Goal: Feedback & Contribution: Leave review/rating

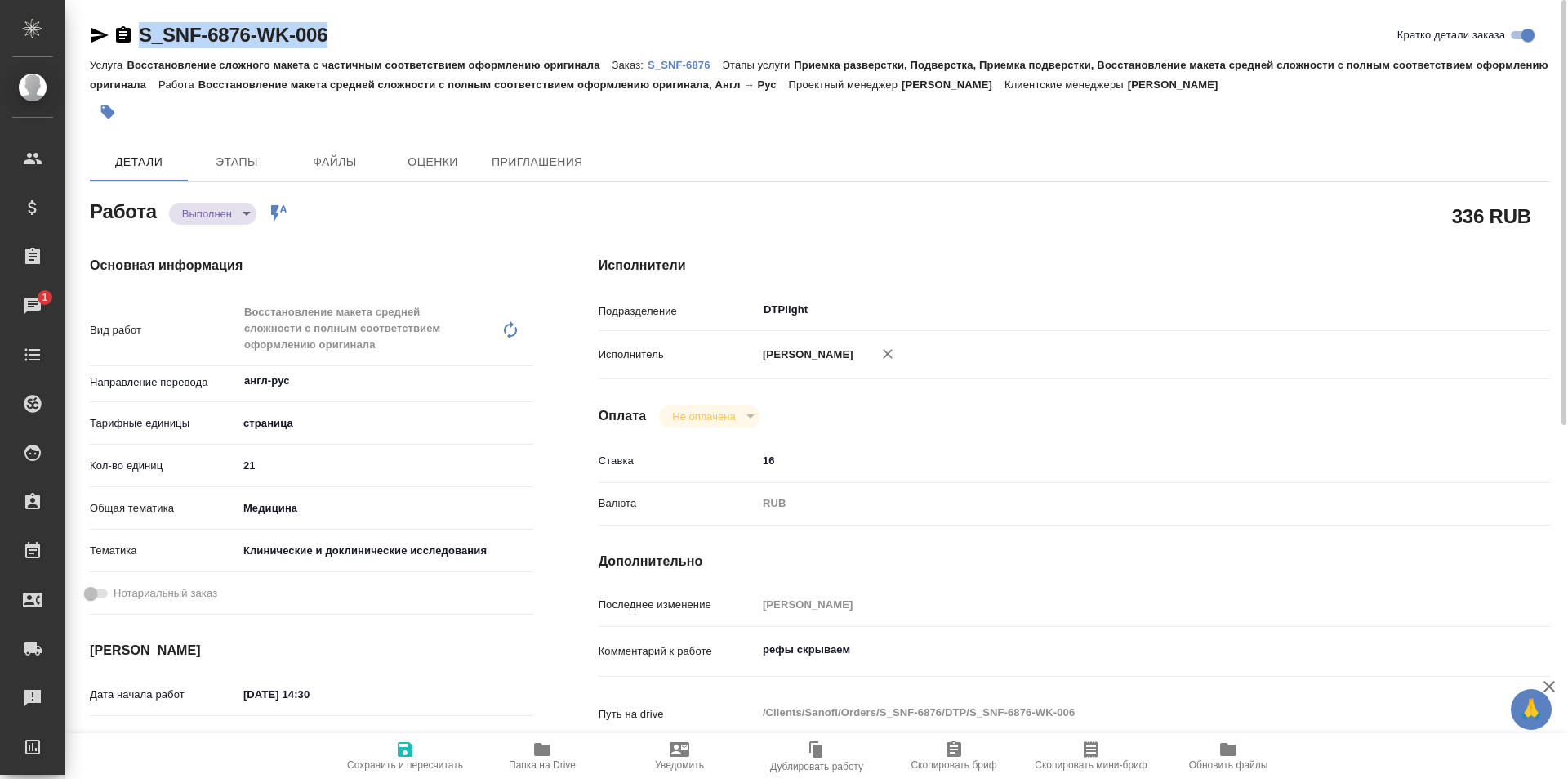
click at [97, 29] on icon "button" at bounding box center [100, 35] width 20 height 20
click at [691, 61] on p "S_SNF-6876" at bounding box center [684, 65] width 76 height 12
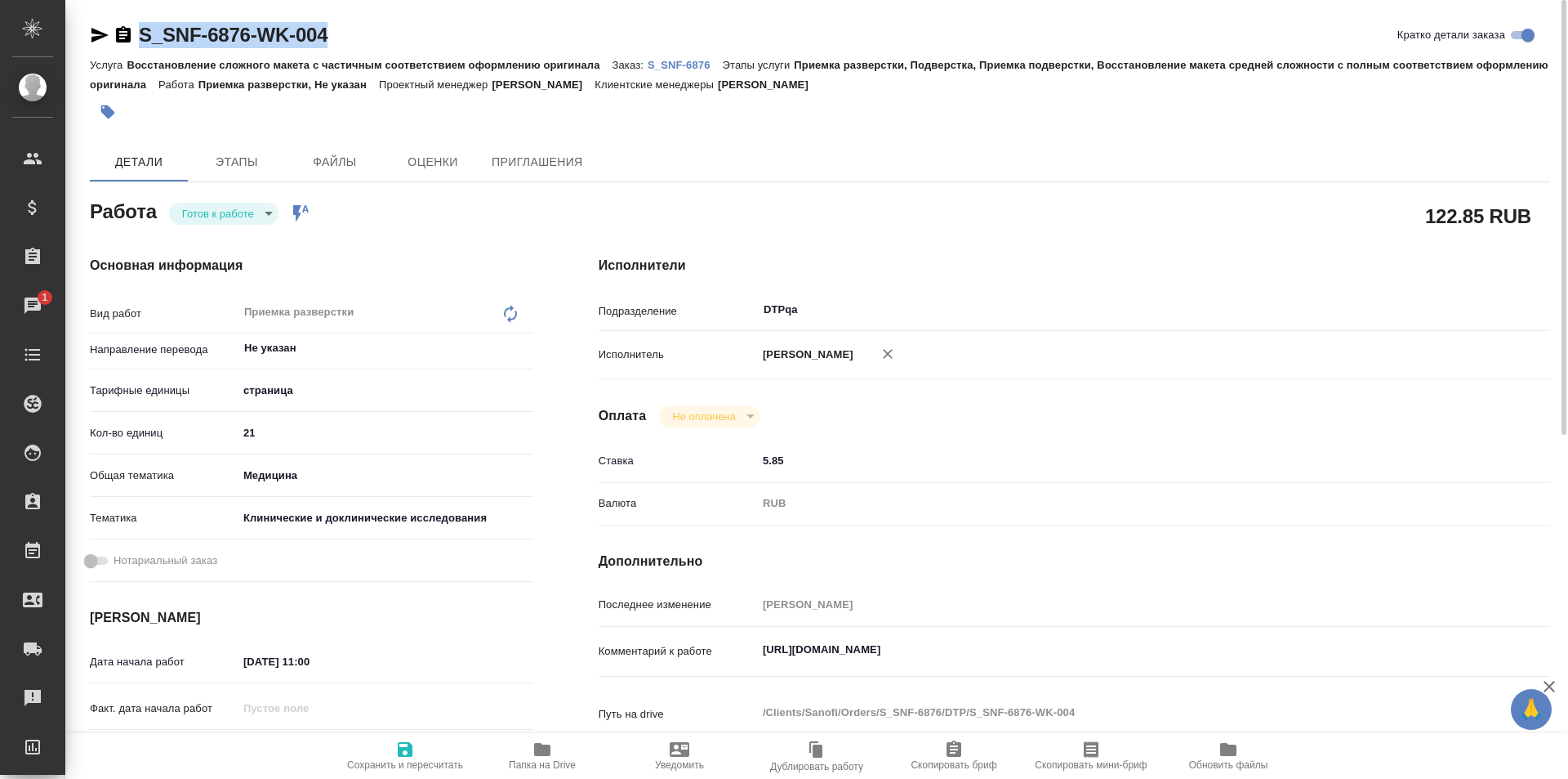
click at [552, 760] on span "Папка на Drive" at bounding box center [542, 765] width 67 height 12
click at [1083, 652] on textarea "https://tera.awatera.com/Work/68bff104296fe19407f11bcf/" at bounding box center [1114, 649] width 714 height 27
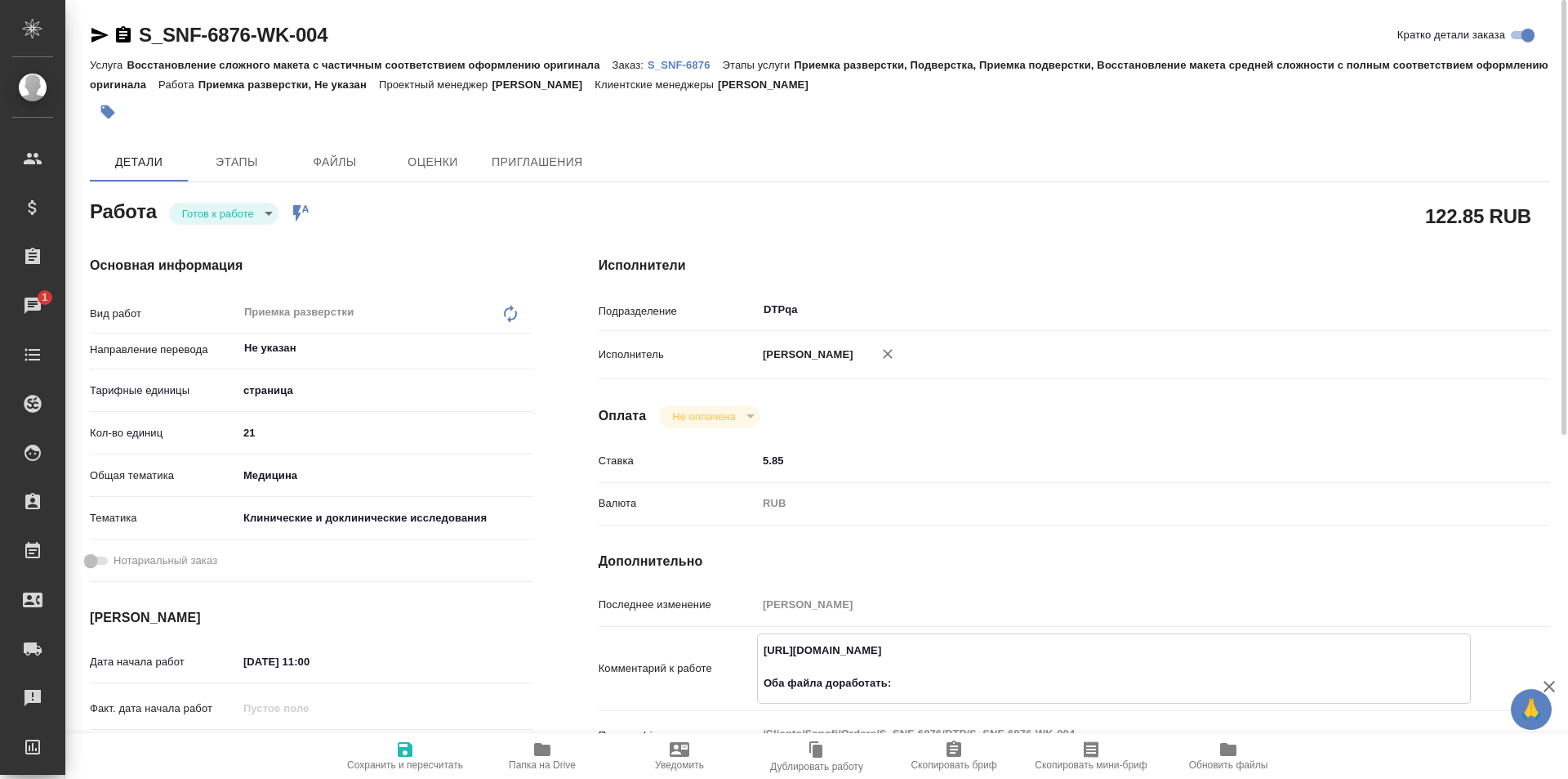
paste textarea "https://drive.awatera.com/f/10331887"
type textarea "https://tera.awatera.com/Work/68bff104296fe19407f11bcf/ Оба файла доработать: h…"
click at [398, 747] on icon "button" at bounding box center [405, 749] width 15 height 15
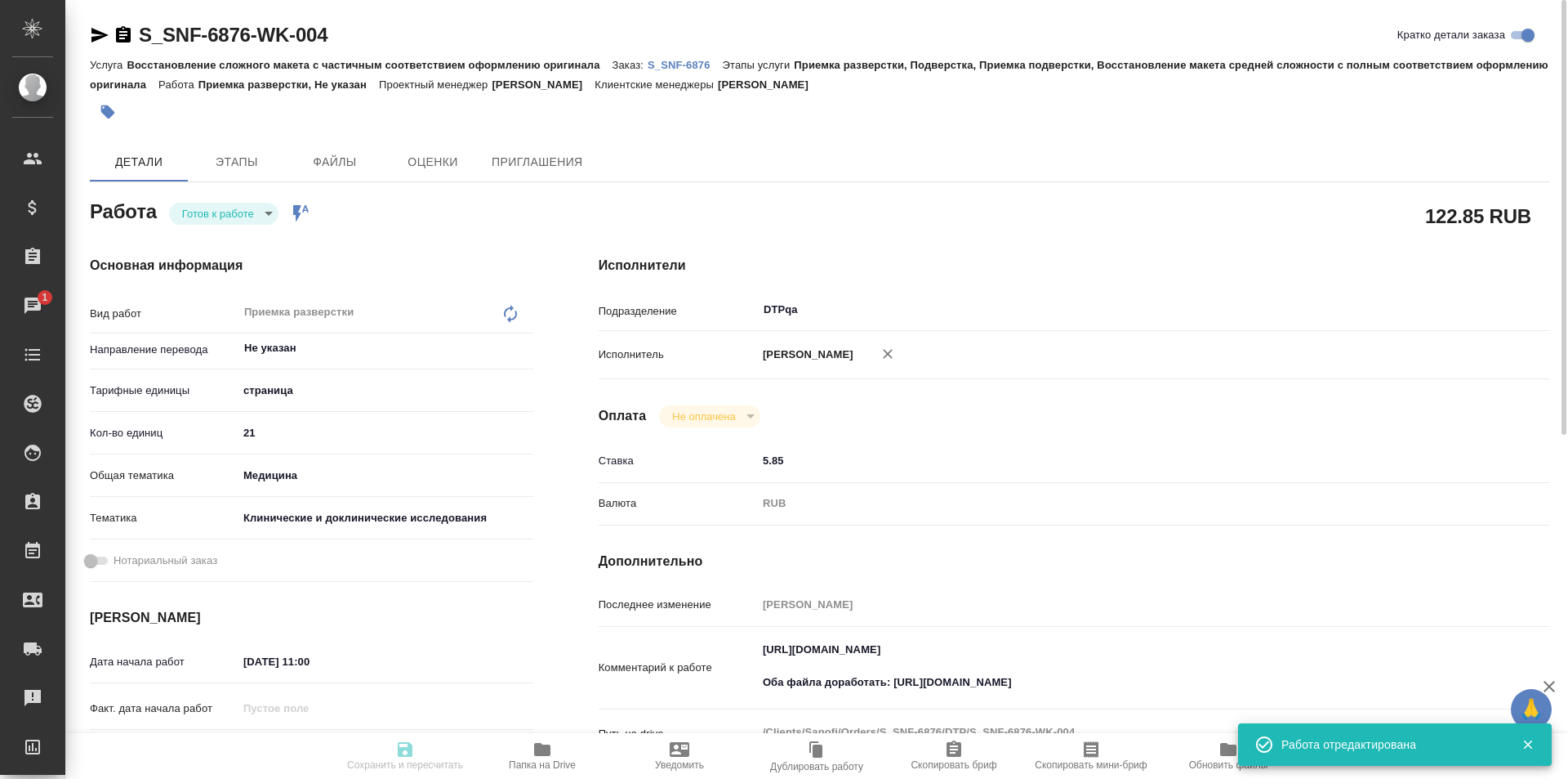
type input "readyForWork"
type input "Не указан"
type input "5a8b1489cc6b4906c91bfdb2"
type input "21"
type input "med"
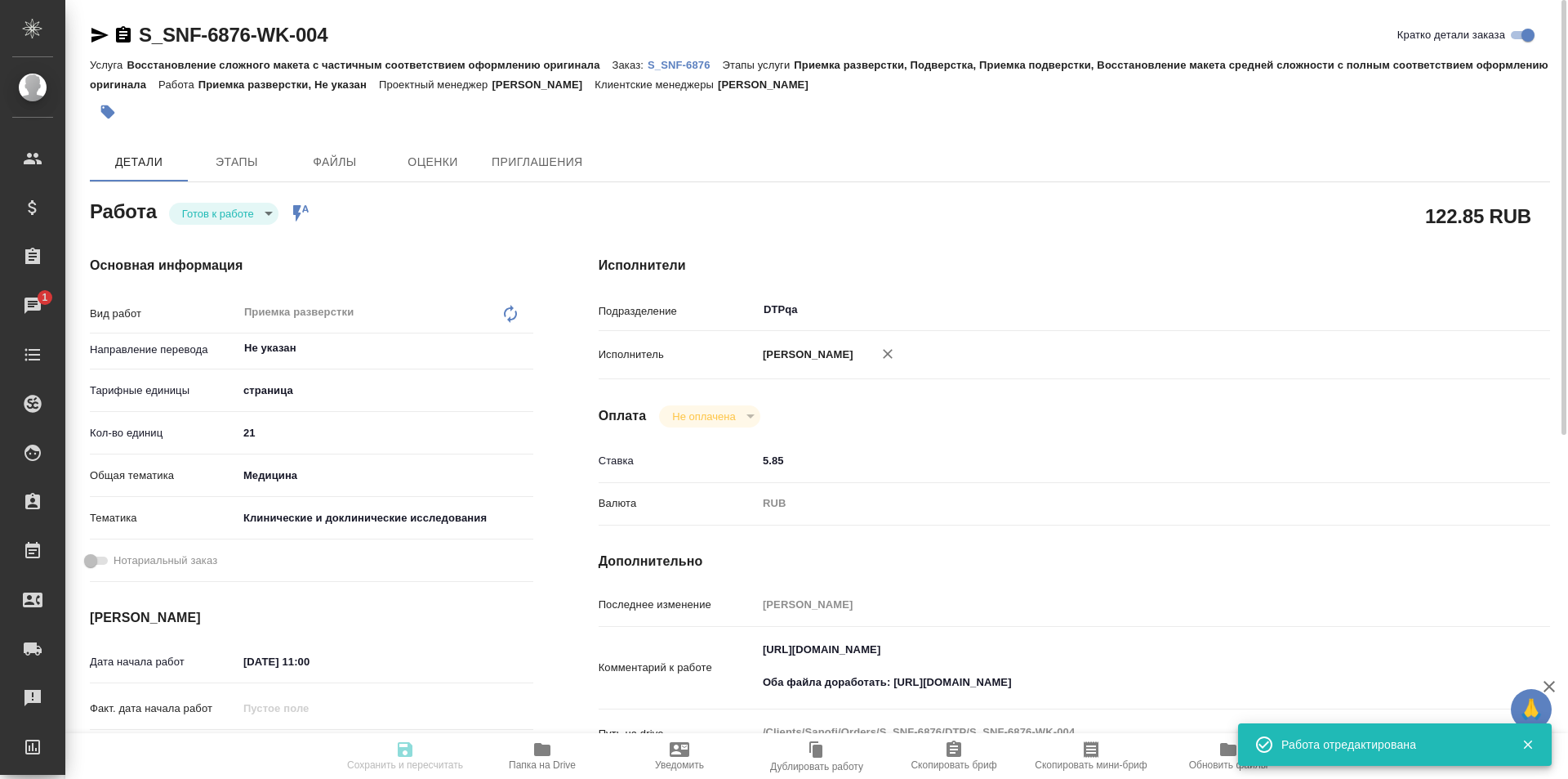
type input "5a8b8b956a9677013d343d9e"
type input "10.09.2025 11:00"
type input "10.09.2025 12:00"
type input "[DATE] 14:00"
type input "DTPqa"
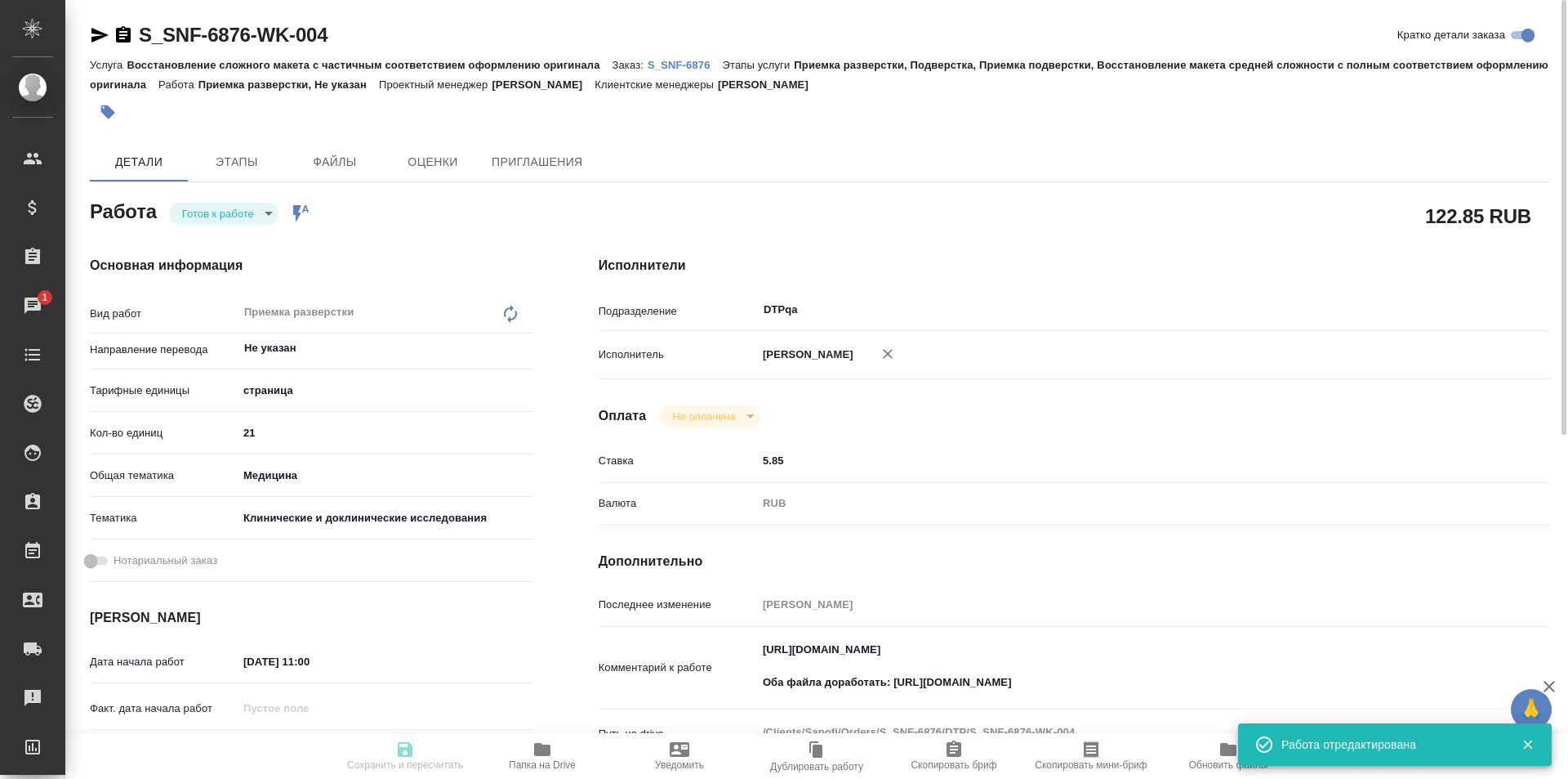
type input "notPayed"
type input "5.85"
type input "RUB"
type input "[PERSON_NAME]"
type input "S_SNF-6876"
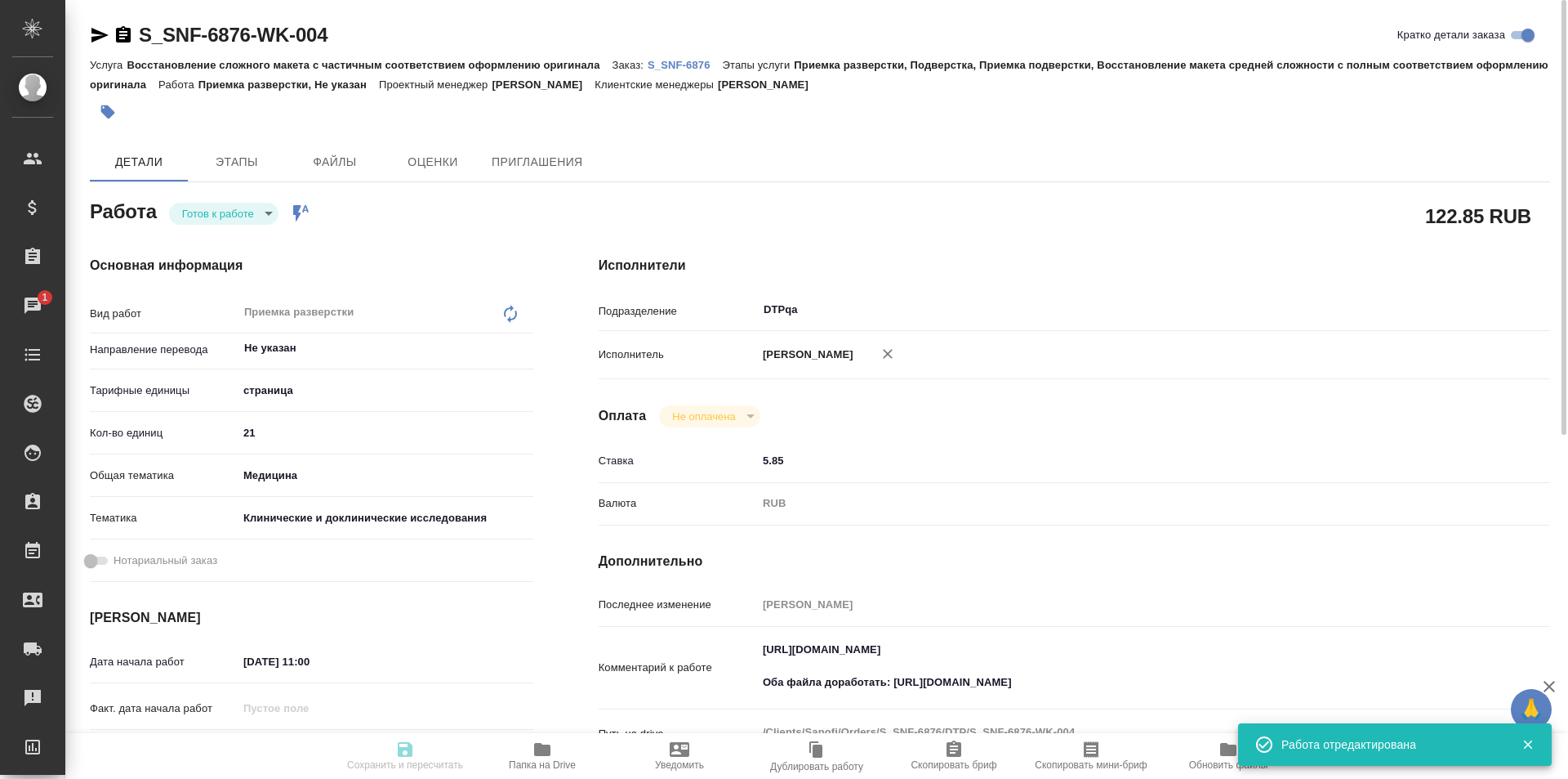
type input "E005847622"
type input "Восстановление сложного макета с частичным соответствием оформлению оригинала"
type input "Приемка разверстки, Подверстка, Приемка подверстки, Восстановление макета средн…"
type input "[PERSON_NAME]"
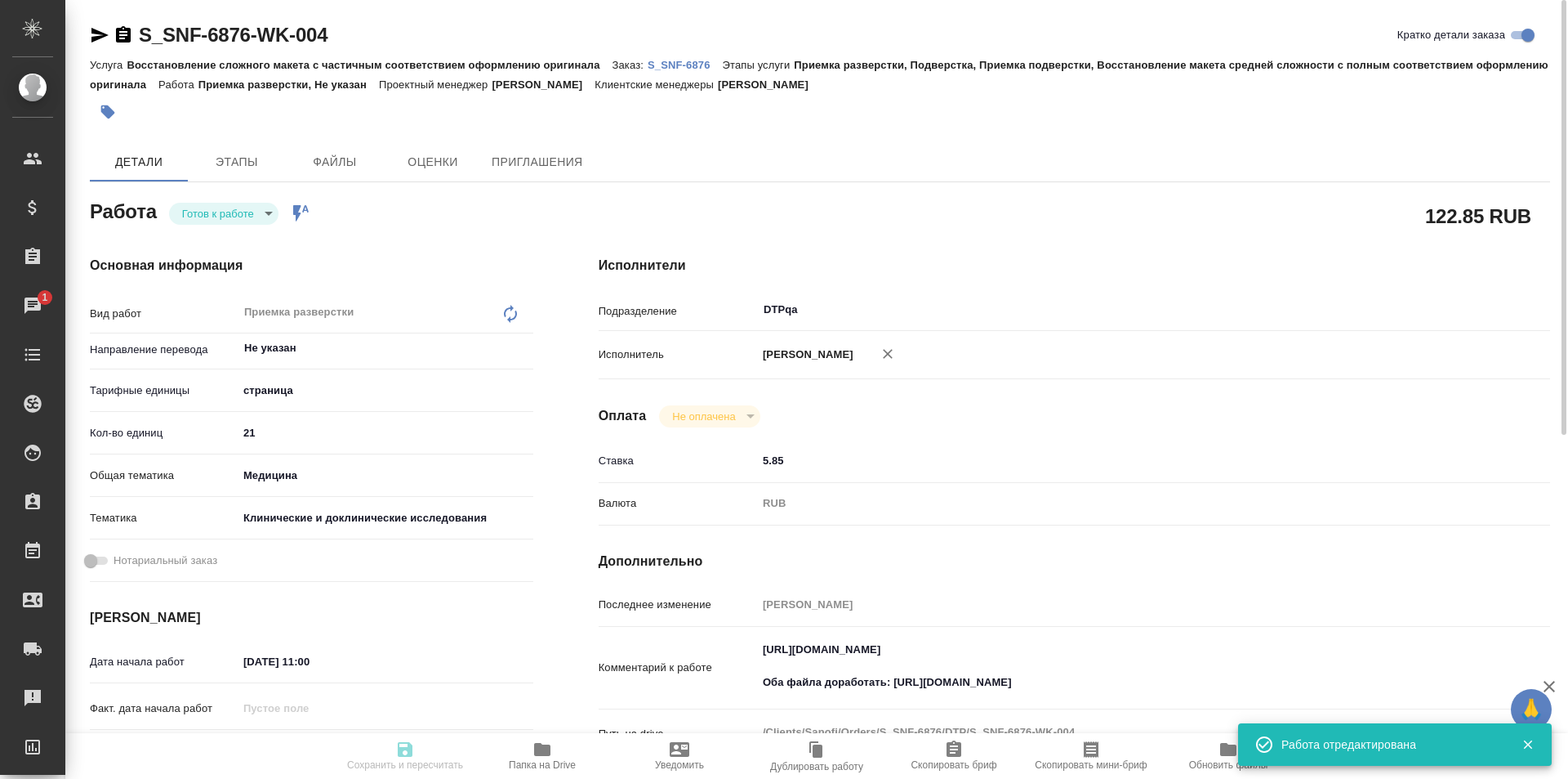
type input "/Clients/Sanofi/Orders/S_SNF-6876"
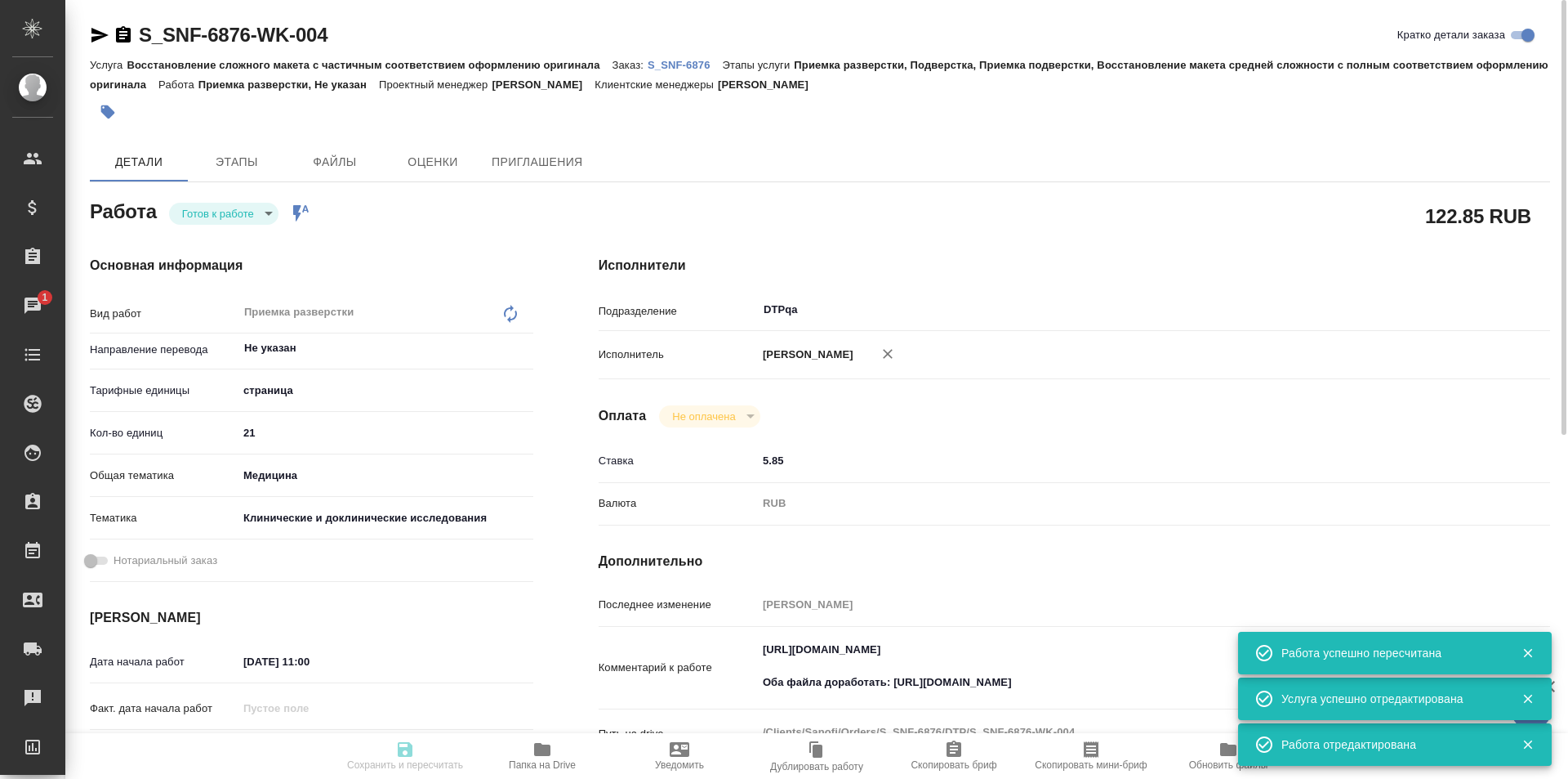
click at [250, 217] on body "🙏 .cls-1 fill:#fff; AWATERA Ismagilova Diana Клиенты Спецификации Заказы 1 Чаты…" at bounding box center [784, 390] width 1568 height 779
type input "readyForWork"
type input "Не указан"
type input "5a8b1489cc6b4906c91bfdb2"
type input "21"
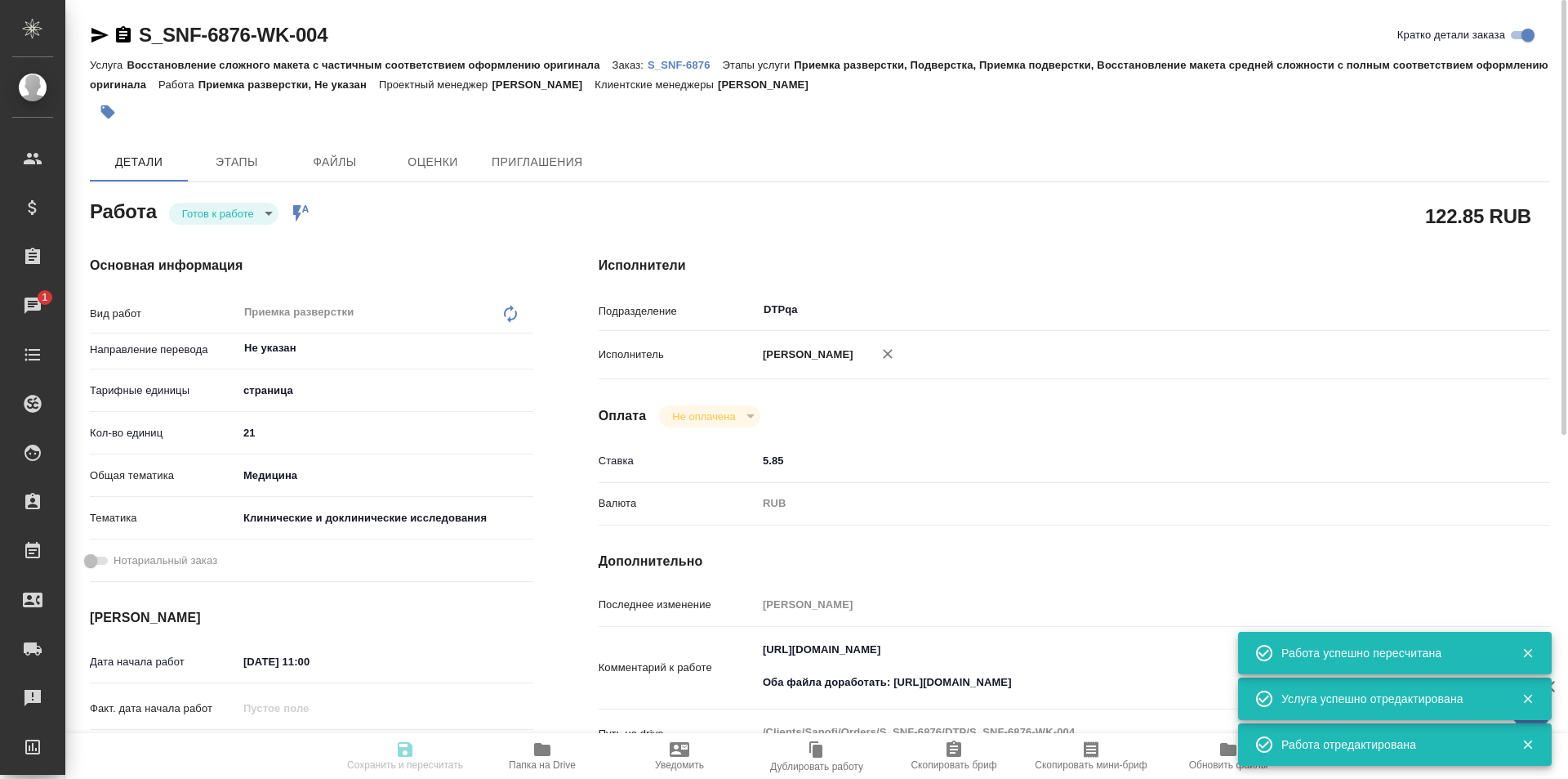
type input "med"
type input "5a8b8b956a9677013d343d9e"
type input "10.09.2025 11:00"
type input "10.09.2025 12:00"
type input "[DATE] 14:00"
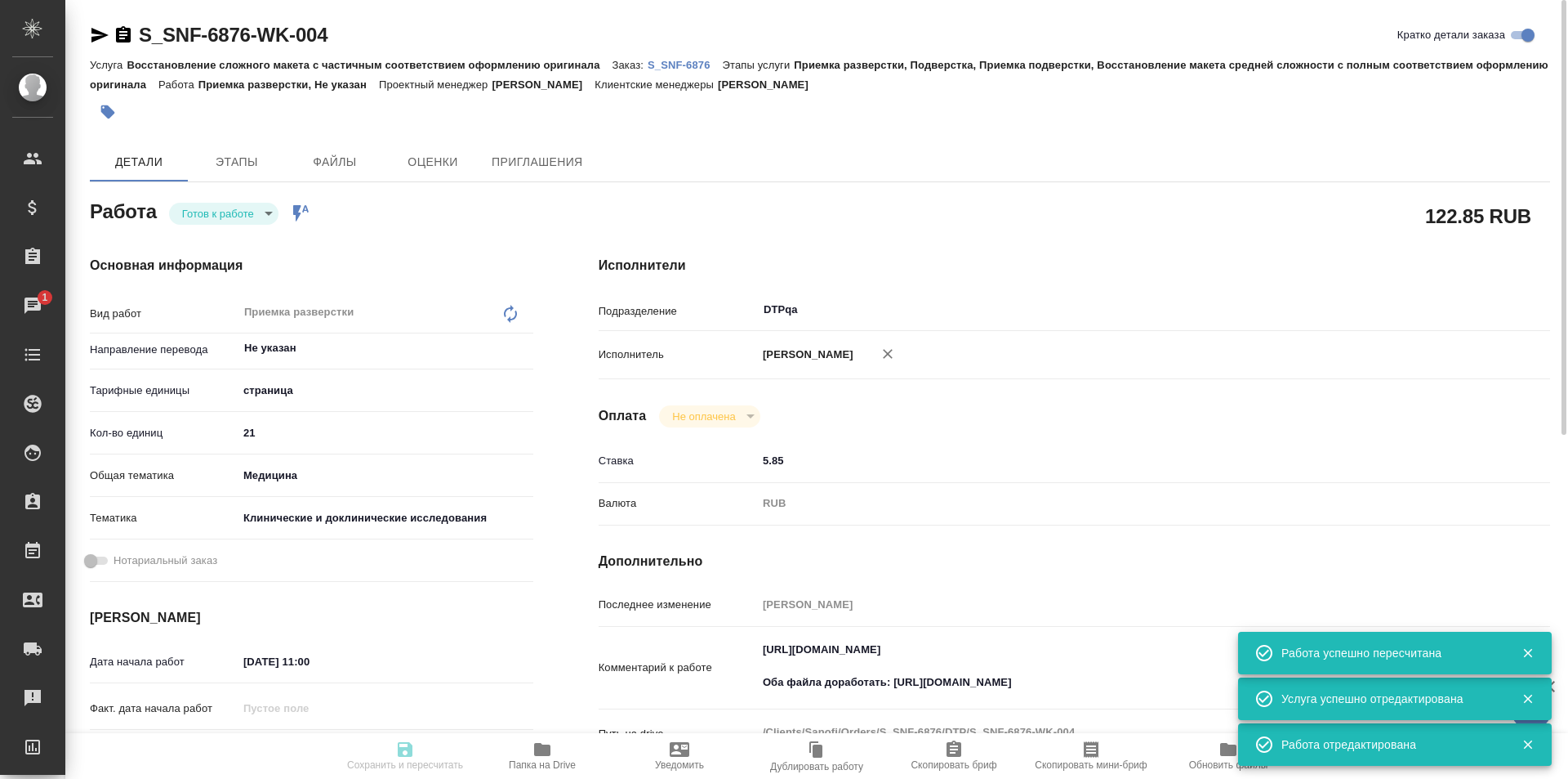
type input "DTPqa"
type input "notPayed"
type input "5.85"
type input "RUB"
type input "[PERSON_NAME]"
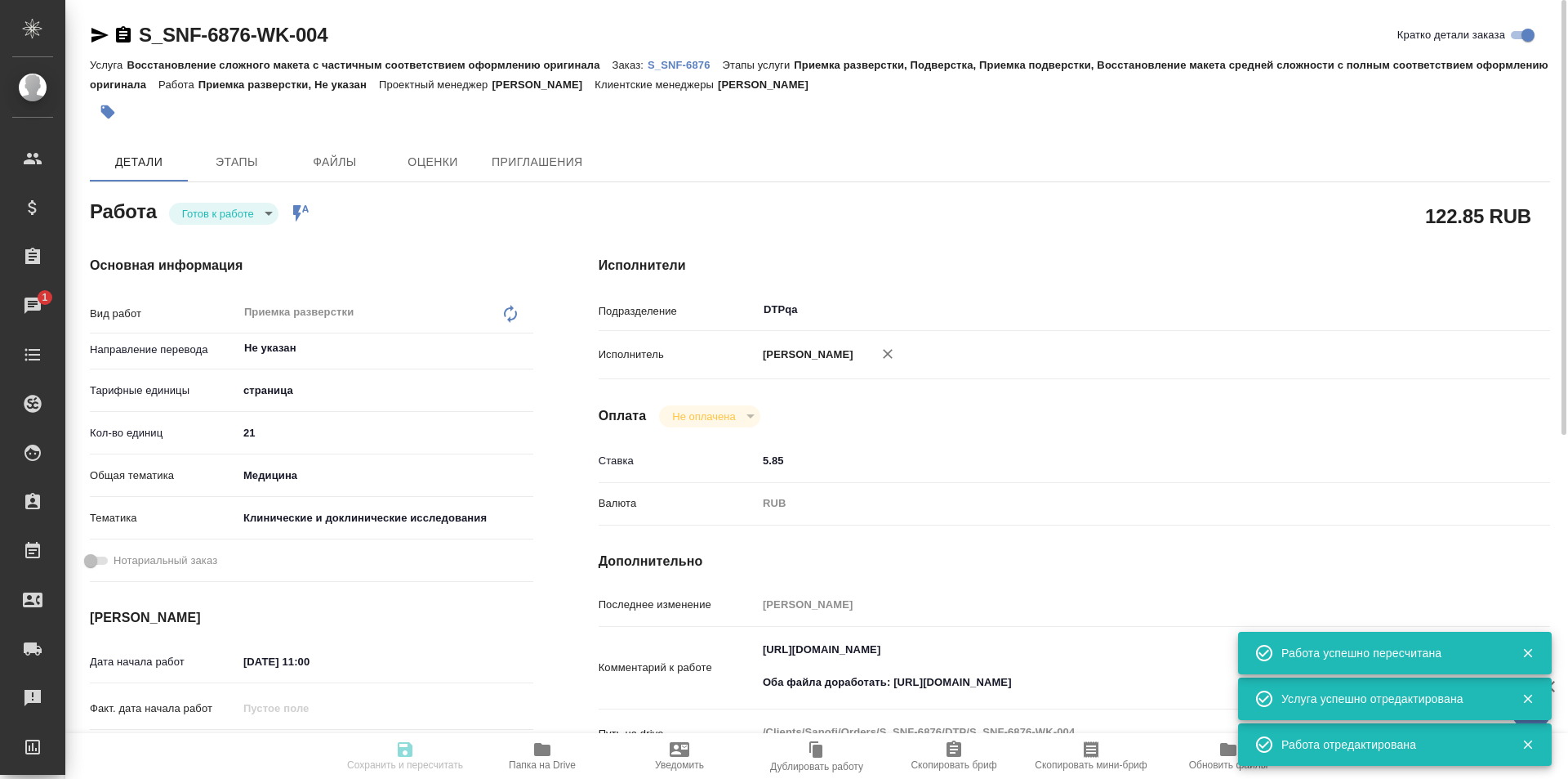
type input "S_SNF-6876"
type input "E005847622"
type input "Восстановление сложного макета с частичным соответствием оформлению оригинала"
type input "Приемка разверстки, Подверстка, Приемка подверстки, Восстановление макета средн…"
type input "[PERSON_NAME]"
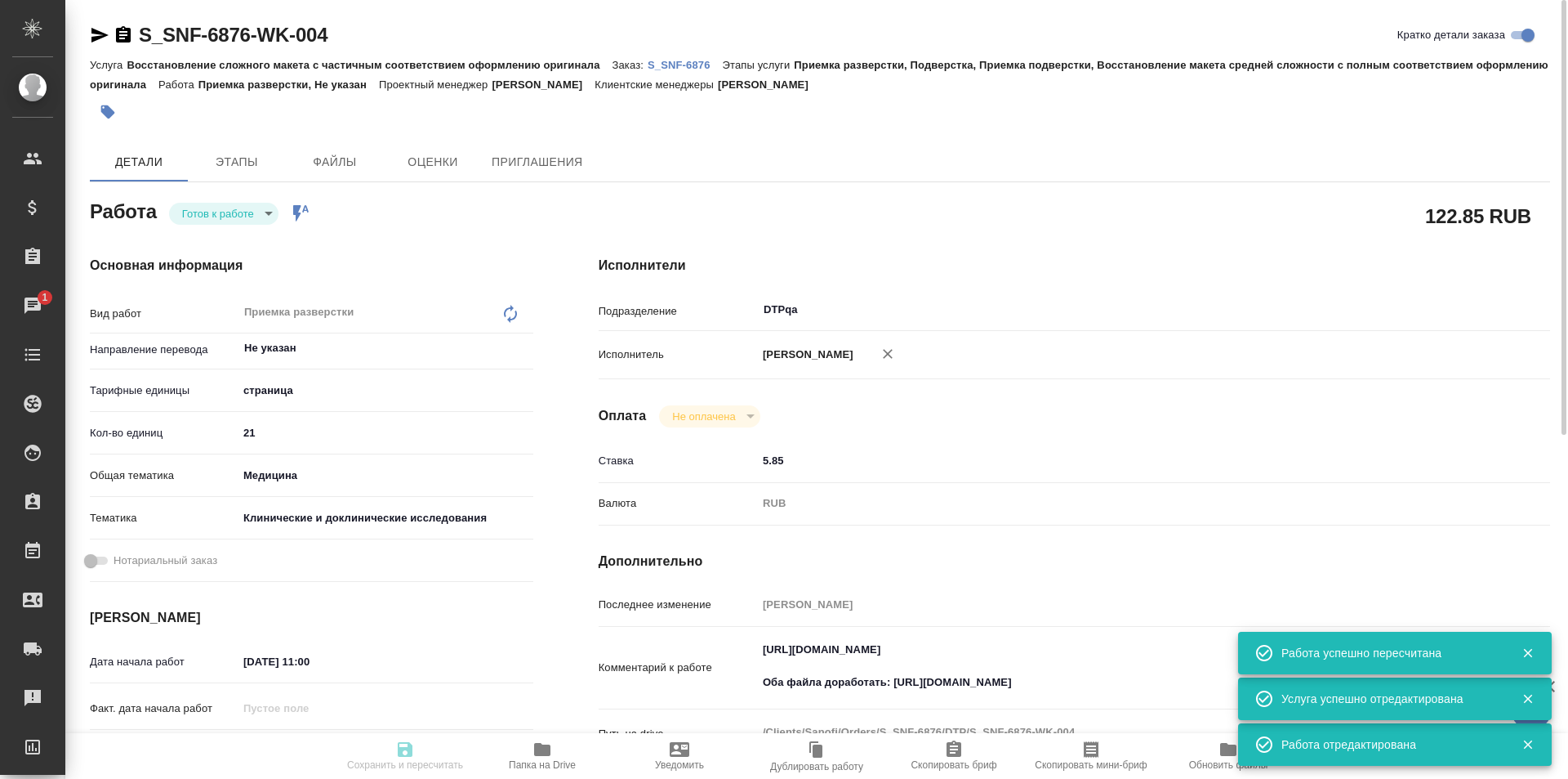
type input "[PERSON_NAME]"
type input "/Clients/Sanofi/Orders/S_SNF-6876"
click at [225, 267] on button "Выполнен" at bounding box center [212, 269] width 60 height 18
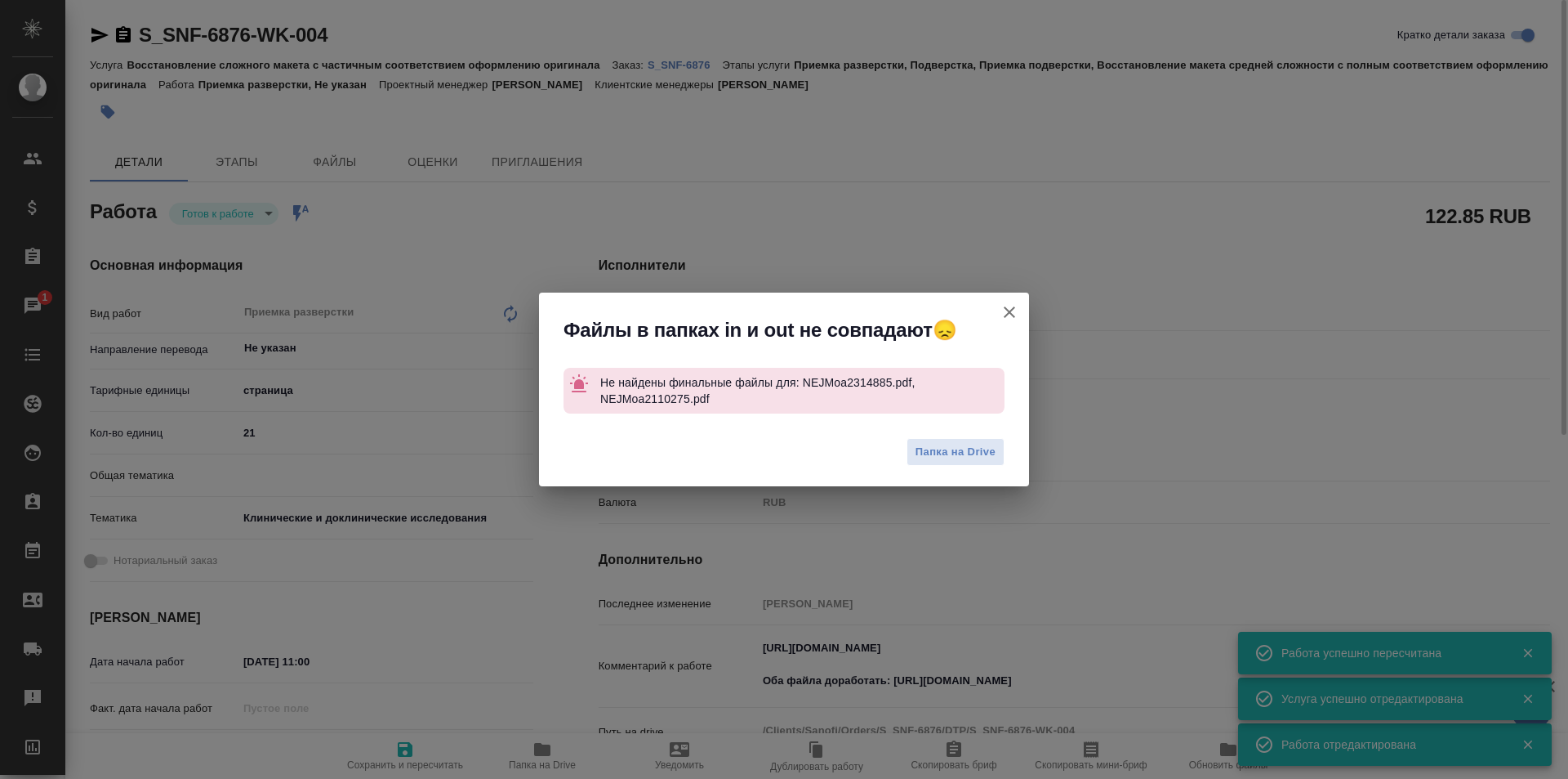
type textarea "x"
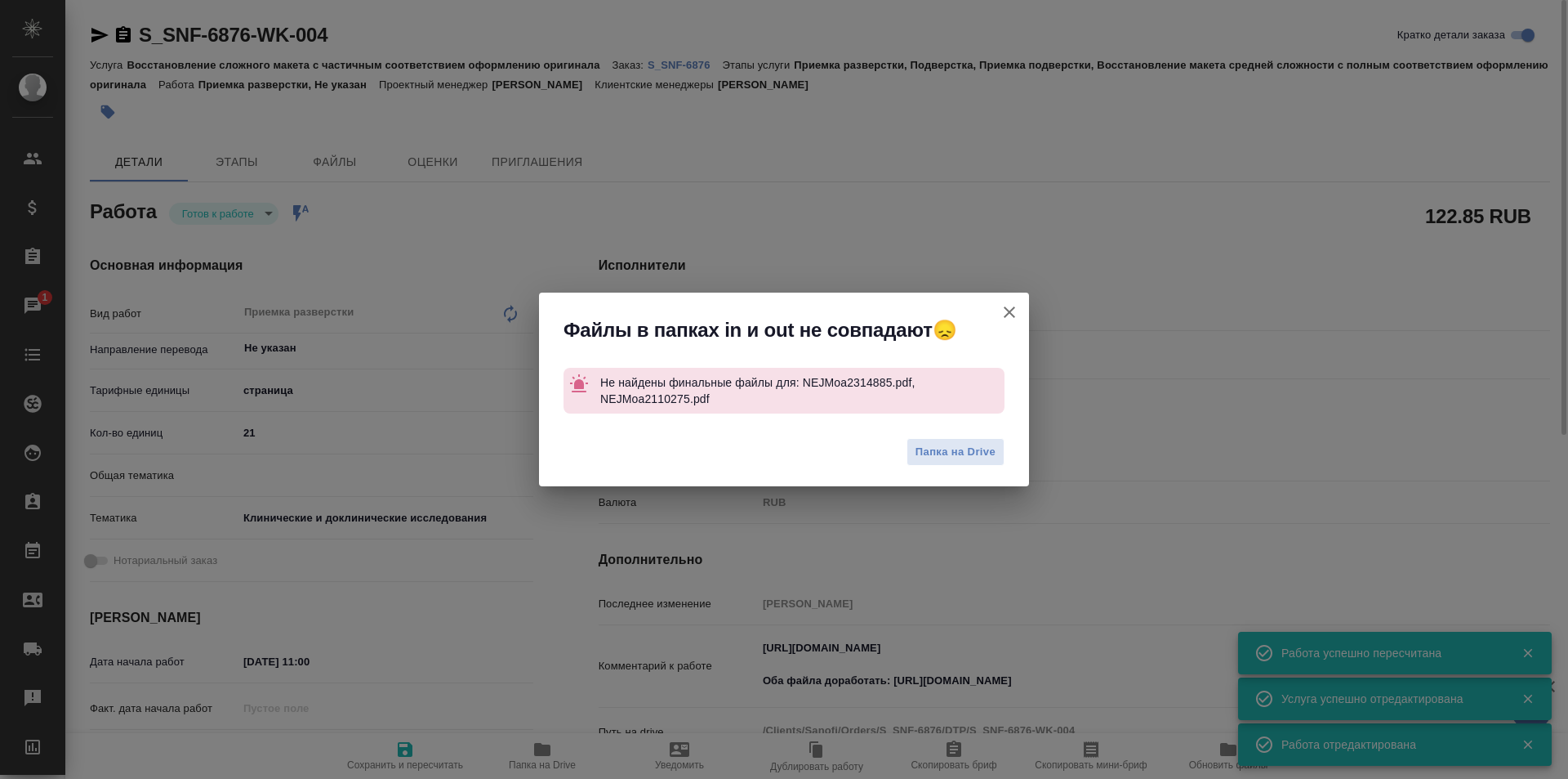
type textarea "x"
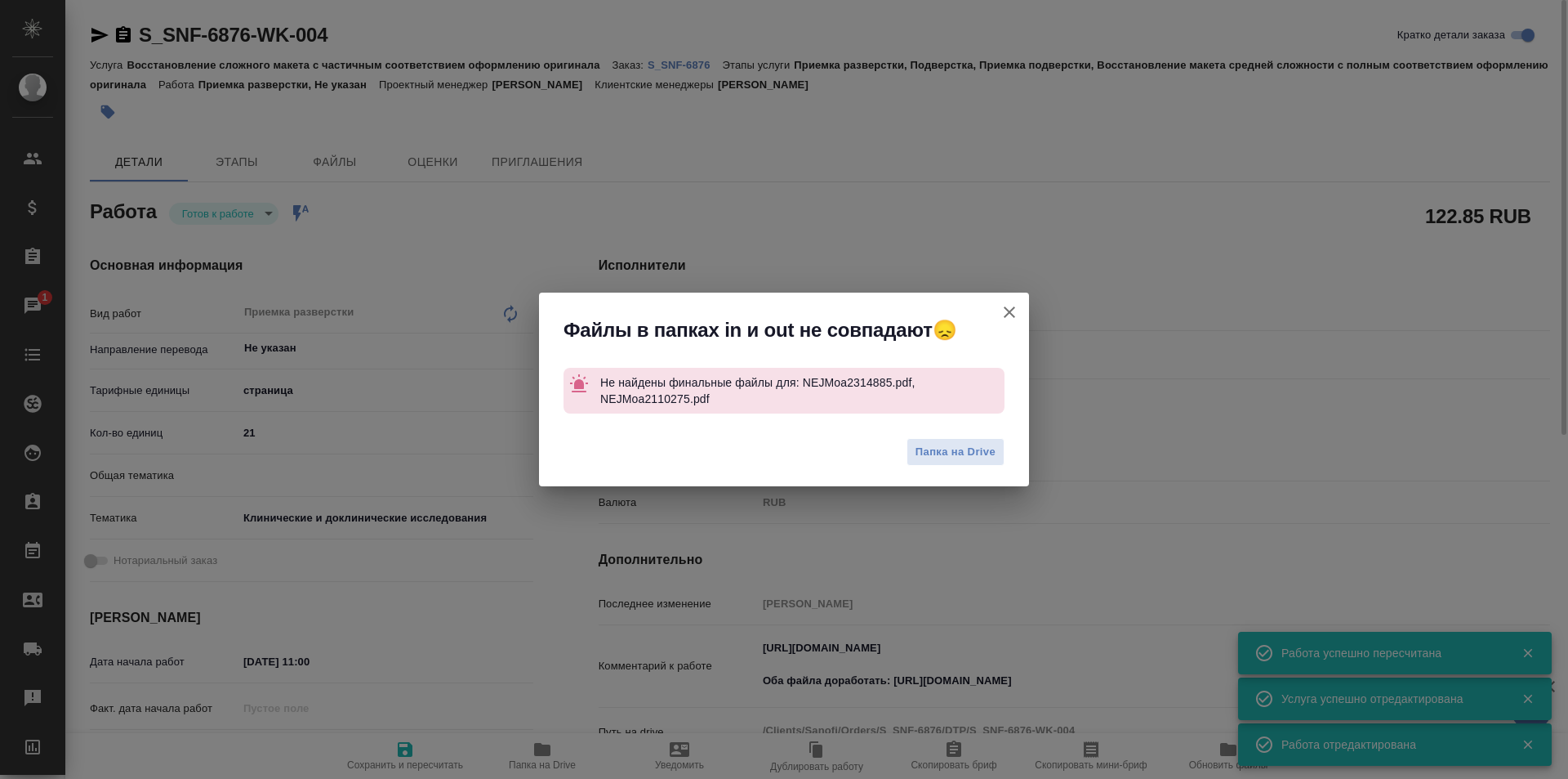
type textarea "x"
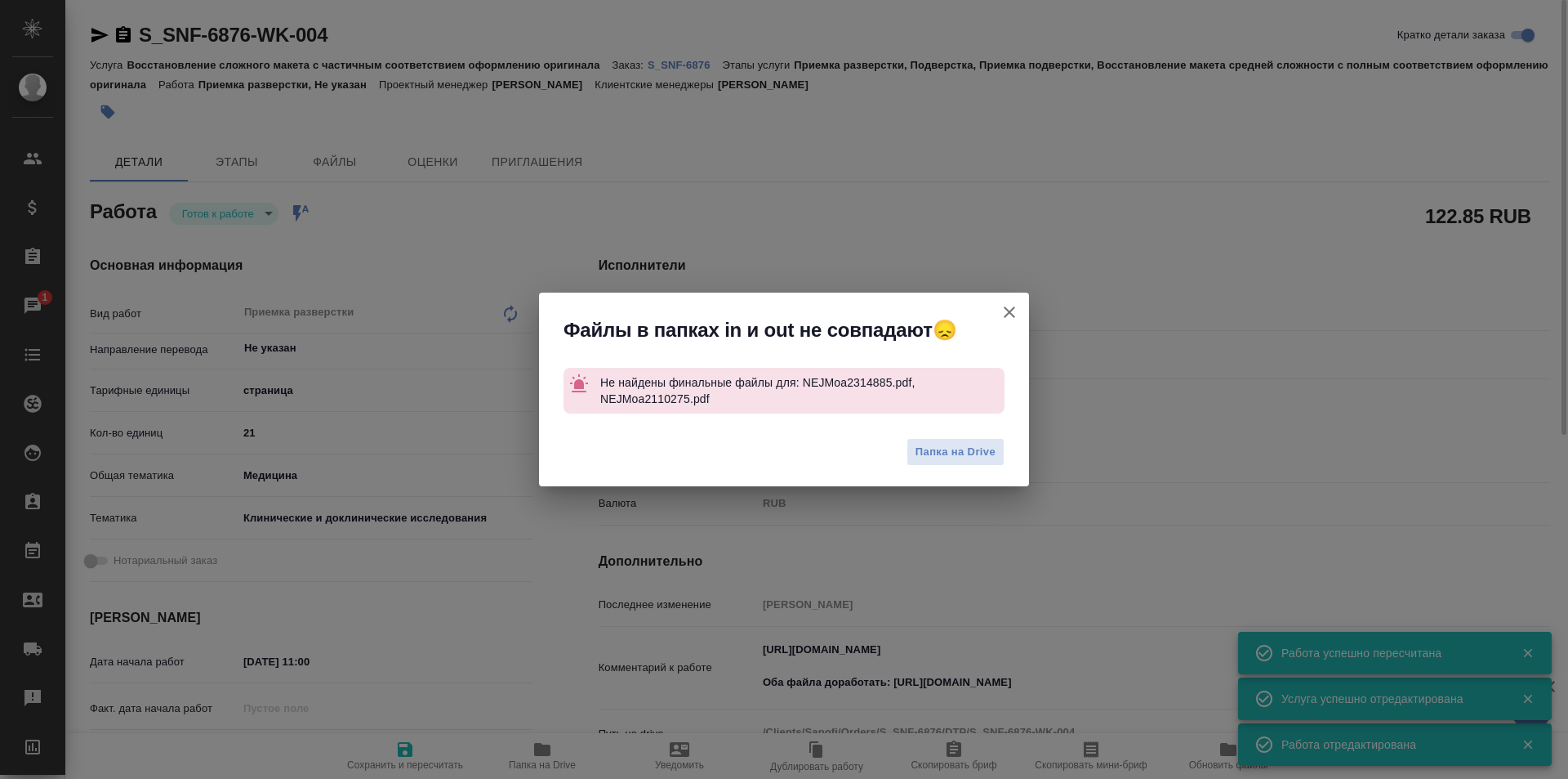
type textarea "x"
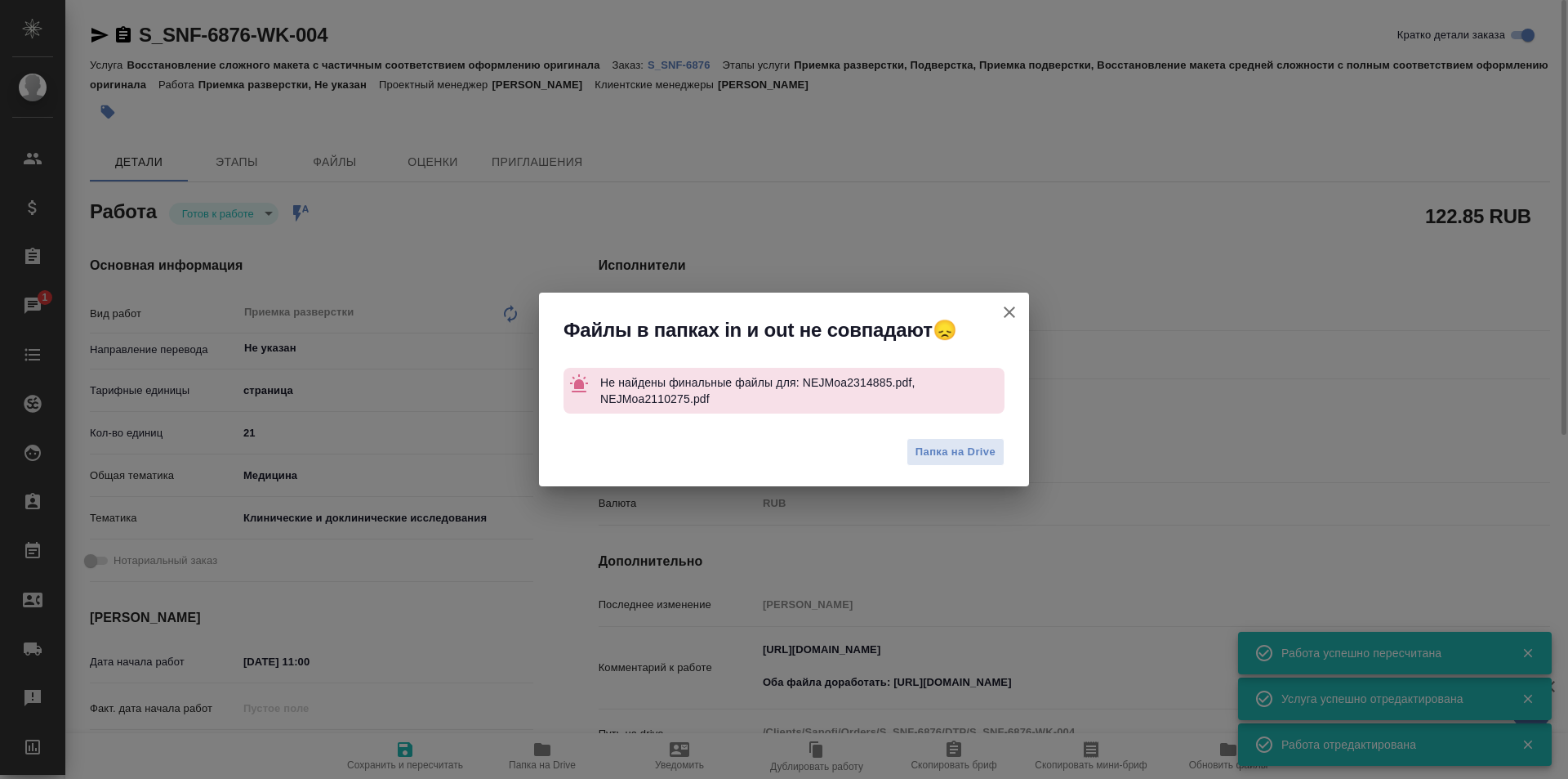
click at [1009, 307] on icon "button" at bounding box center [1009, 312] width 20 height 20
type textarea "x"
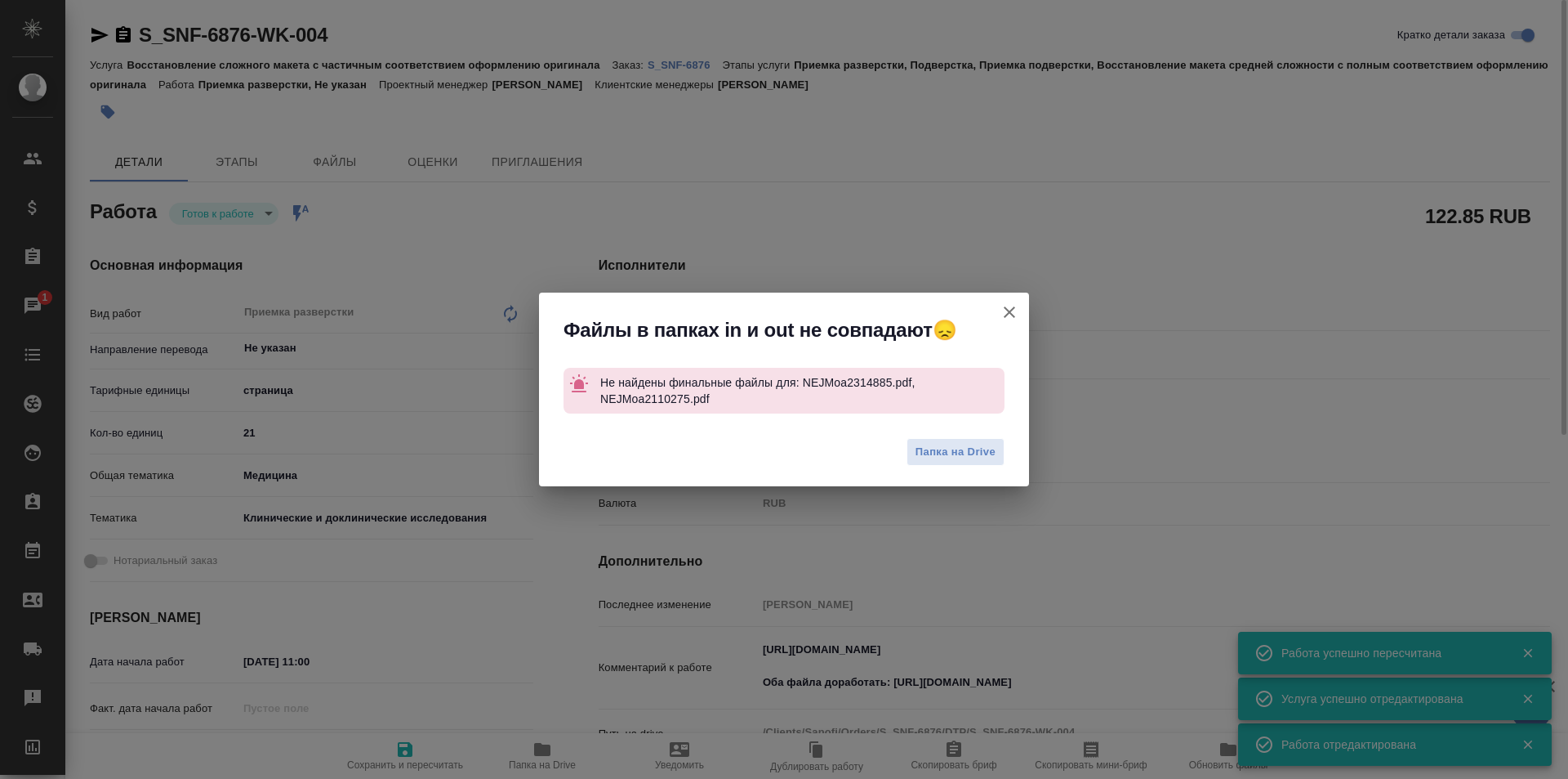
type textarea "x"
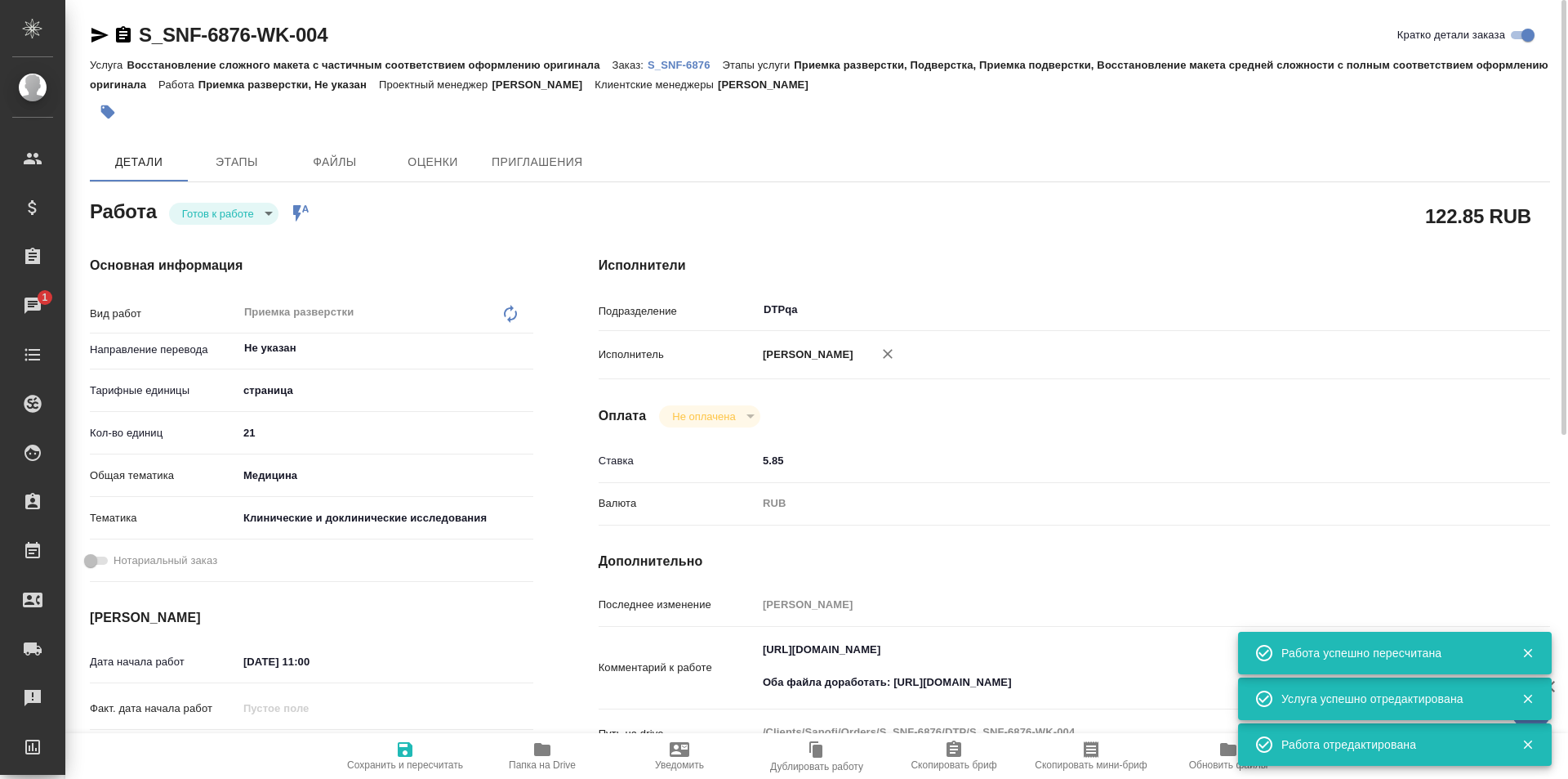
click at [672, 62] on p "S_SNF-6876" at bounding box center [684, 65] width 76 height 12
click at [260, 218] on body "🙏 .cls-1 fill:#fff; AWATERA Ismagilova Diana Клиенты Спецификации Заказы 1 Чаты…" at bounding box center [784, 390] width 1568 height 779
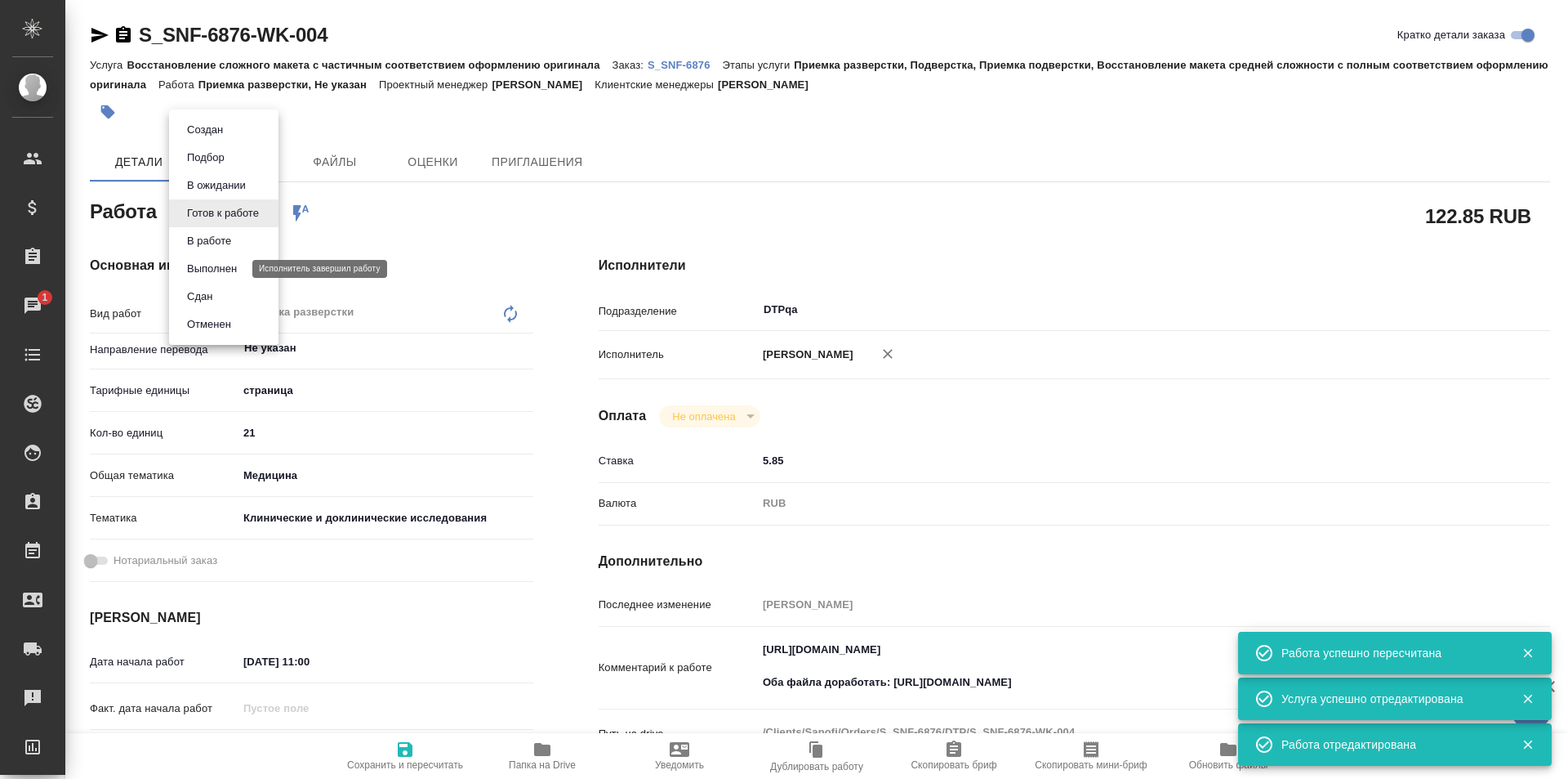
click at [226, 263] on button "Выполнен" at bounding box center [212, 269] width 60 height 18
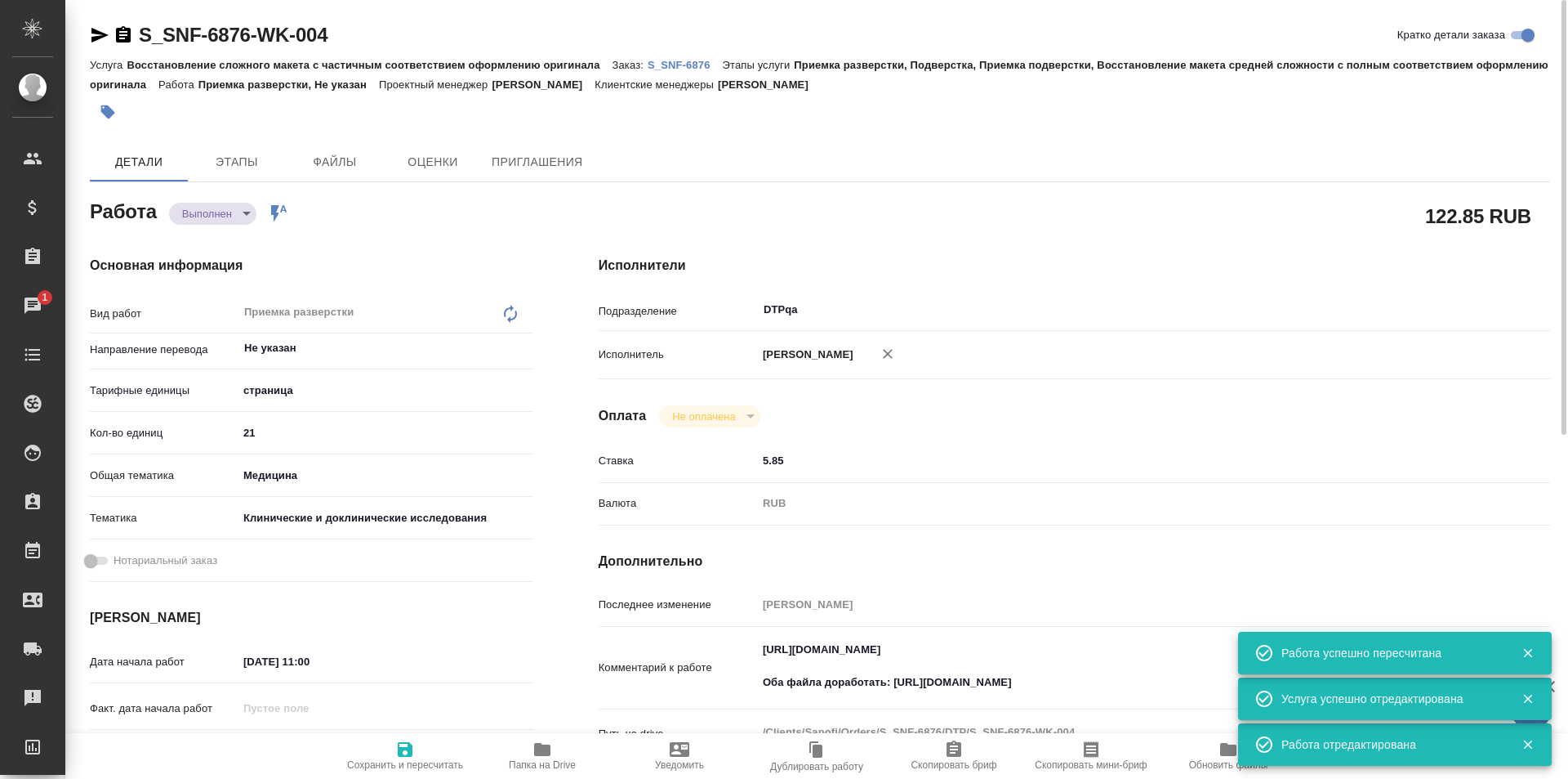
type textarea "x"
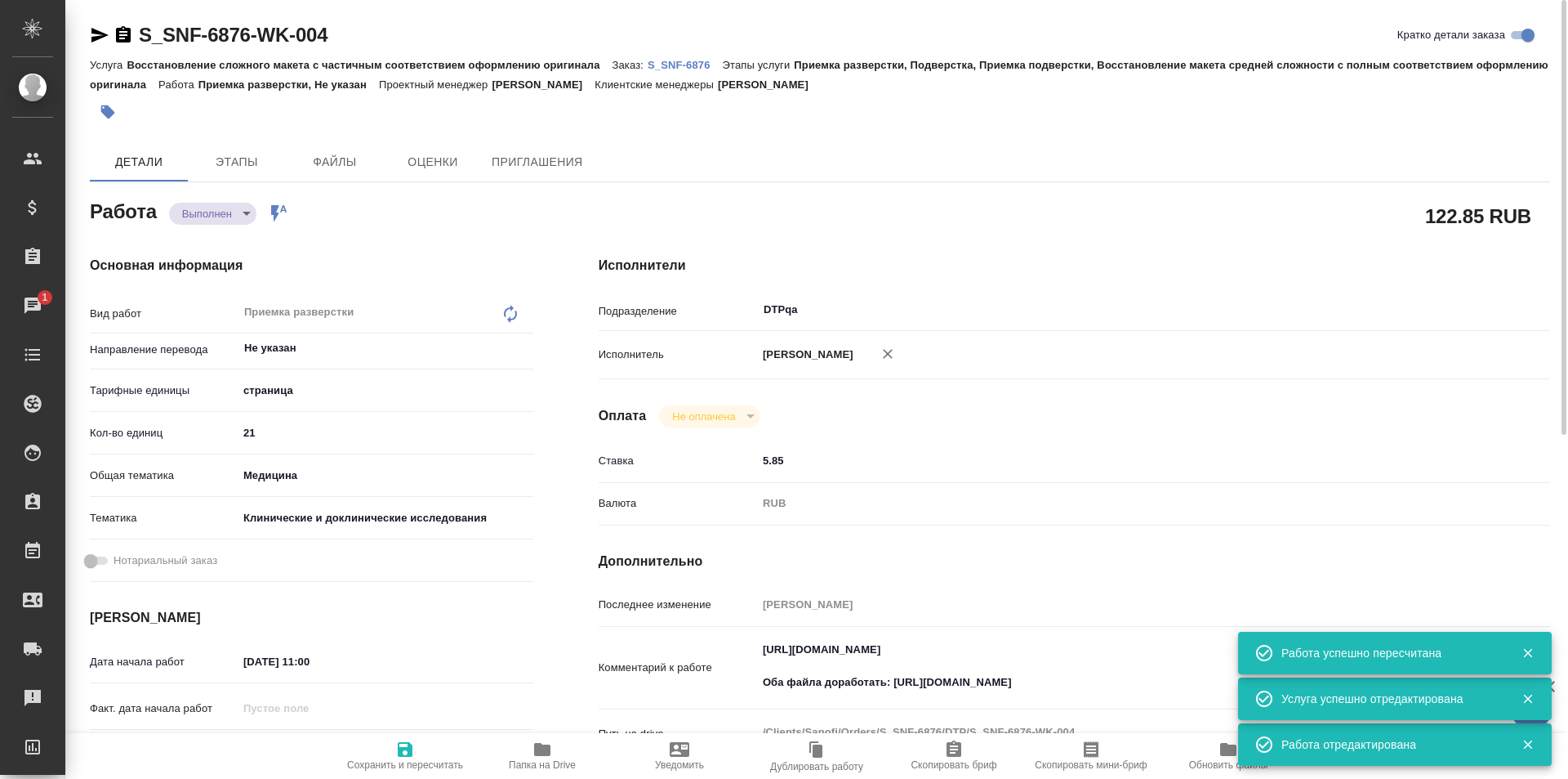
type textarea "x"
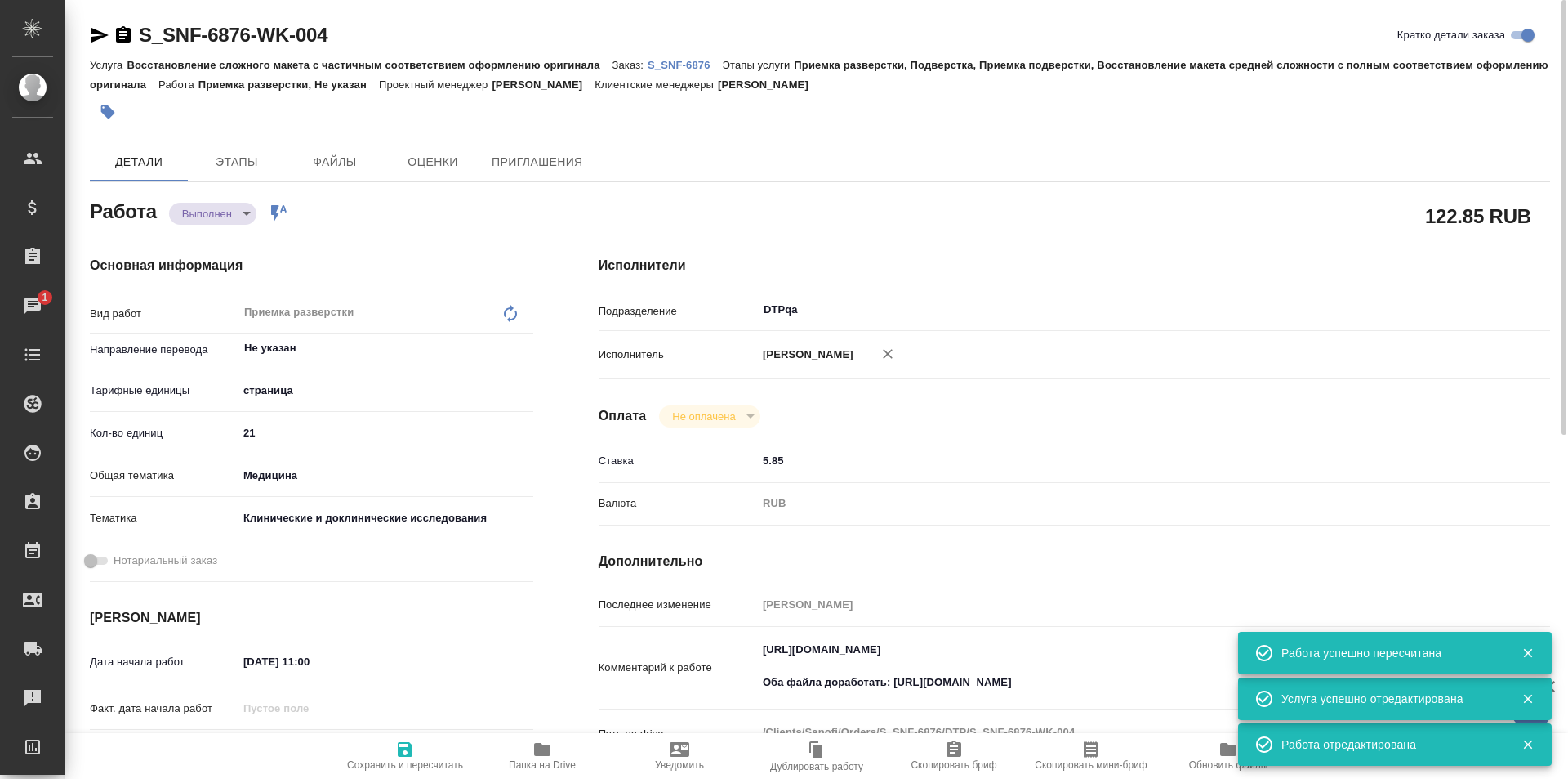
type textarea "x"
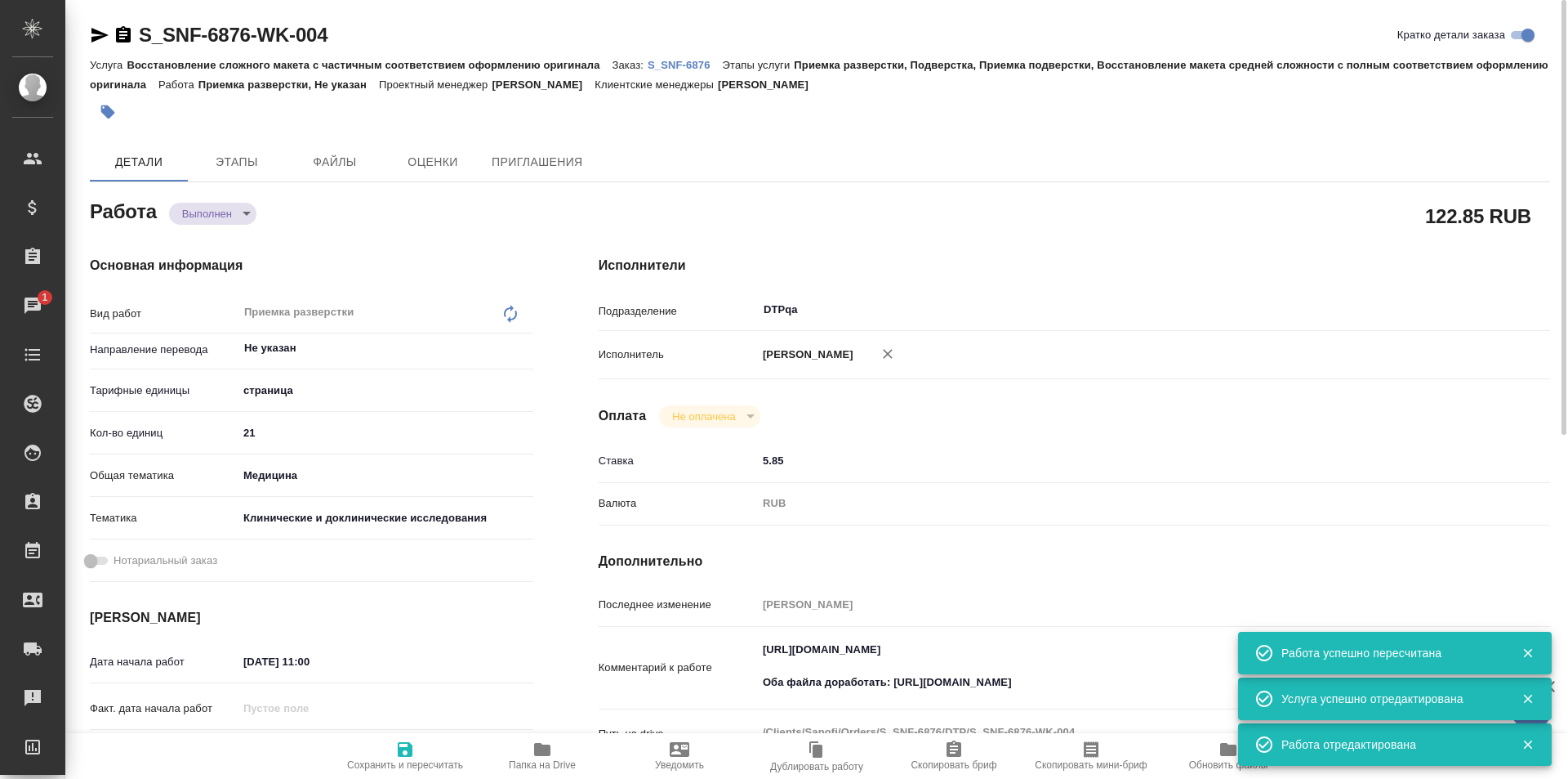
type textarea "x"
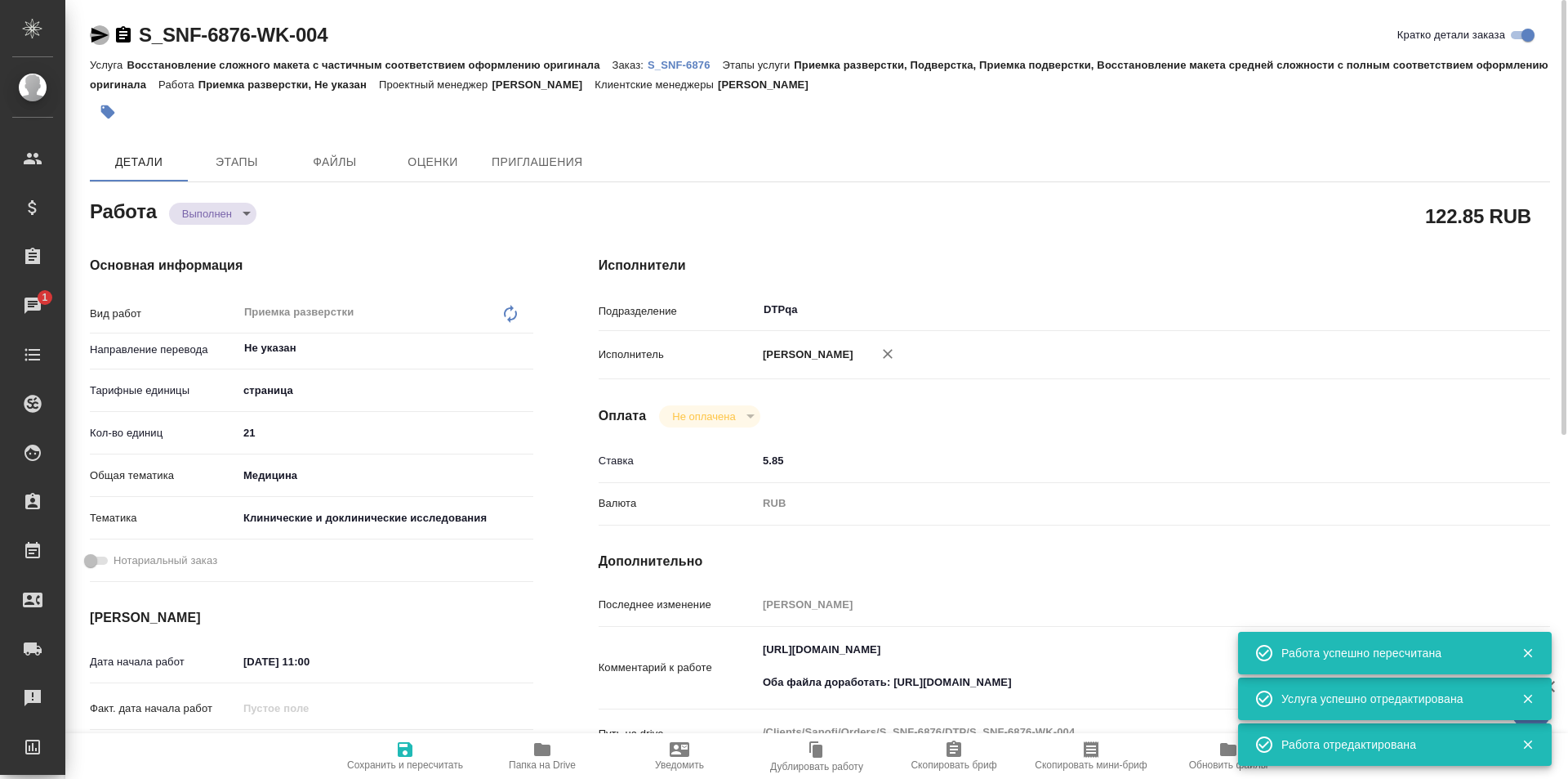
click at [102, 35] on icon "button" at bounding box center [100, 35] width 20 height 20
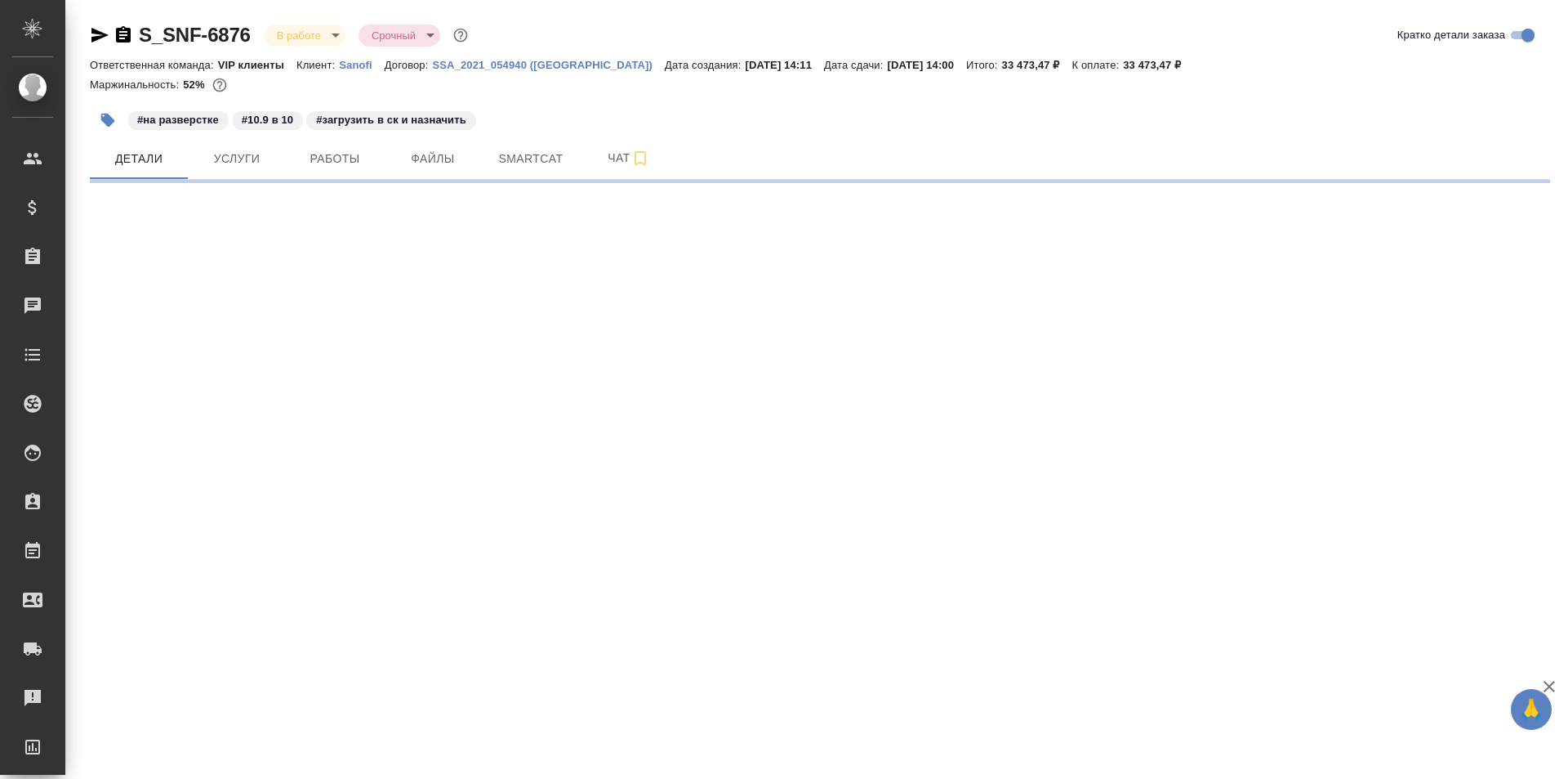
select select "RU"
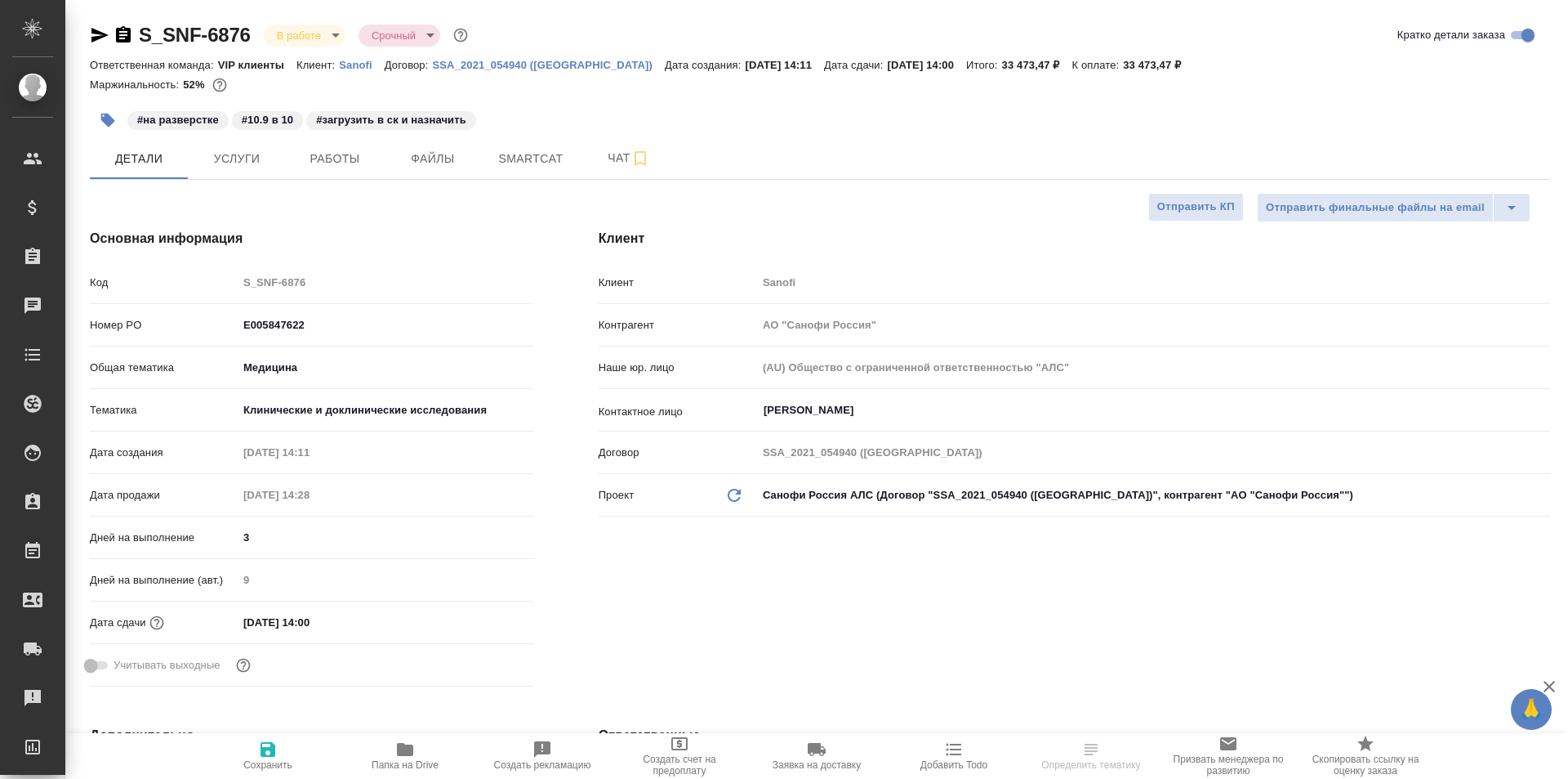
type textarea "x"
click at [342, 150] on span "Работы" at bounding box center [335, 159] width 78 height 21
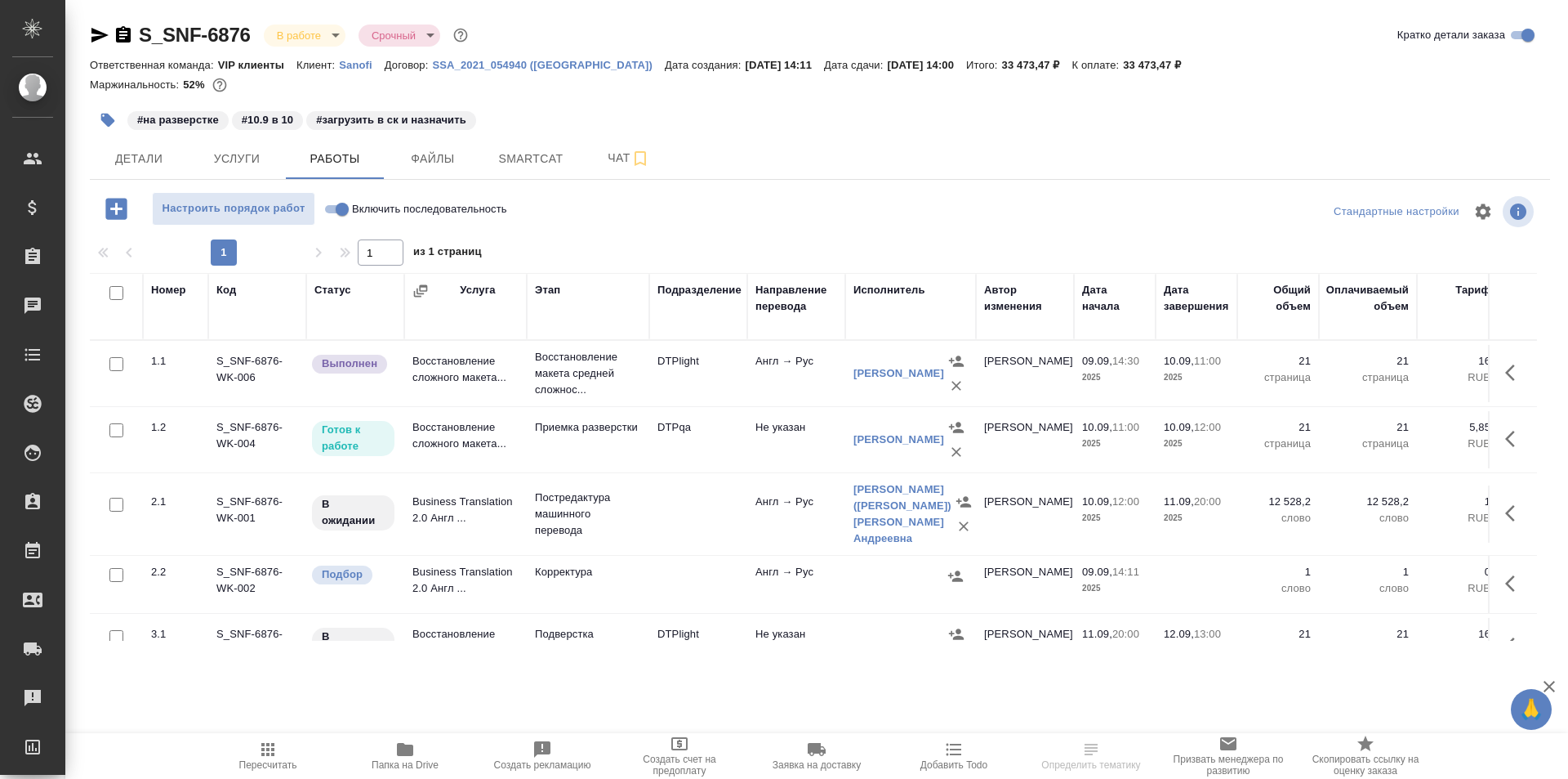
click at [331, 205] on input "Включить последовательность" at bounding box center [342, 209] width 59 height 20
checkbox input "true"
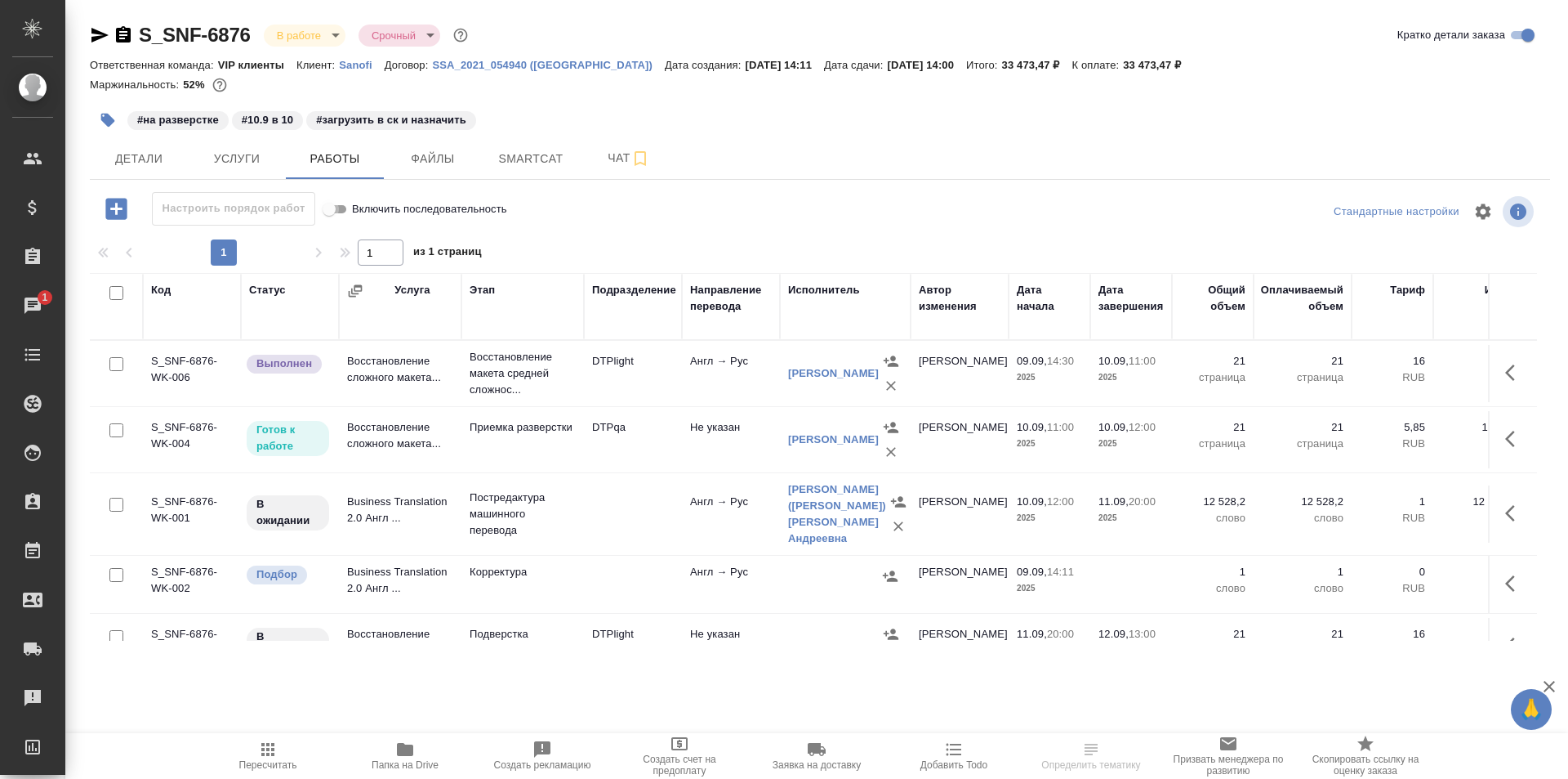
click at [333, 211] on input "Включить последовательность" at bounding box center [329, 209] width 59 height 20
checkbox input "false"
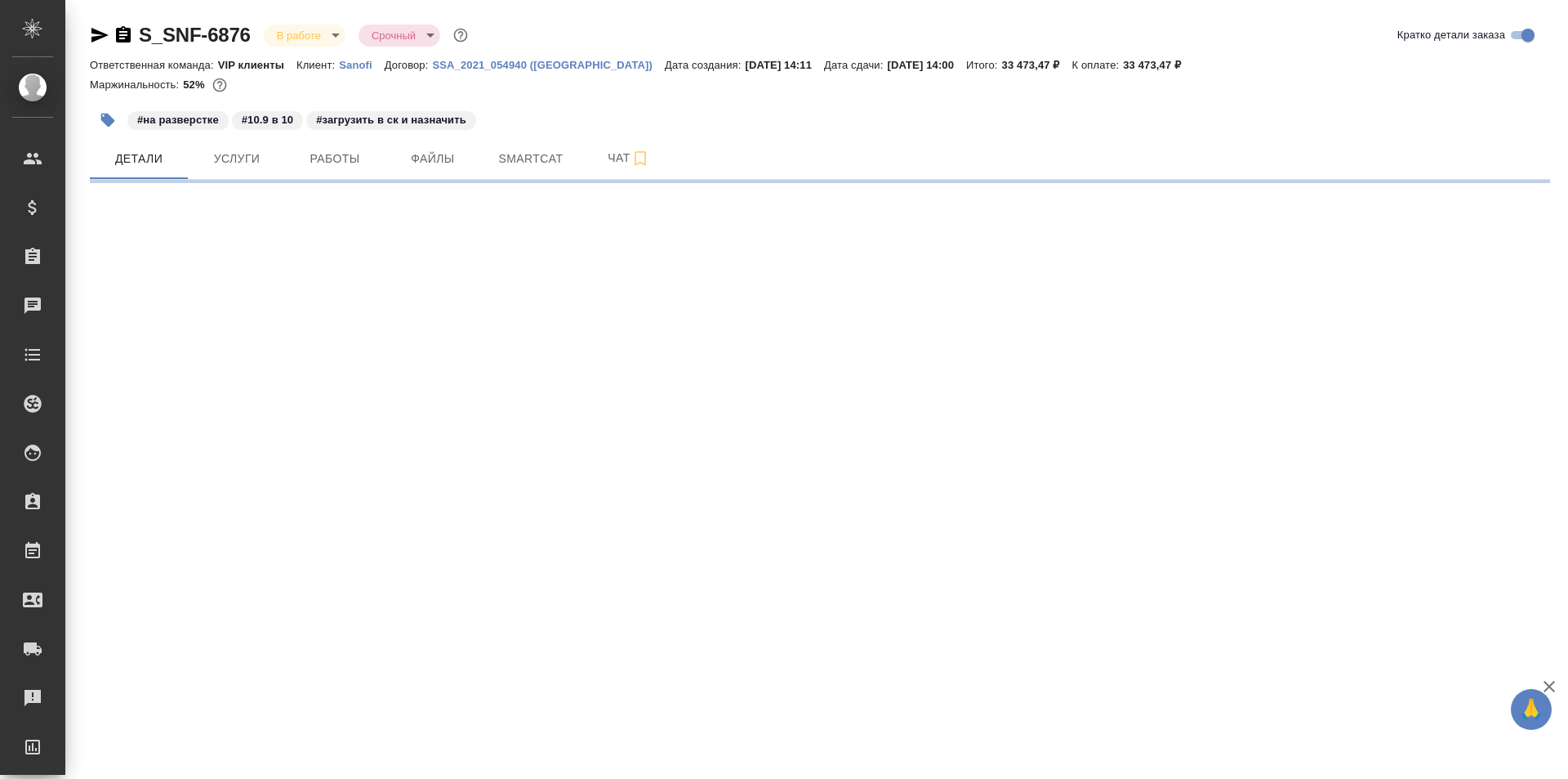
select select "RU"
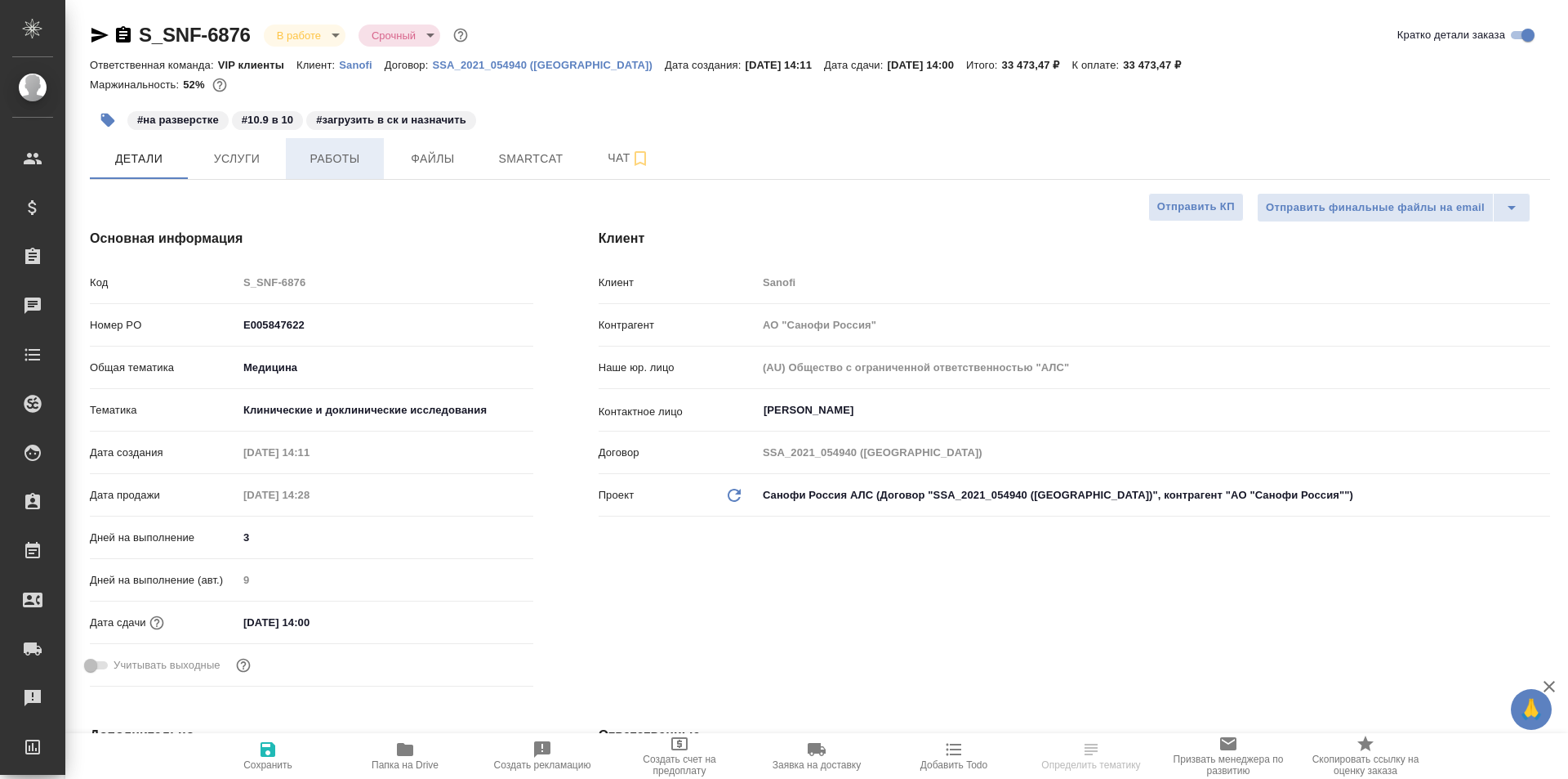
type textarea "x"
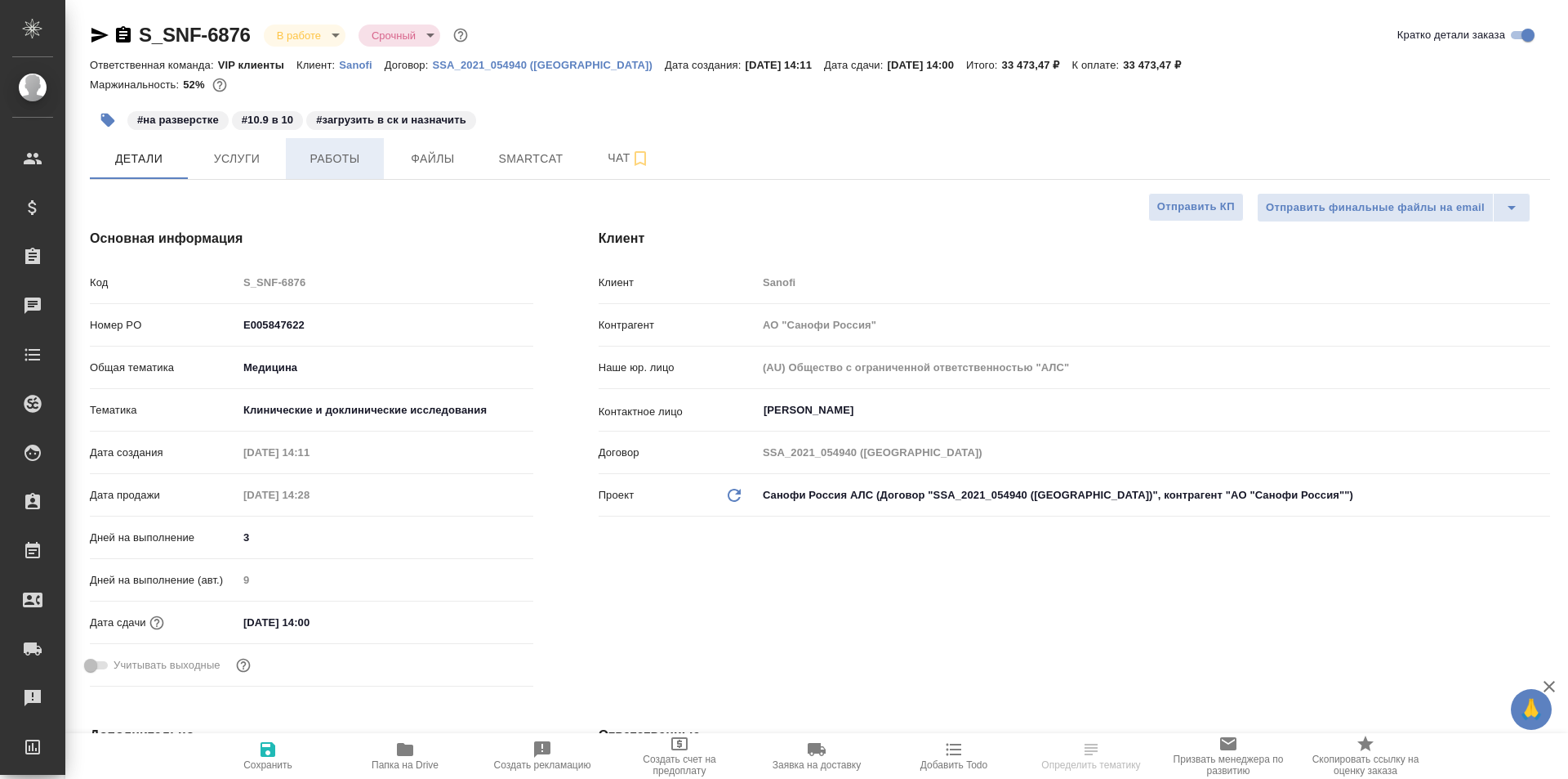
type textarea "x"
click at [331, 160] on span "Работы" at bounding box center [335, 159] width 78 height 21
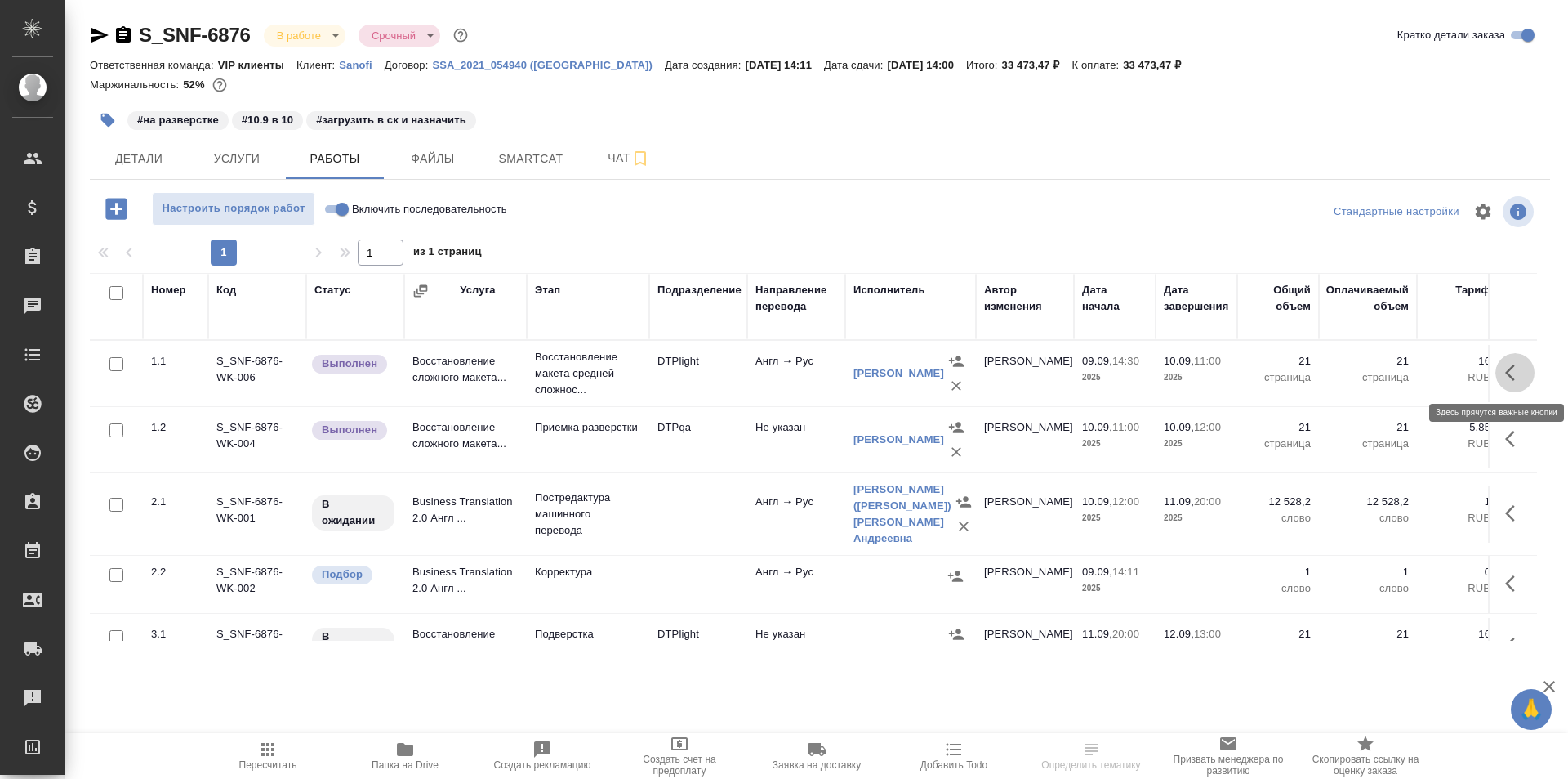
click at [1505, 373] on icon "button" at bounding box center [1515, 373] width 20 height 20
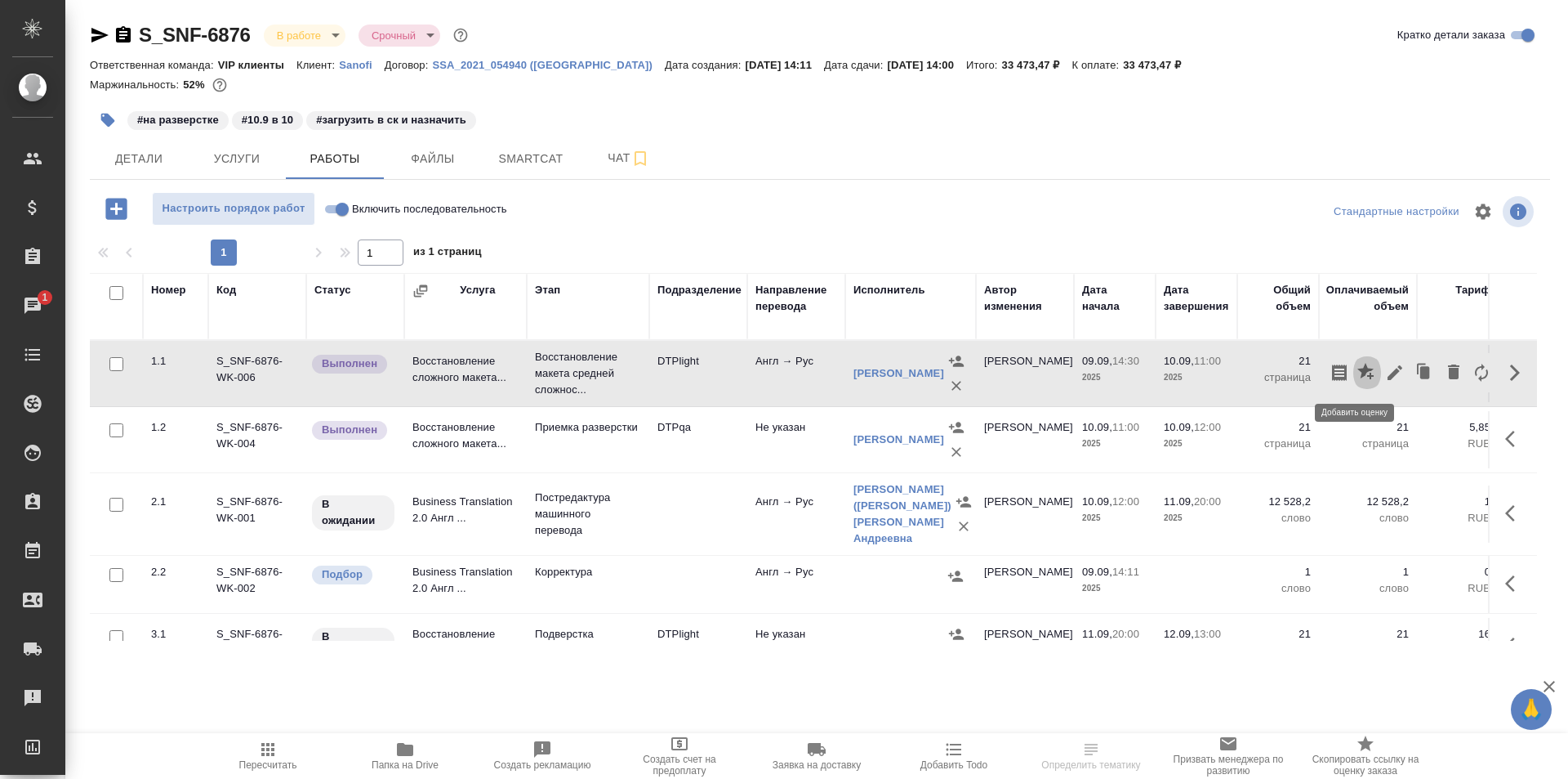
click at [1357, 374] on icon "button" at bounding box center [1365, 371] width 17 height 17
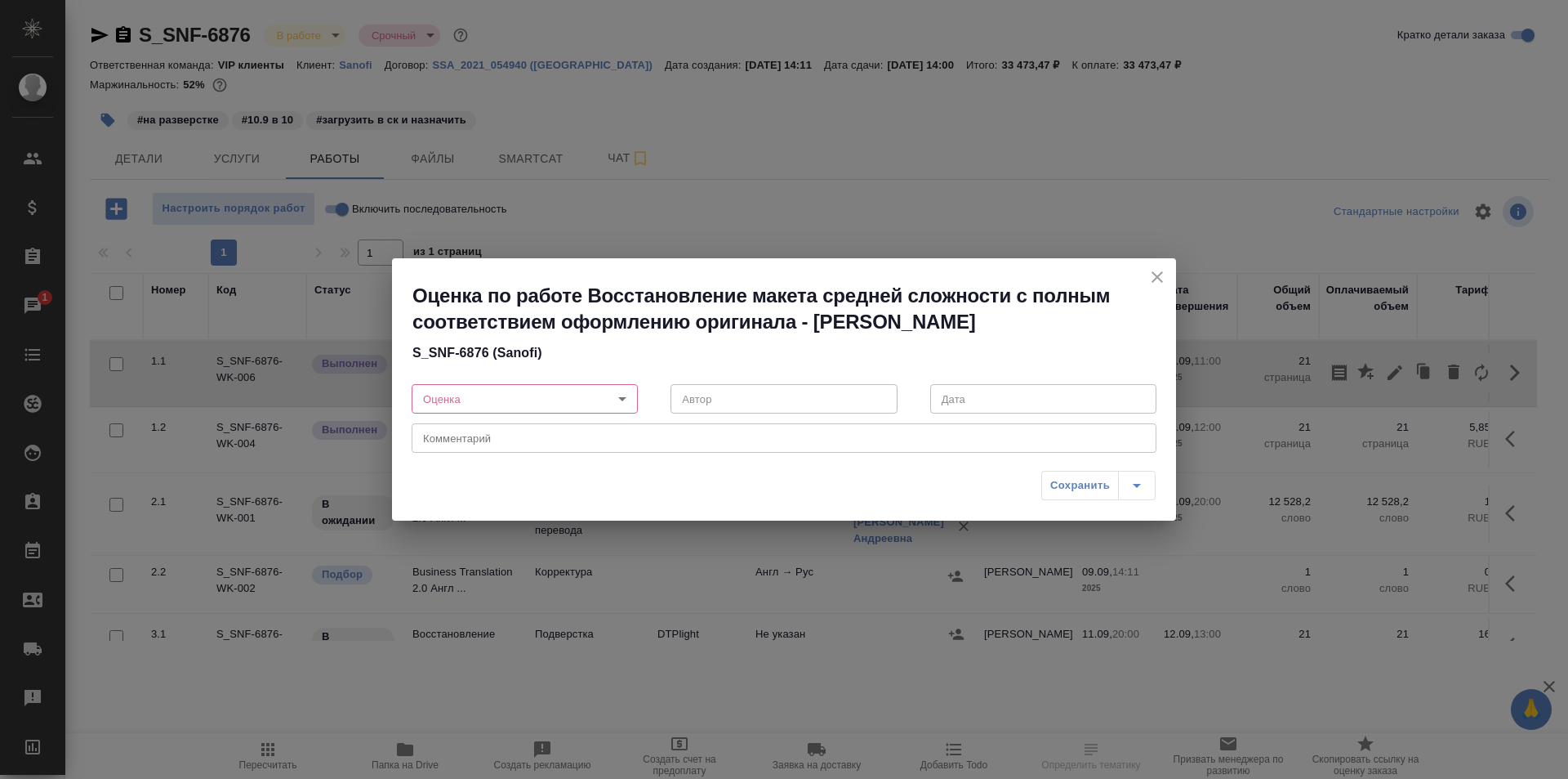
click at [522, 397] on body "🙏 .cls-1 fill:#fff; AWATERA Ismagilova [PERSON_NAME] Спецификации Заказы 1 Чаты…" at bounding box center [784, 390] width 1568 height 779
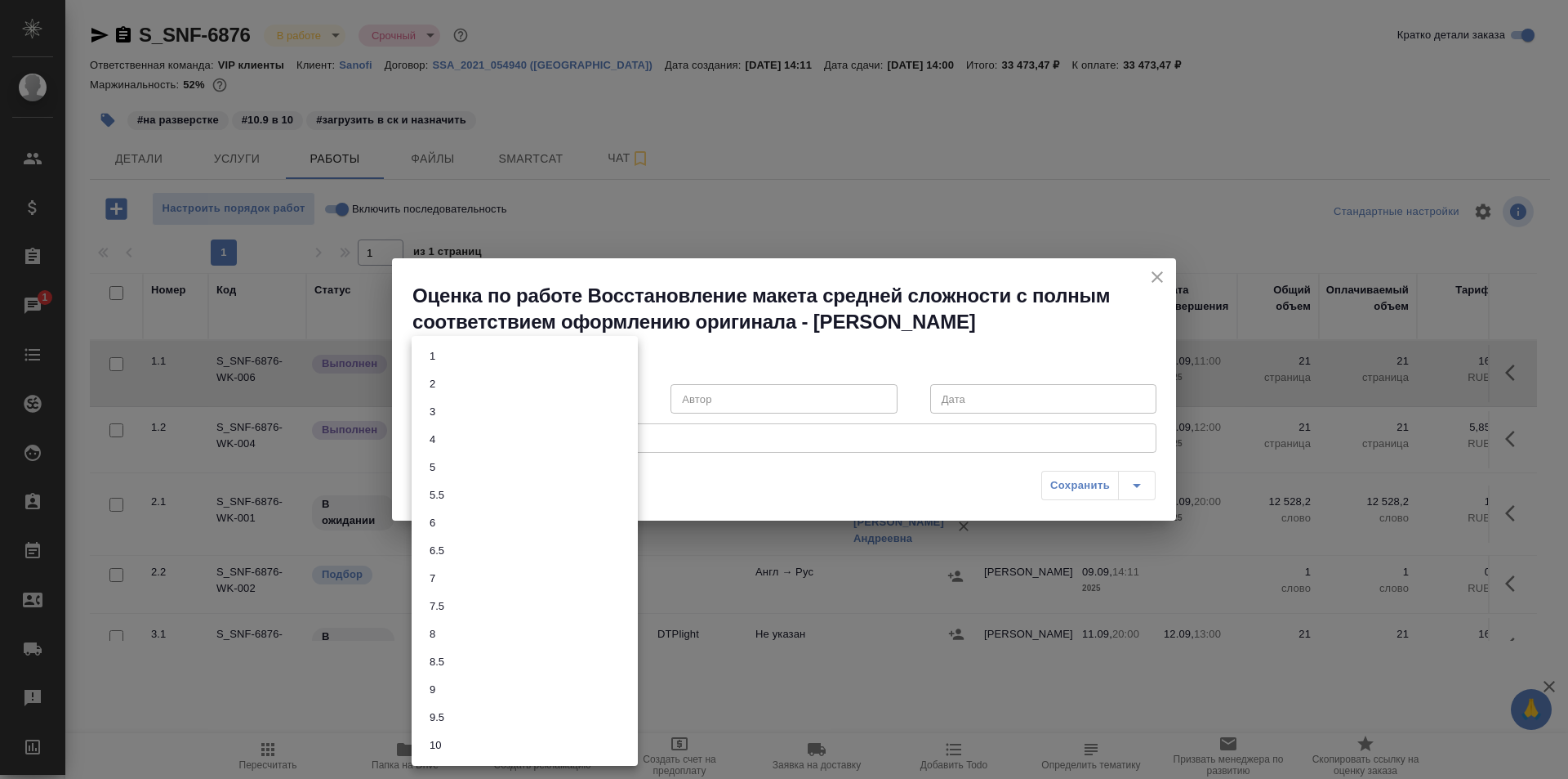
click at [1161, 273] on div at bounding box center [784, 390] width 1568 height 779
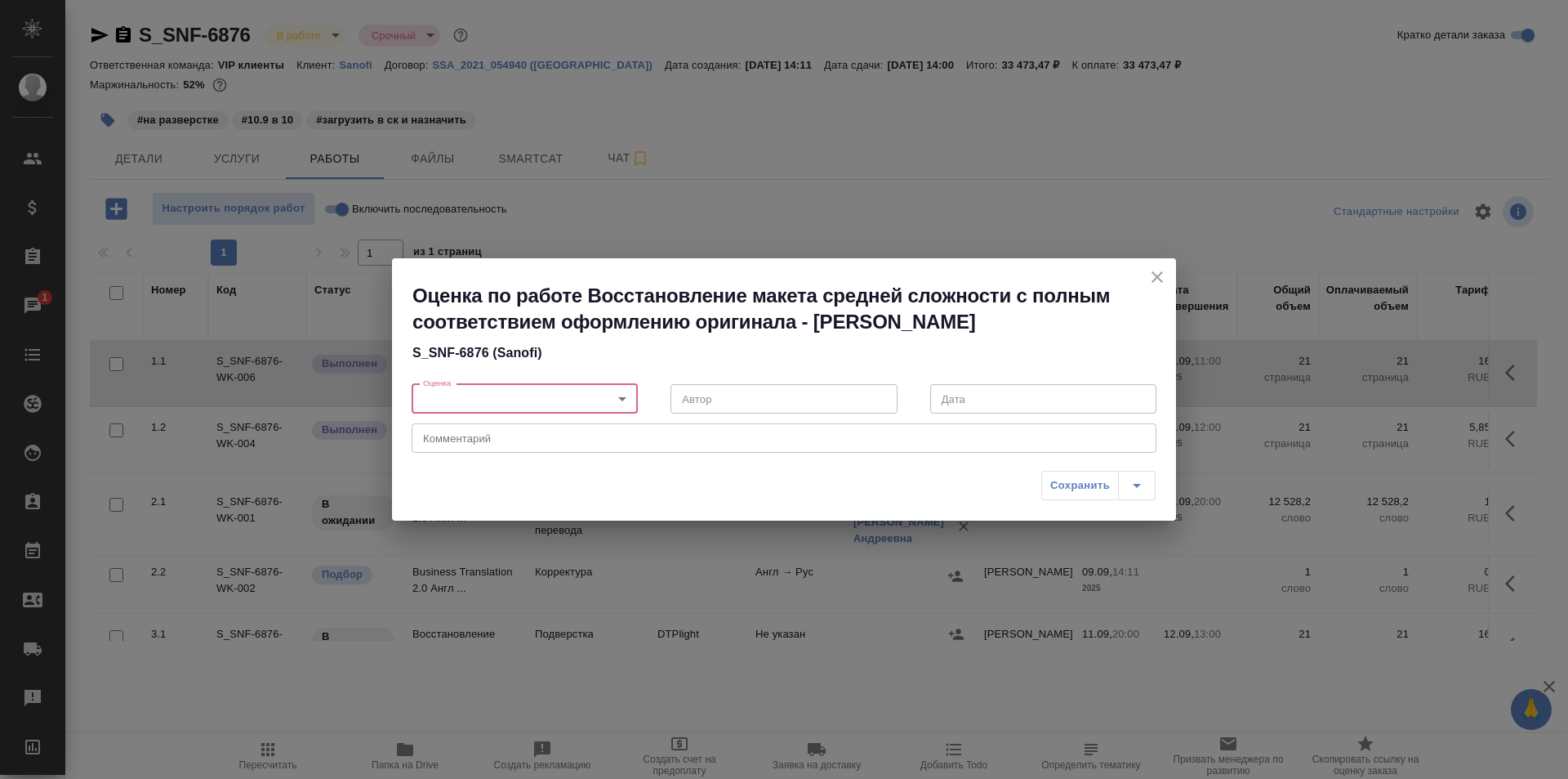
click at [1159, 277] on icon "close" at bounding box center [1157, 278] width 12 height 12
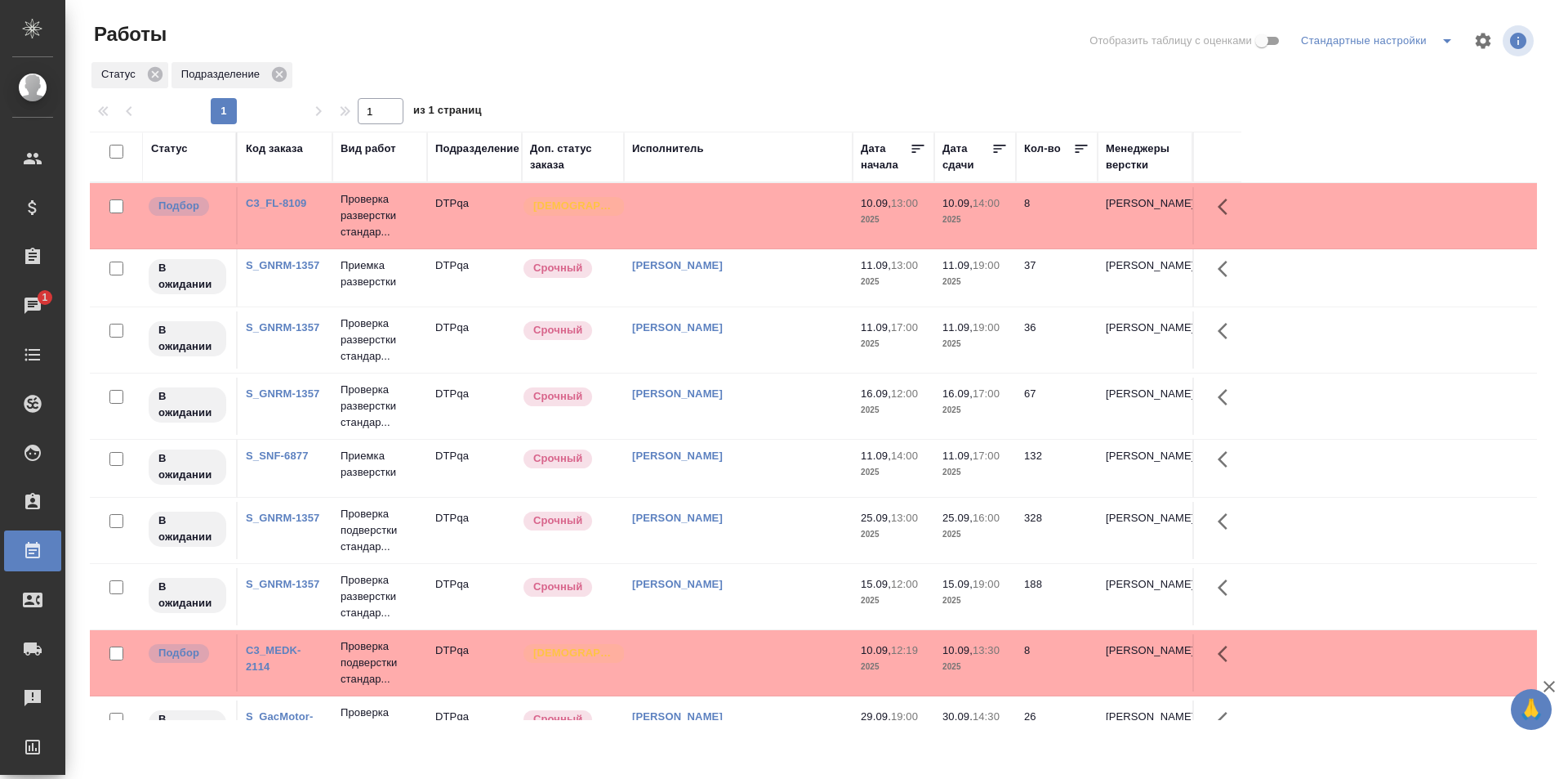
click at [650, 666] on td at bounding box center [737, 662] width 228 height 57
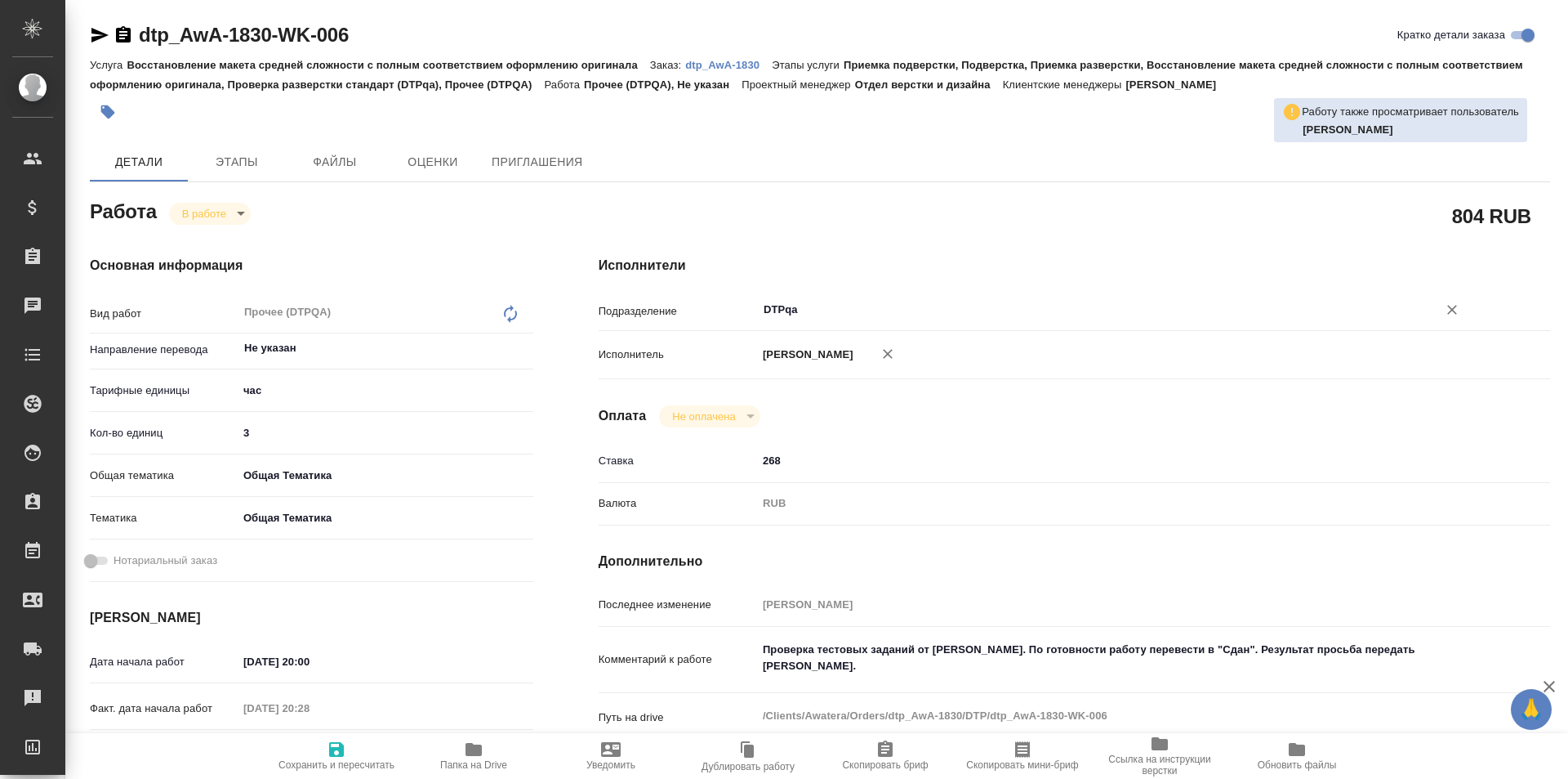
type textarea "x"
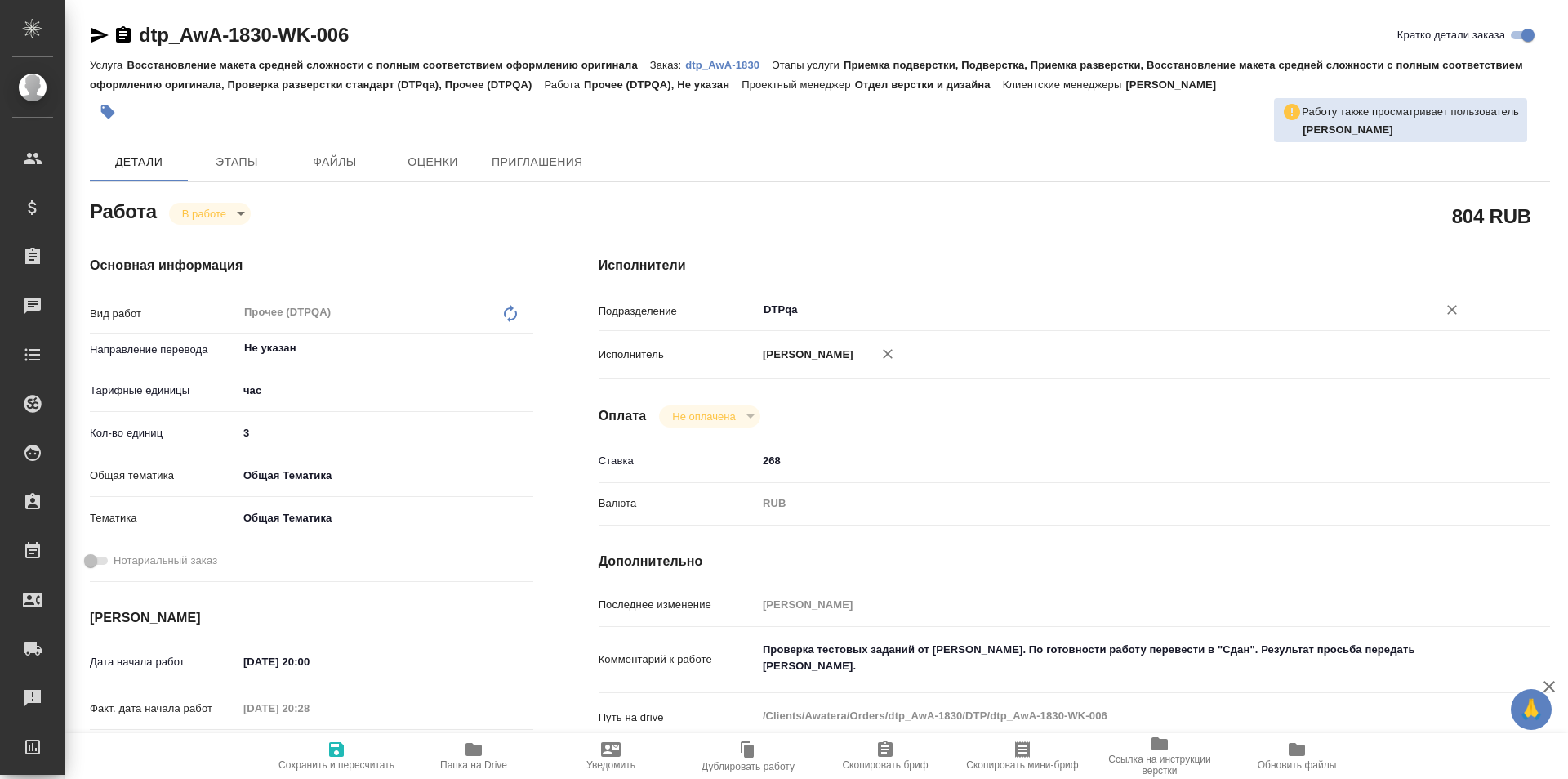
type textarea "x"
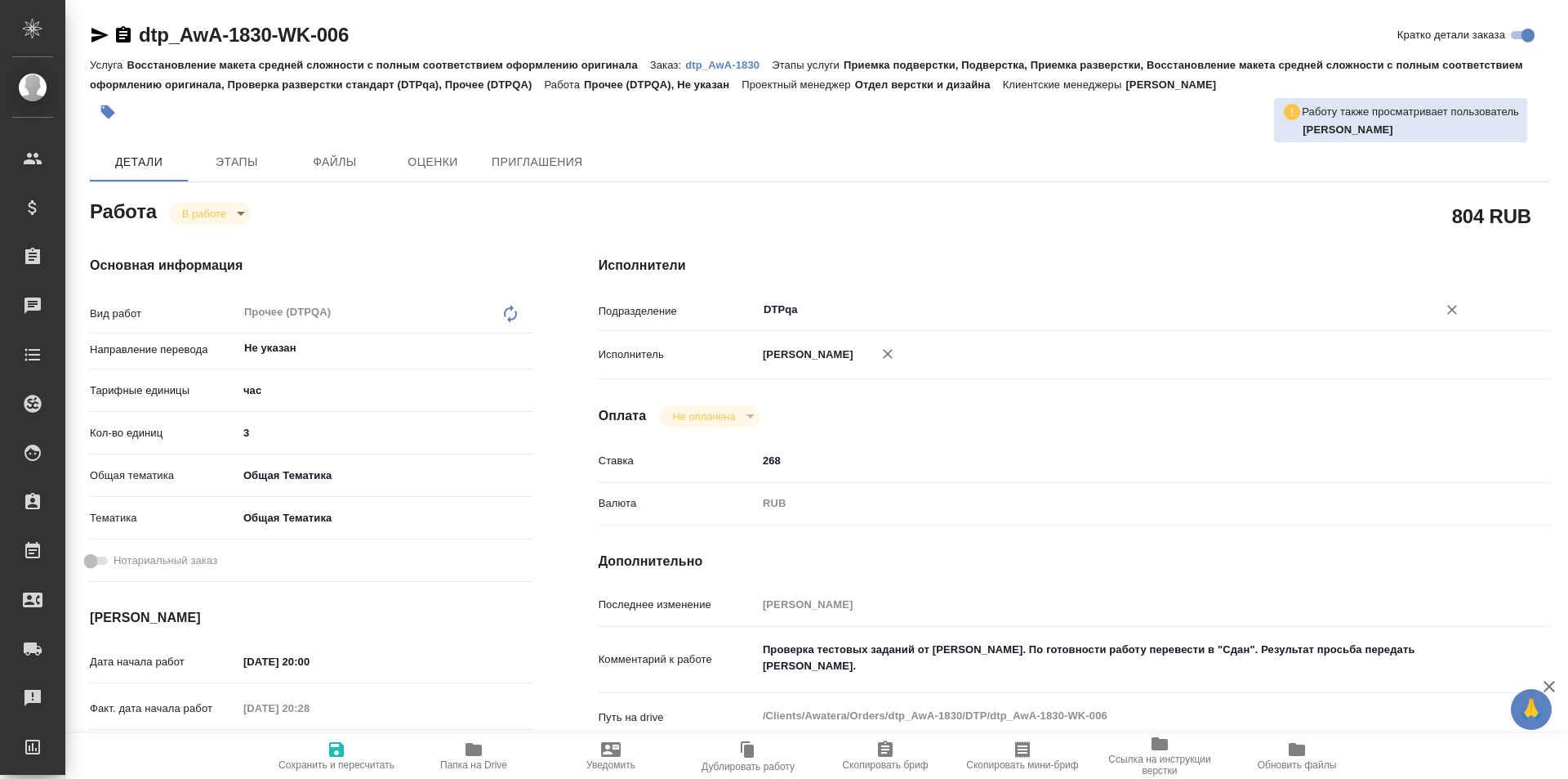
type textarea "x"
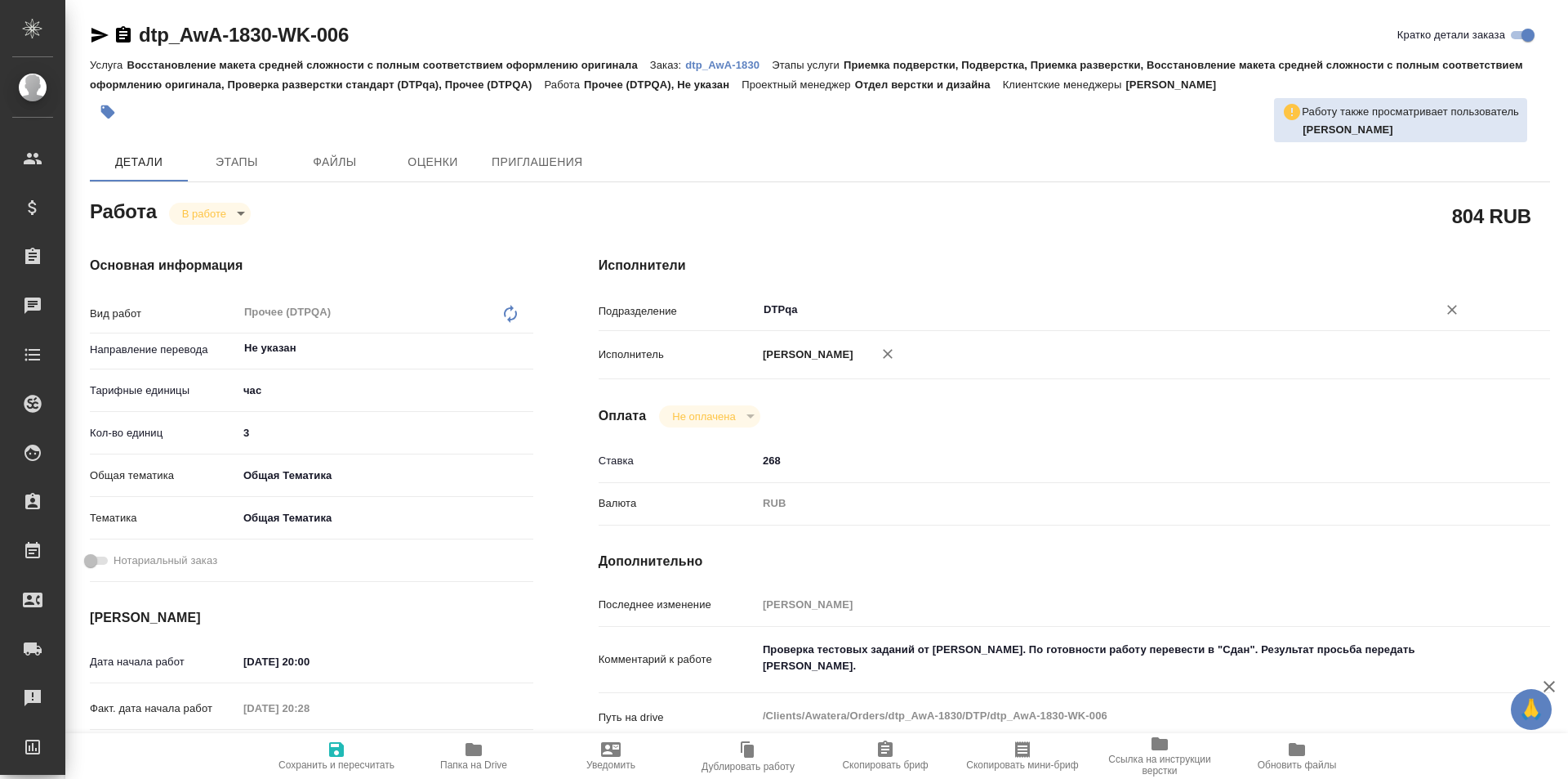
type textarea "x"
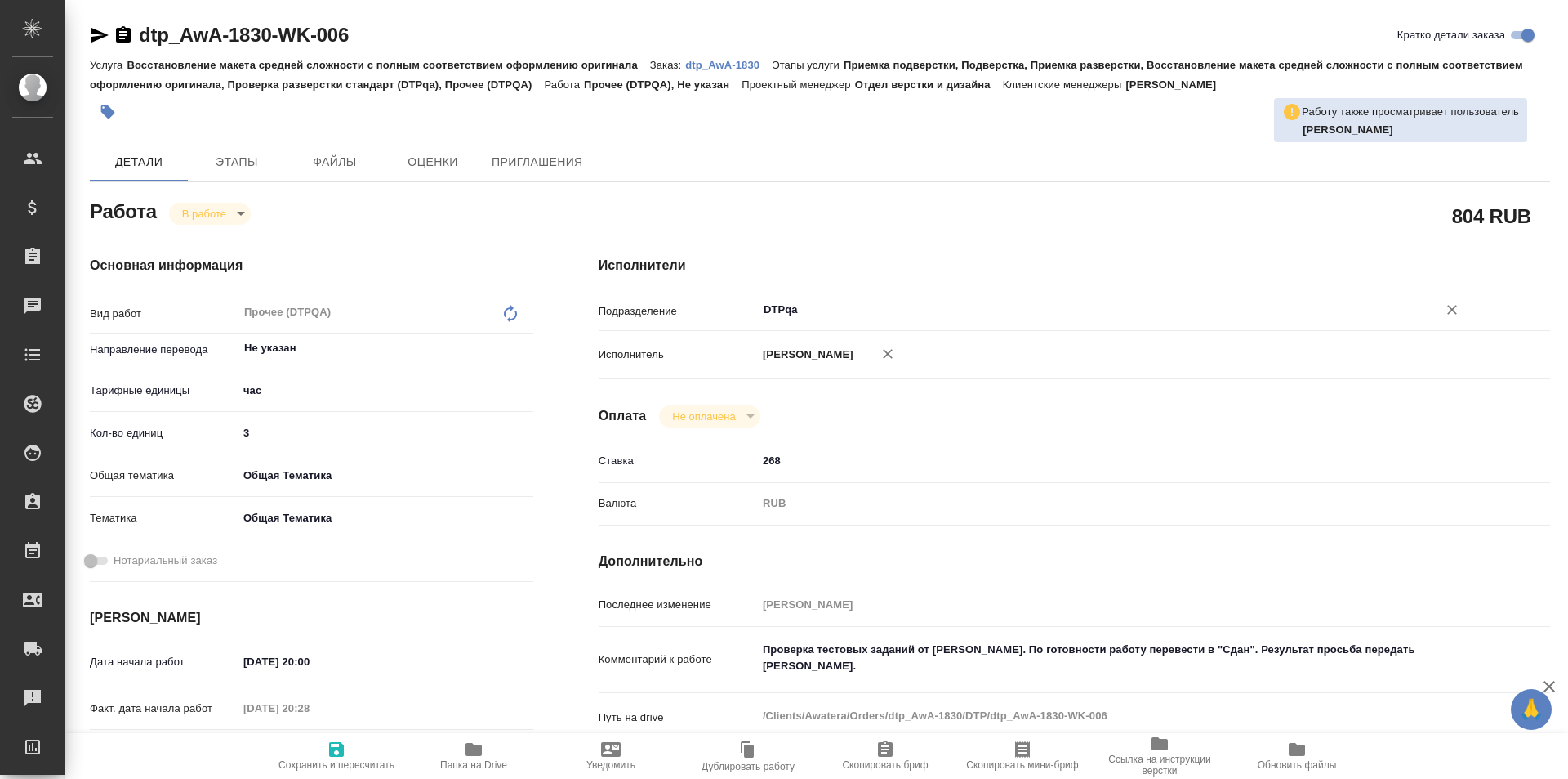
type textarea "x"
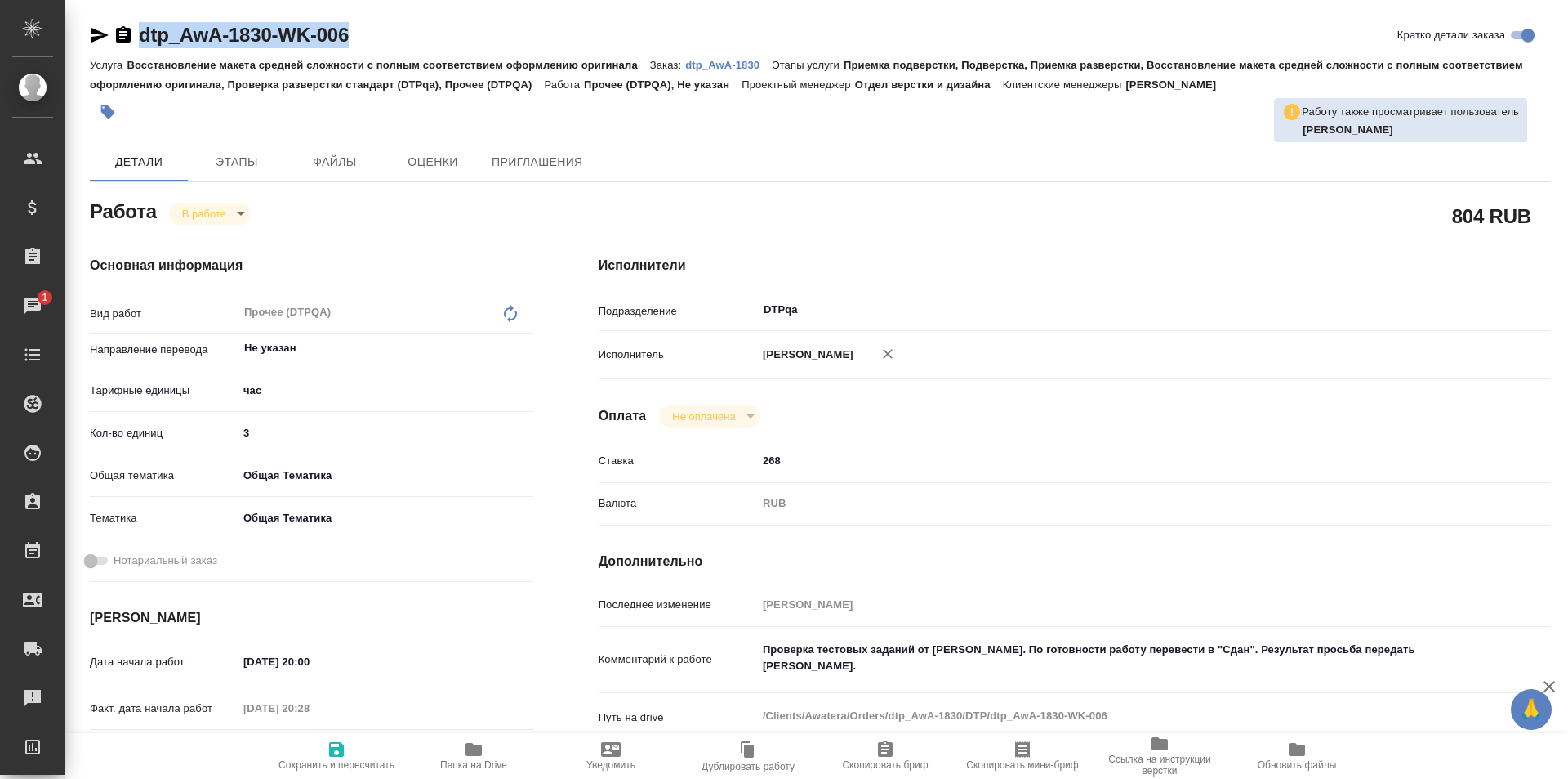
drag, startPoint x: 394, startPoint y: 45, endPoint x: 256, endPoint y: 9, distance: 142.6
click at [137, 42] on div "dtp_AwA-1830-WK-006 Кратко детали заказа" at bounding box center [820, 34] width 1460 height 26
copy link "dtp_AwA-1830-WK-006"
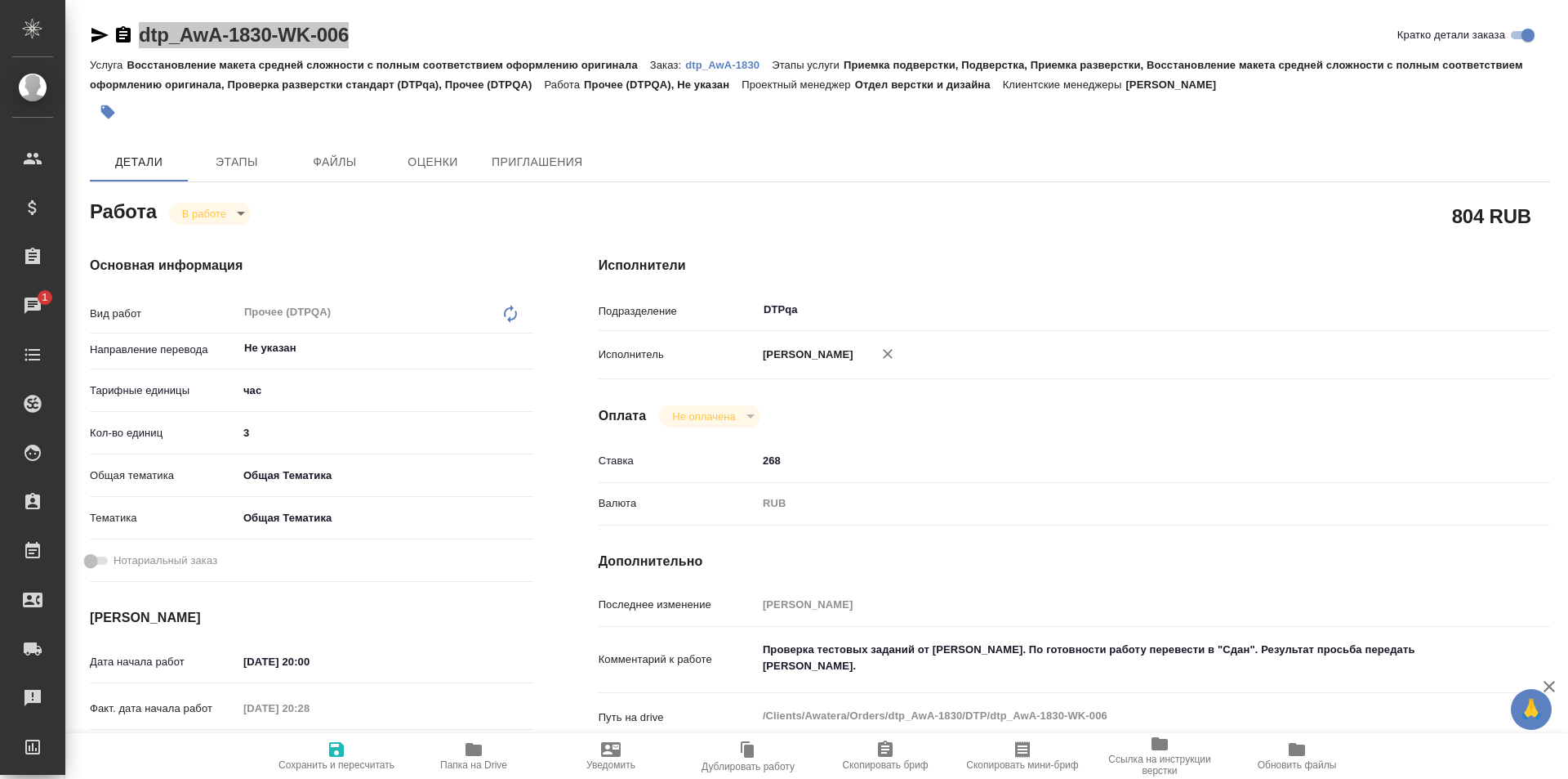
scroll to position [164, 0]
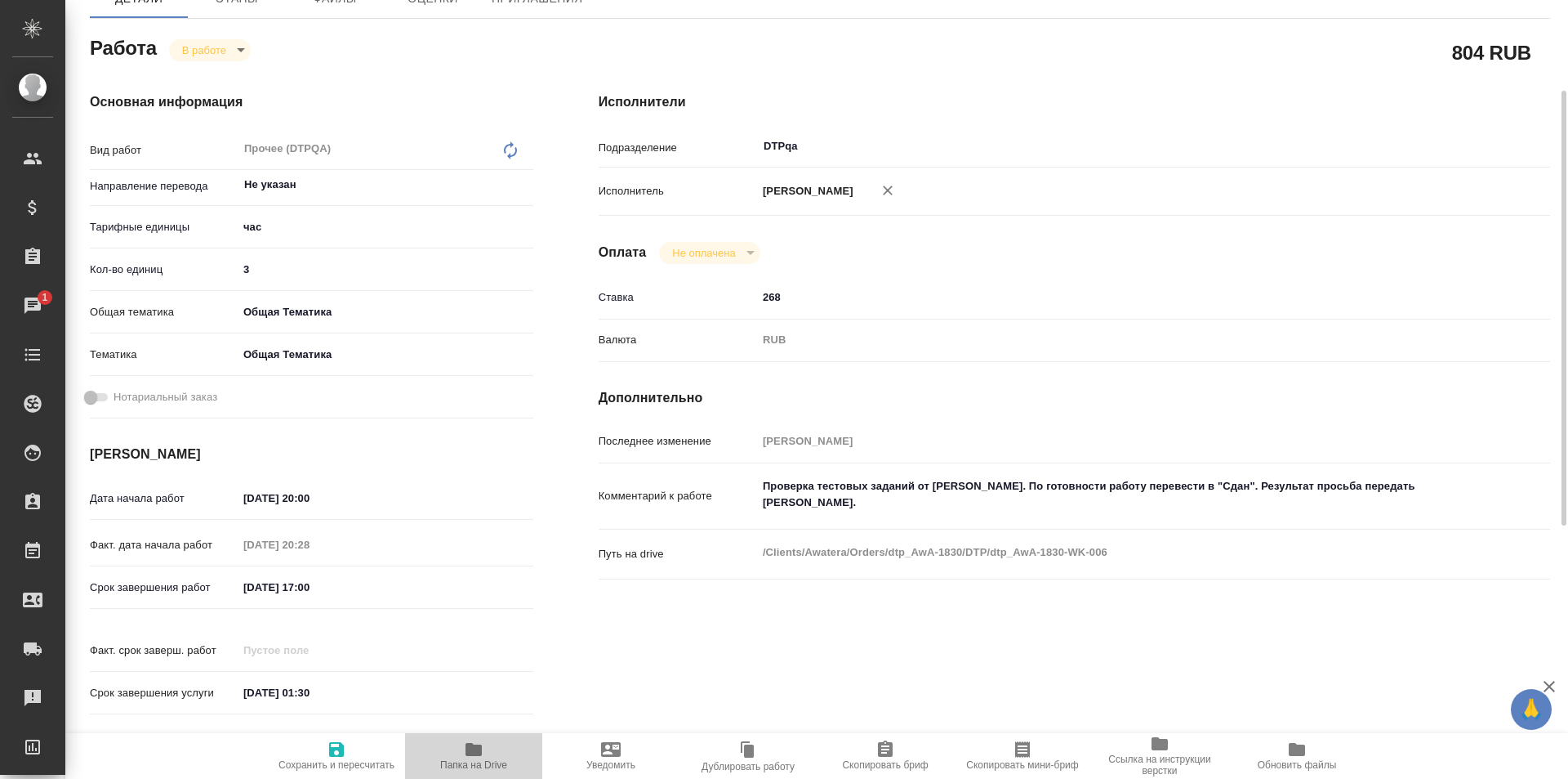
click at [462, 746] on span "Папка на Drive" at bounding box center [474, 755] width 118 height 31
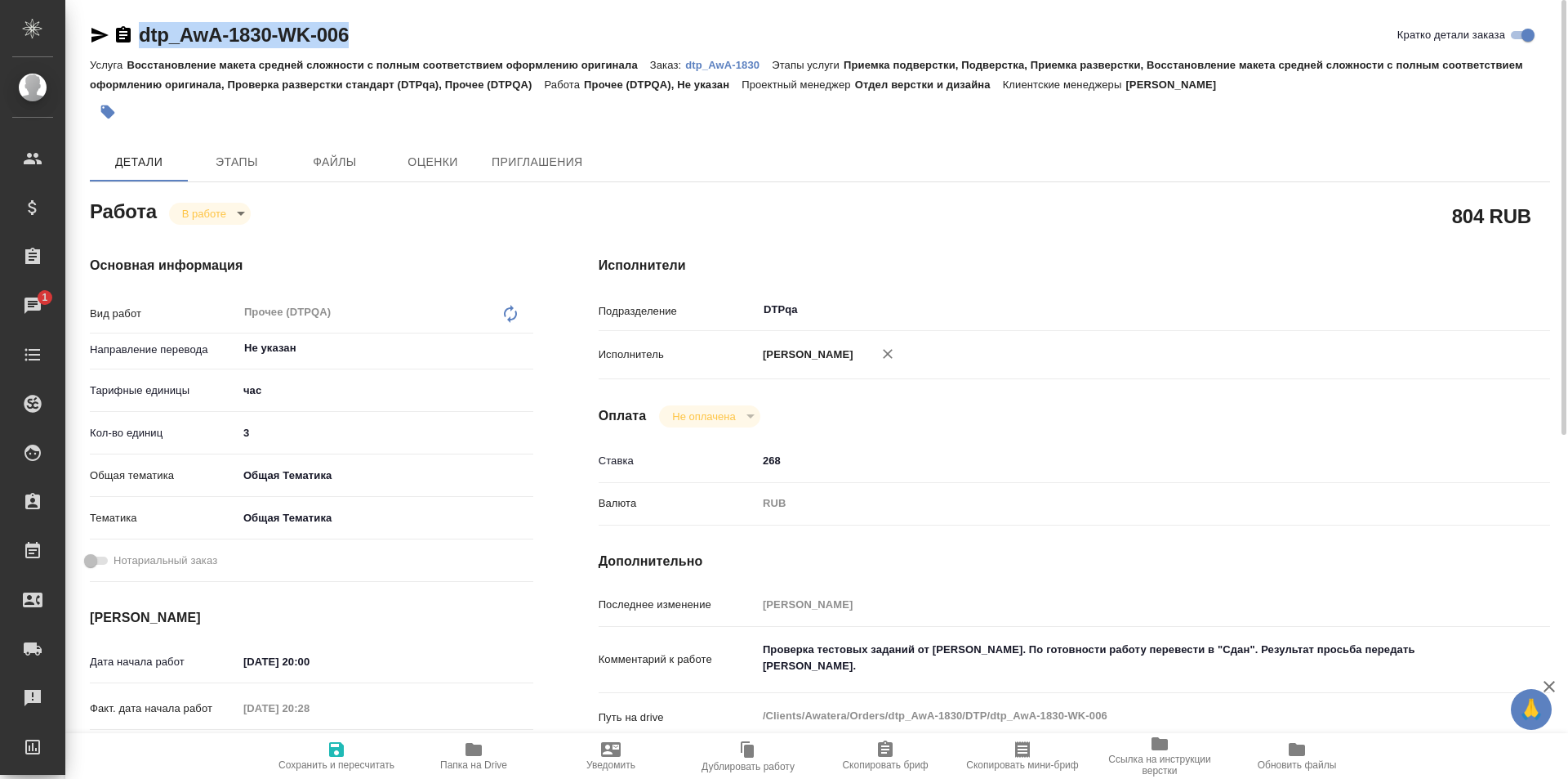
copy link "dtp_AwA-1830-WK-006"
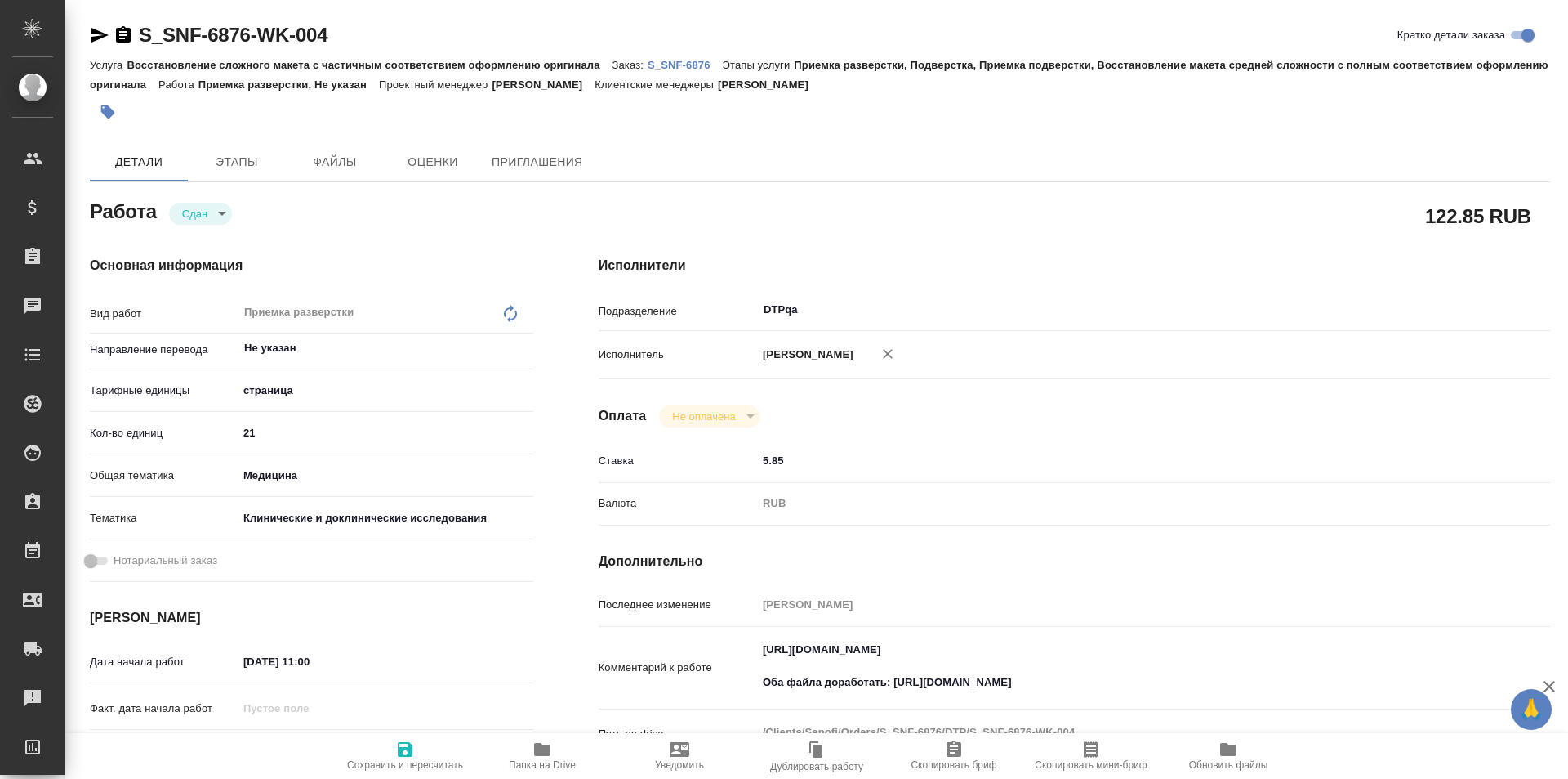
type textarea "x"
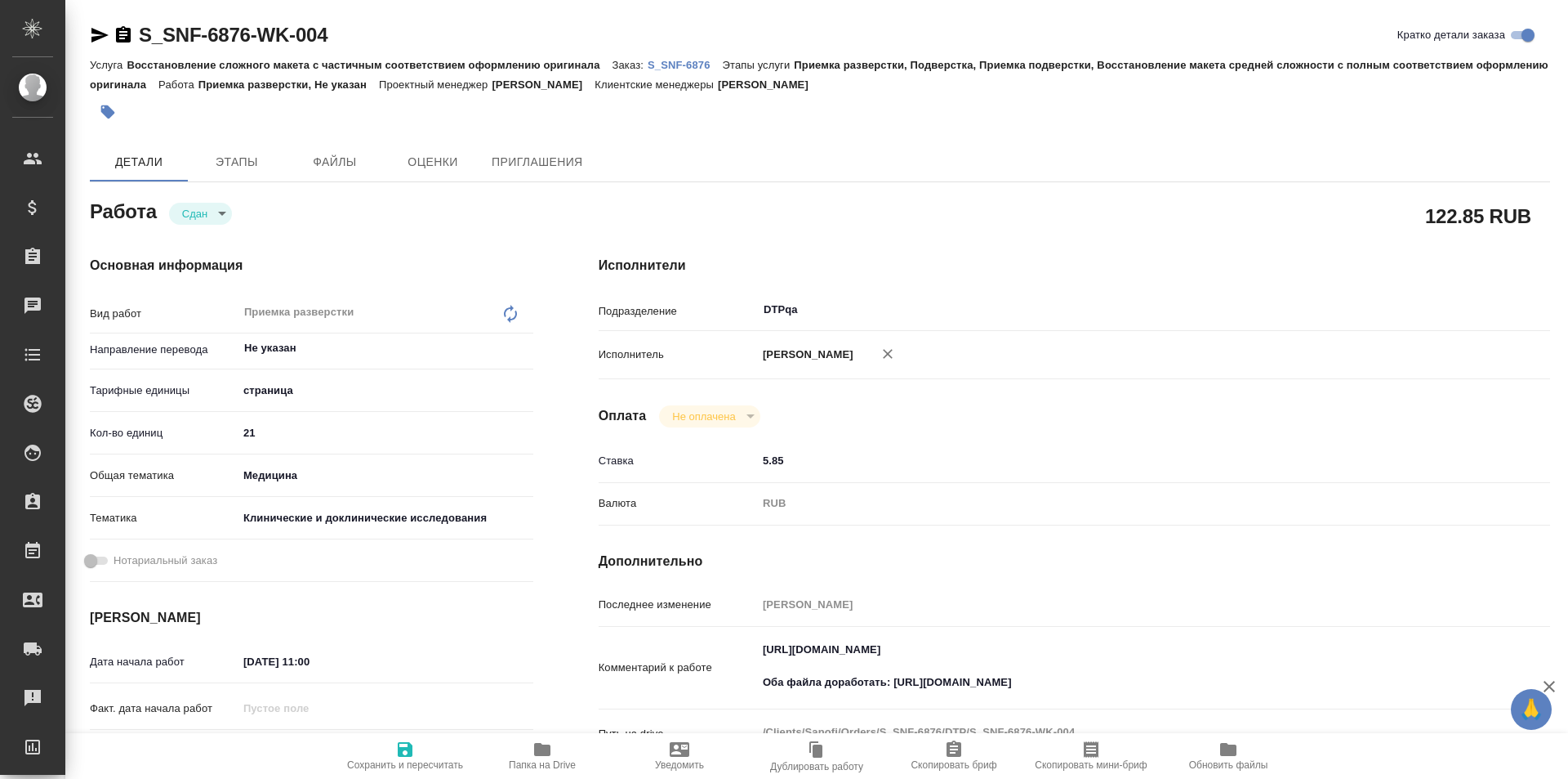
type textarea "x"
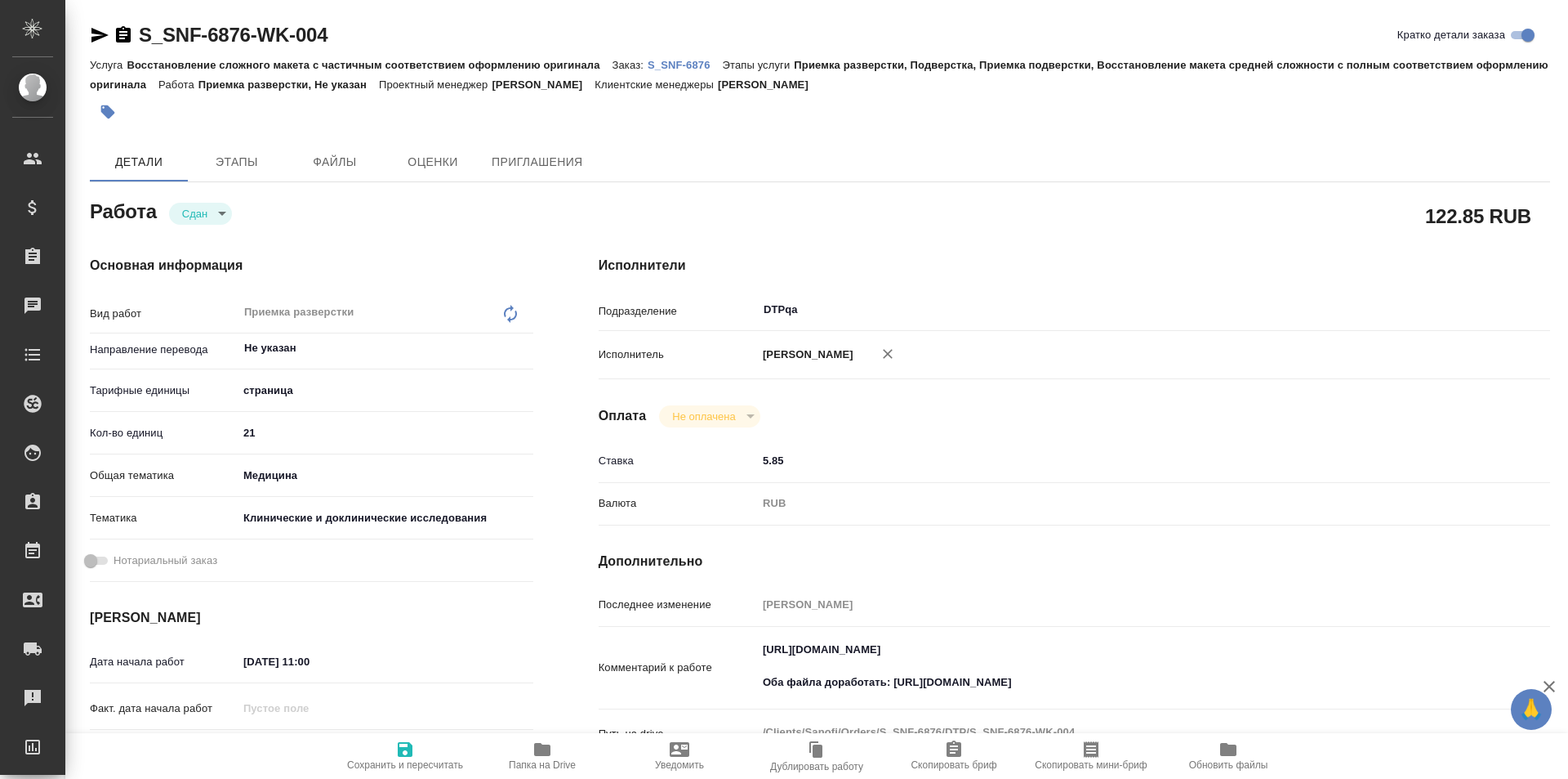
type textarea "x"
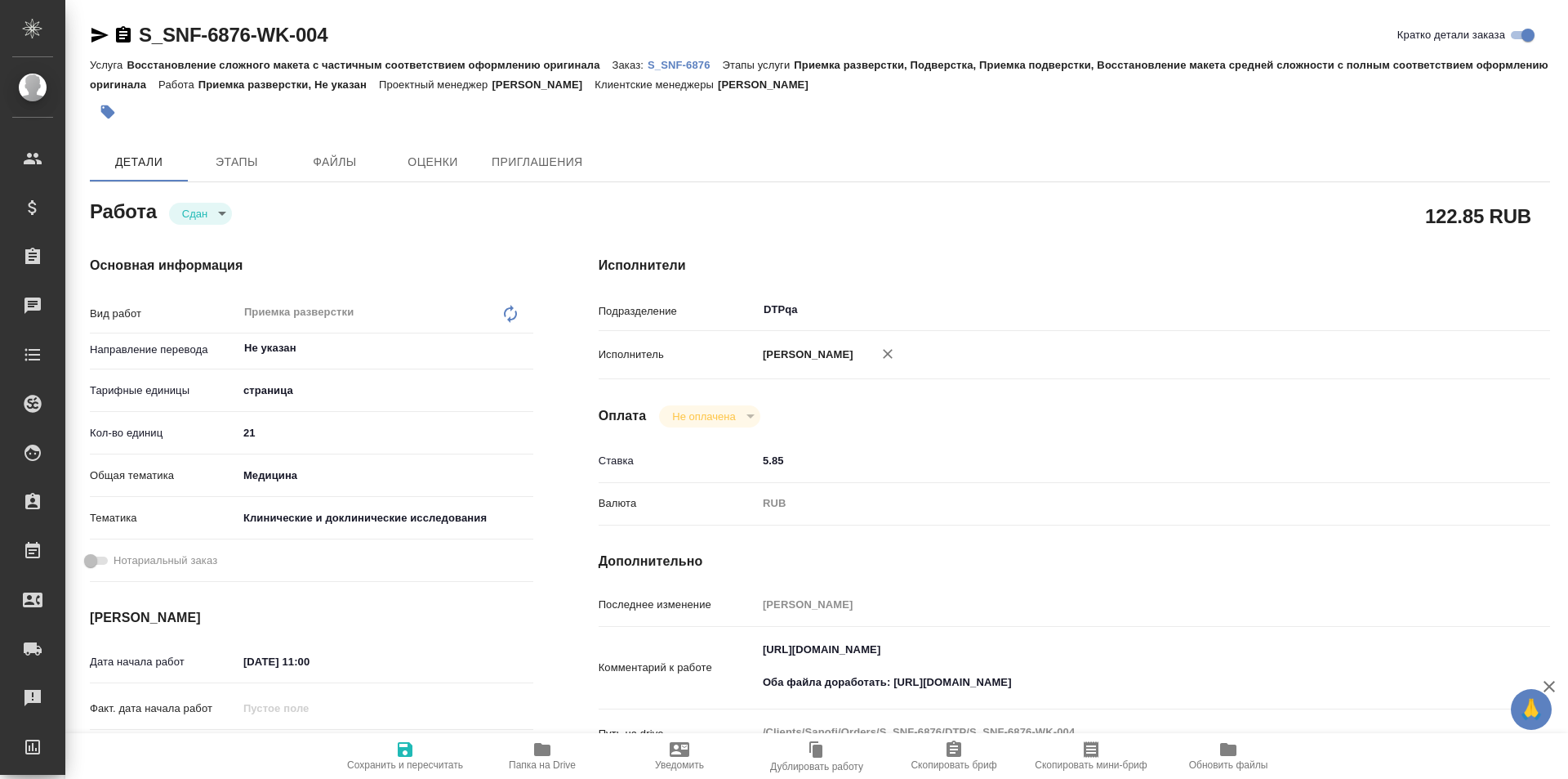
type textarea "x"
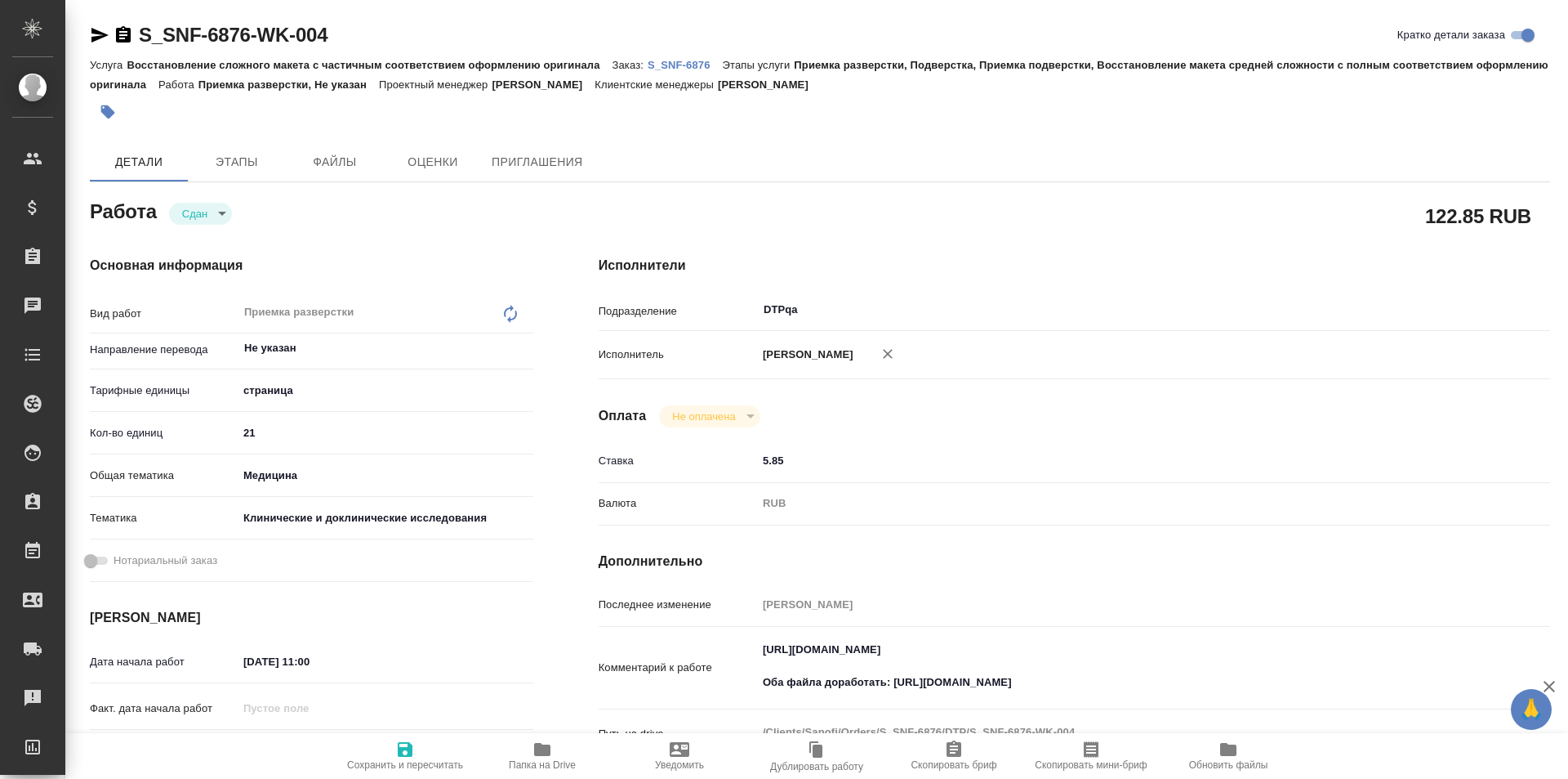
type textarea "x"
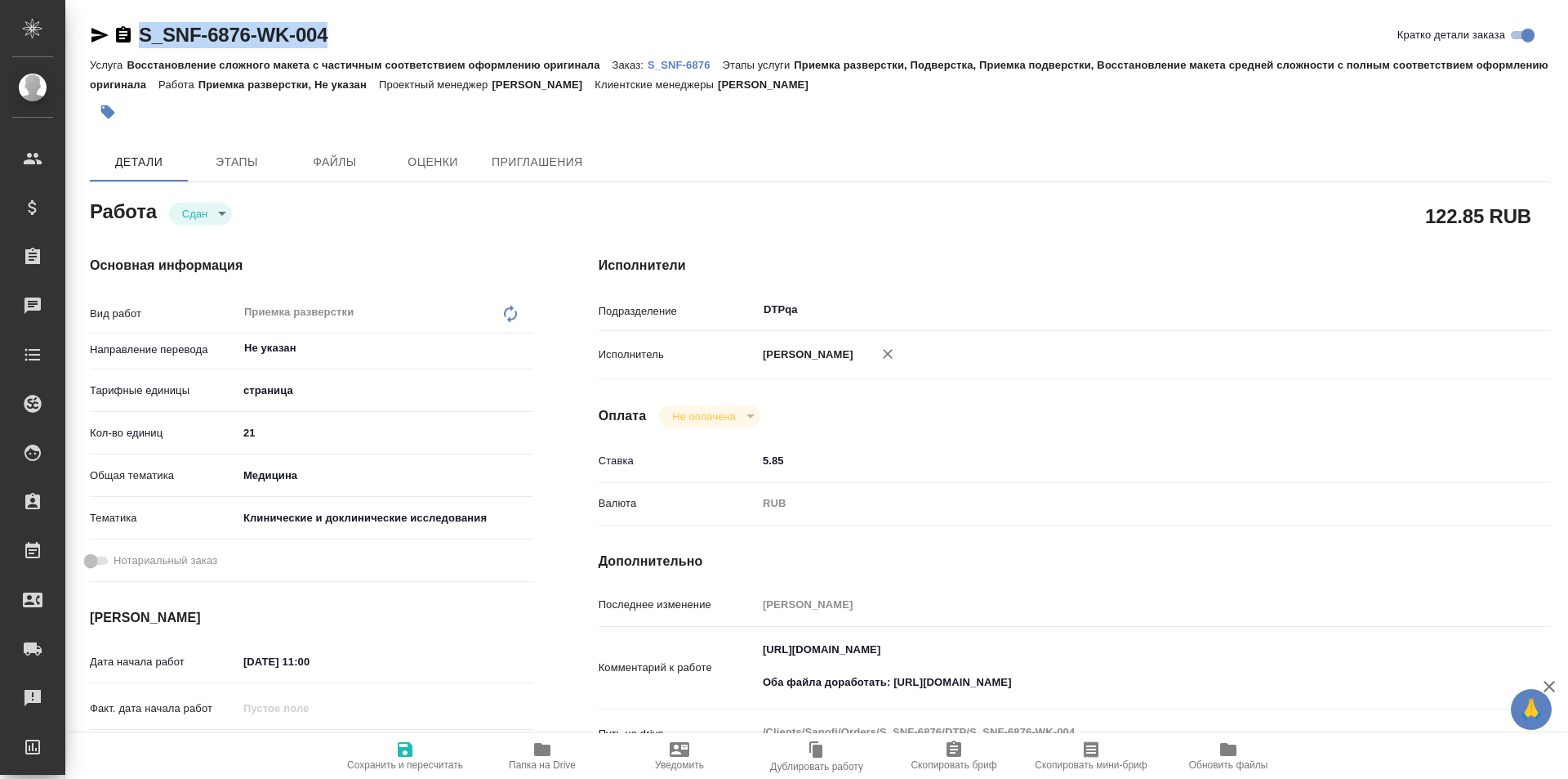
drag, startPoint x: 351, startPoint y: 39, endPoint x: 105, endPoint y: 30, distance: 246.2
click at [95, 31] on div "S_SNF-6876-WK-004 Кратко детали заказа" at bounding box center [820, 34] width 1460 height 26
type textarea "x"
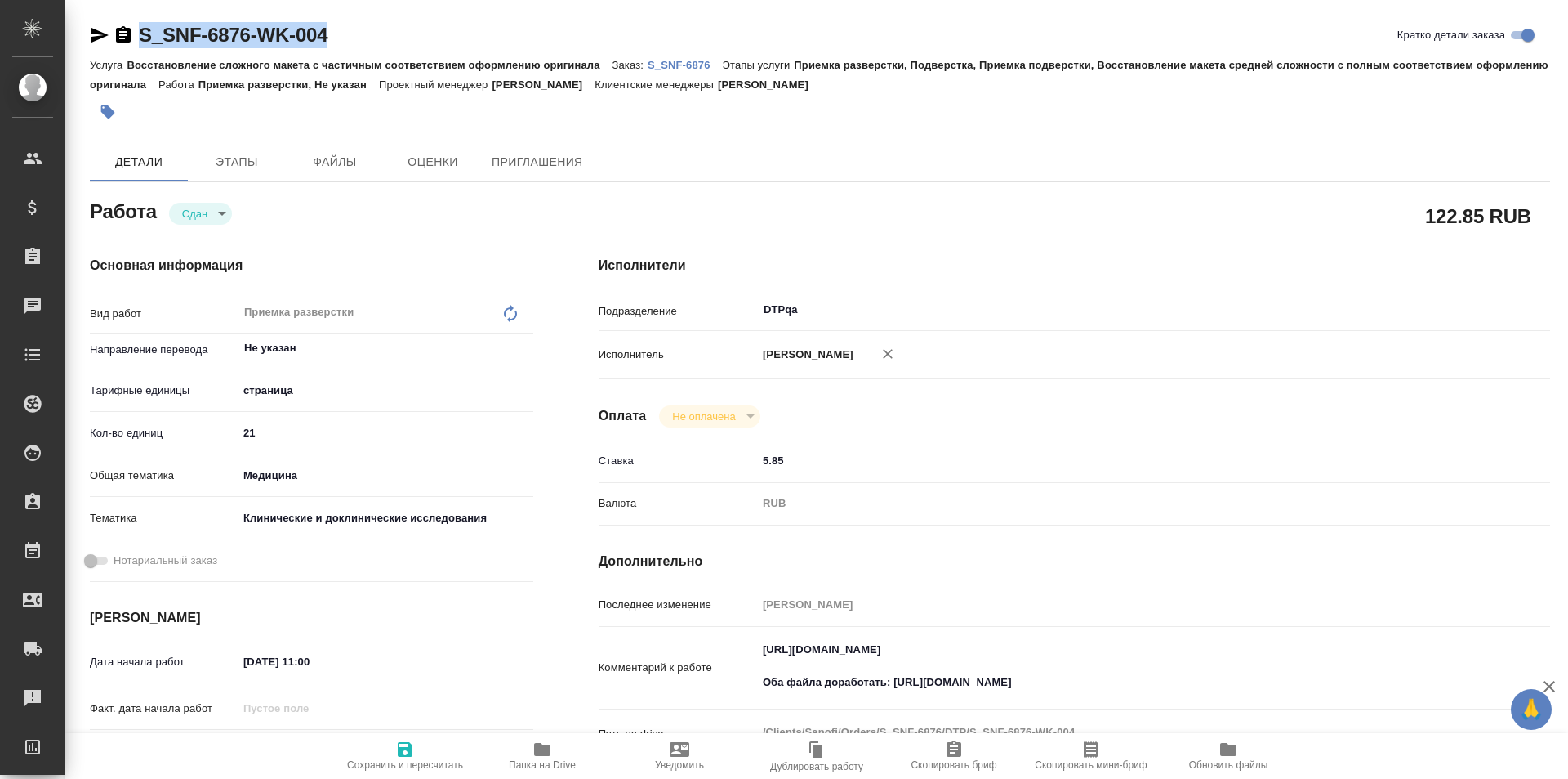
type textarea "x"
copy link "S_SNF-6876-WK-004"
type textarea "x"
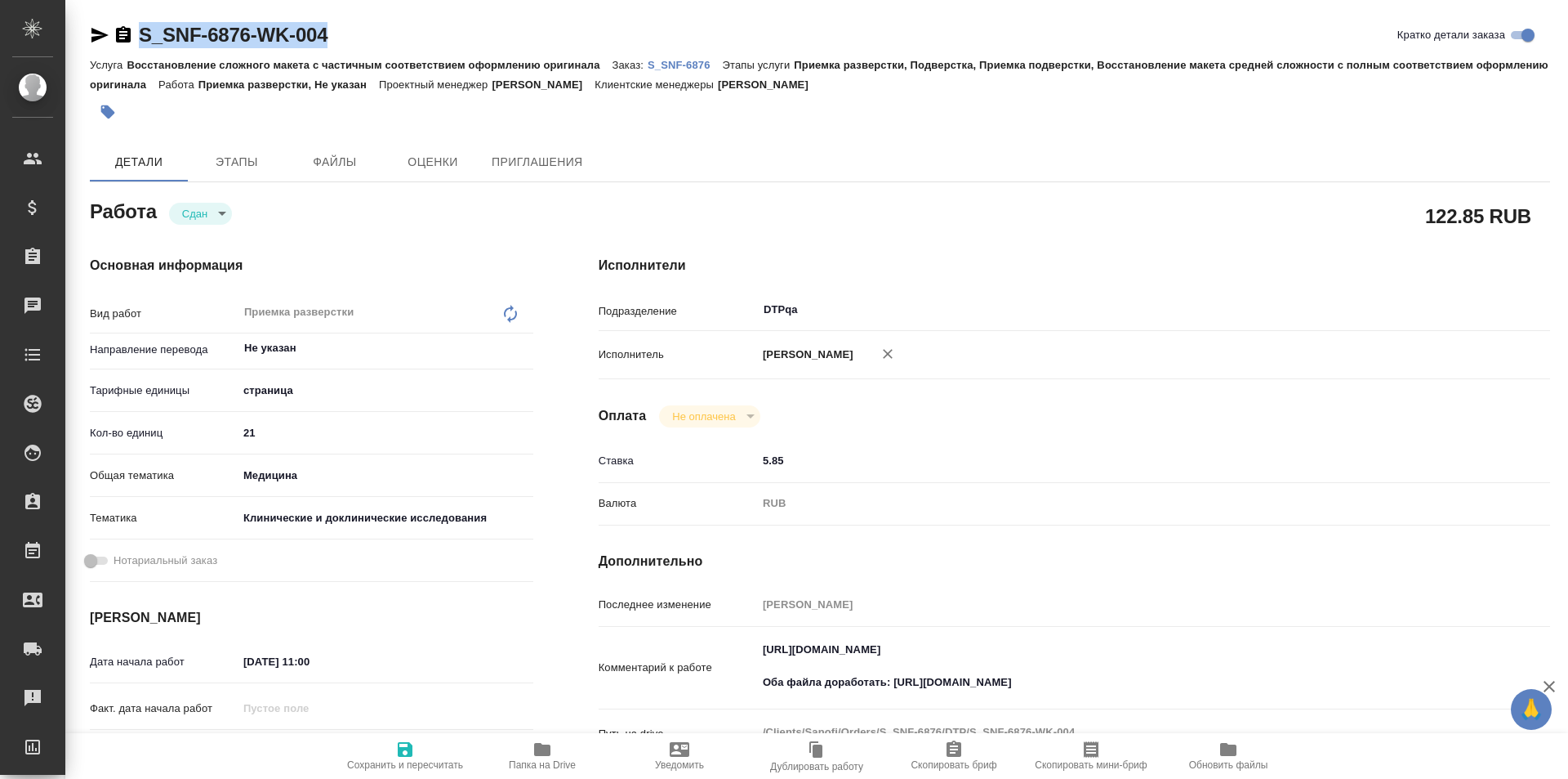
type textarea "x"
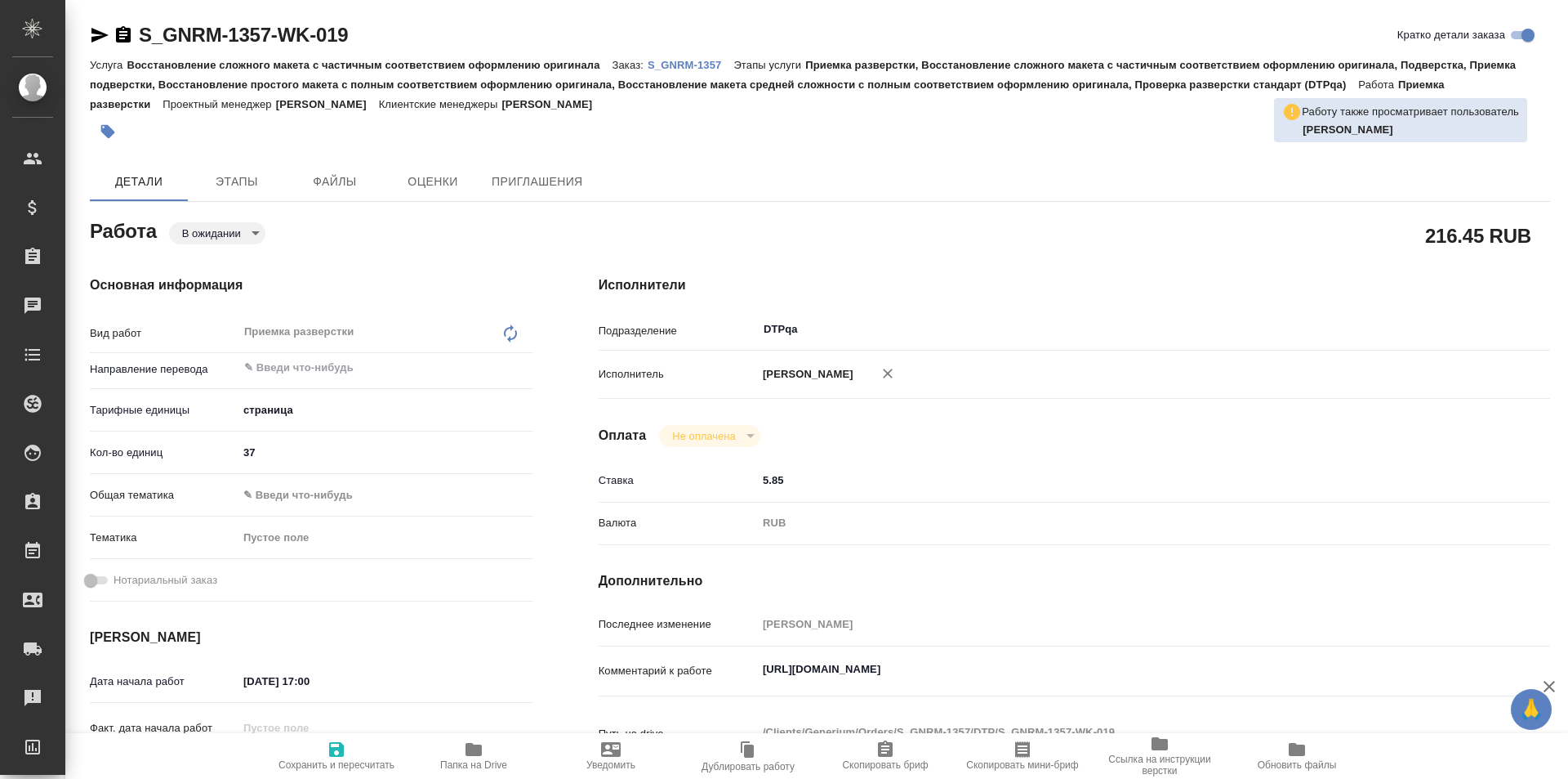
type textarea "x"
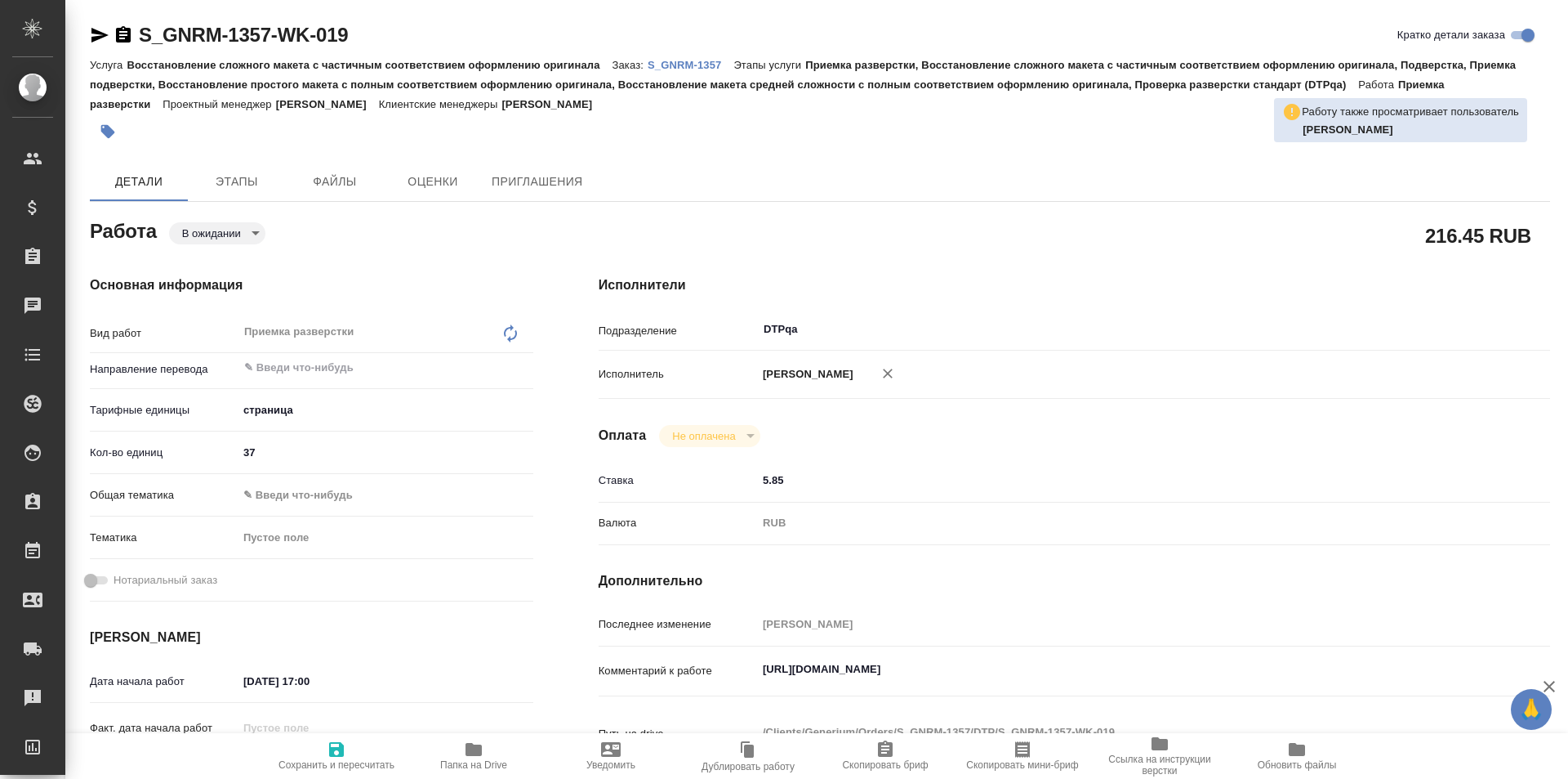
type textarea "x"
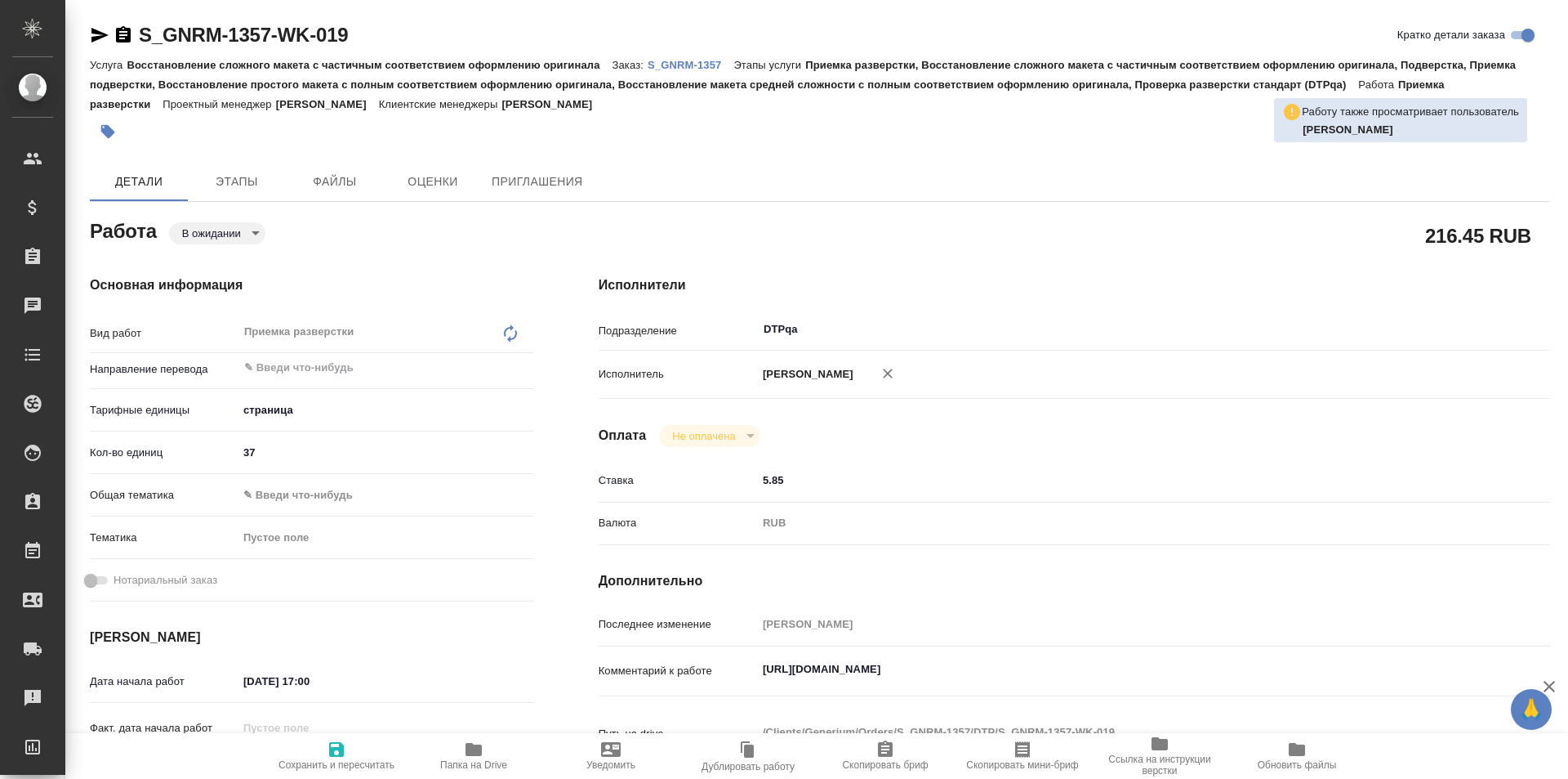
type textarea "x"
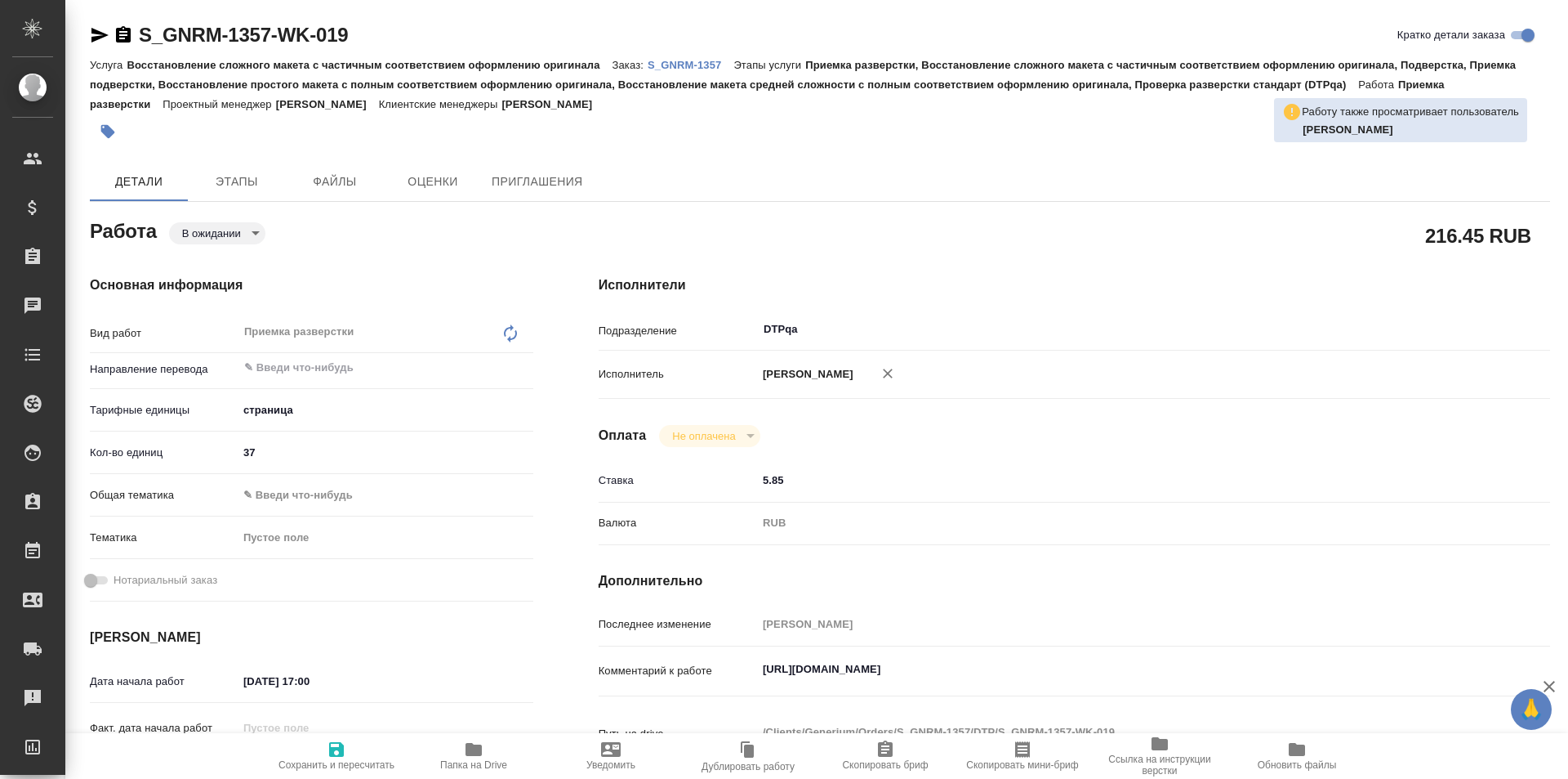
type textarea "x"
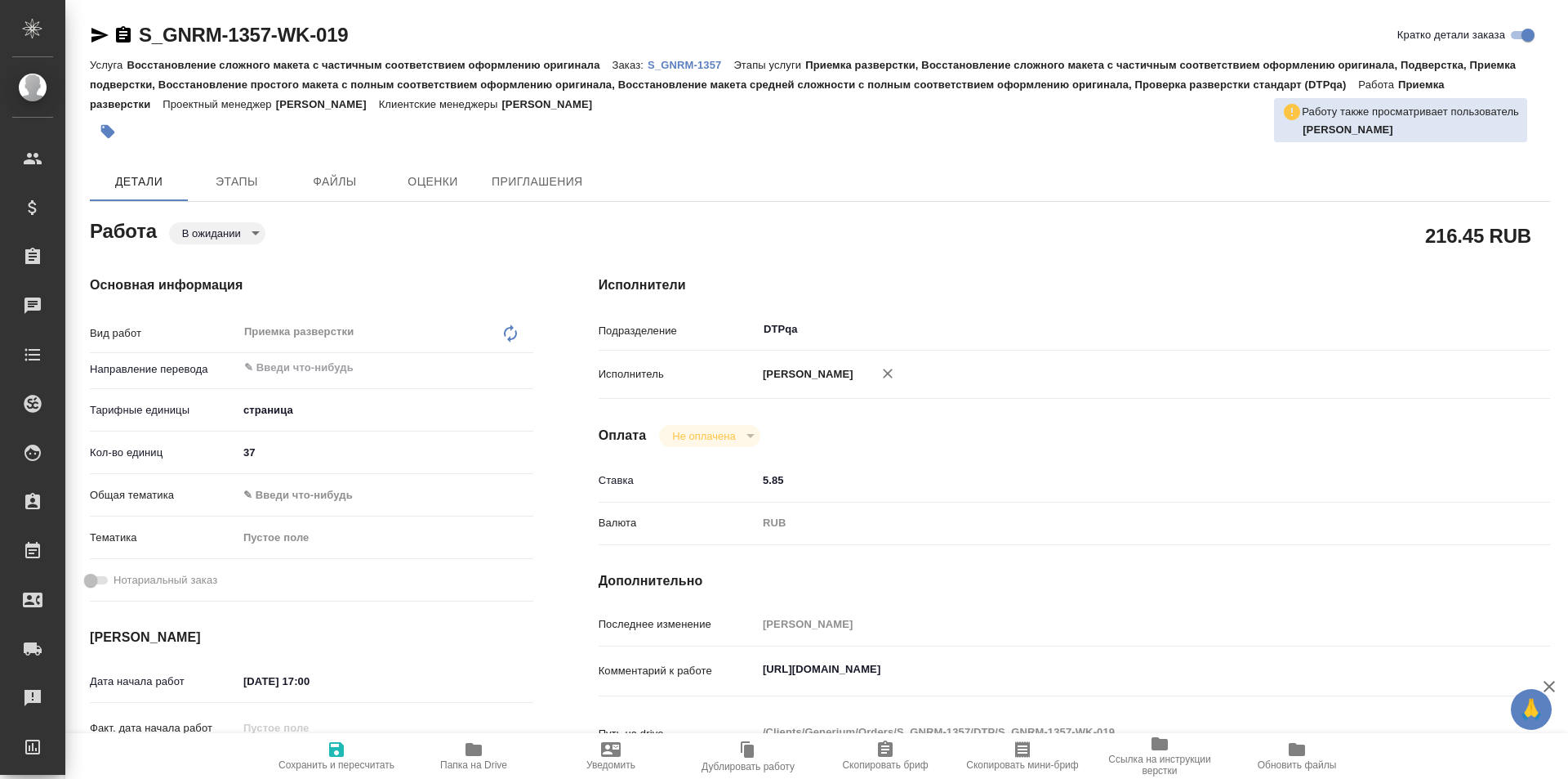
type textarea "x"
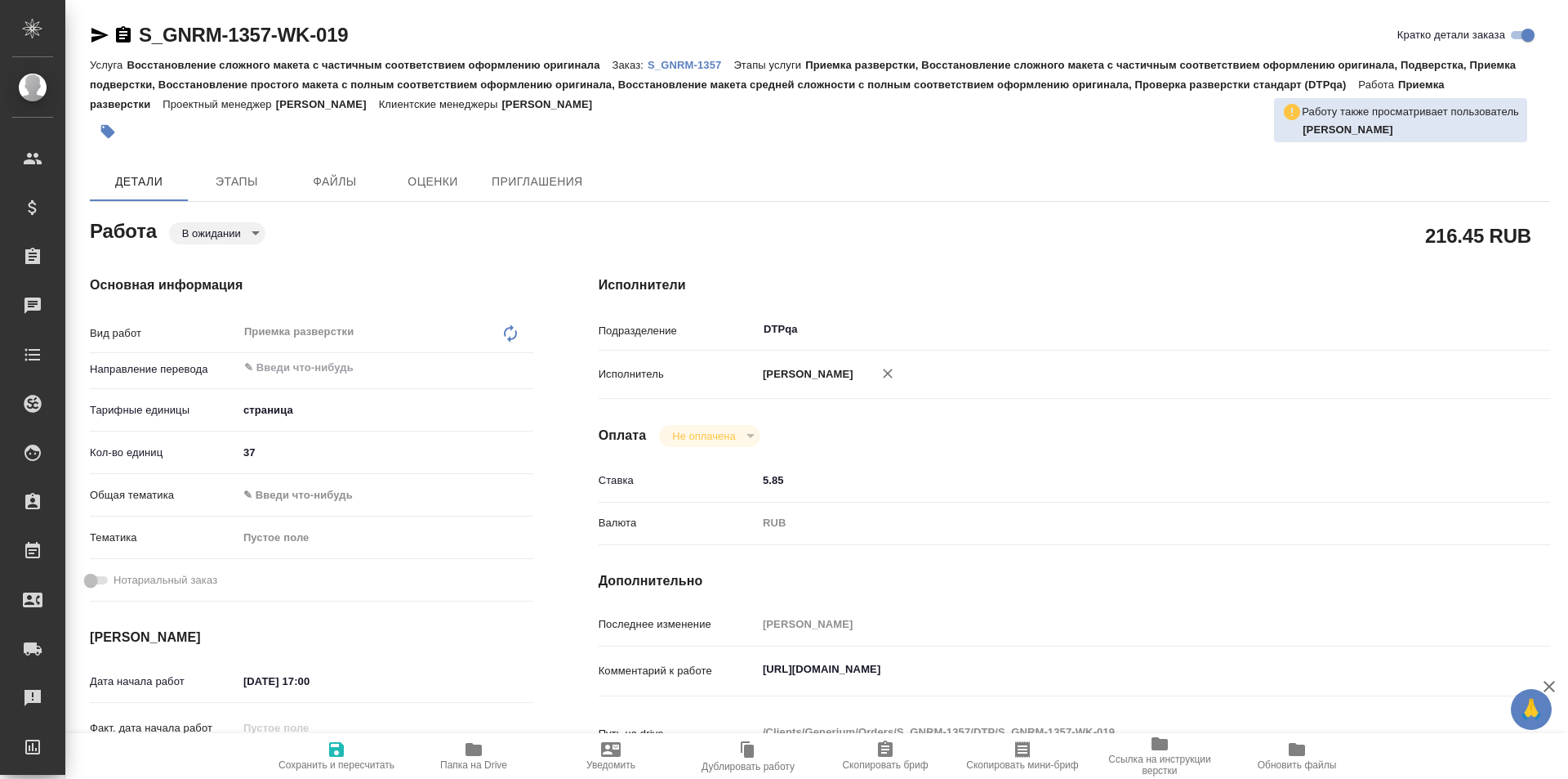
type textarea "x"
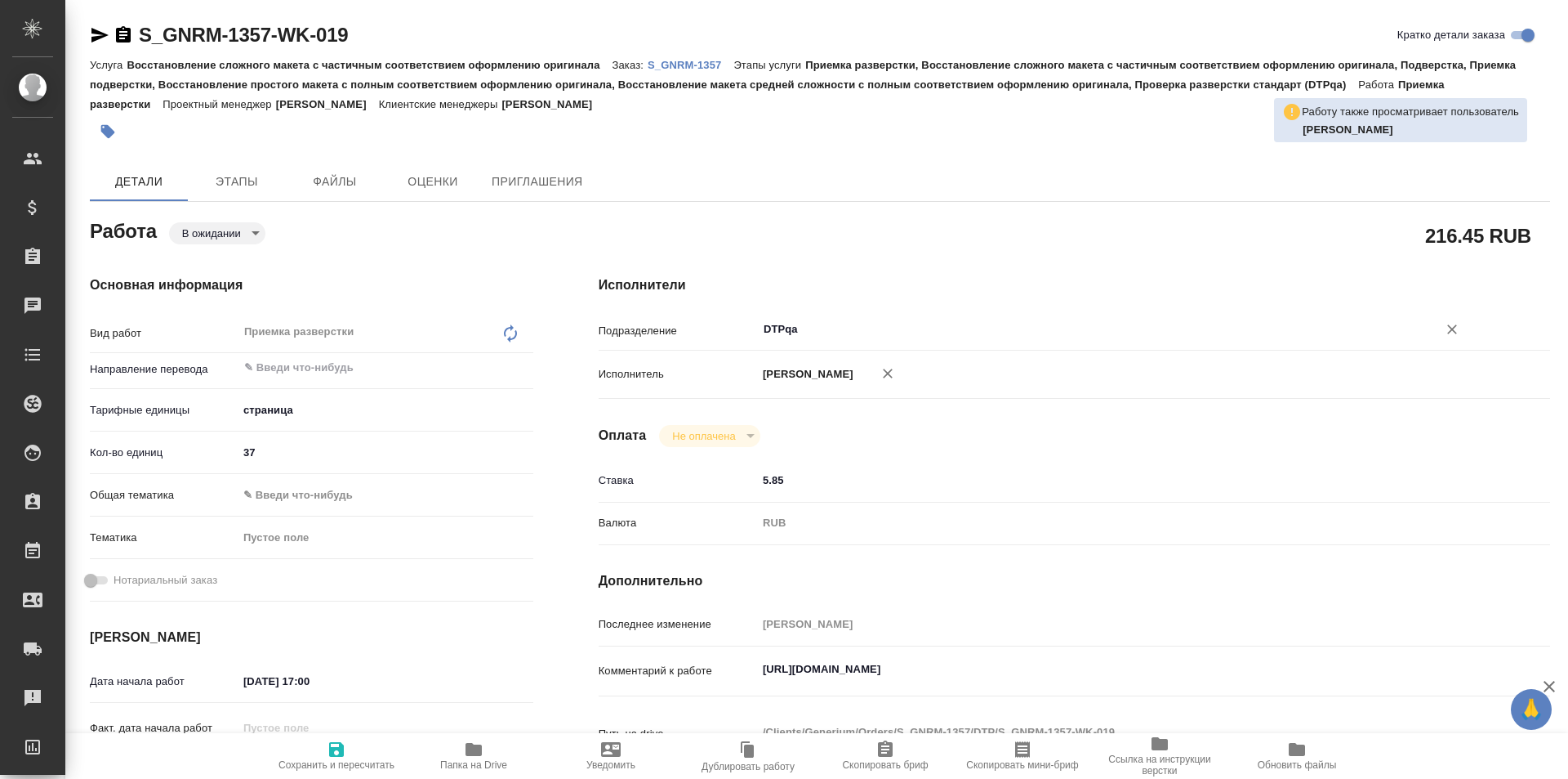
type textarea "x"
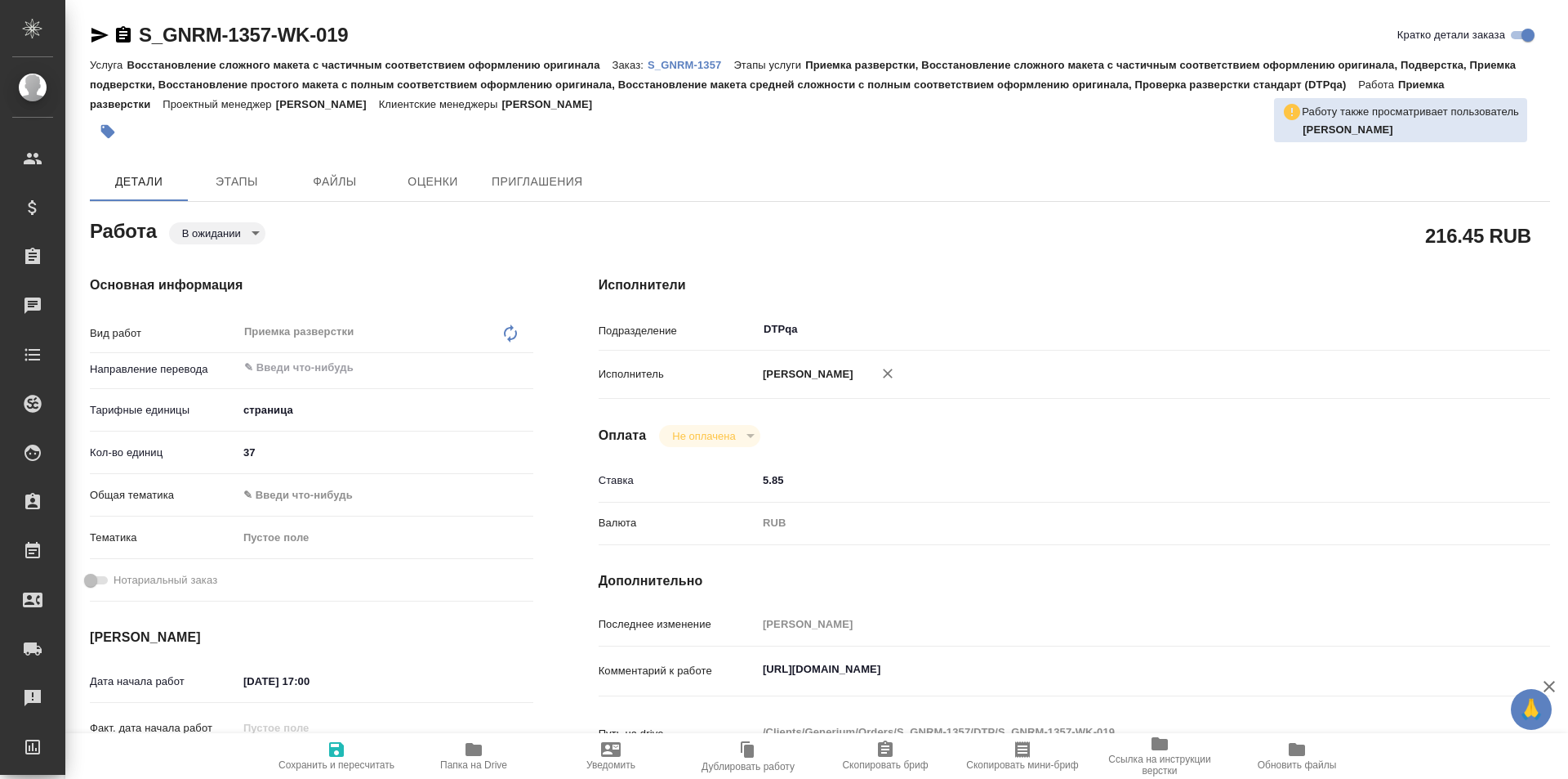
scroll to position [164, 0]
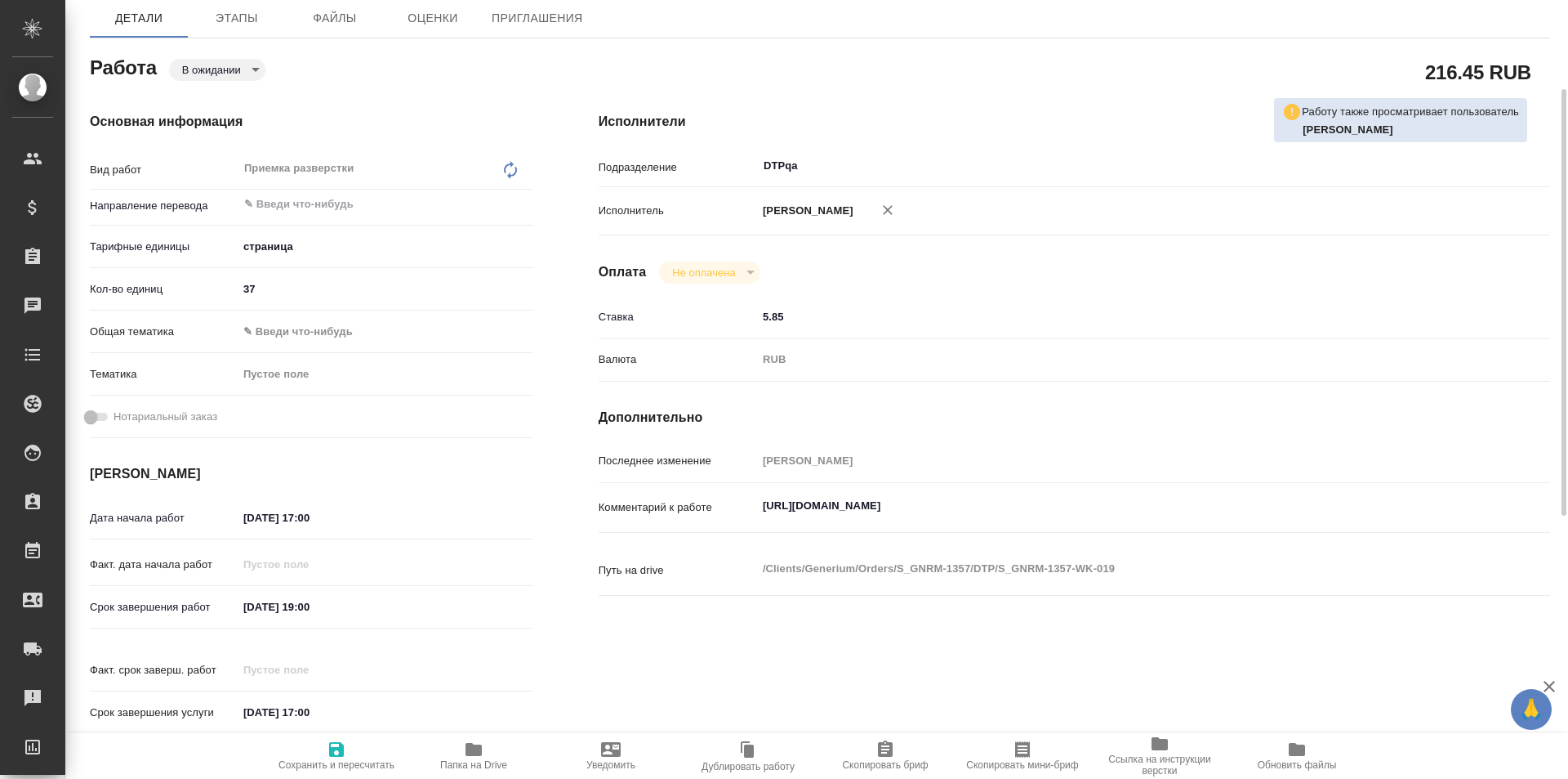
type textarea "x"
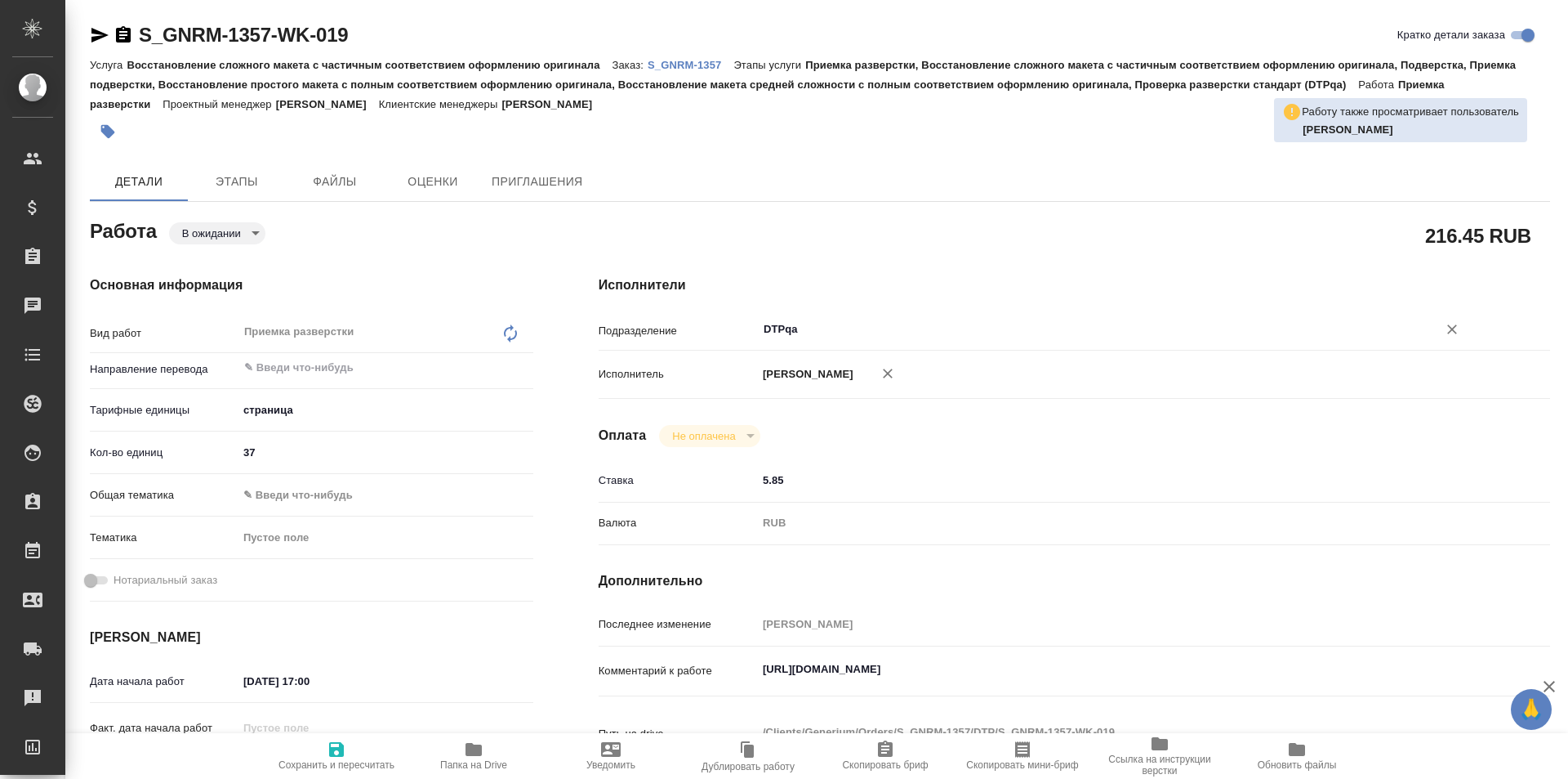
type textarea "x"
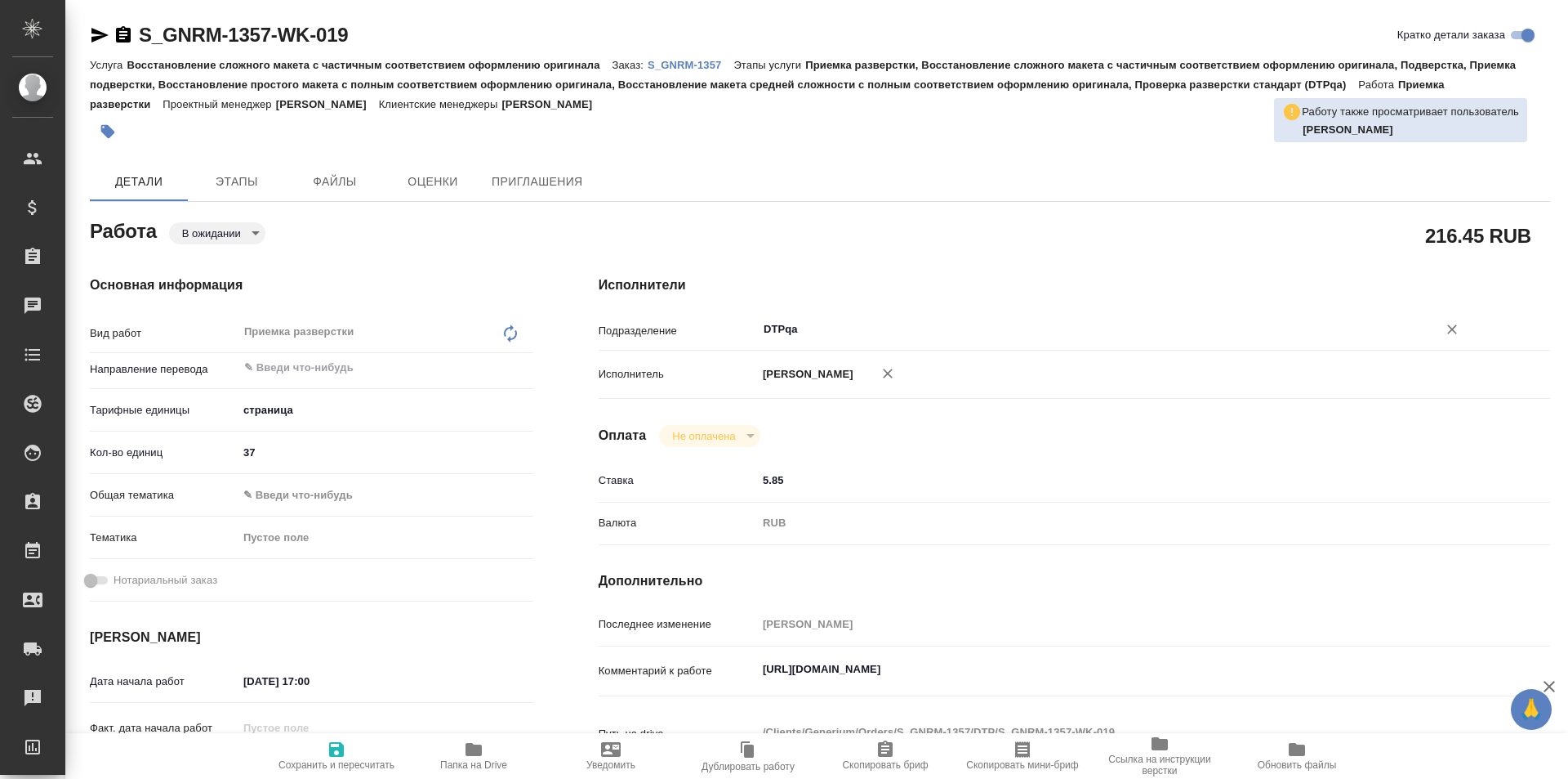
type textarea "x"
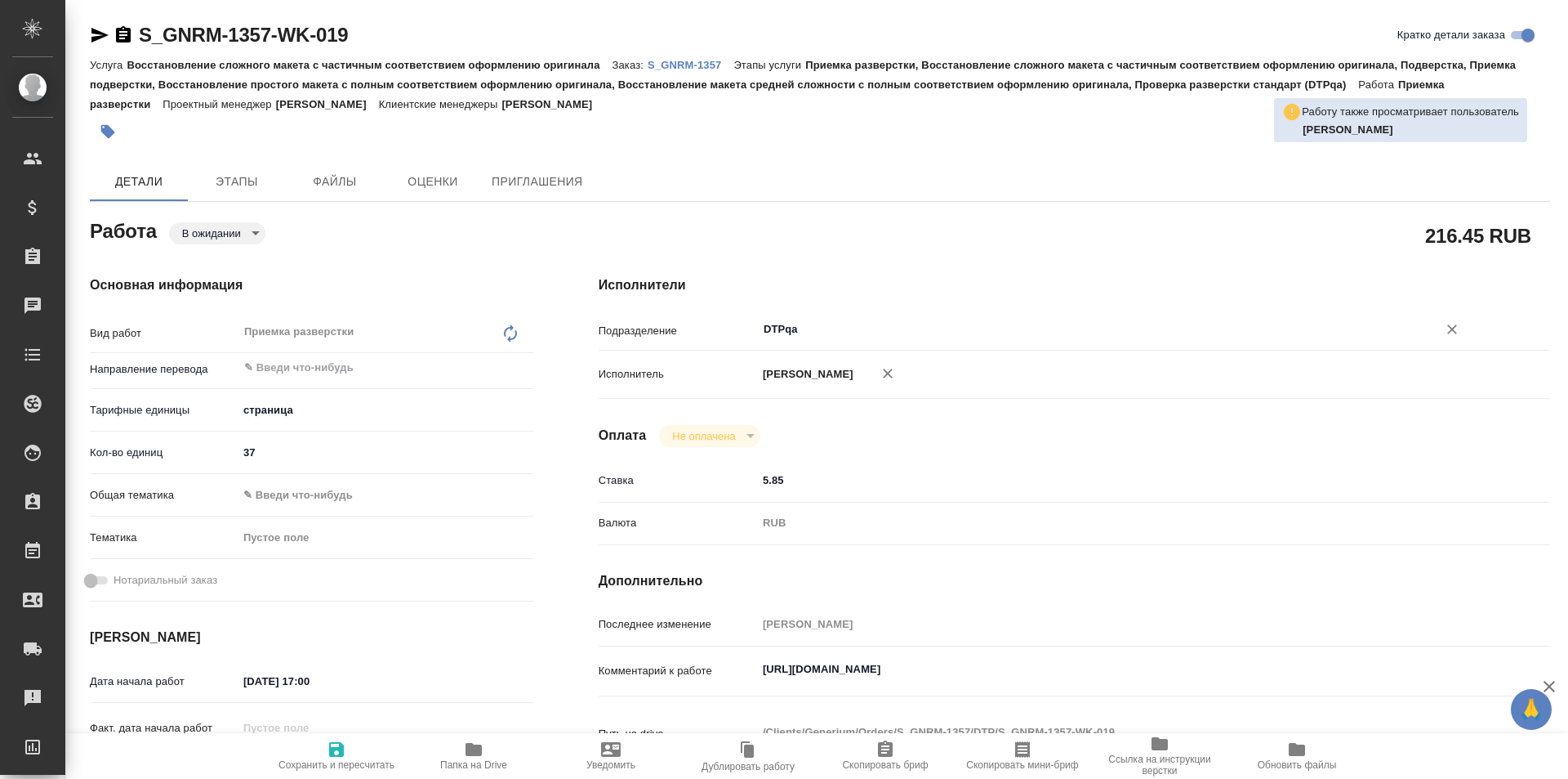
type textarea "x"
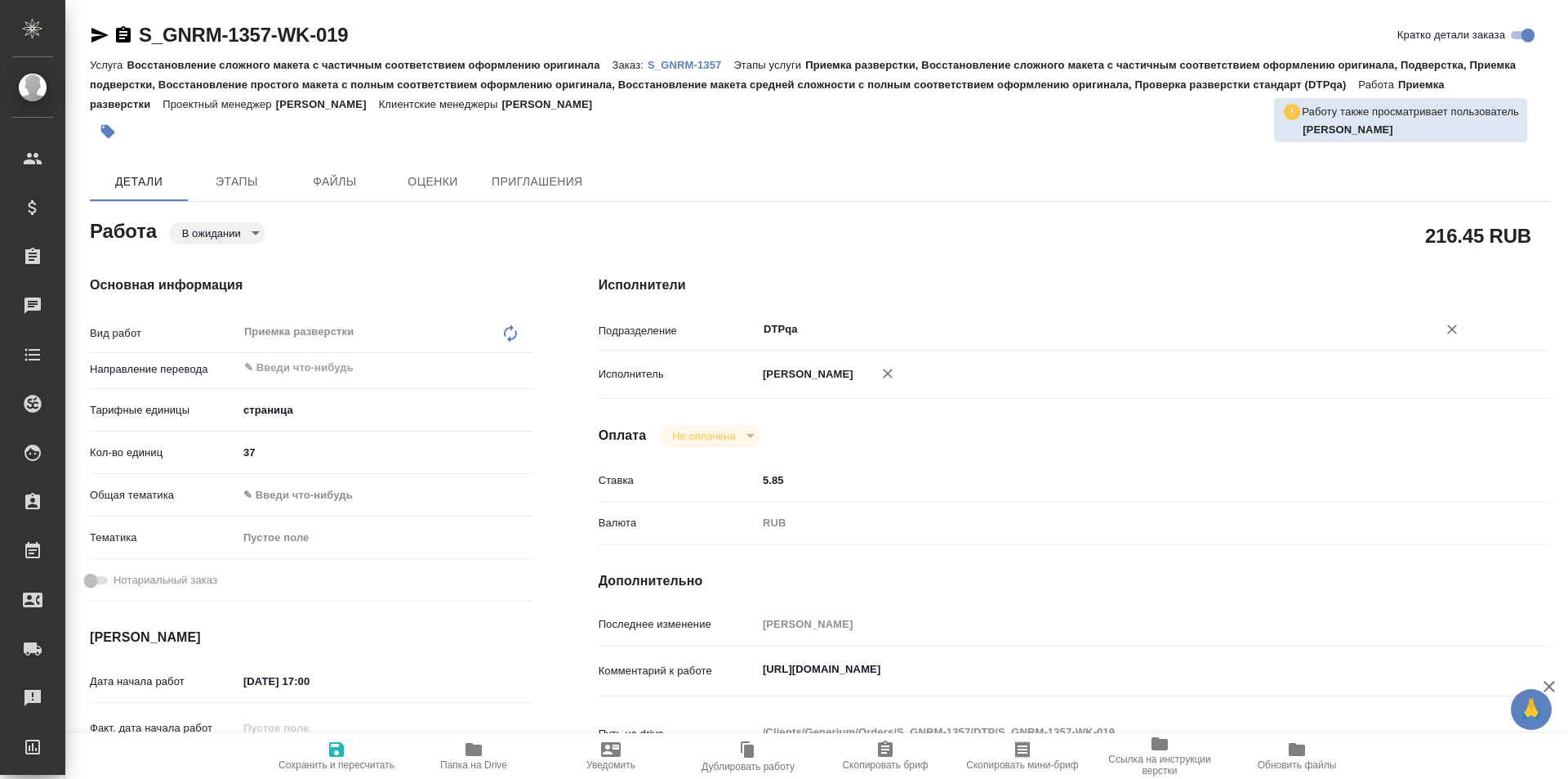
type textarea "x"
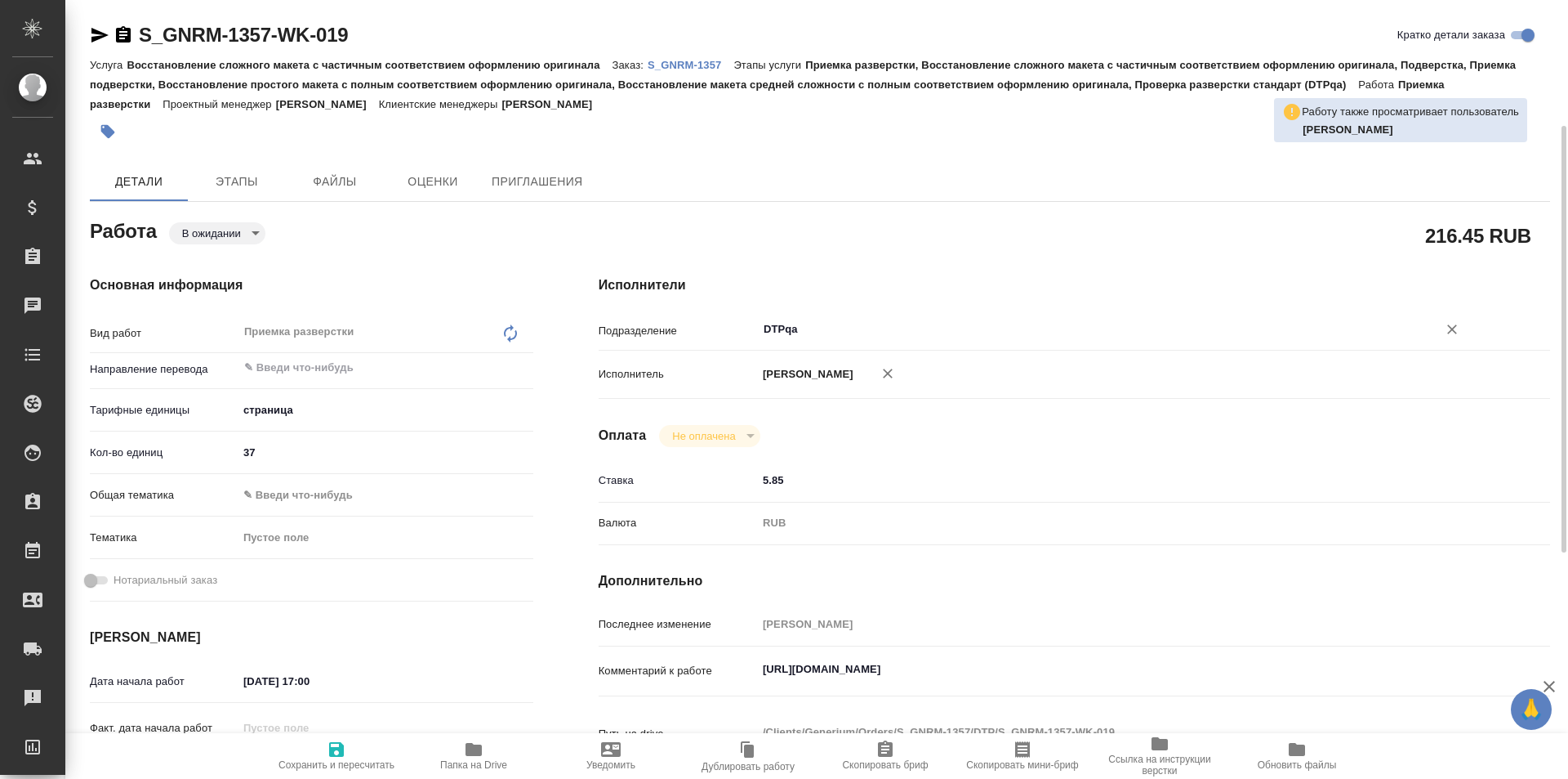
scroll to position [164, 0]
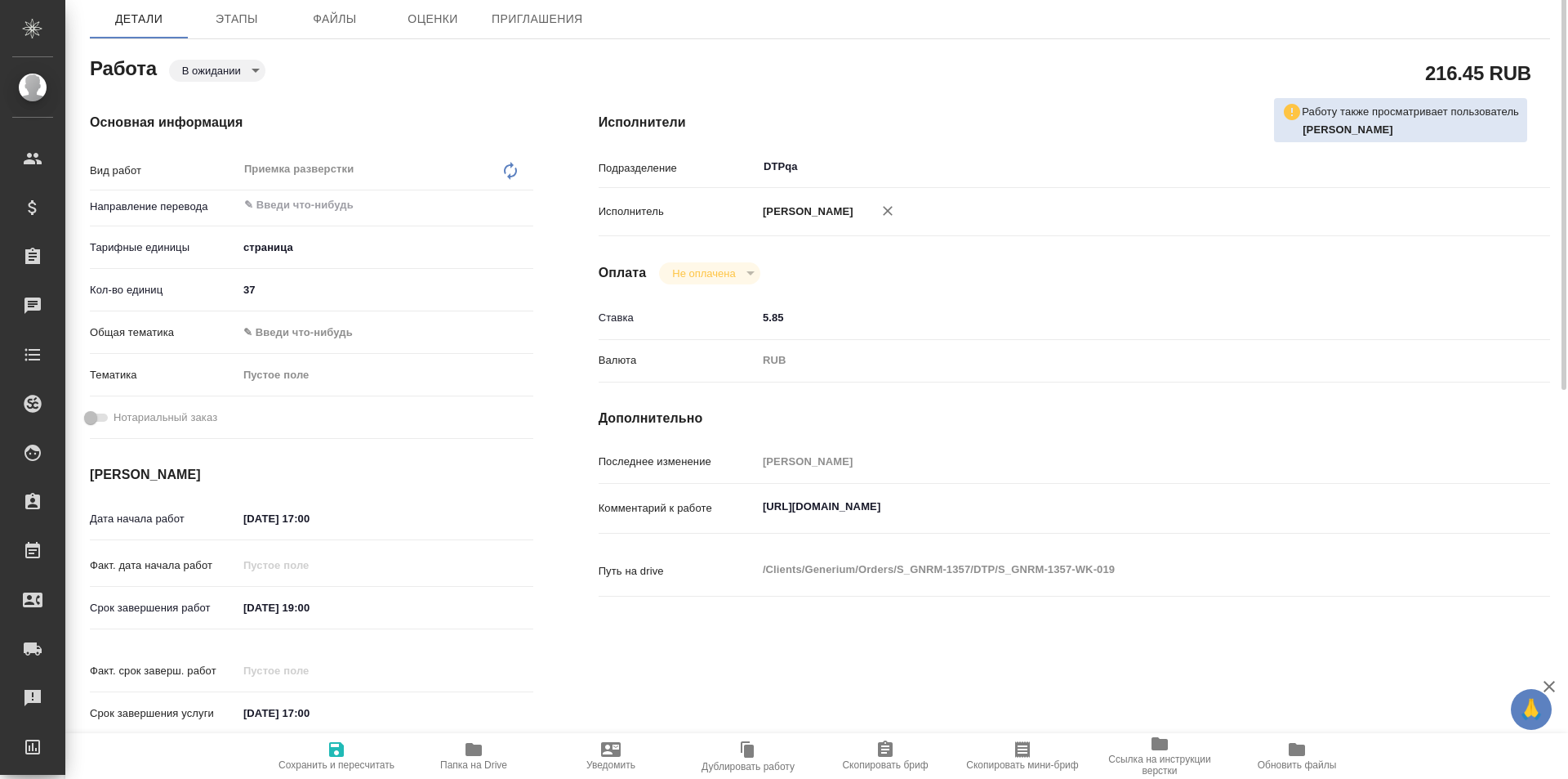
type textarea "x"
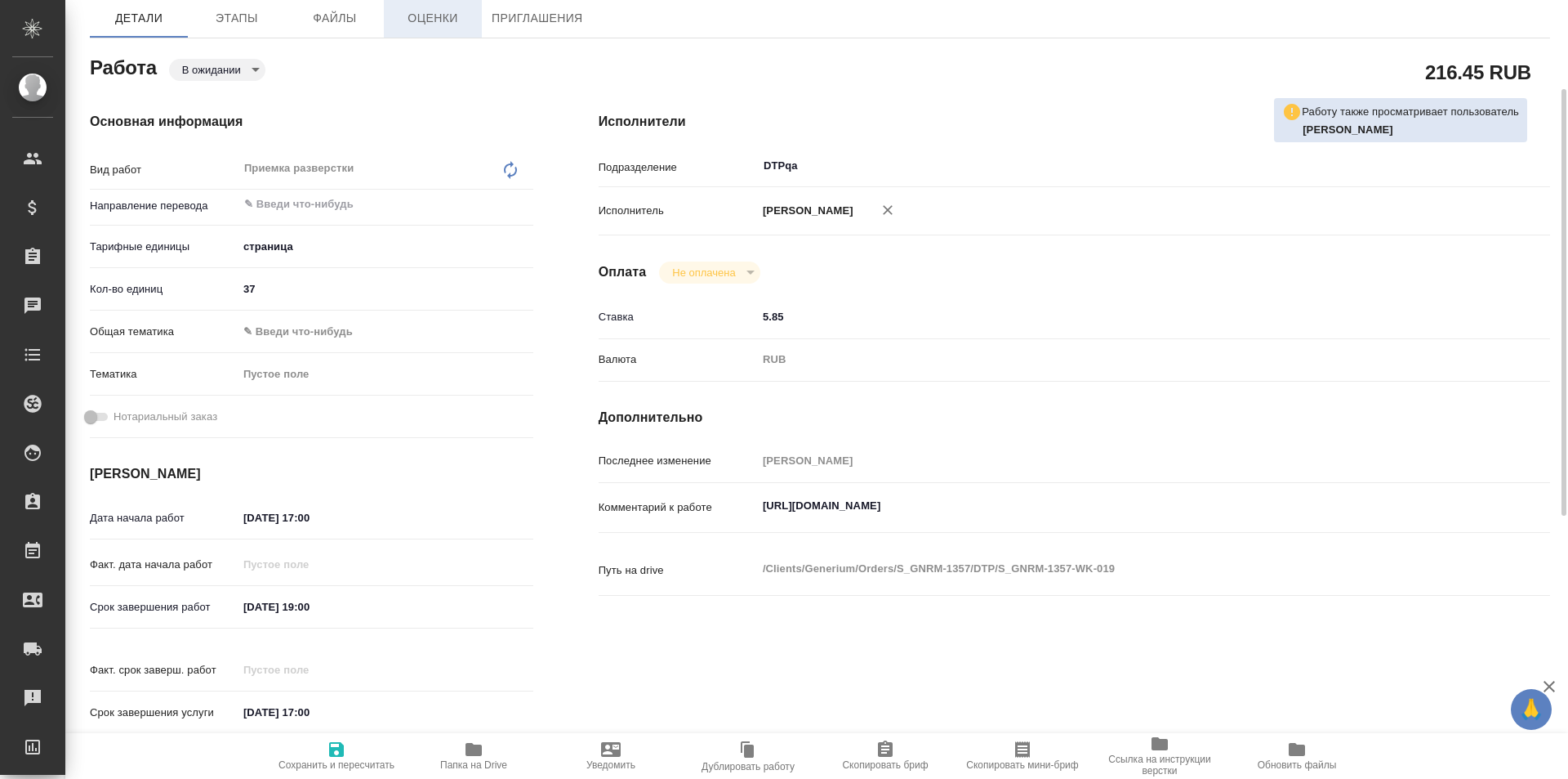
type textarea "x"
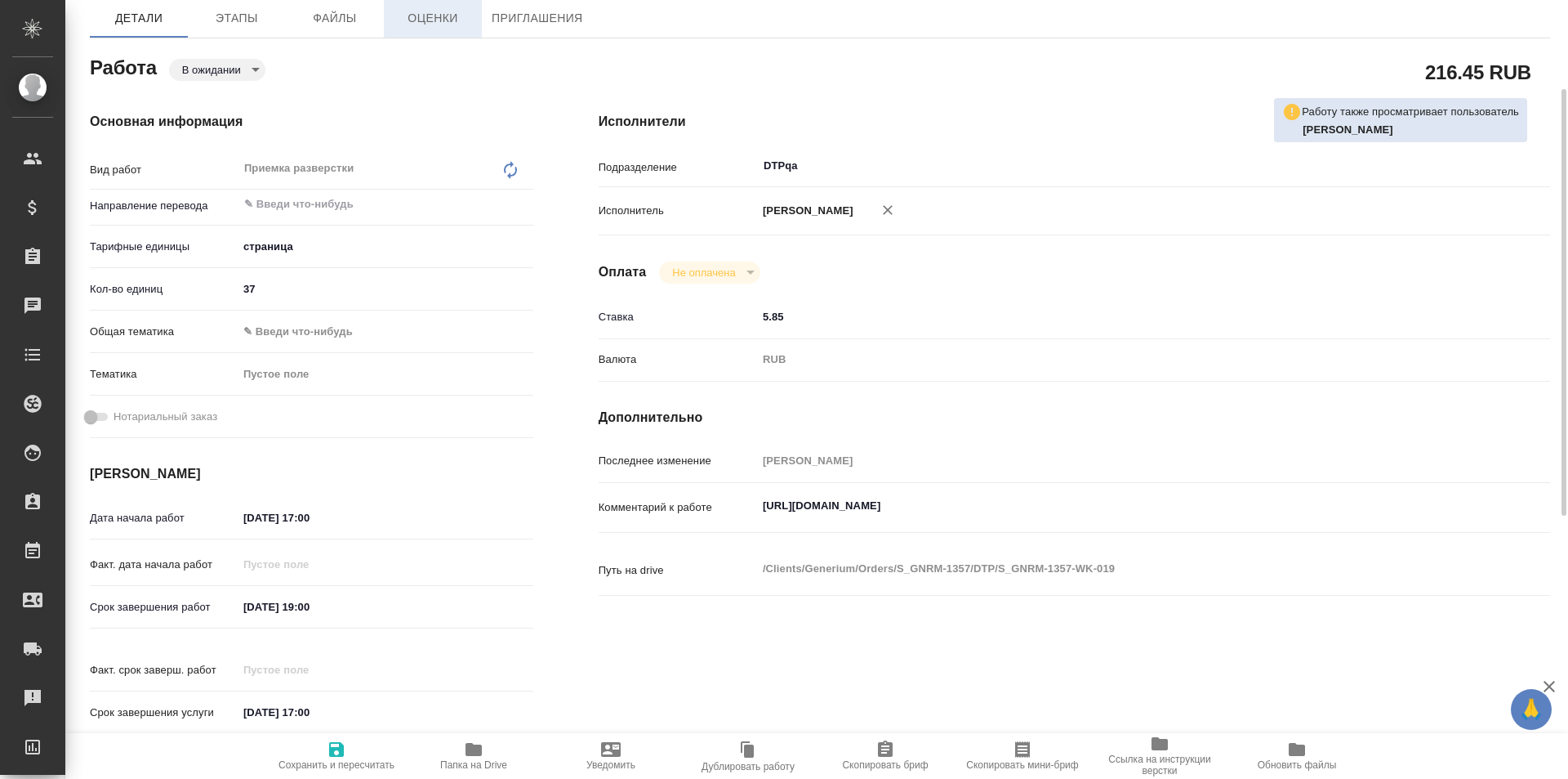
type textarea "x"
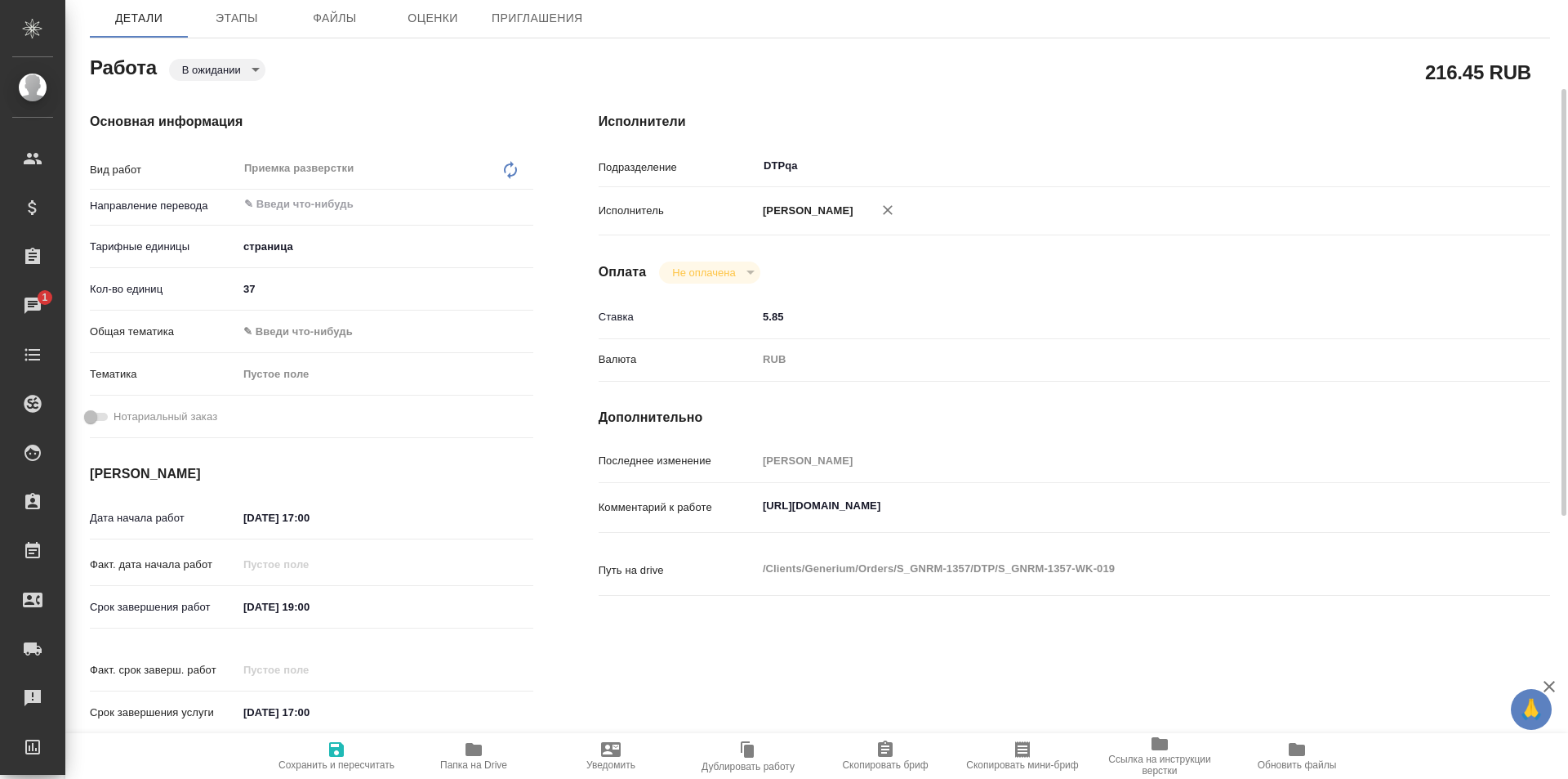
scroll to position [0, 0]
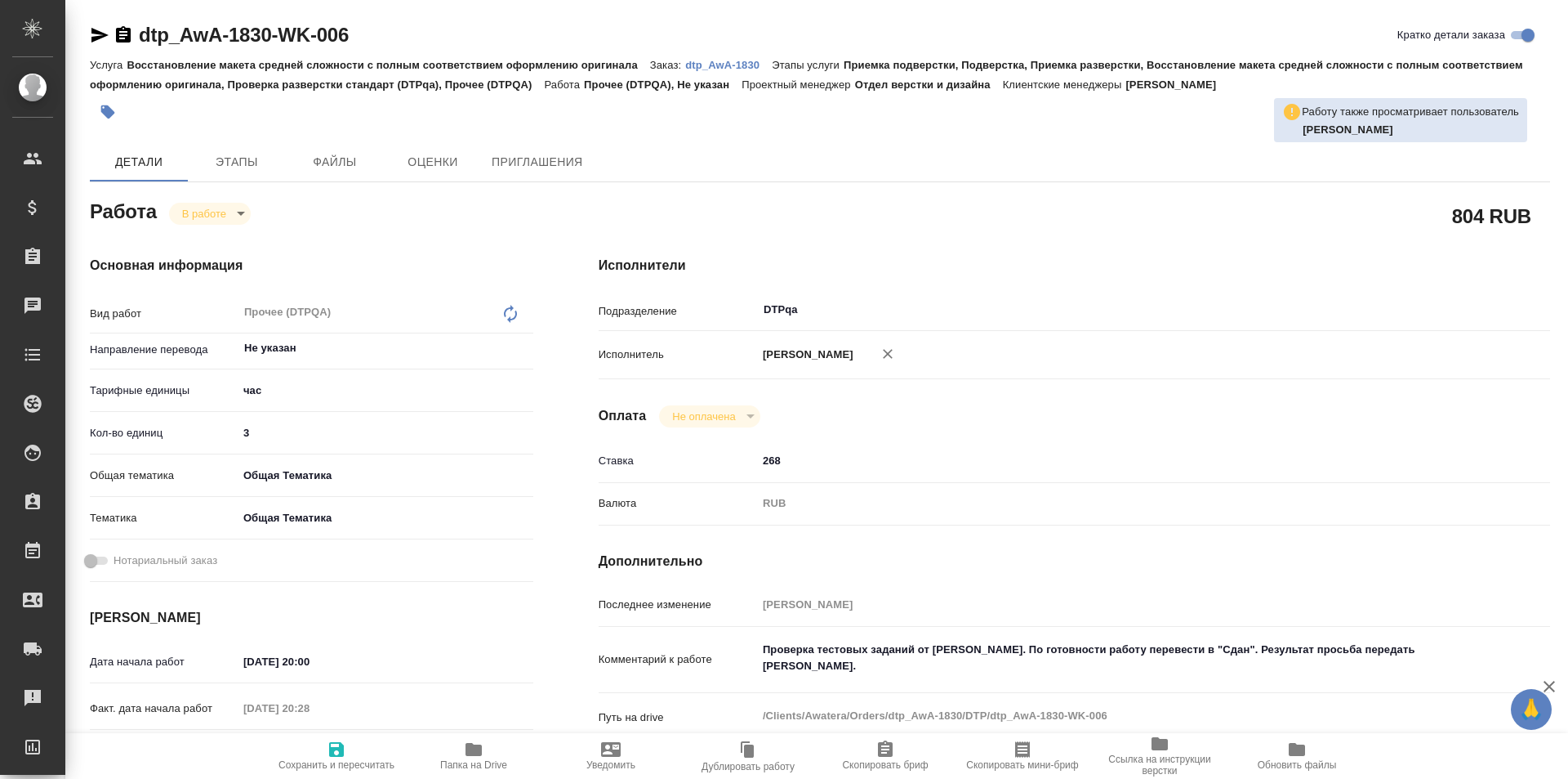
type textarea "x"
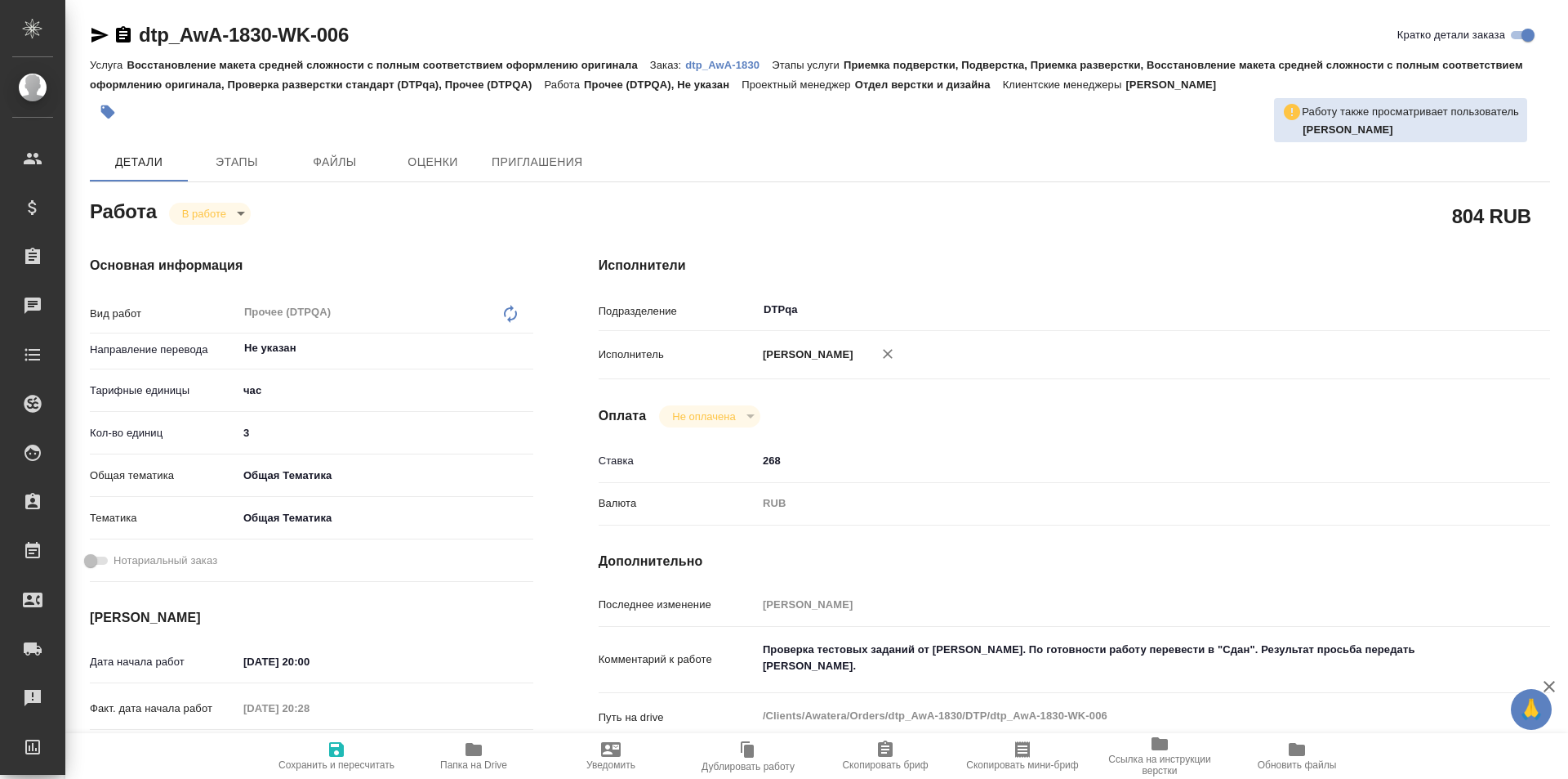
type textarea "x"
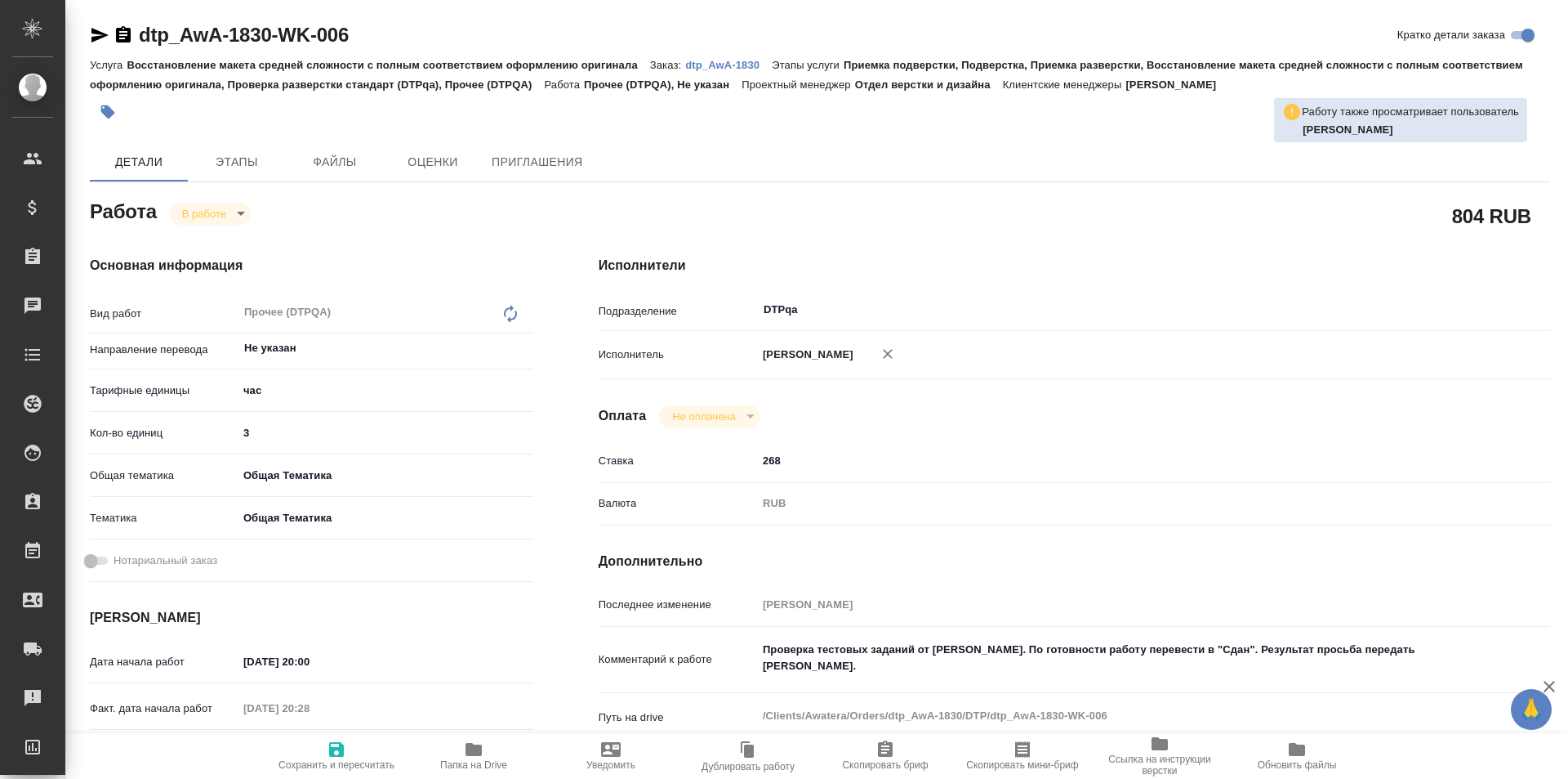
type textarea "x"
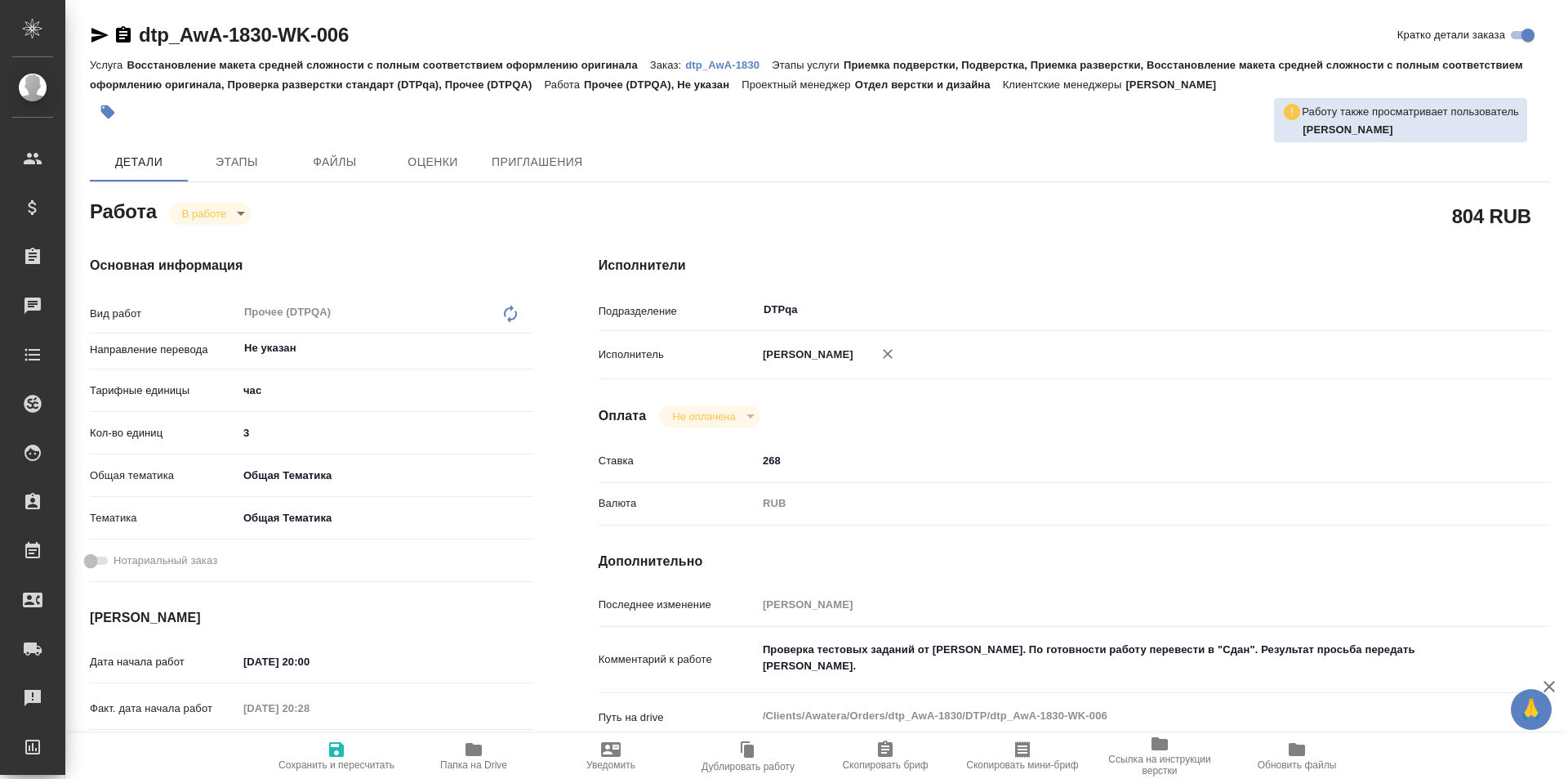
type textarea "x"
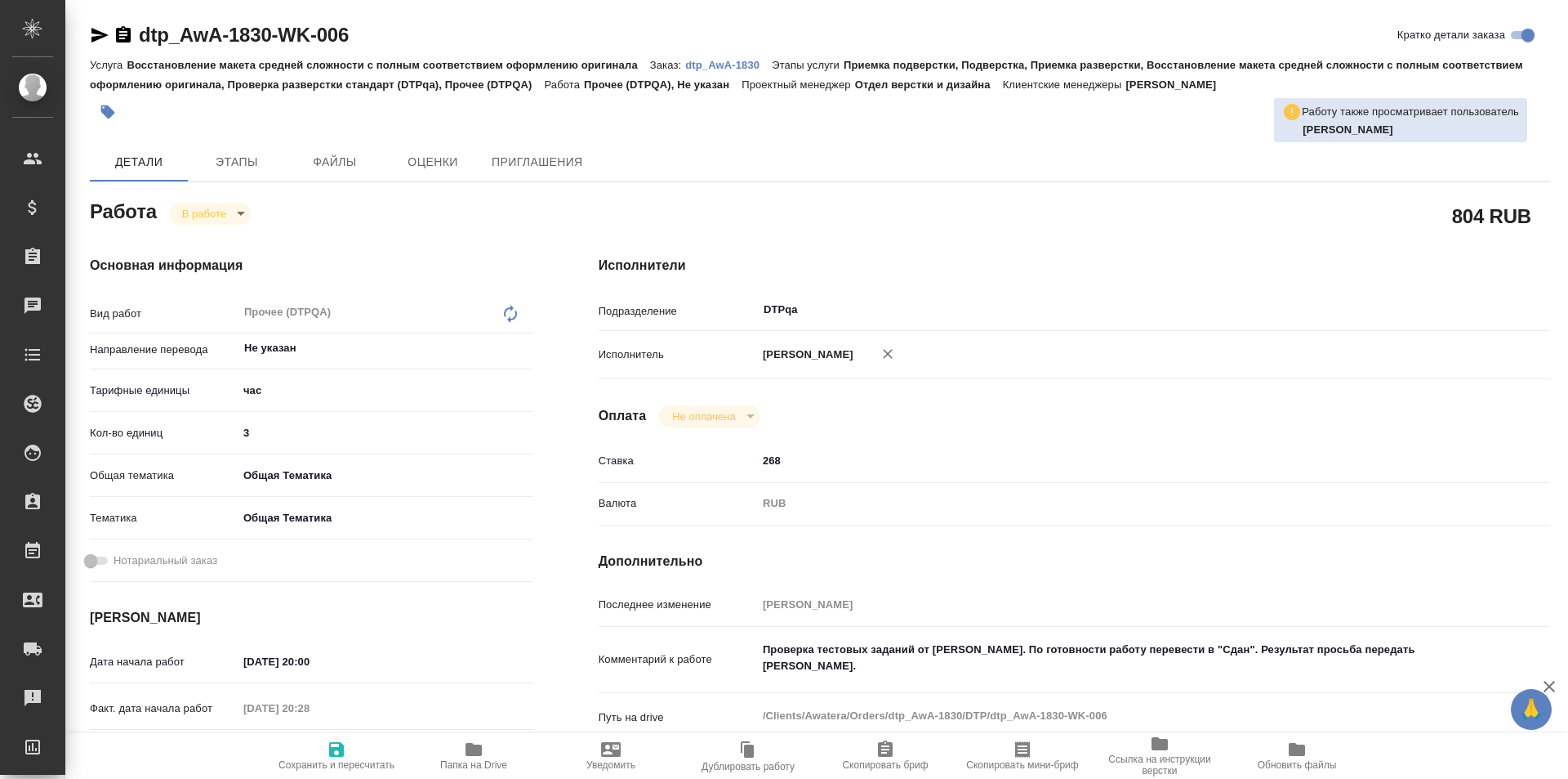
type textarea "x"
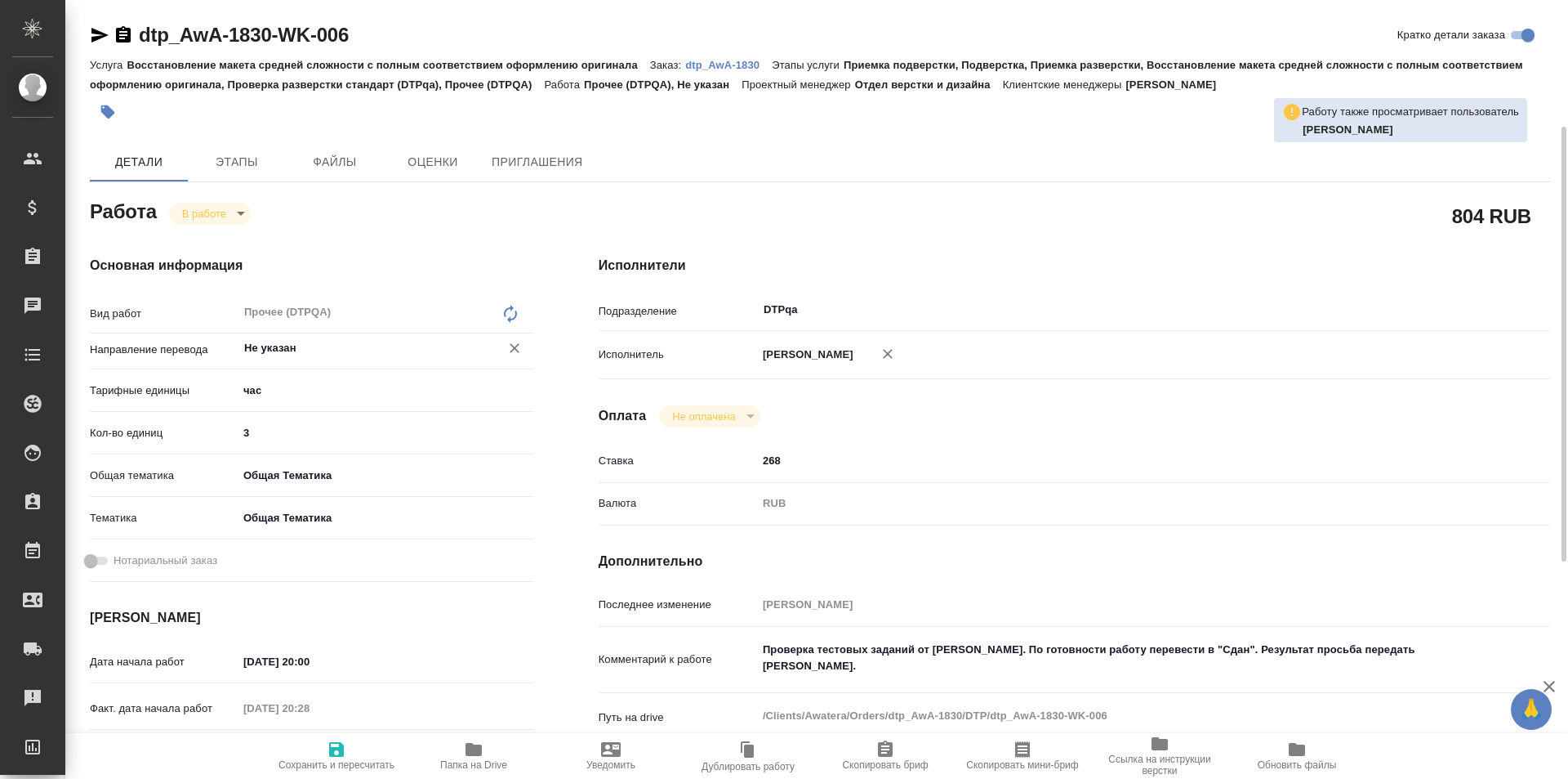
scroll to position [81, 0]
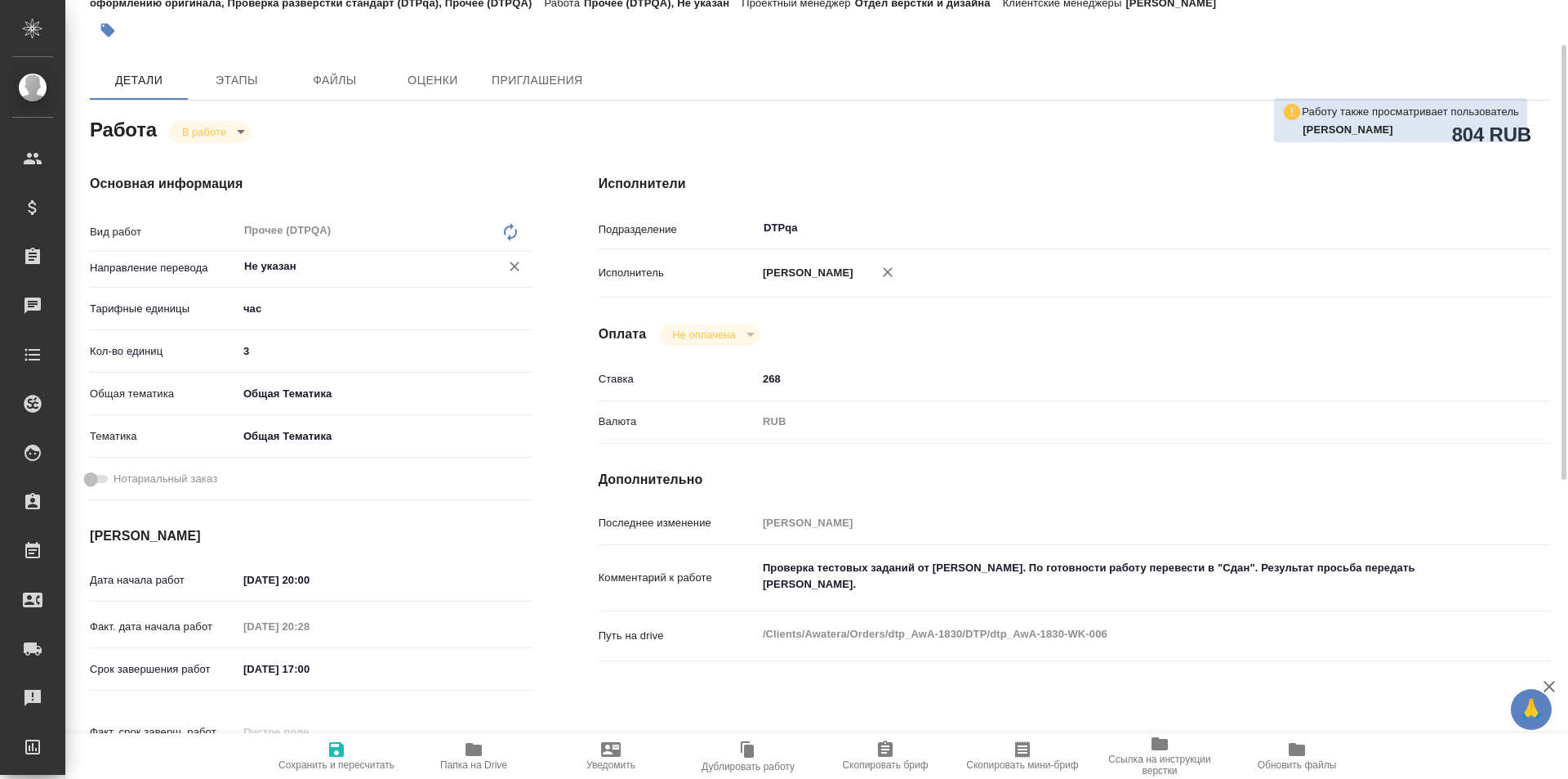
type textarea "x"
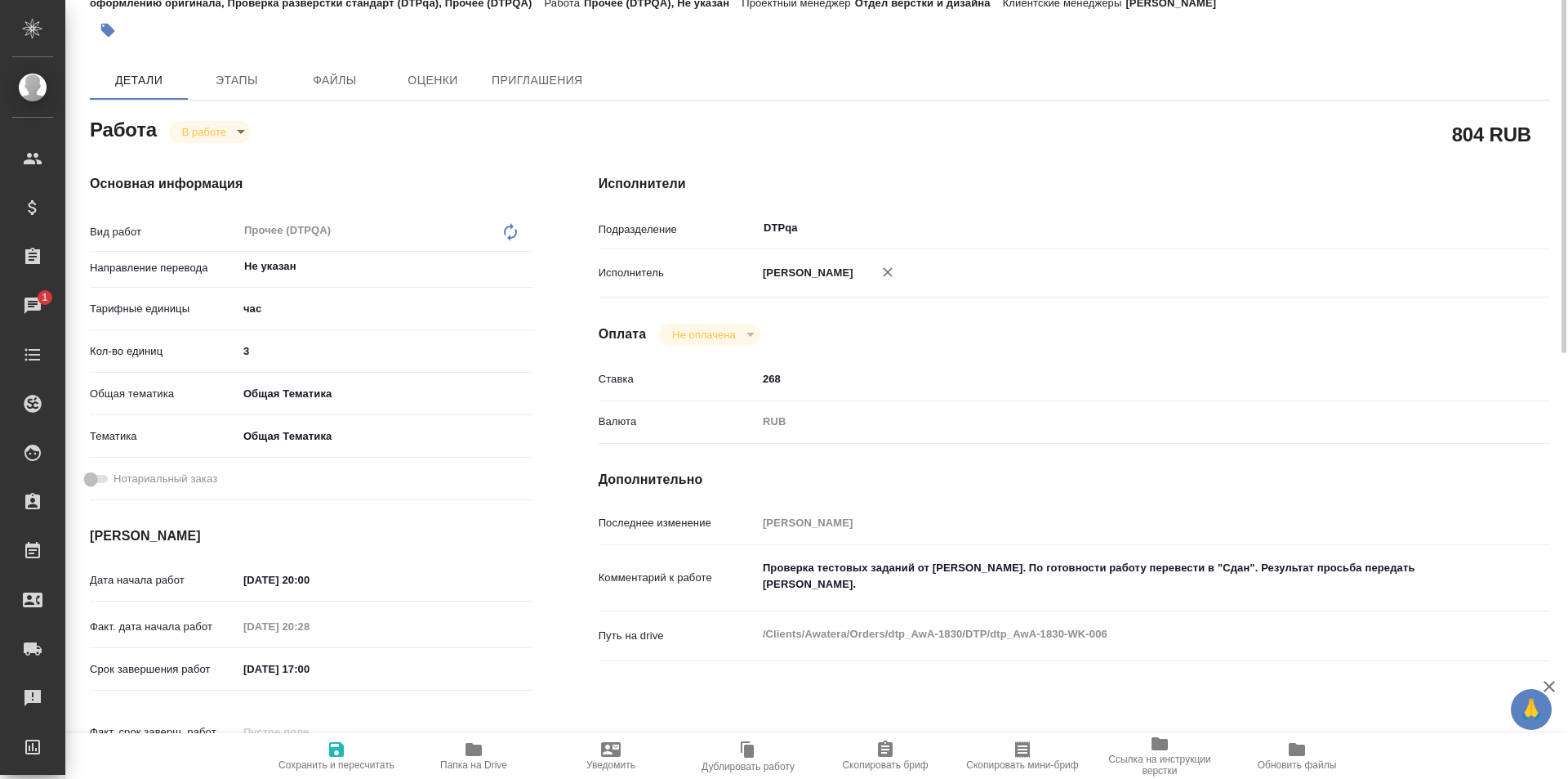
scroll to position [0, 0]
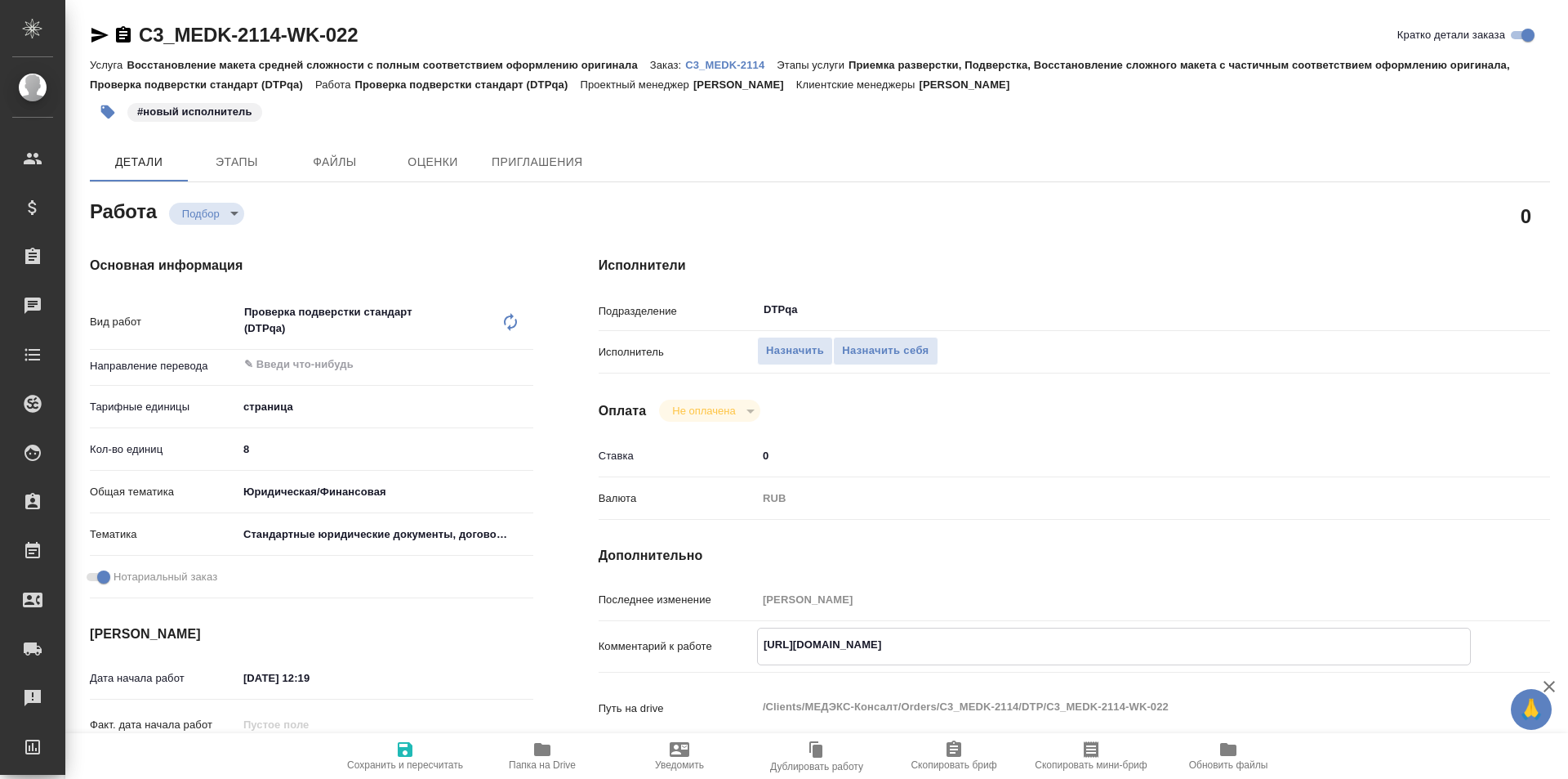
drag, startPoint x: 989, startPoint y: 638, endPoint x: 729, endPoint y: 657, distance: 260.7
click at [729, 657] on div "Комментарий к работе https://tera.awatera.com/Work/68beb9c8b8109d269c853259/ x" at bounding box center [1075, 647] width 951 height 37
click at [868, 350] on span "Назначить себя" at bounding box center [885, 350] width 86 height 19
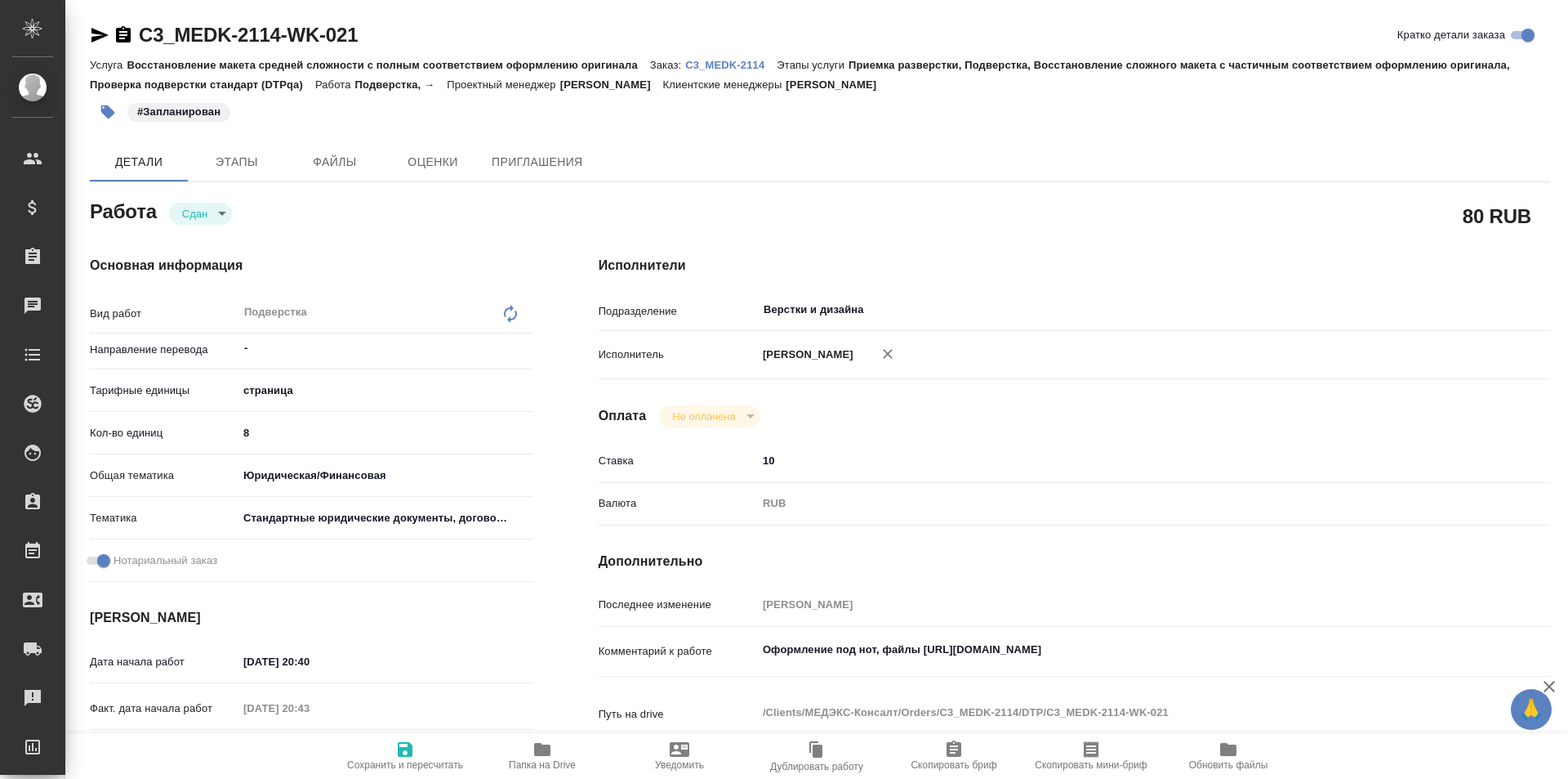
type textarea "x"
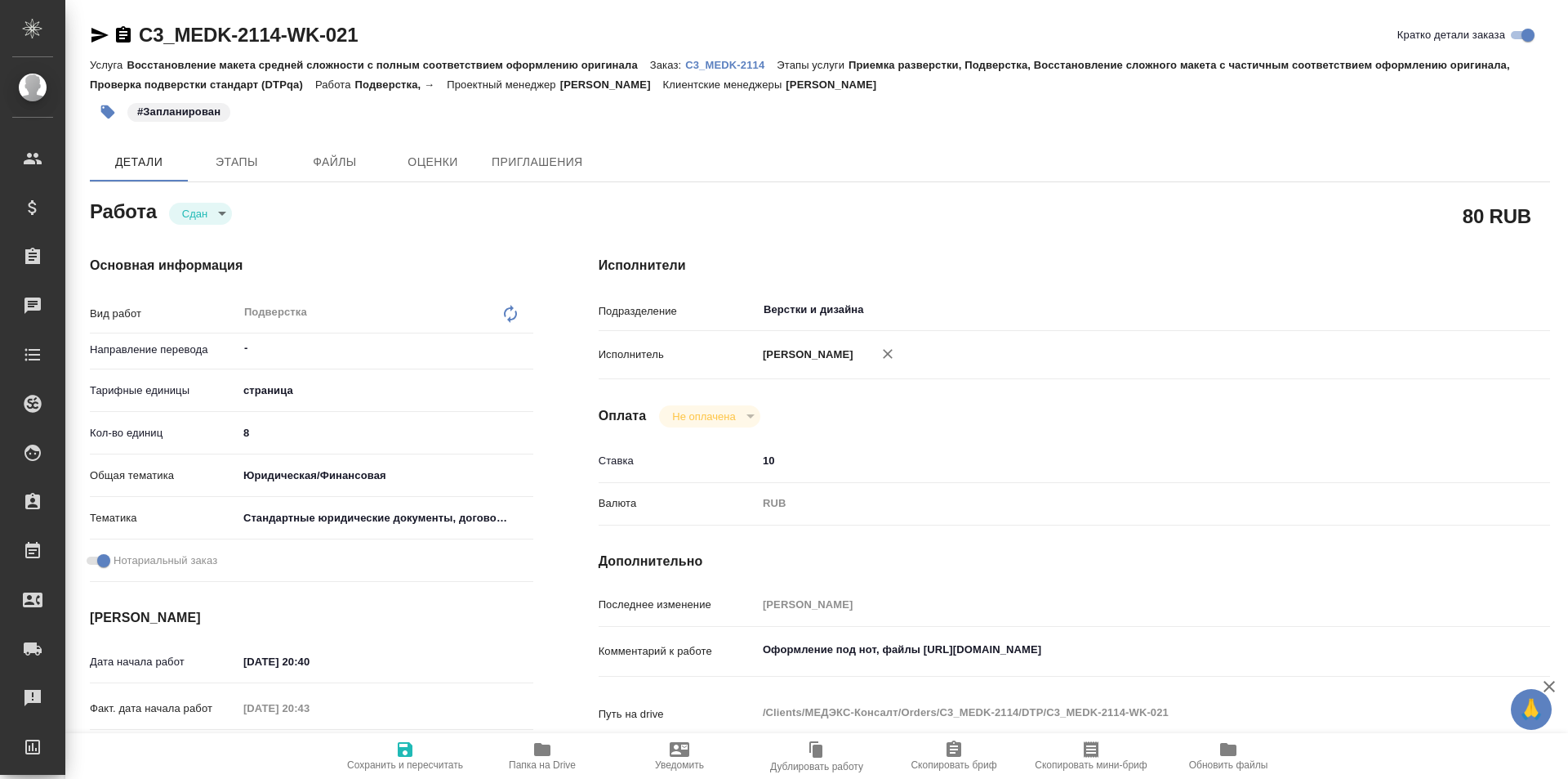
type textarea "x"
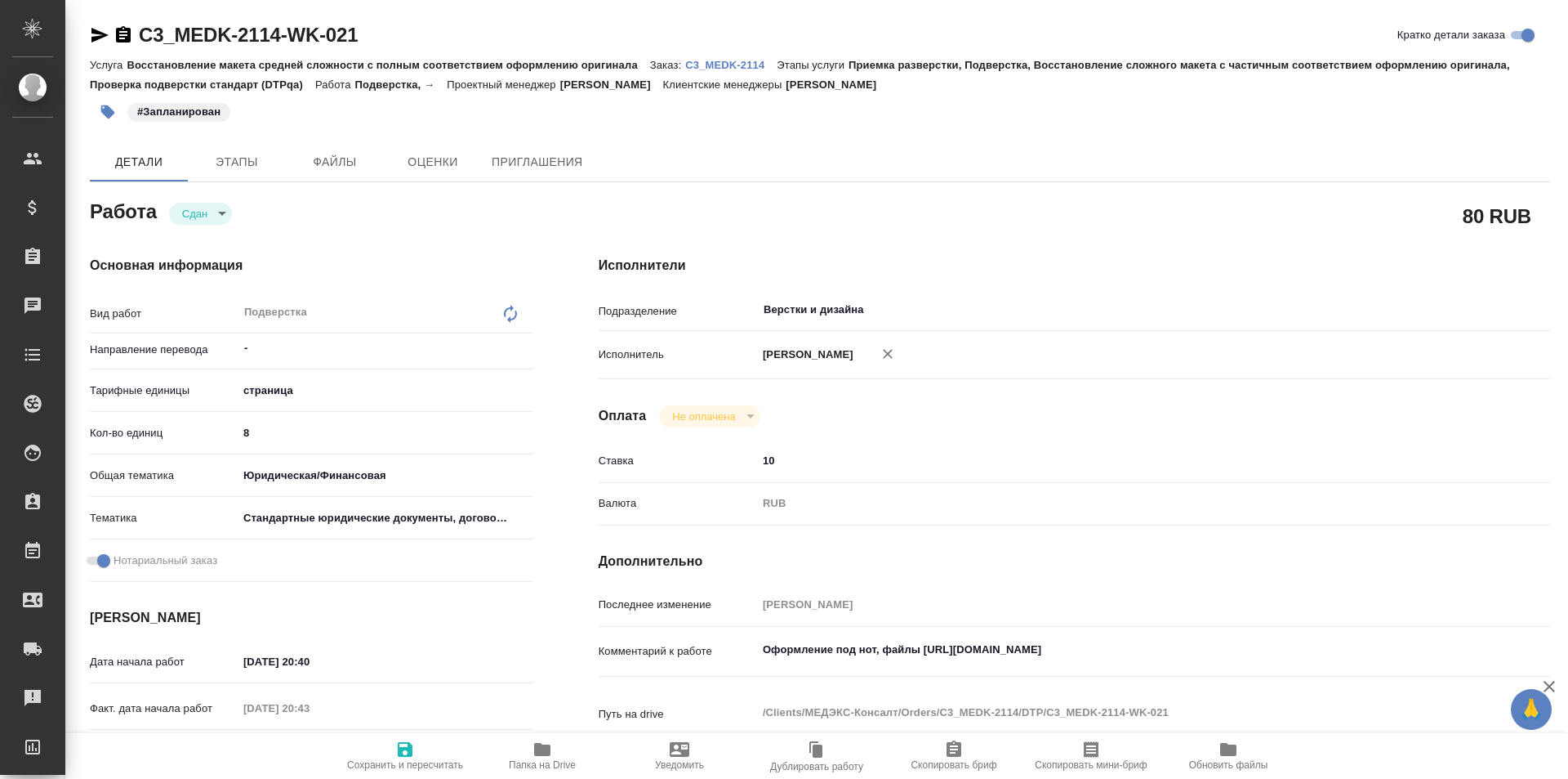
type textarea "x"
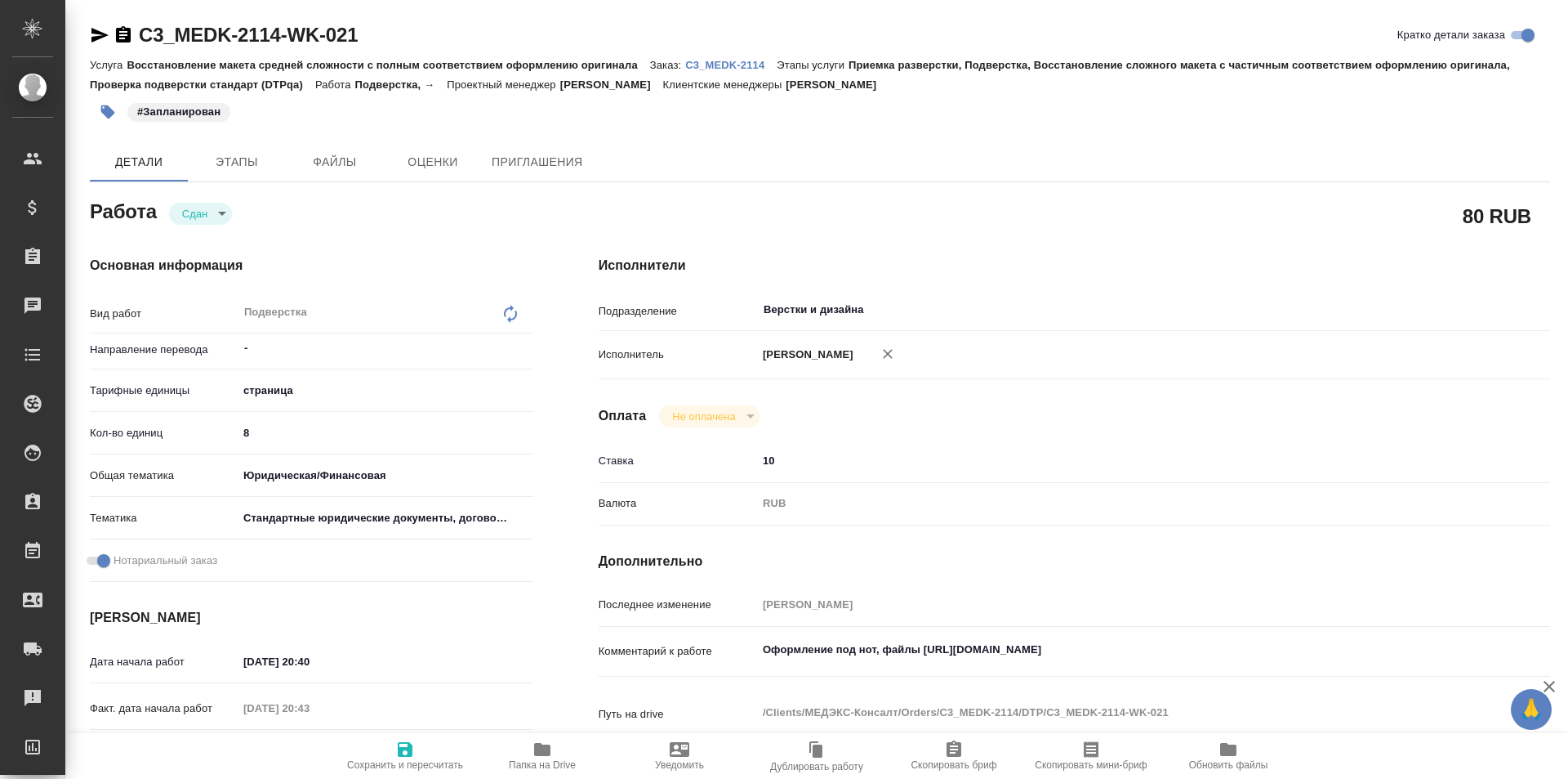
type textarea "x"
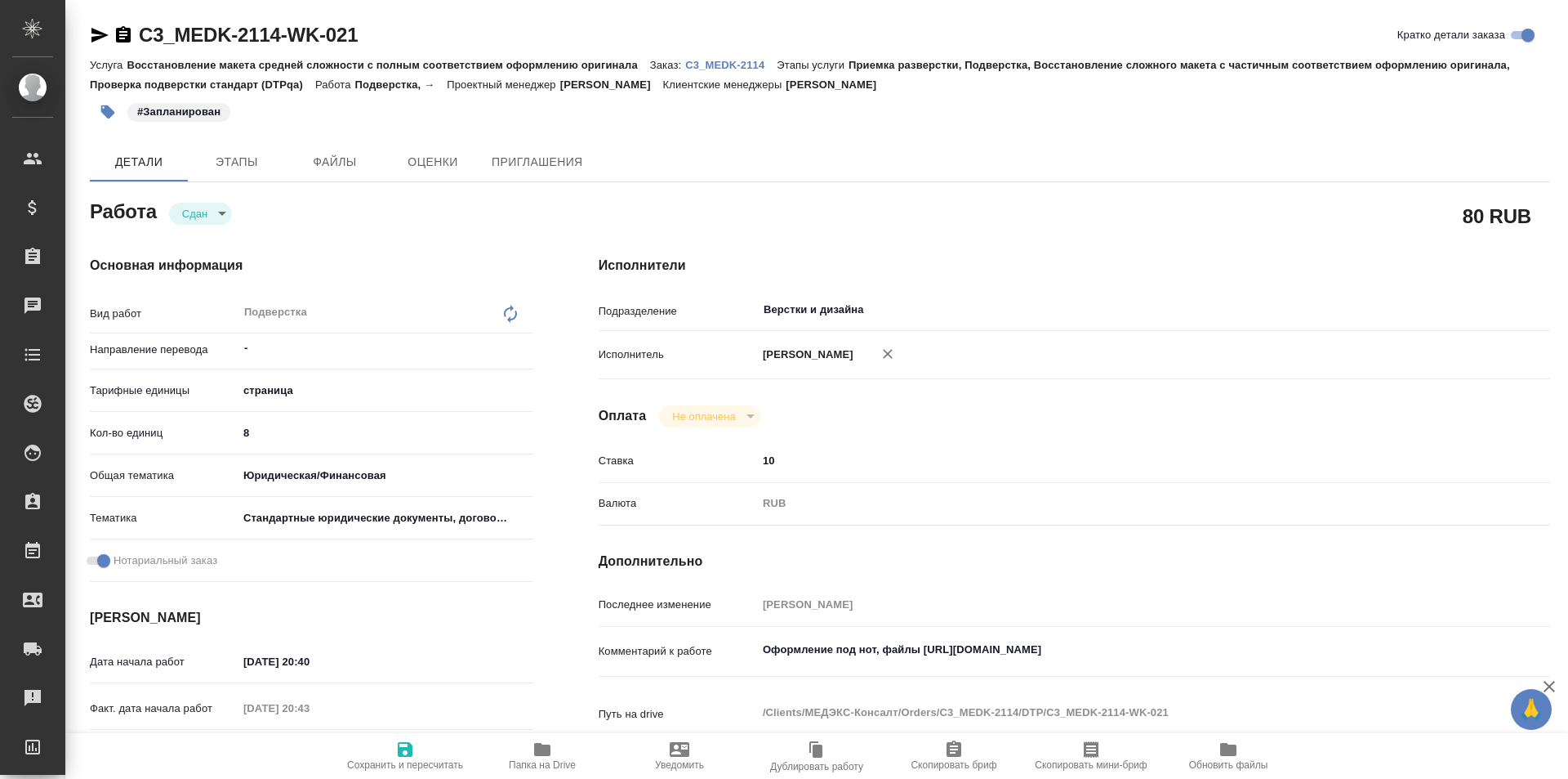
click at [546, 744] on icon "button" at bounding box center [542, 750] width 20 height 20
type textarea "x"
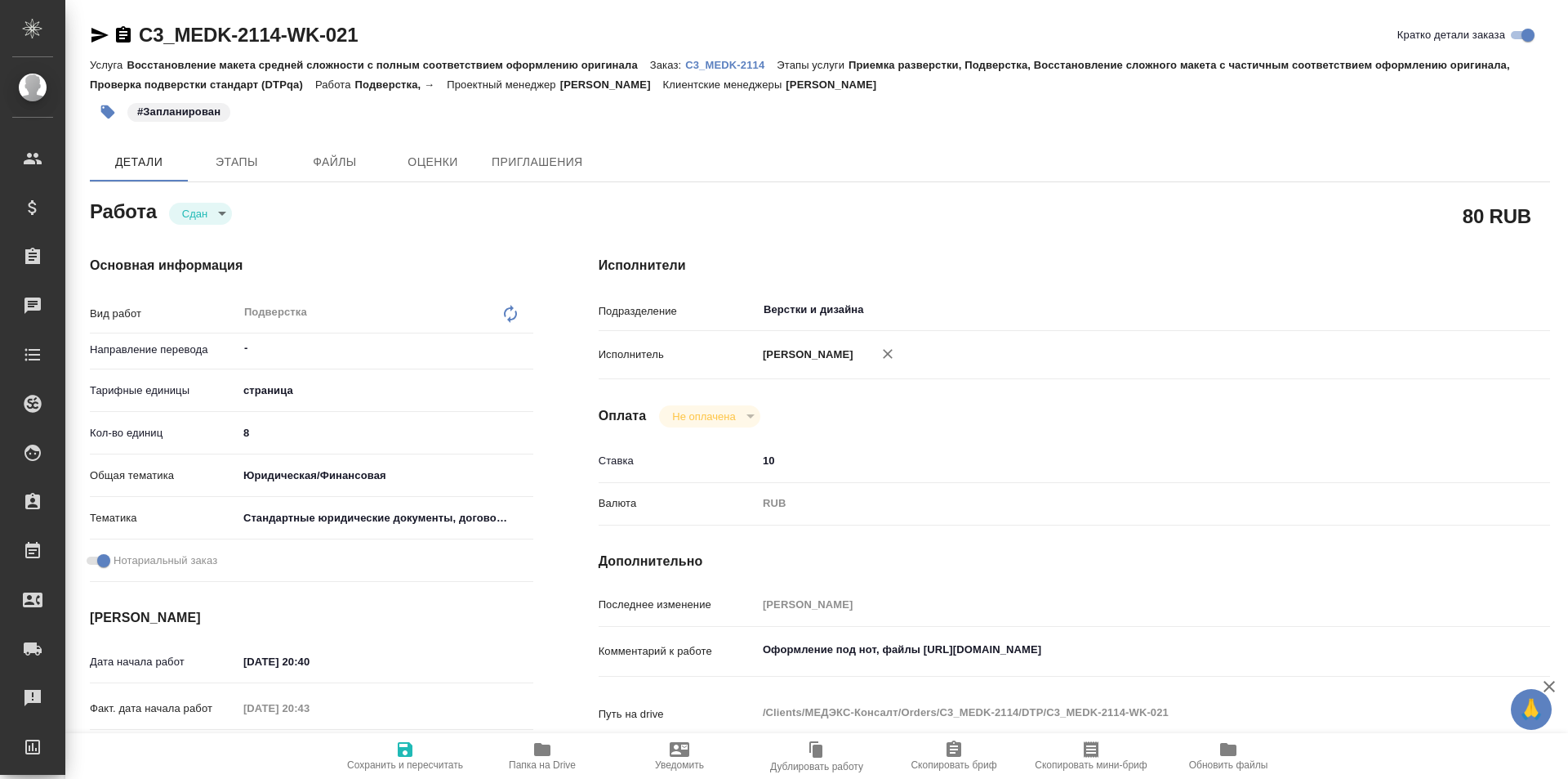
type textarea "x"
drag, startPoint x: 381, startPoint y: 24, endPoint x: 110, endPoint y: 36, distance: 271.3
click at [110, 36] on div "C3_MEDK-2114-WK-021 Кратко детали заказа" at bounding box center [820, 34] width 1460 height 26
copy link "C3_MEDK-2114-WK-021"
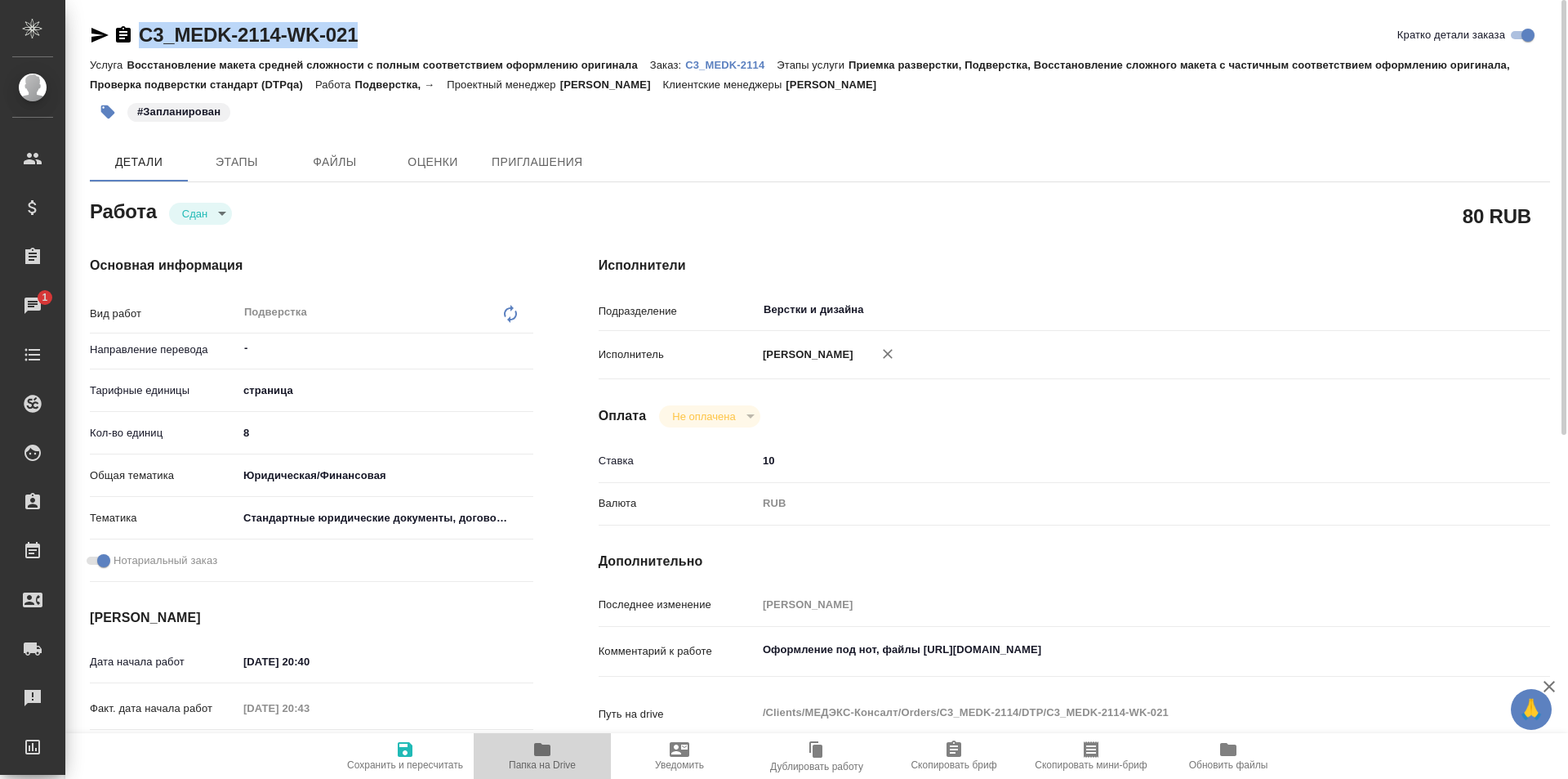
click at [547, 756] on icon "button" at bounding box center [542, 750] width 20 height 20
click at [736, 56] on div "Услуга Восстановление макета средней сложности с полным соответствием оформлени…" at bounding box center [820, 75] width 1460 height 39
click at [731, 63] on p "C3_MEDK-2114" at bounding box center [731, 65] width 91 height 12
click at [742, 65] on p "C3_MEDK-2114" at bounding box center [731, 65] width 91 height 12
click at [97, 28] on icon "button" at bounding box center [100, 35] width 20 height 20
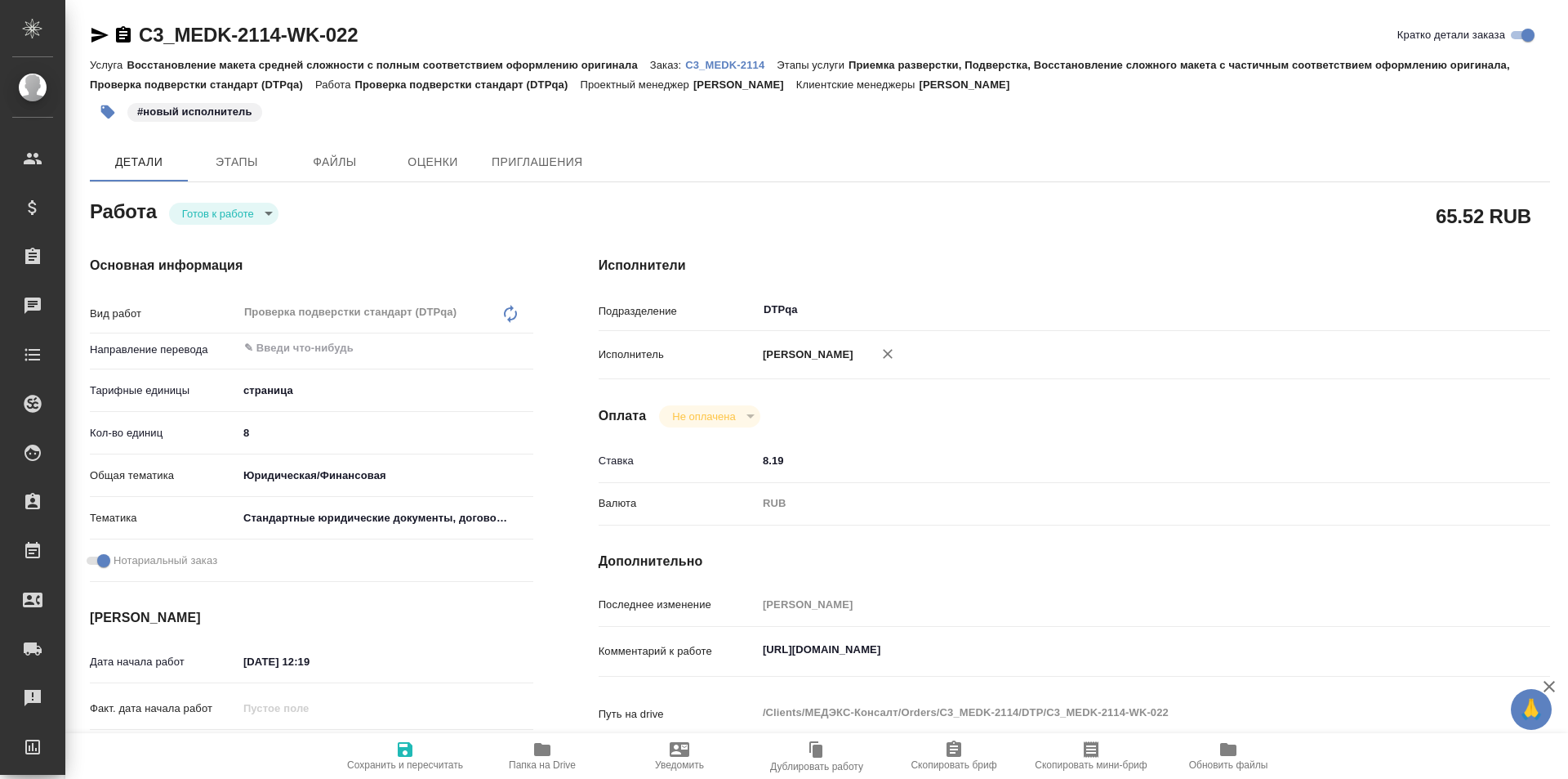
type textarea "x"
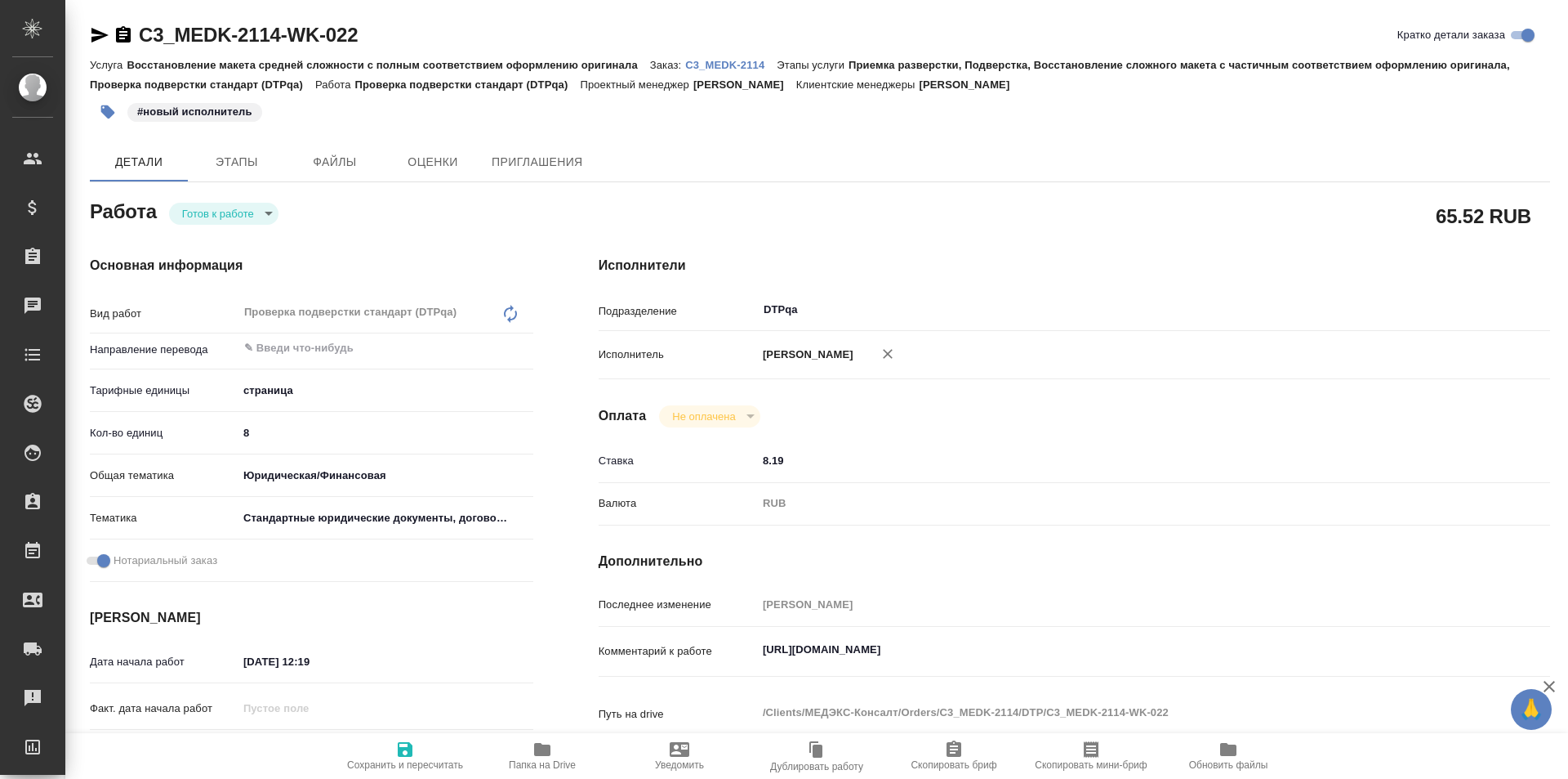
type textarea "x"
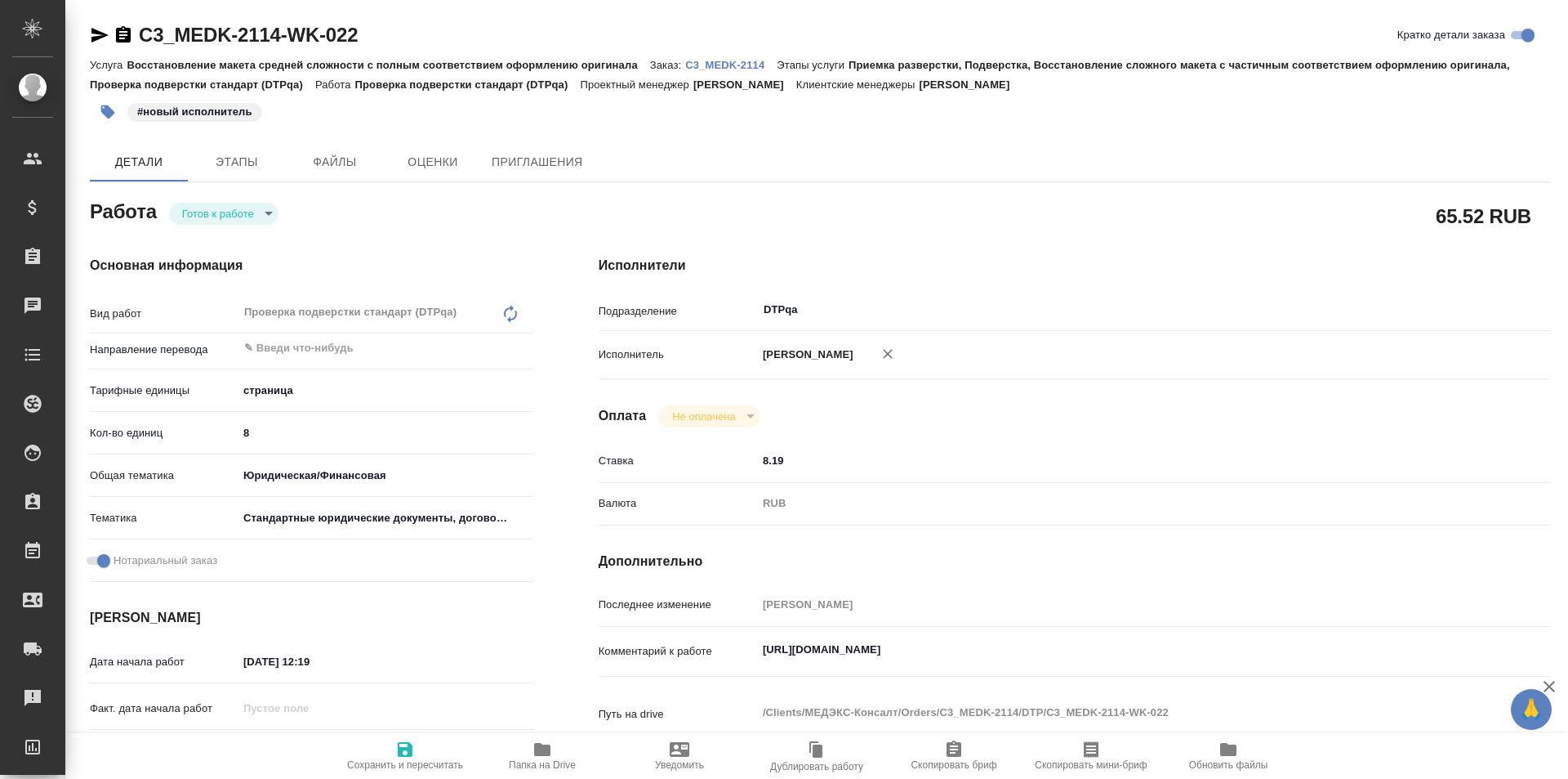
type textarea "x"
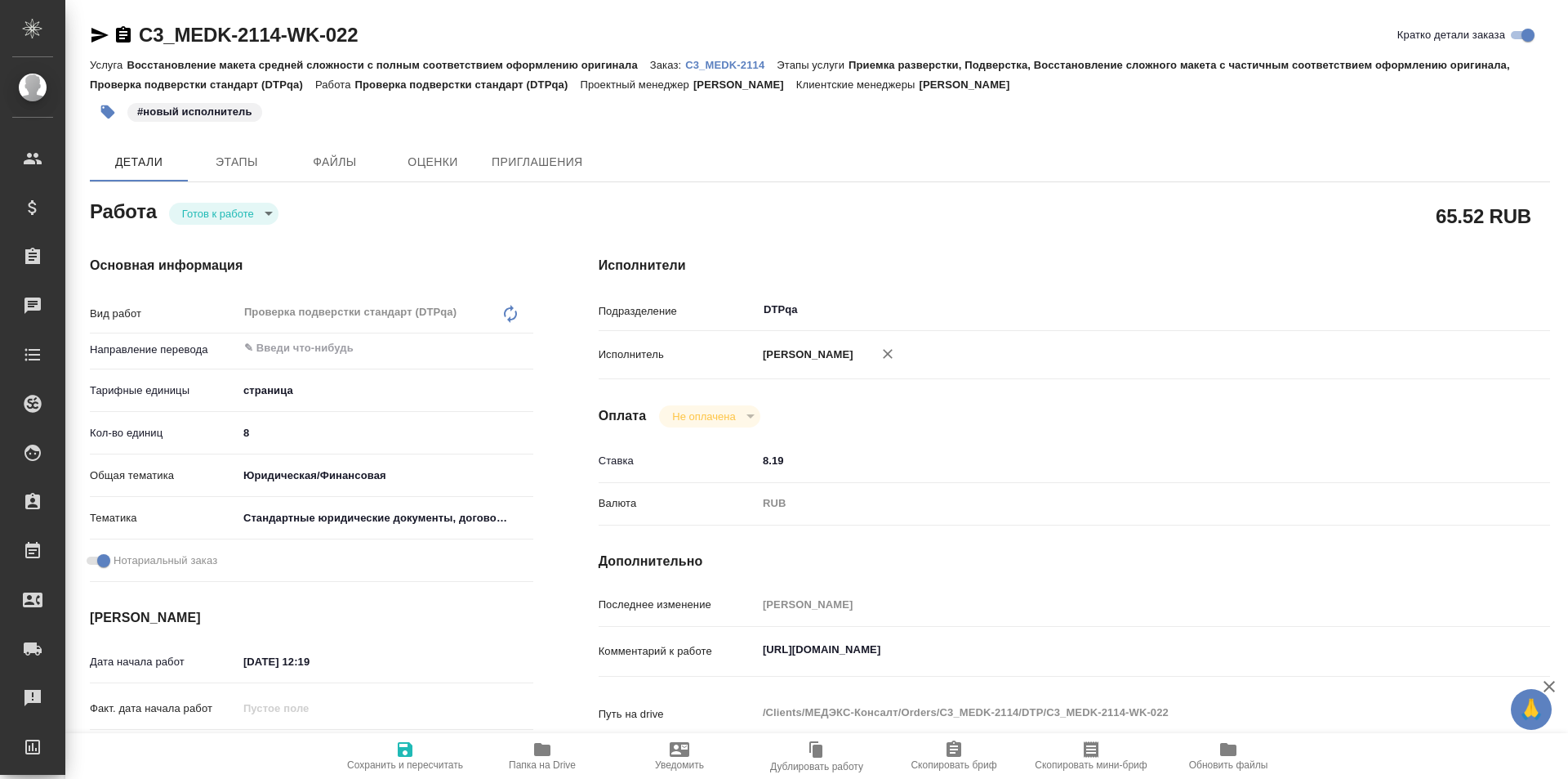
type textarea "x"
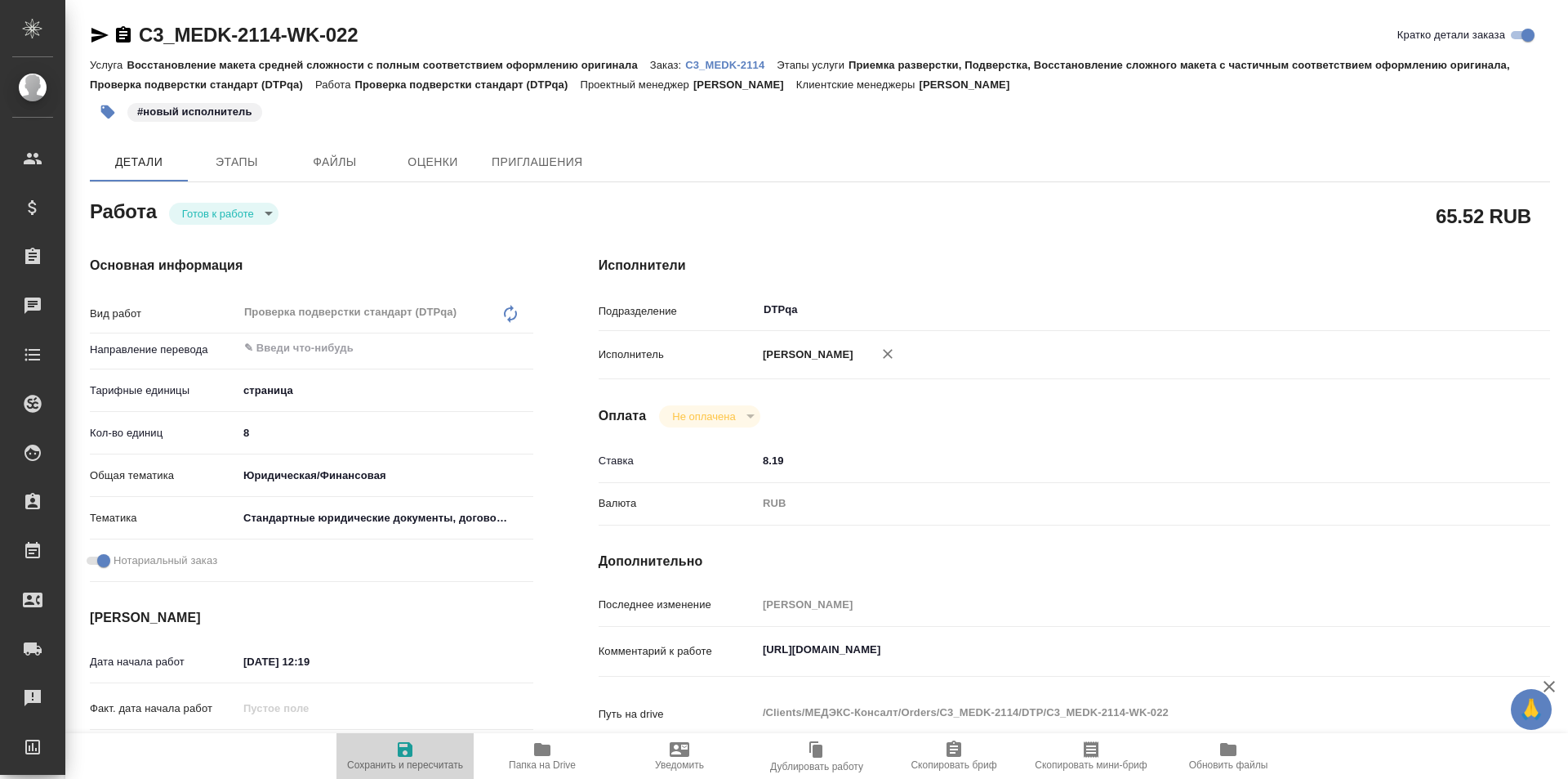
click at [413, 752] on icon "button" at bounding box center [405, 749] width 15 height 15
type textarea "x"
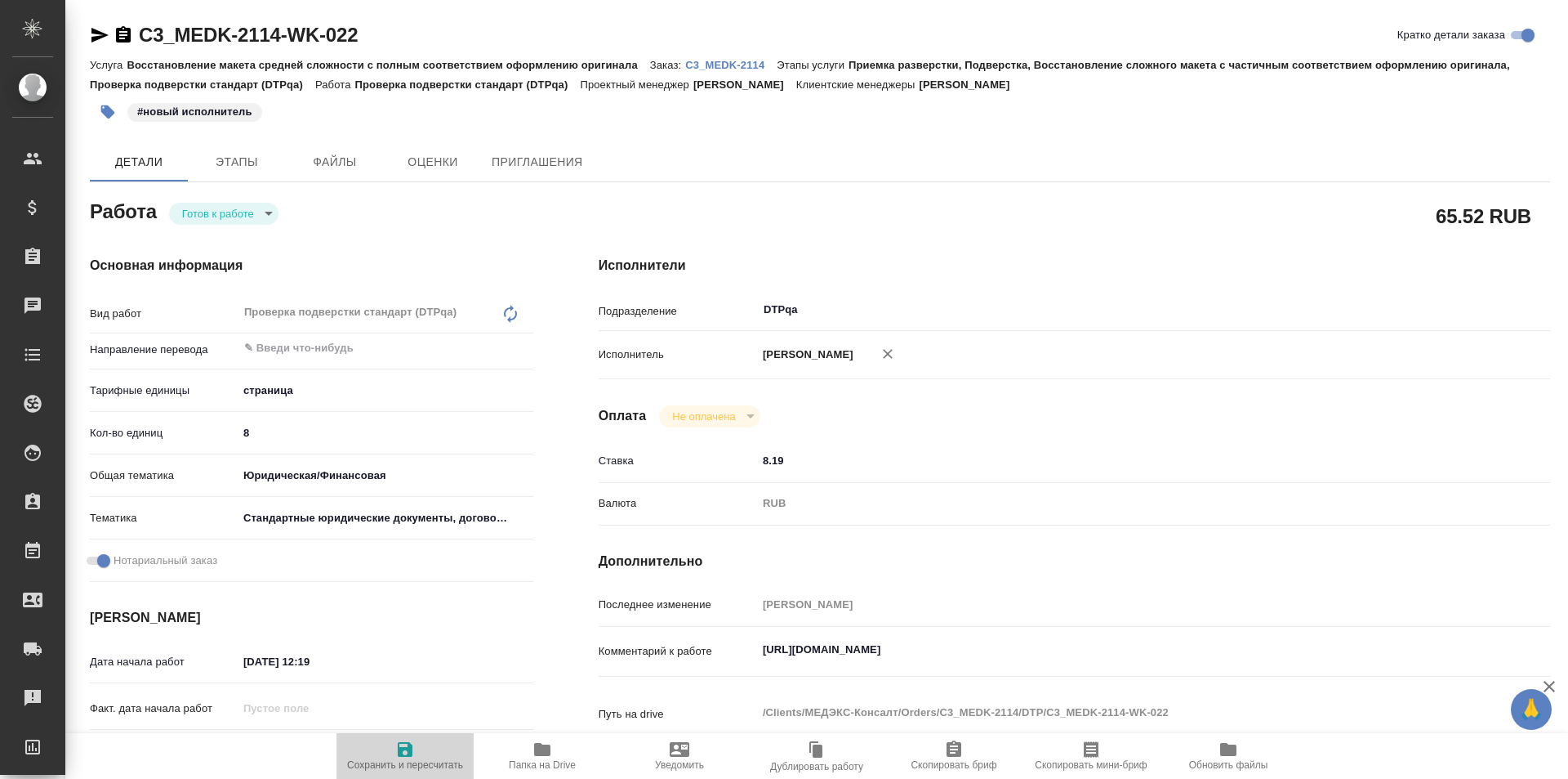
type textarea "x"
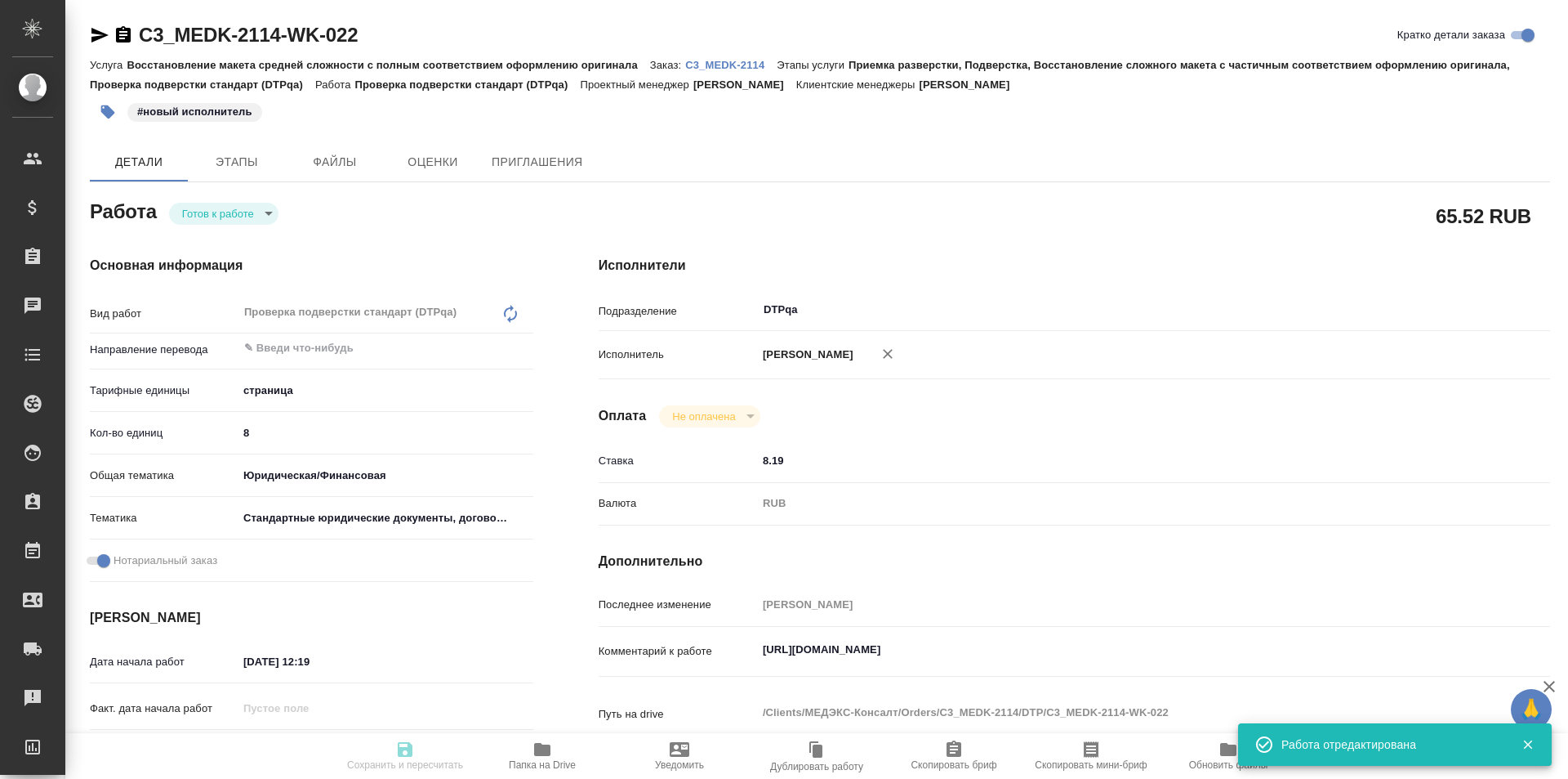
type textarea "x"
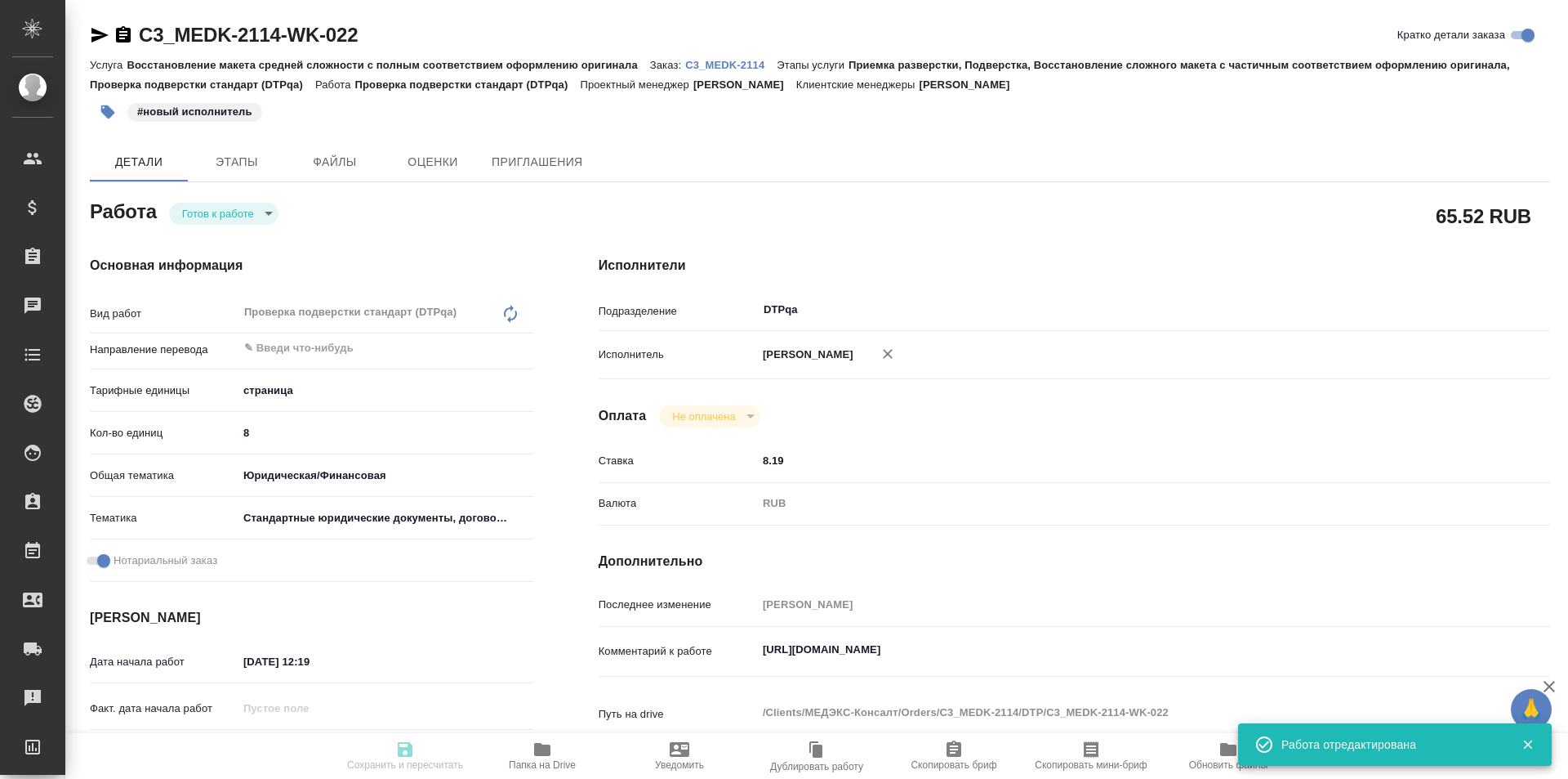
type input "readyForWork"
type textarea "Проверка подверстки стандарт (DTPqa)"
type textarea "x"
type input "5a8b1489cc6b4906c91bfdb2"
type input "8"
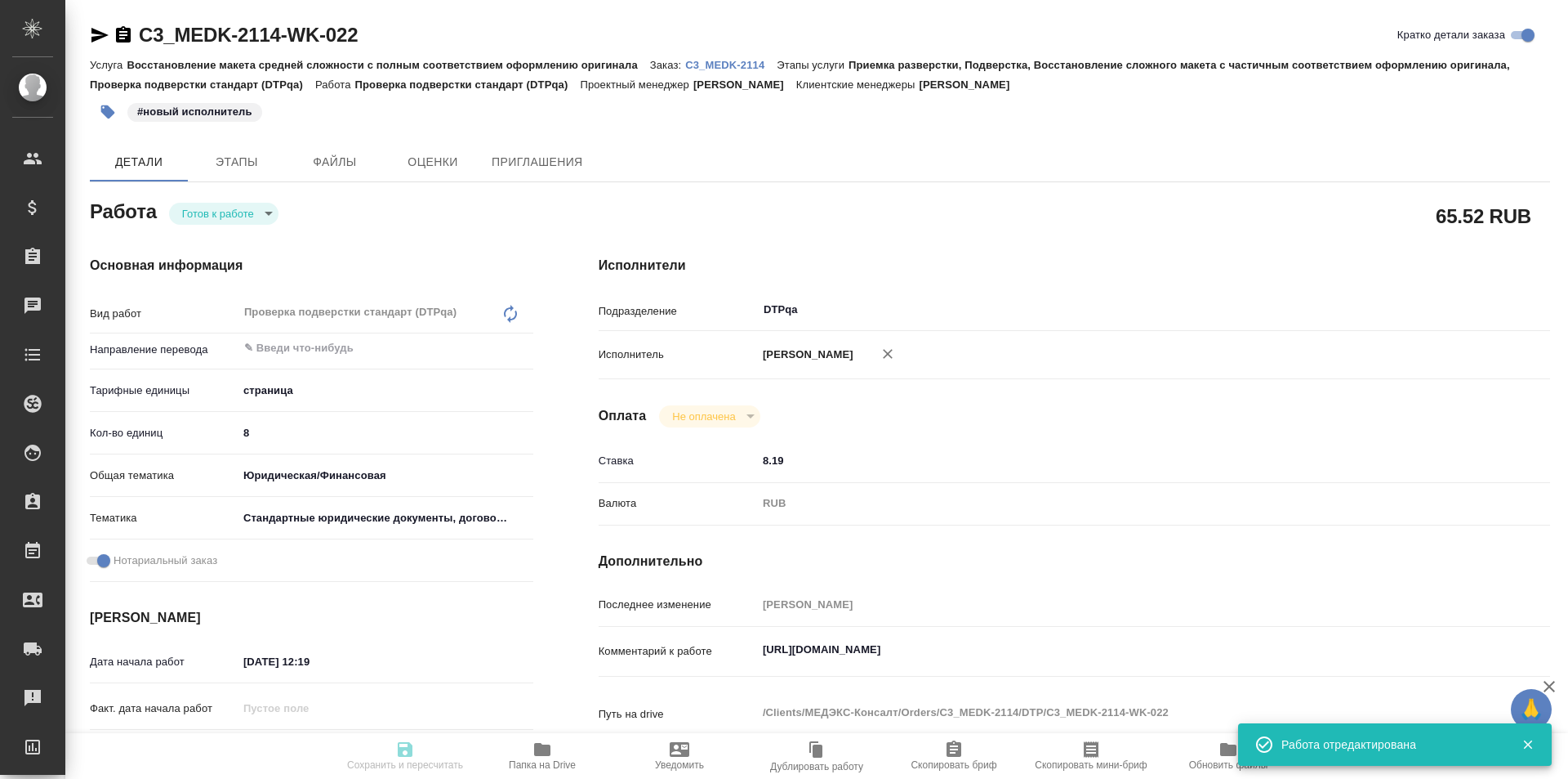
type input "yr-fn"
type input "5f647205b73bc97568ca66bf"
checkbox input "true"
type input "10.09.2025 12:19"
type input "10.09.2025 13:30"
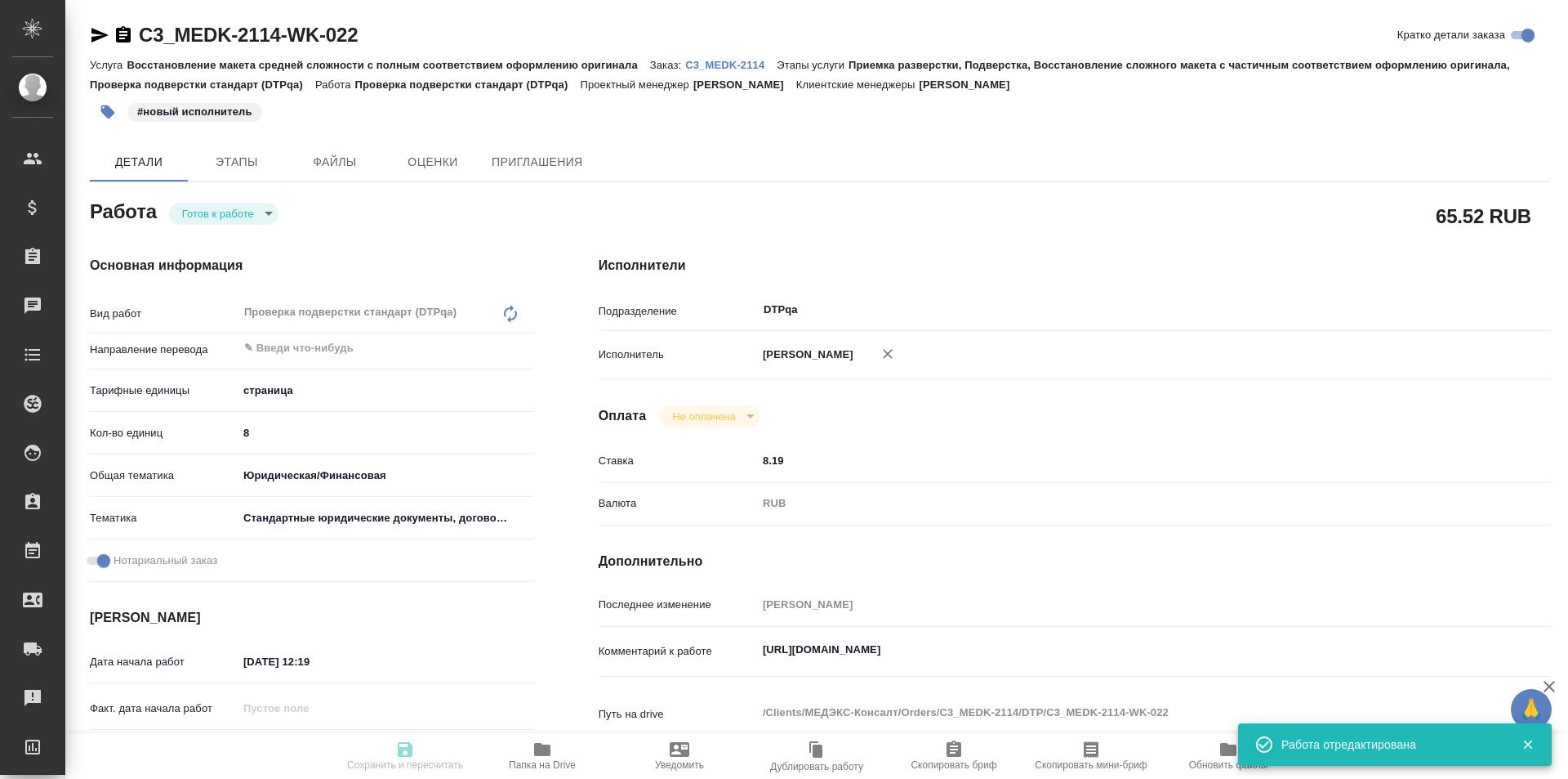
type input "[DATE] 14:00"
type input "DTPqa"
type input "notPayed"
type input "8.19"
type input "RUB"
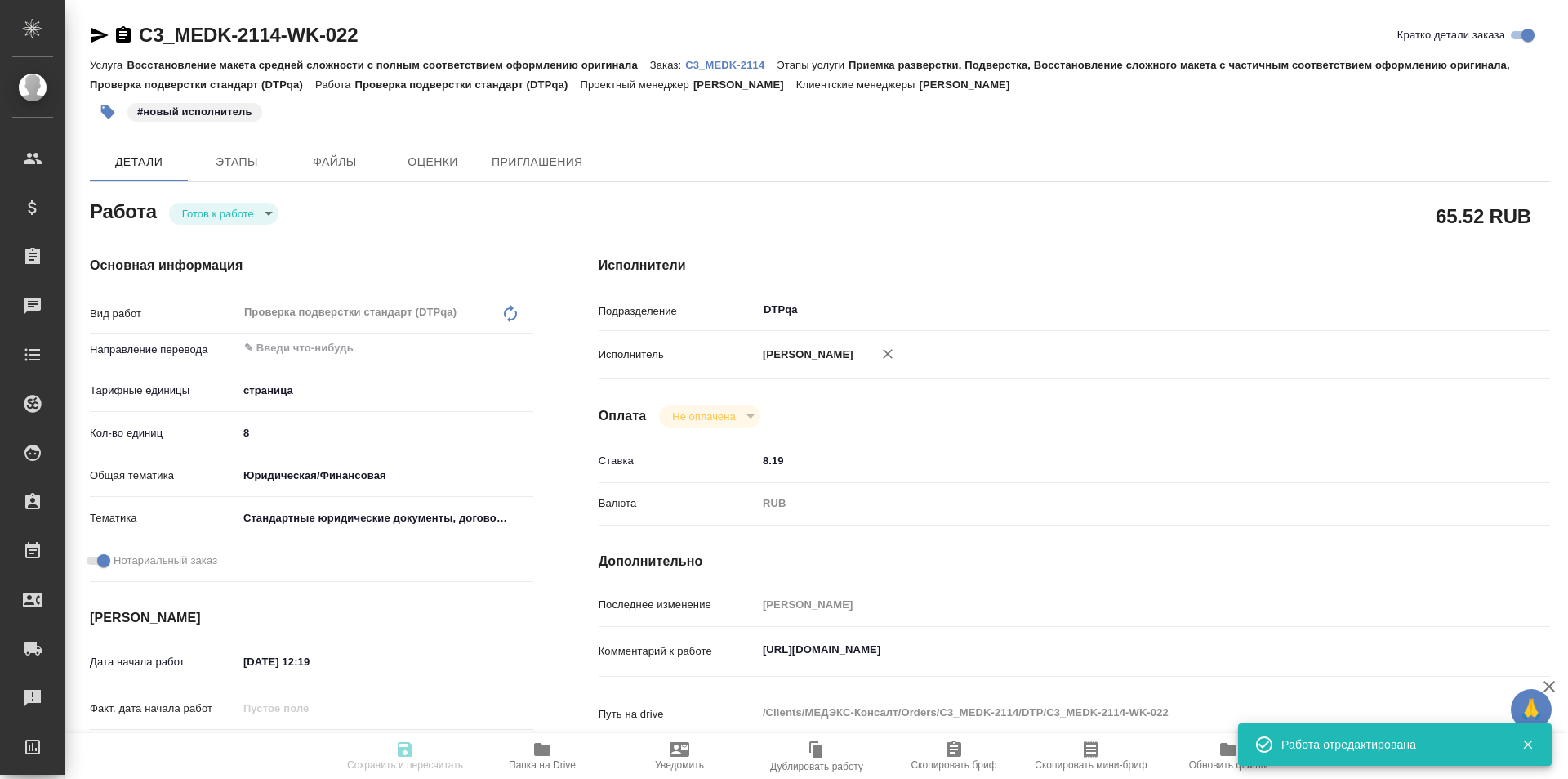
type input "[PERSON_NAME]"
type textarea "https://tera.awatera.com/Work/68beb9c8b8109d269c853259/"
type textarea "x"
type textarea "/Clients/МЕДЭКС-Консалт/Orders/C3_MEDK-2114/DTP/C3_MEDK-2114-WK-022"
type textarea "x"
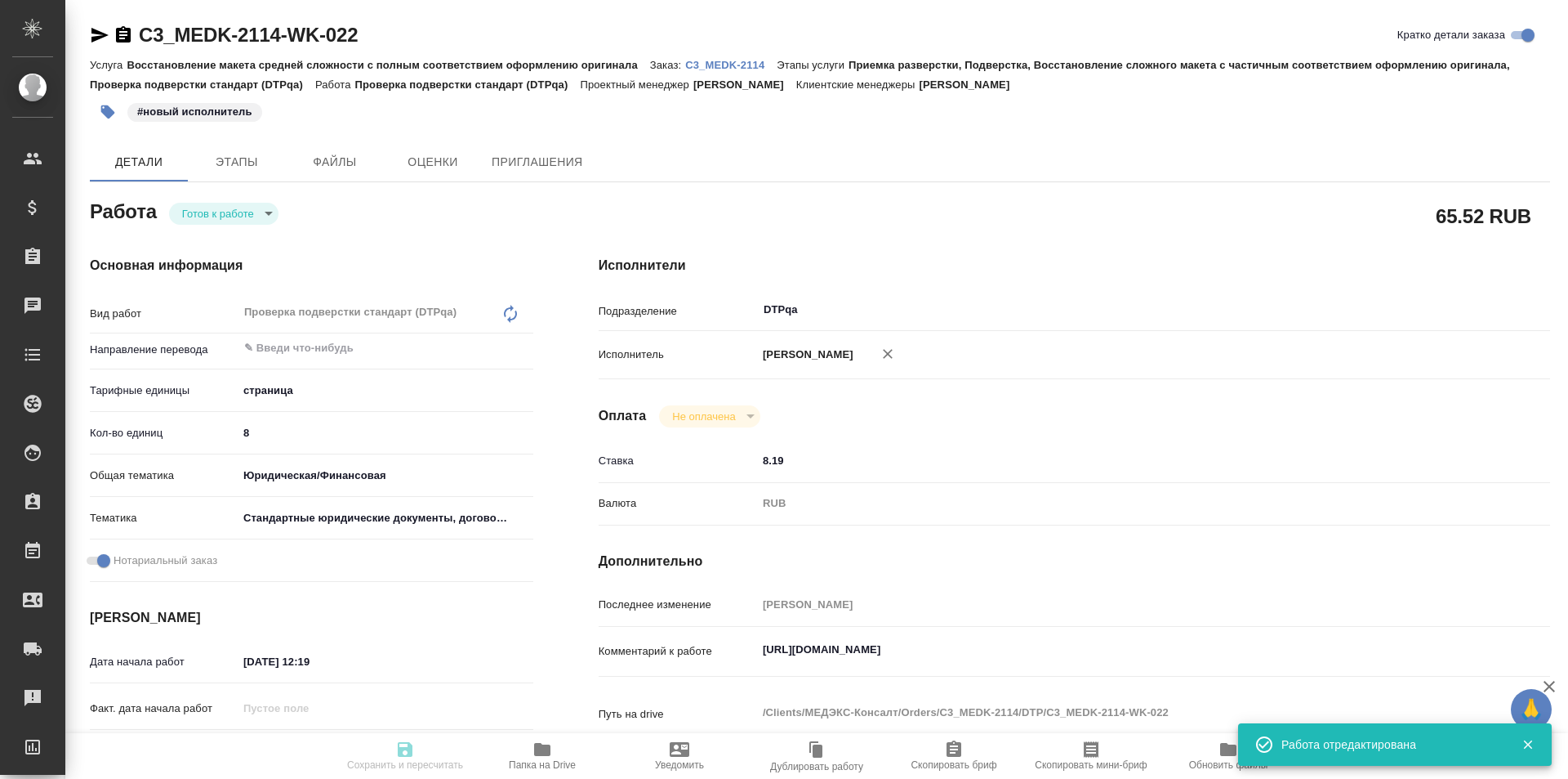
type input "C3_MEDK-2114"
type input "Восстановление макета средней сложности с полным соответствием оформлению ориги…"
type input "Приемка разверстки, Подверстка, Восстановление сложного макета с частичным соот…"
type input "[PERSON_NAME]"
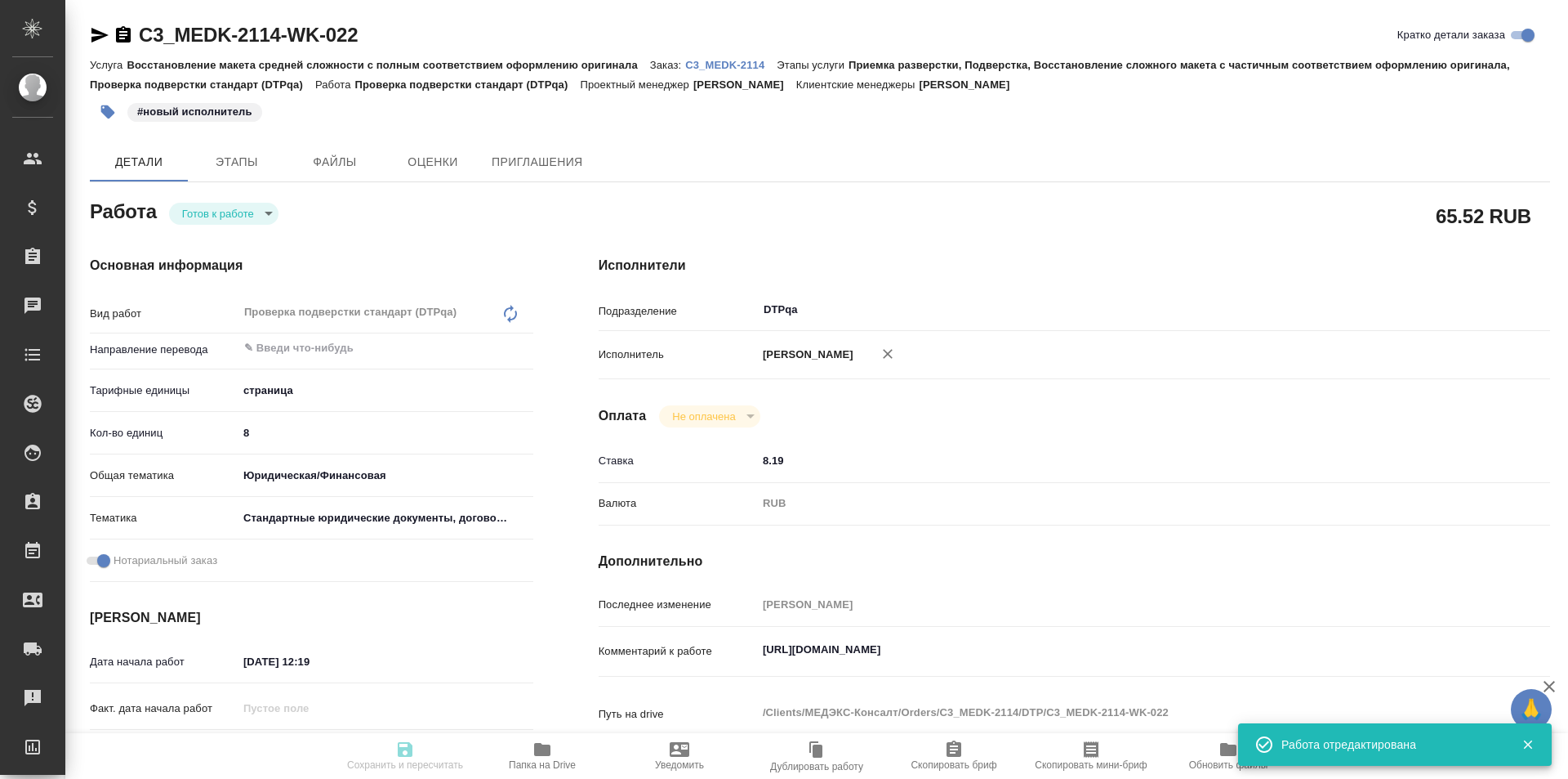
type input "/Clients/МЕДЭКС-Консалт/Orders/C3_MEDK-2114"
type textarea "x"
type textarea "англ- рус нем-рус тур-рус название компании: Changzhou Huichun Medical Equipmen…"
type textarea "x"
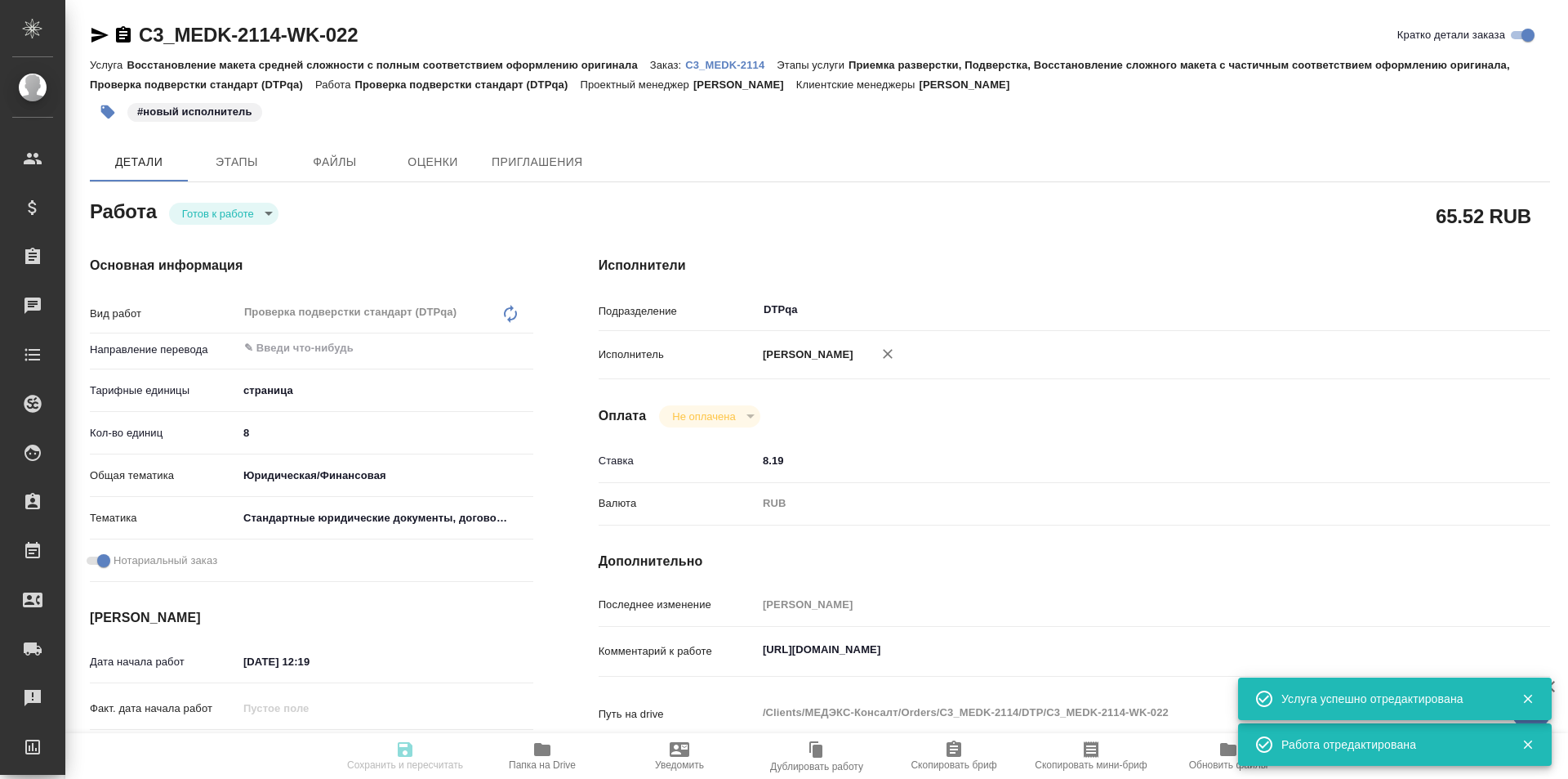
type textarea "x"
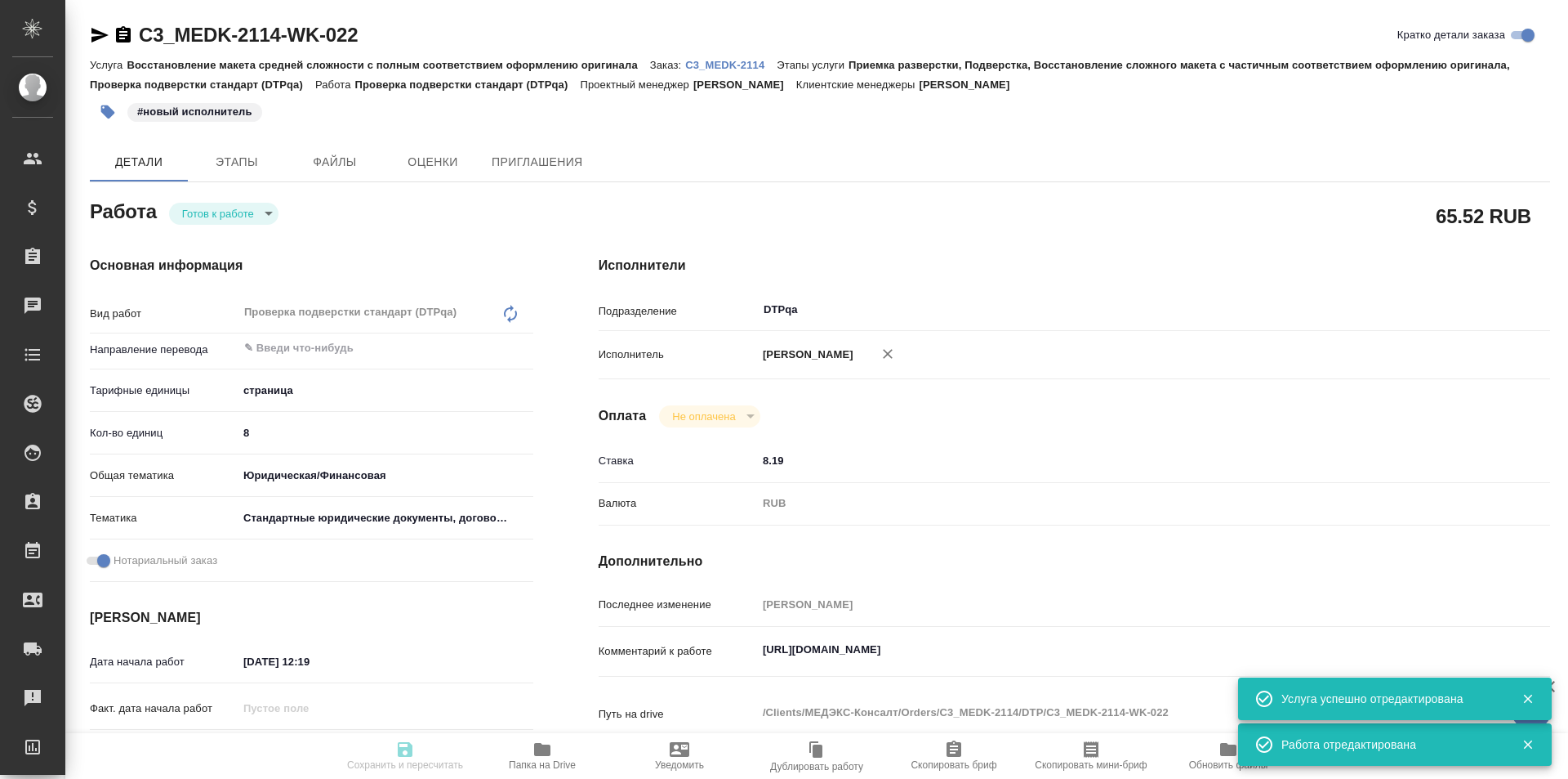
type textarea "x"
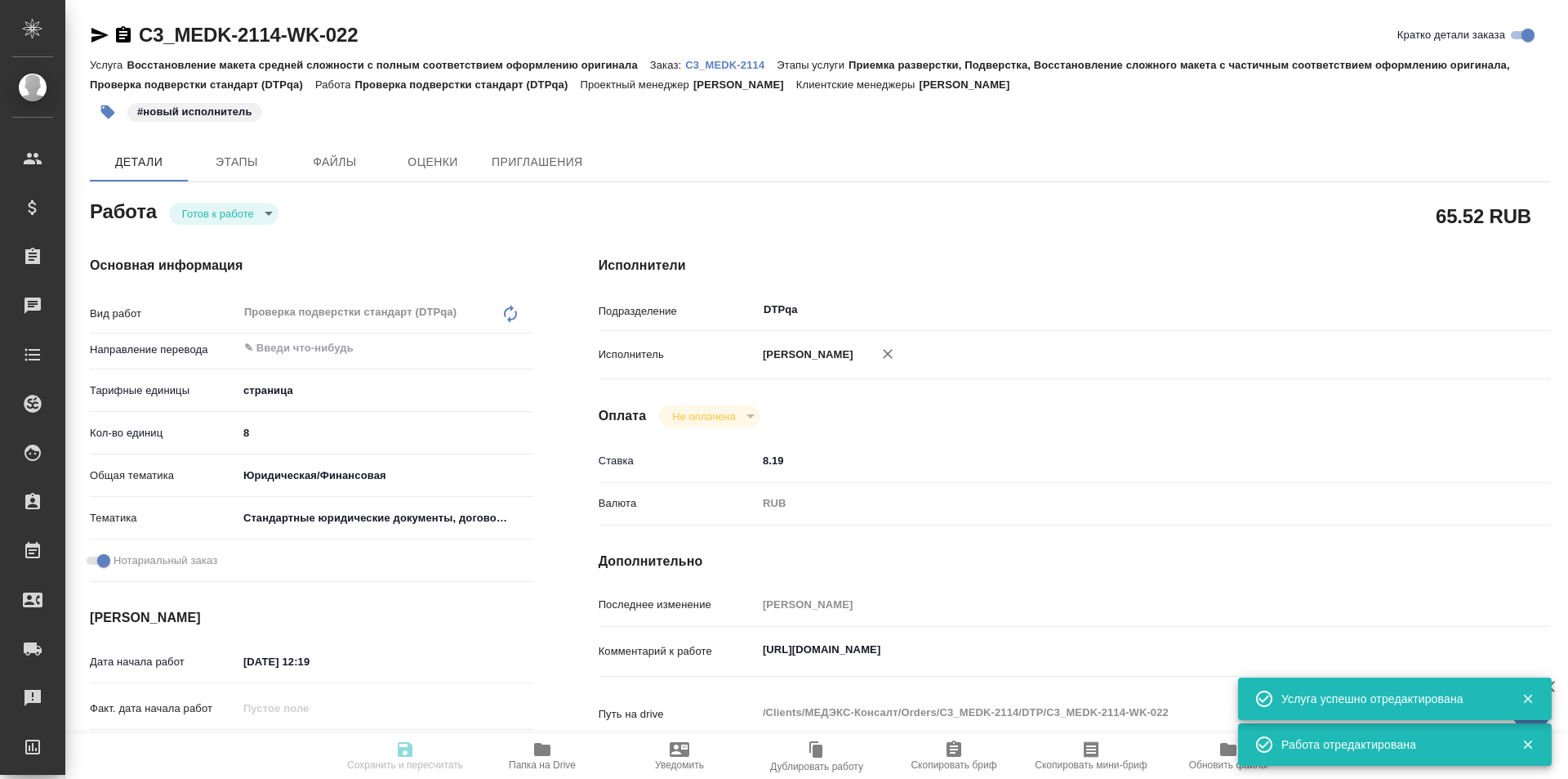
type textarea "x"
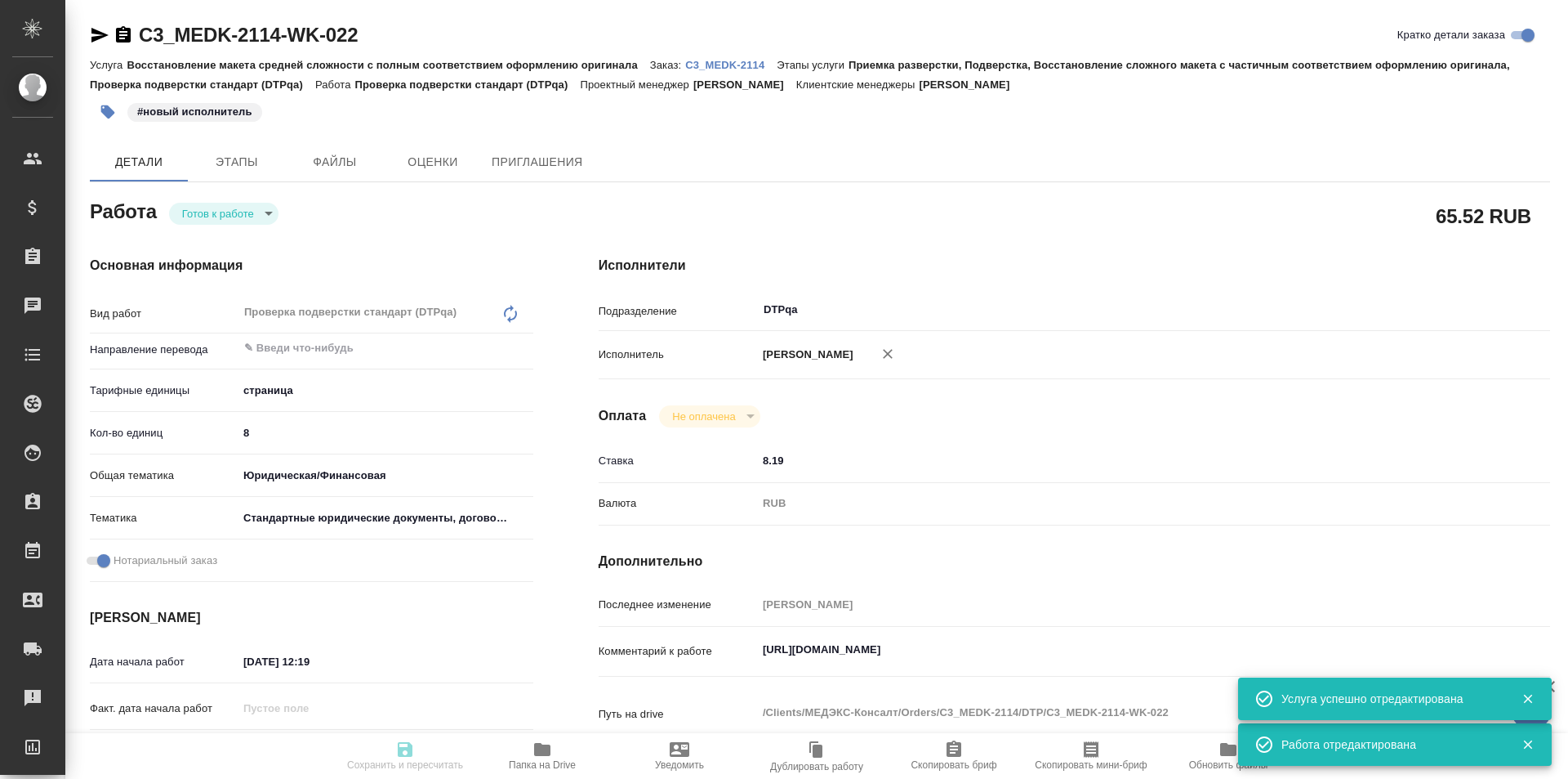
type textarea "x"
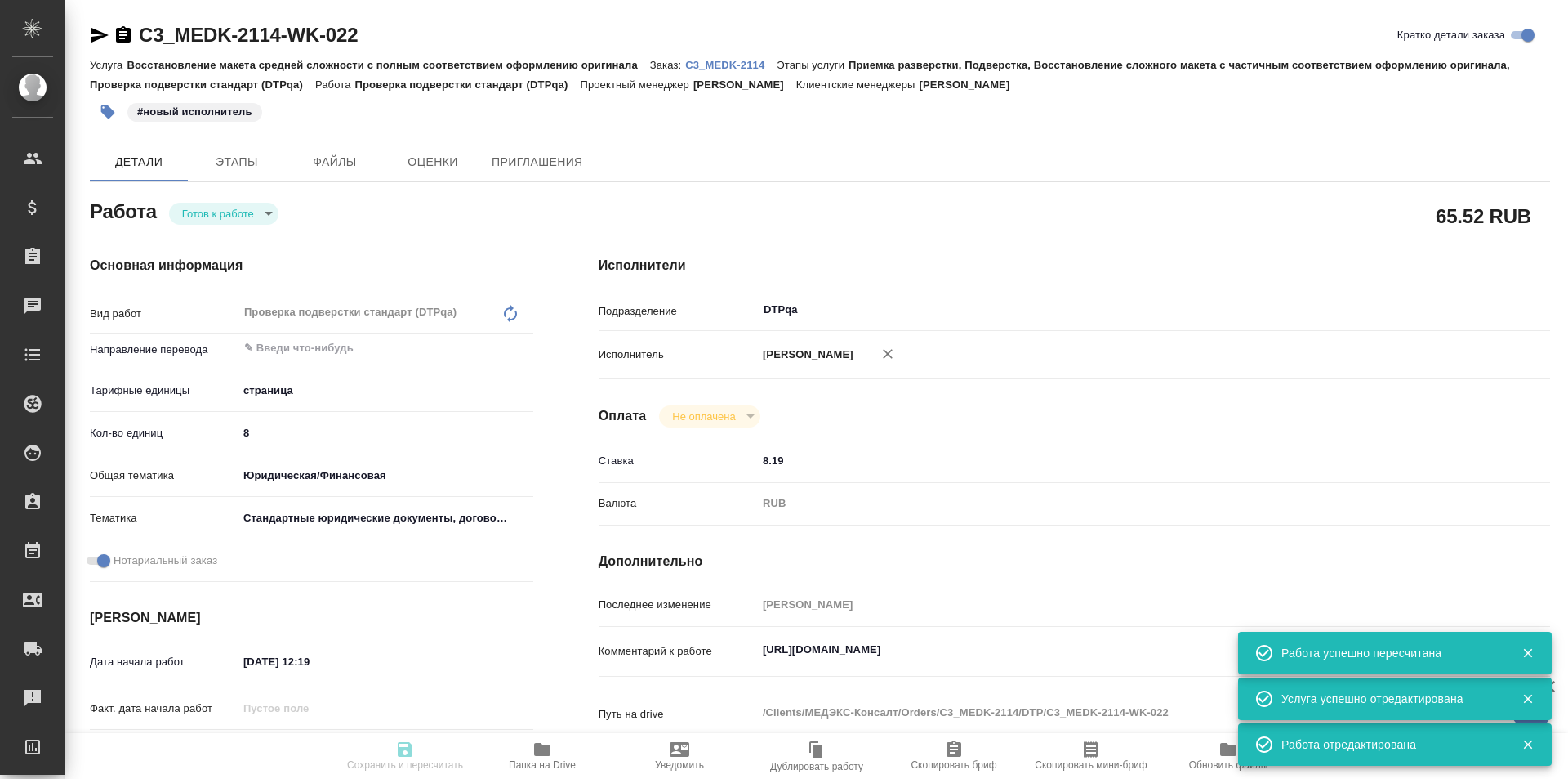
type input "readyForWork"
type textarea "Проверка подверстки стандарт (DTPqa)"
type textarea "x"
type input "5a8b1489cc6b4906c91bfdb2"
type input "8"
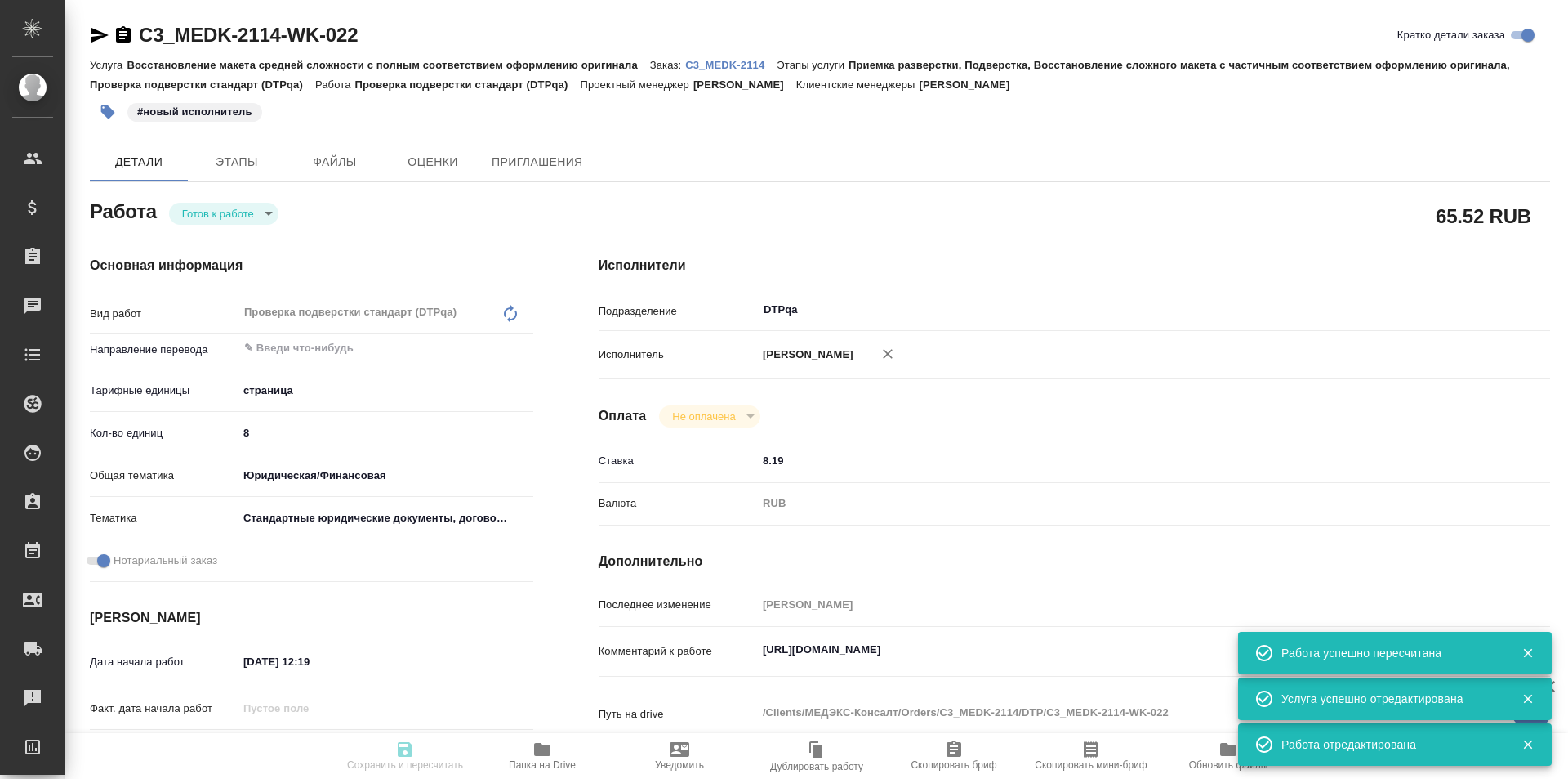
type input "yr-fn"
type input "5f647205b73bc97568ca66bf"
checkbox input "true"
type input "10.09.2025 12:19"
type input "10.09.2025 13:30"
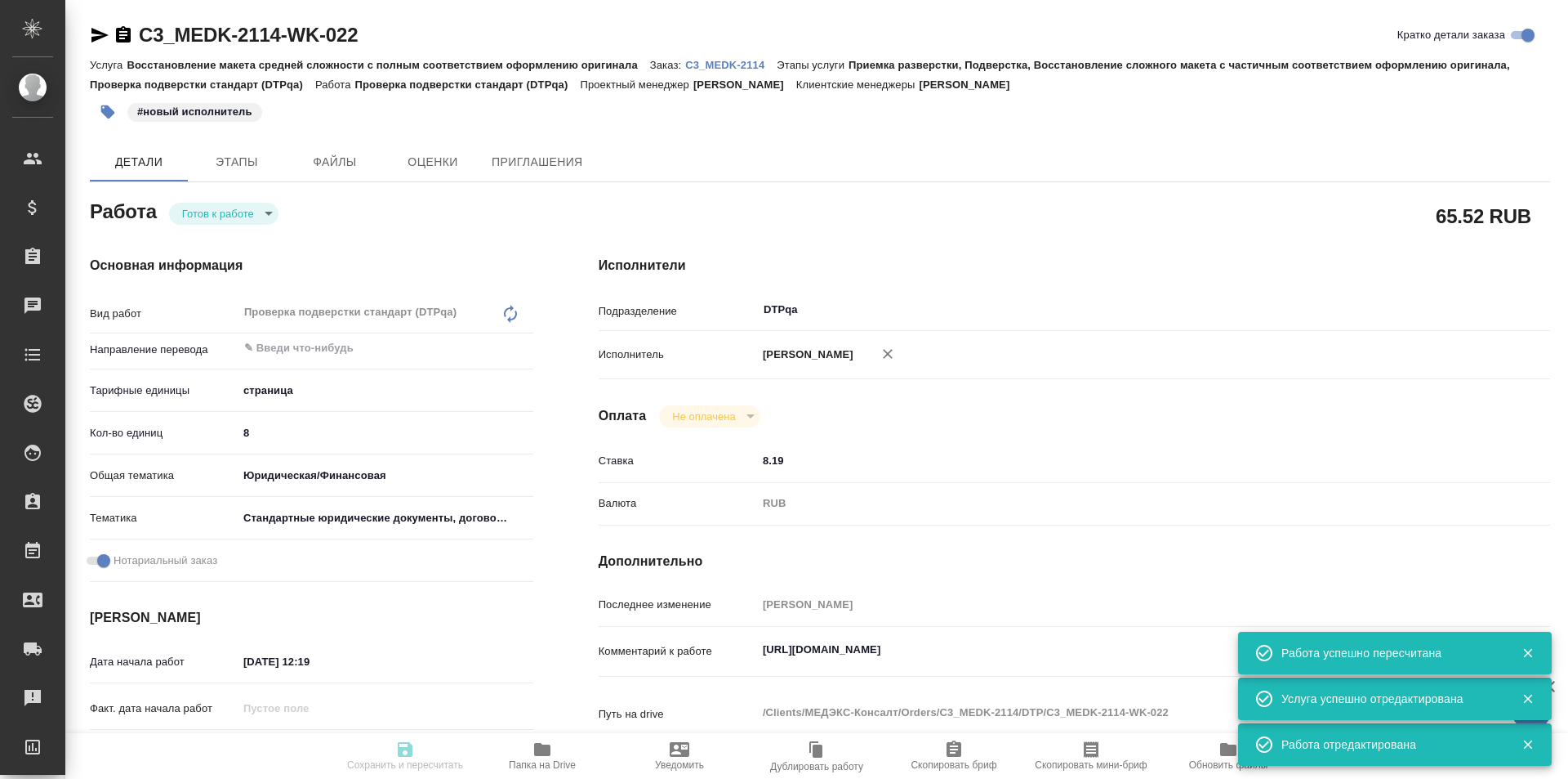
type input "[DATE] 14:00"
type input "DTPqa"
type input "notPayed"
type input "8.19"
type input "RUB"
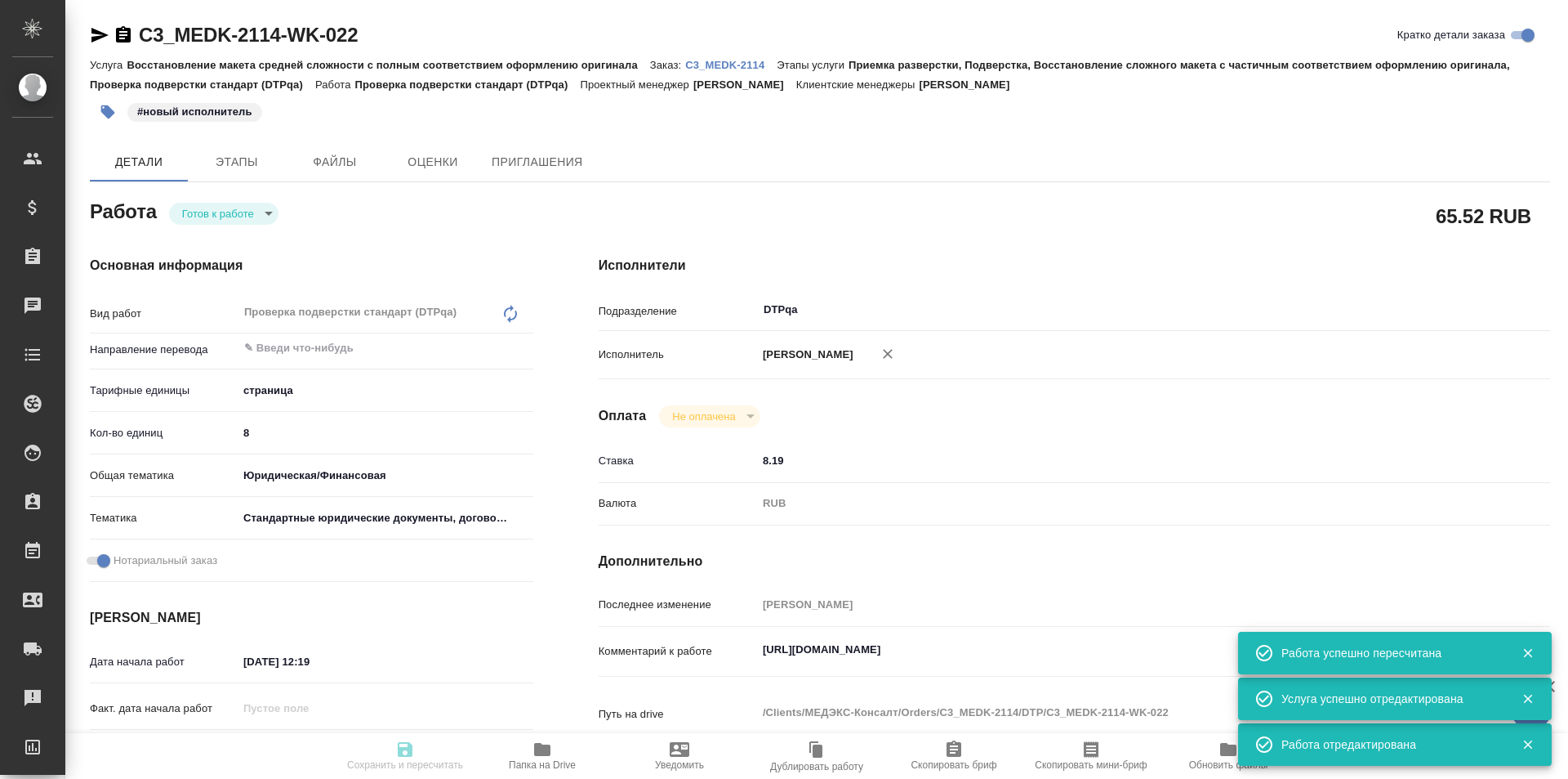
type input "Исмагилова Диана"
type textarea "https://tera.awatera.com/Work/68beb9c8b8109d269c853259/"
type textarea "x"
type textarea "/Clients/МЕДЭКС-Консалт/Orders/C3_MEDK-2114/DTP/C3_MEDK-2114-WK-022"
type textarea "x"
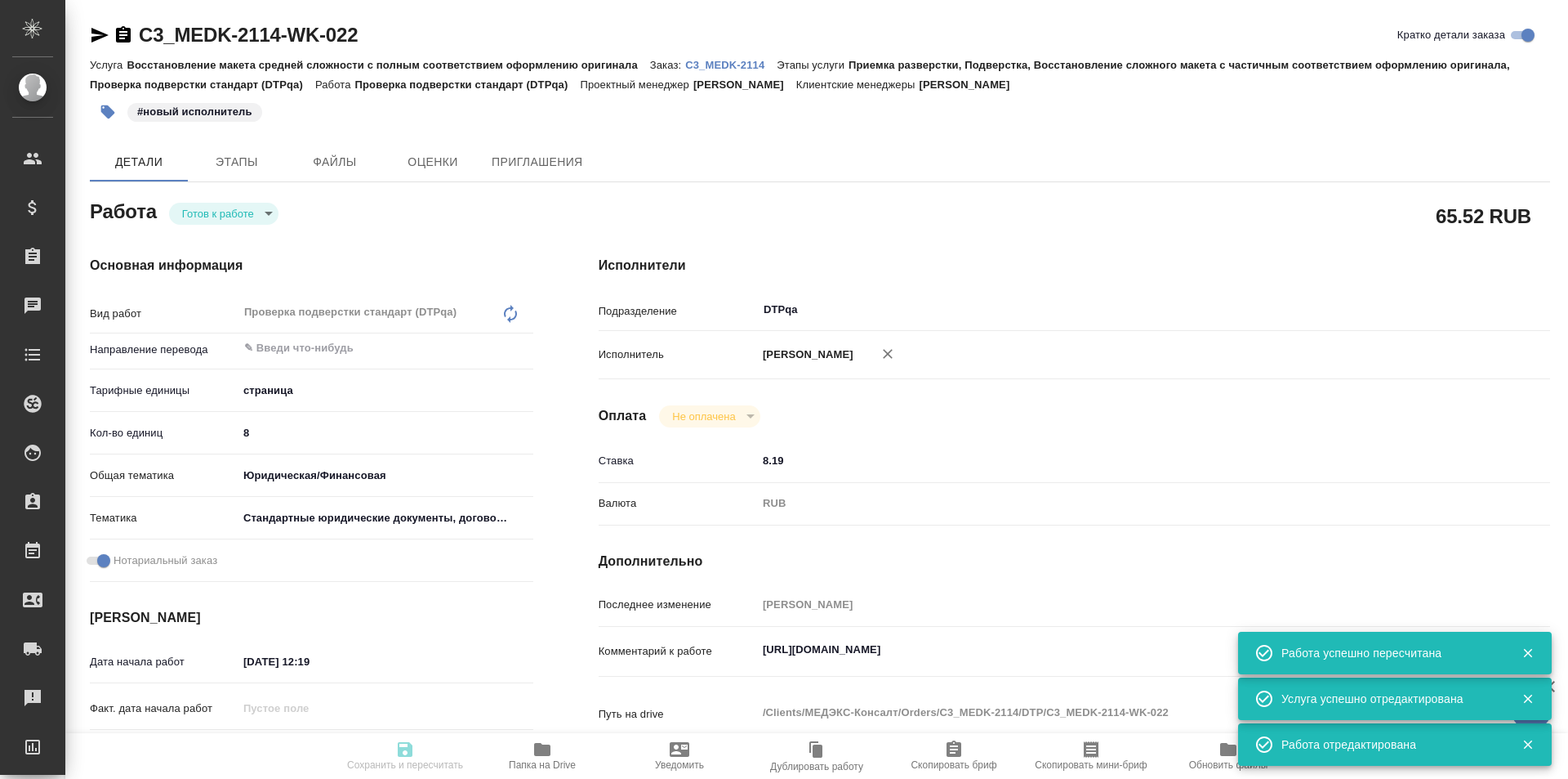
type input "C3_MEDK-2114"
type input "Восстановление макета средней сложности с полным соответствием оформлению ориги…"
type input "Приемка разверстки, Подверстка, Восстановление сложного макета с частичным соот…"
type input "[PERSON_NAME]"
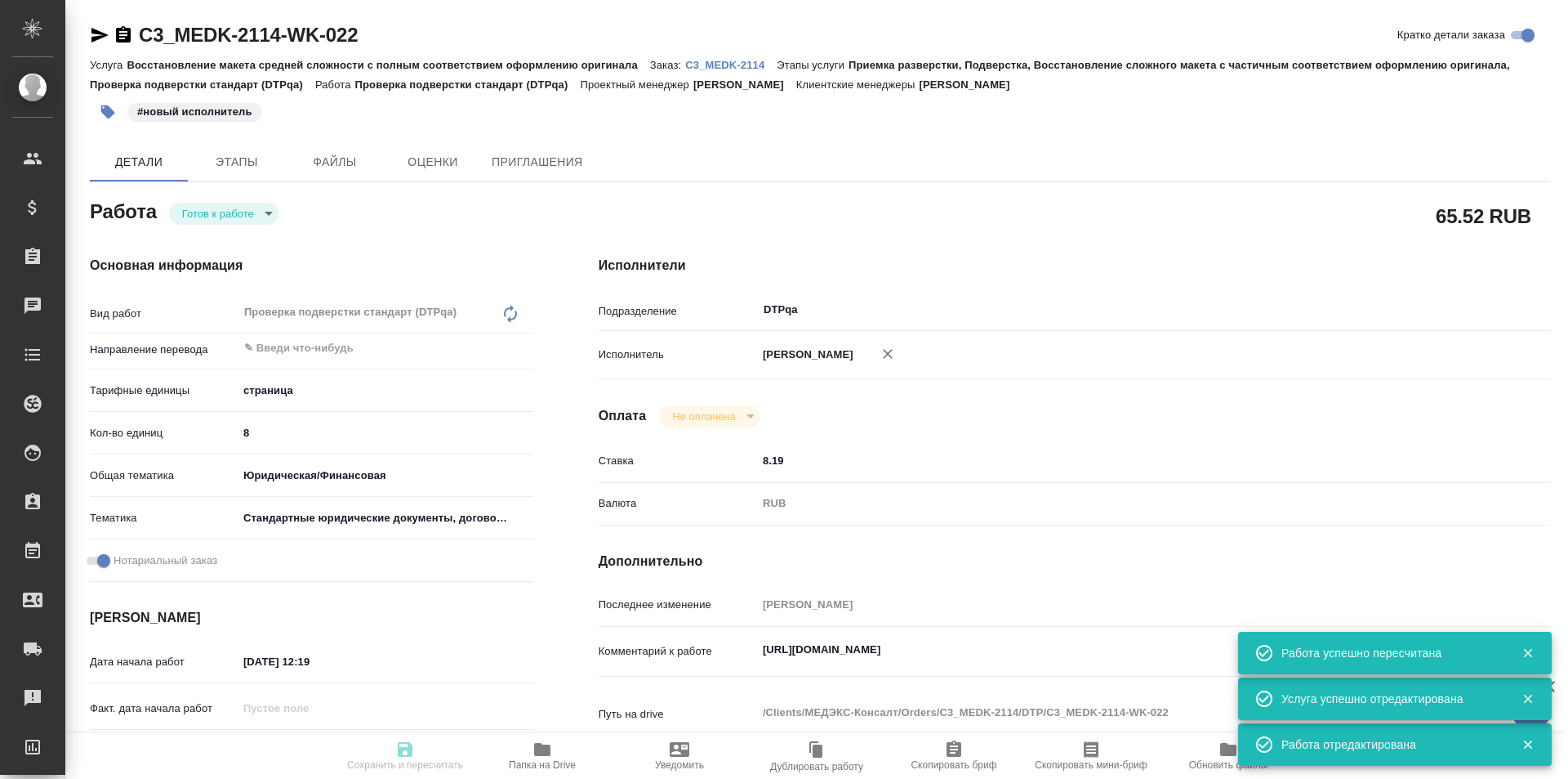
type input "/Clients/МЕДЭКС-Консалт/Orders/C3_MEDK-2114"
type textarea "x"
type textarea "англ- рус нем-рус тур-рус название компании: Changzhou Huichun Medical Equipmen…"
type textarea "x"
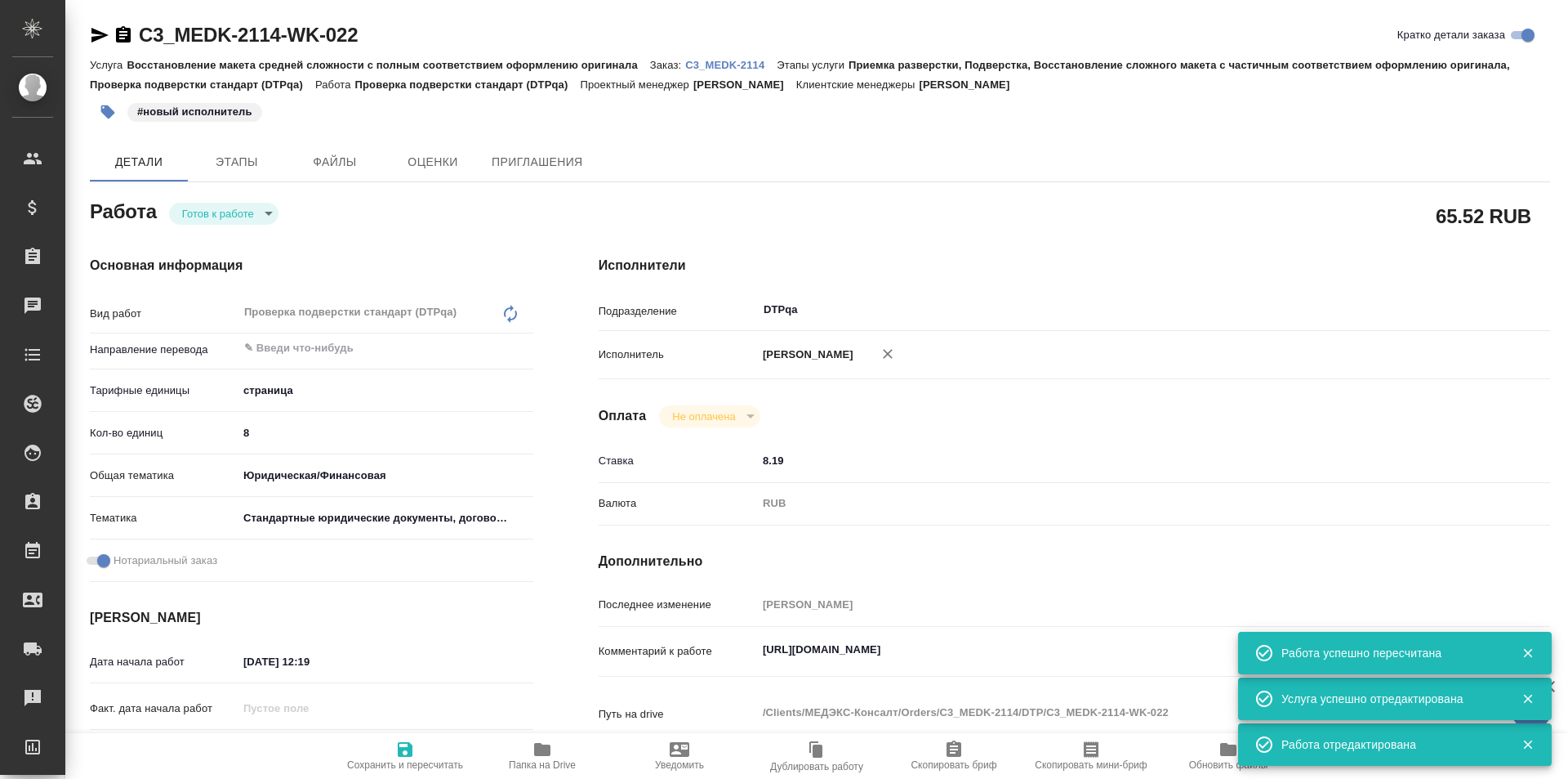
type textarea "x"
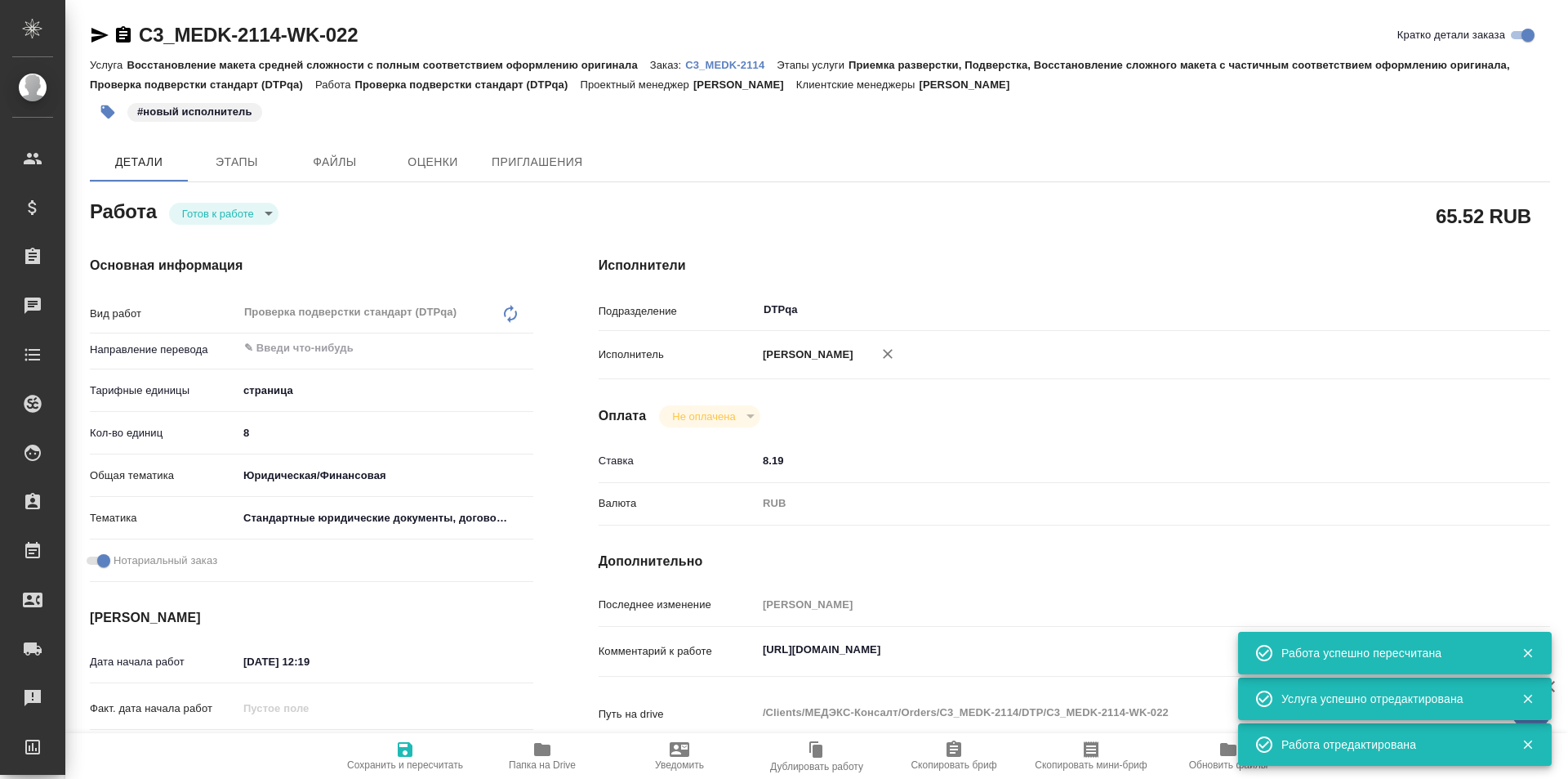
type textarea "x"
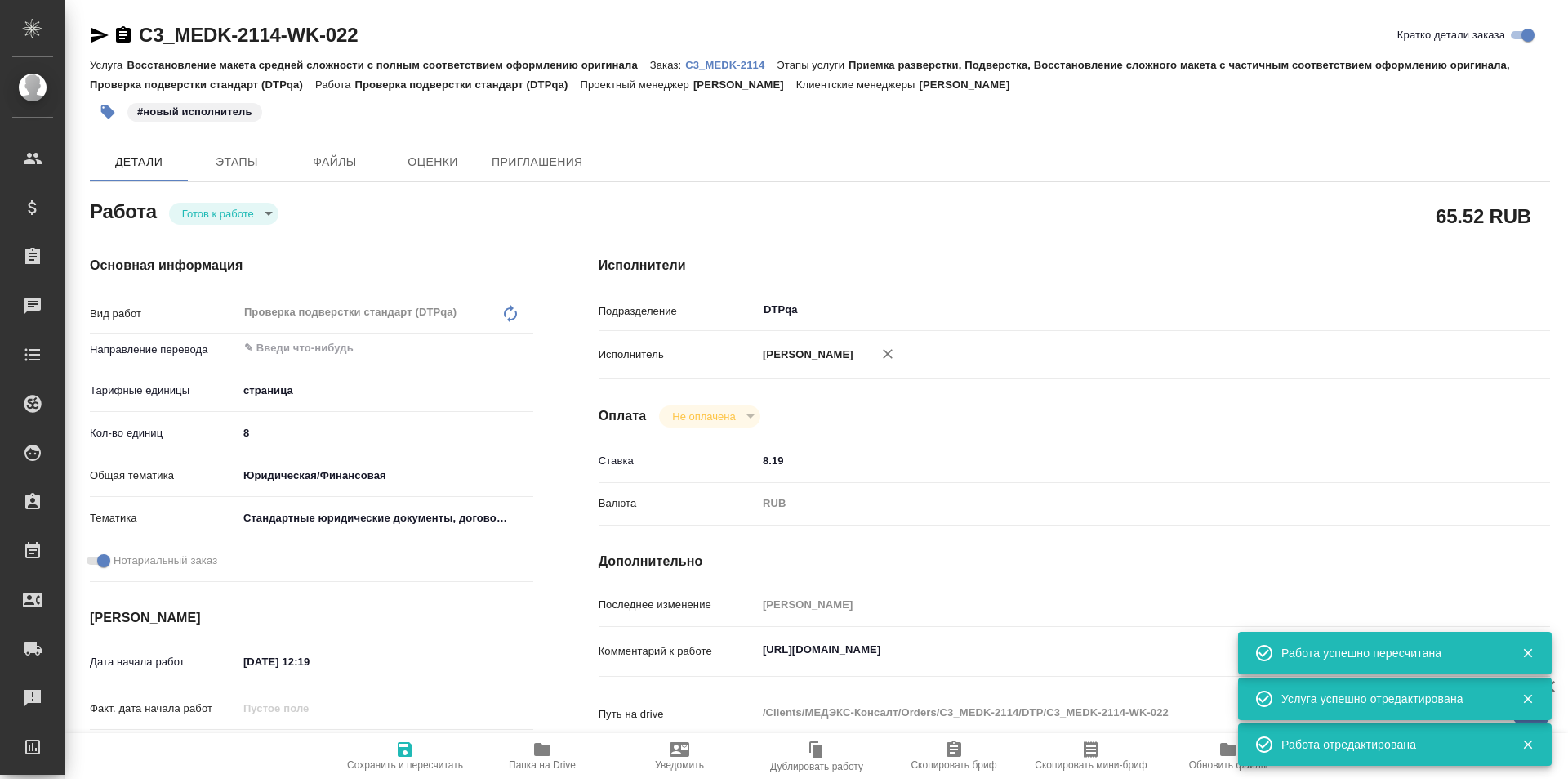
type textarea "x"
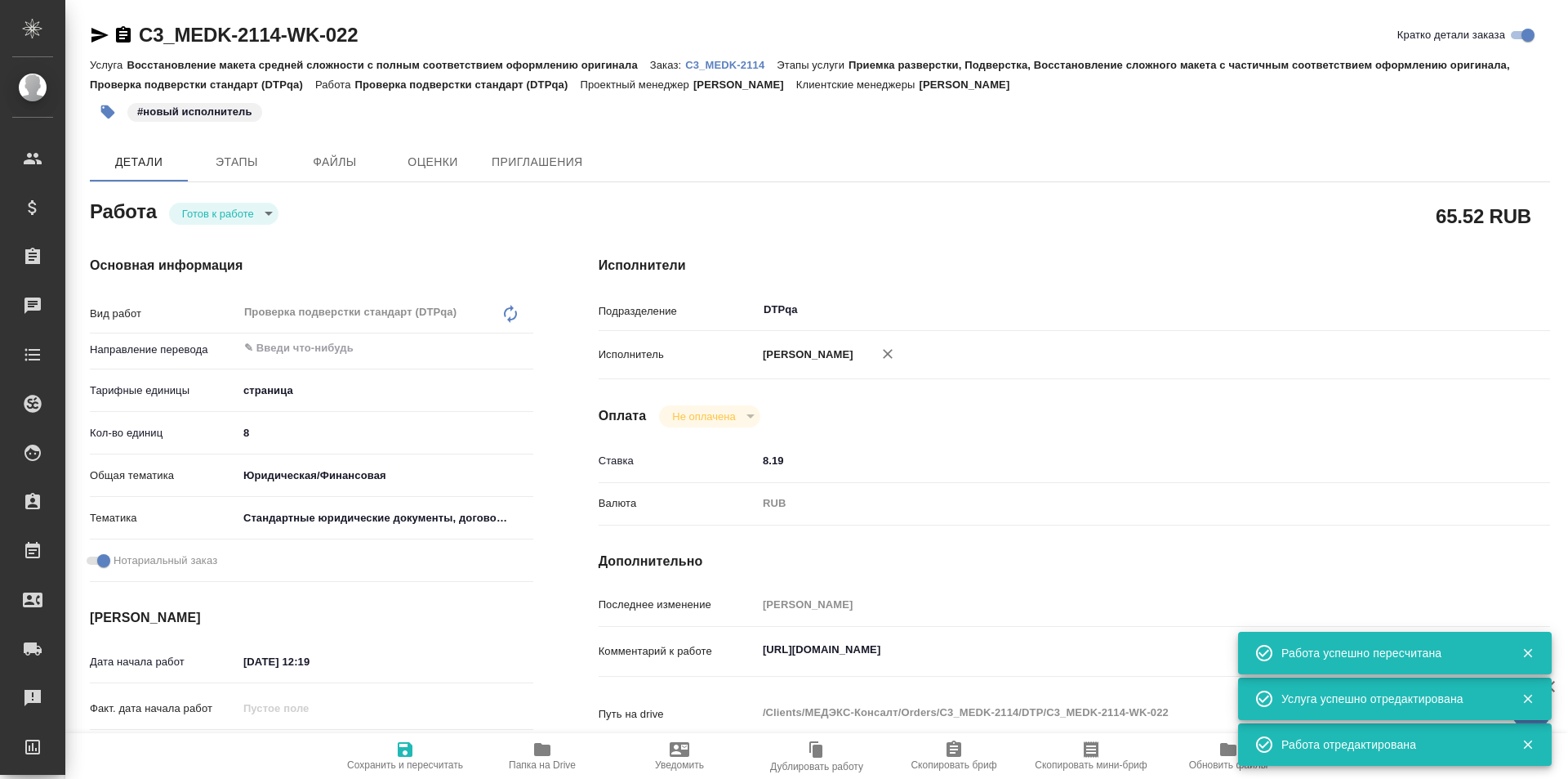
type textarea "x"
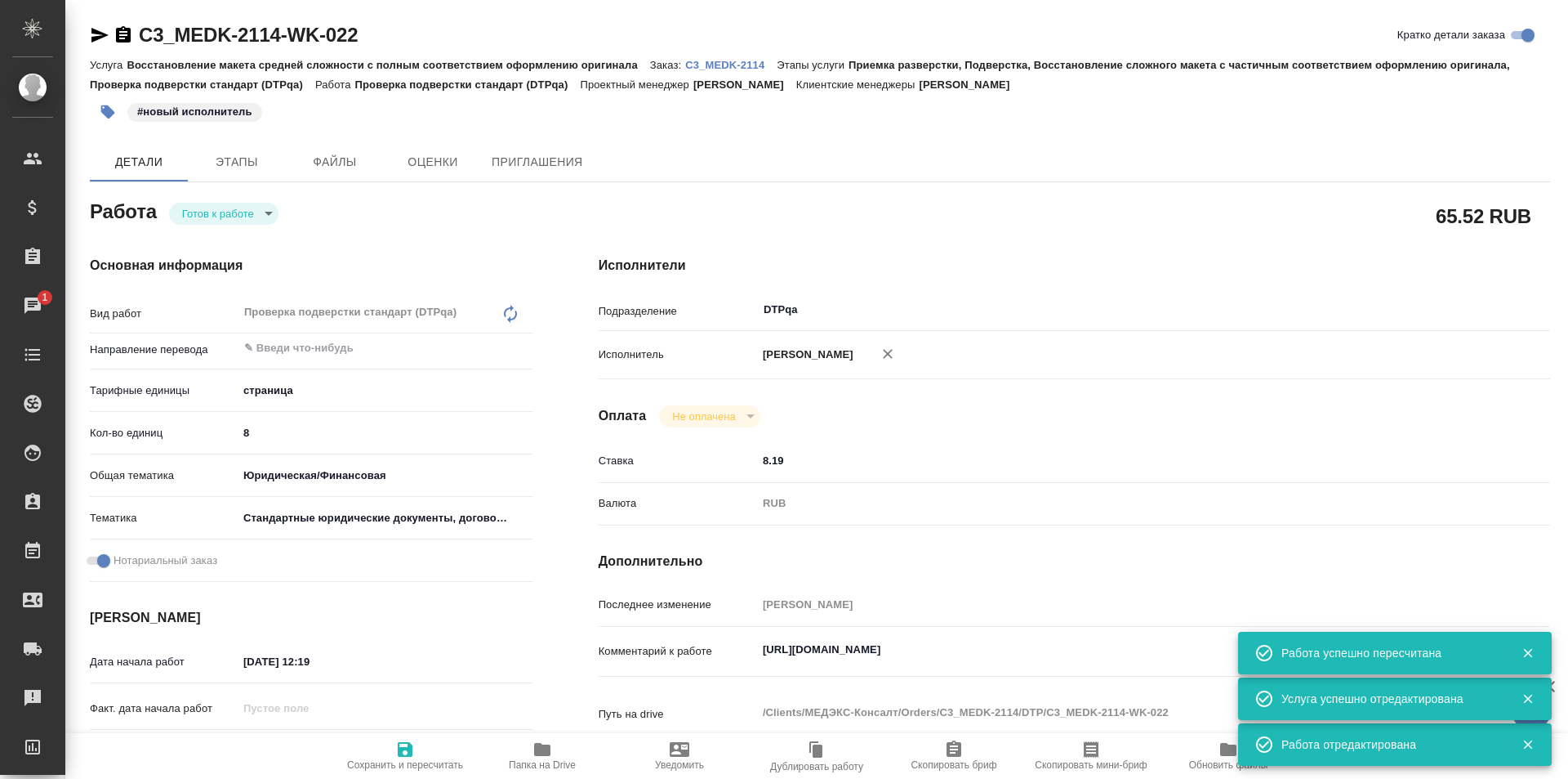
type textarea "x"
click at [246, 210] on body "🙏 .cls-1 fill:#fff; AWATERA Ismagilova Diana Клиенты Спецификации Заказы 1 Чаты…" at bounding box center [784, 390] width 1568 height 779
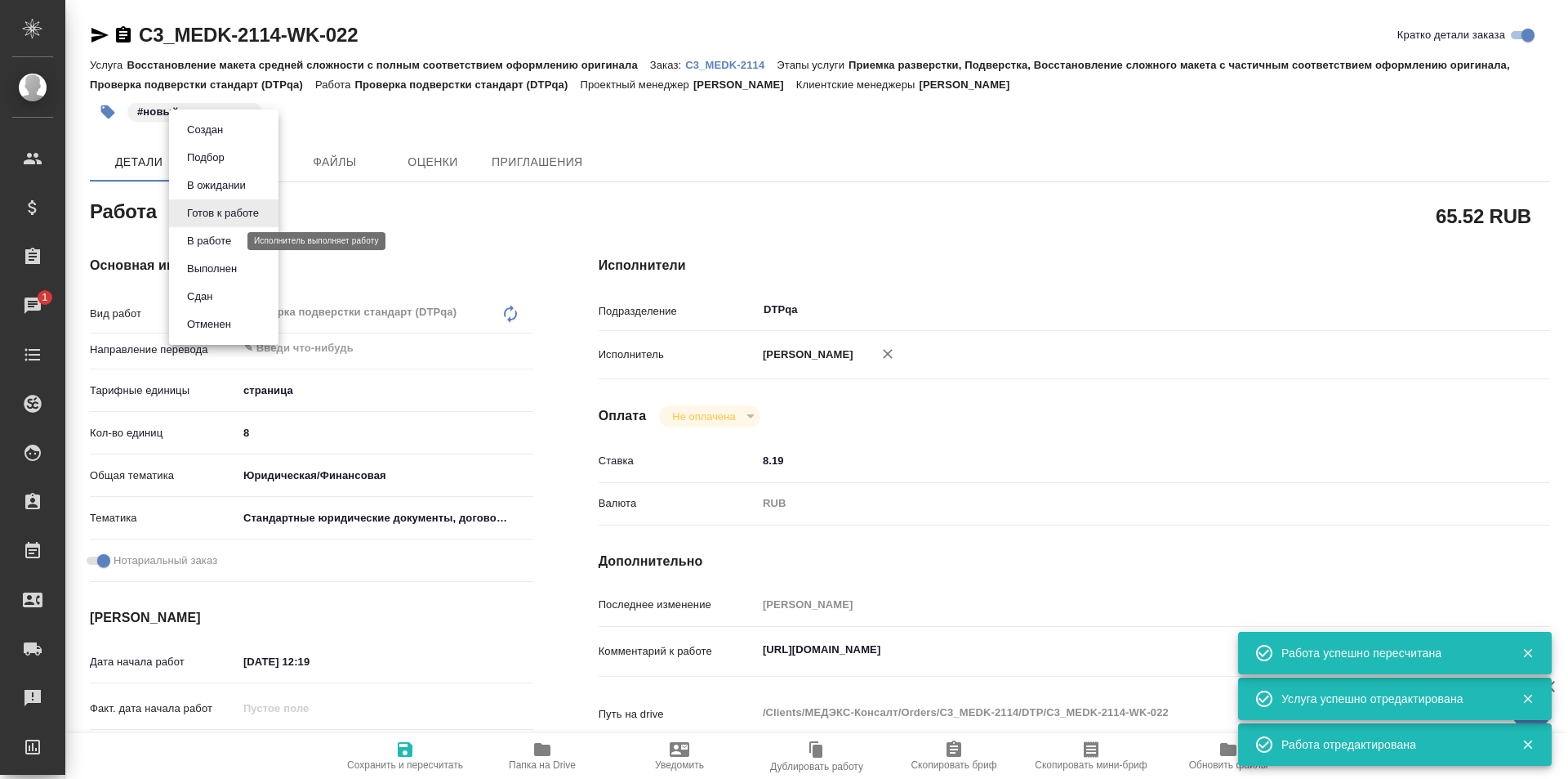
click at [217, 243] on button "В работе" at bounding box center [209, 241] width 54 height 18
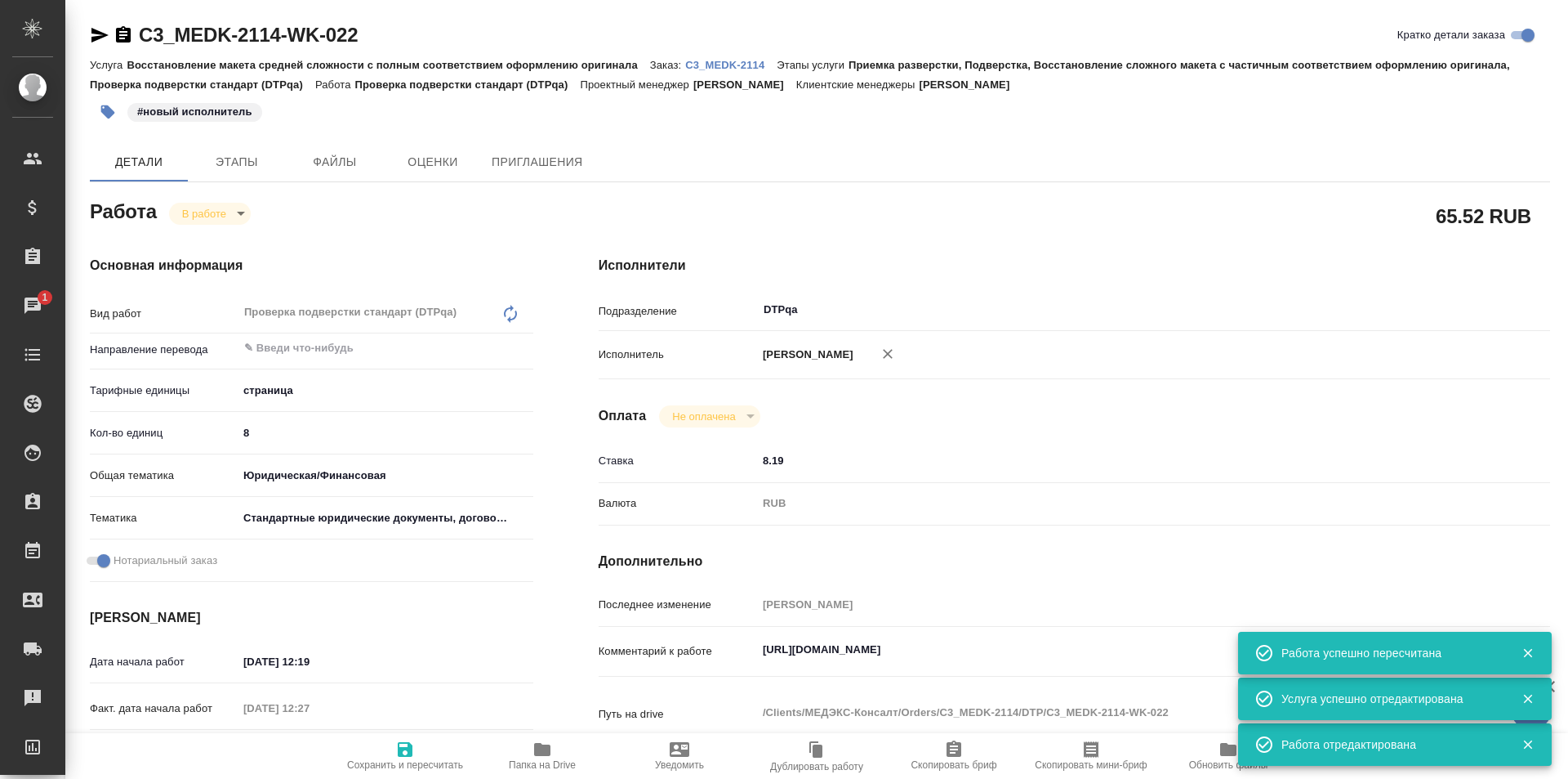
type textarea "x"
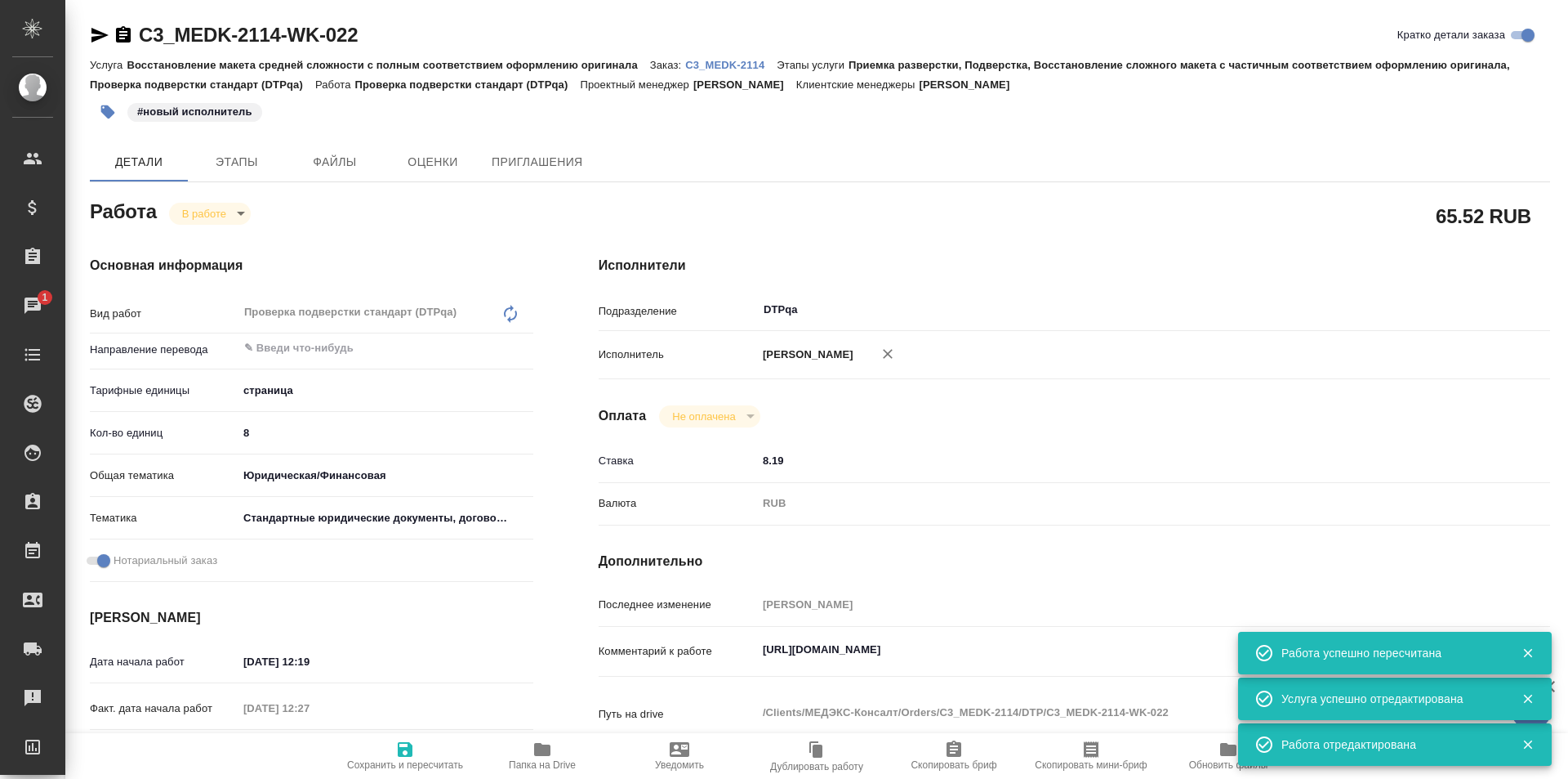
type textarea "x"
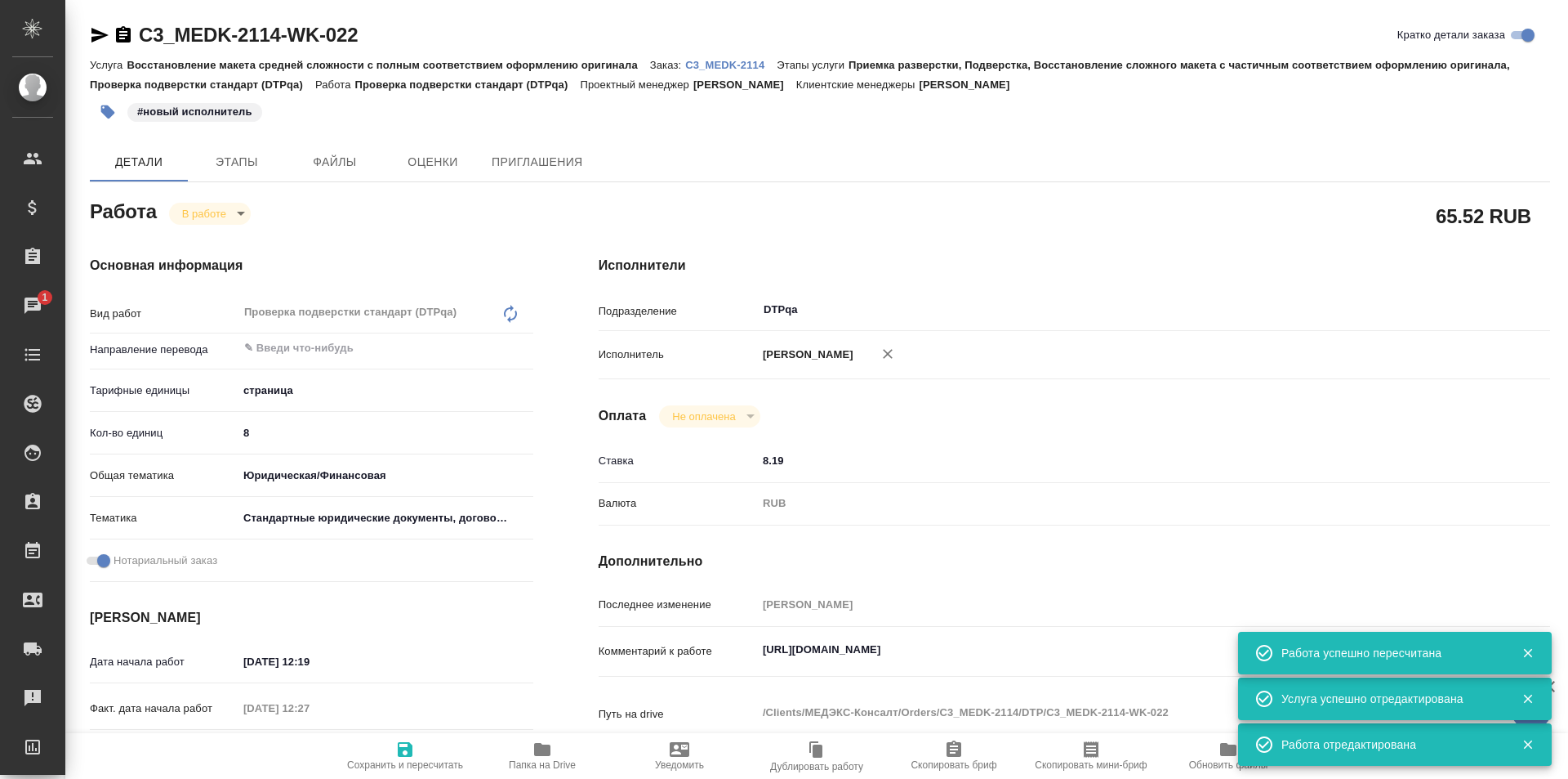
type textarea "x"
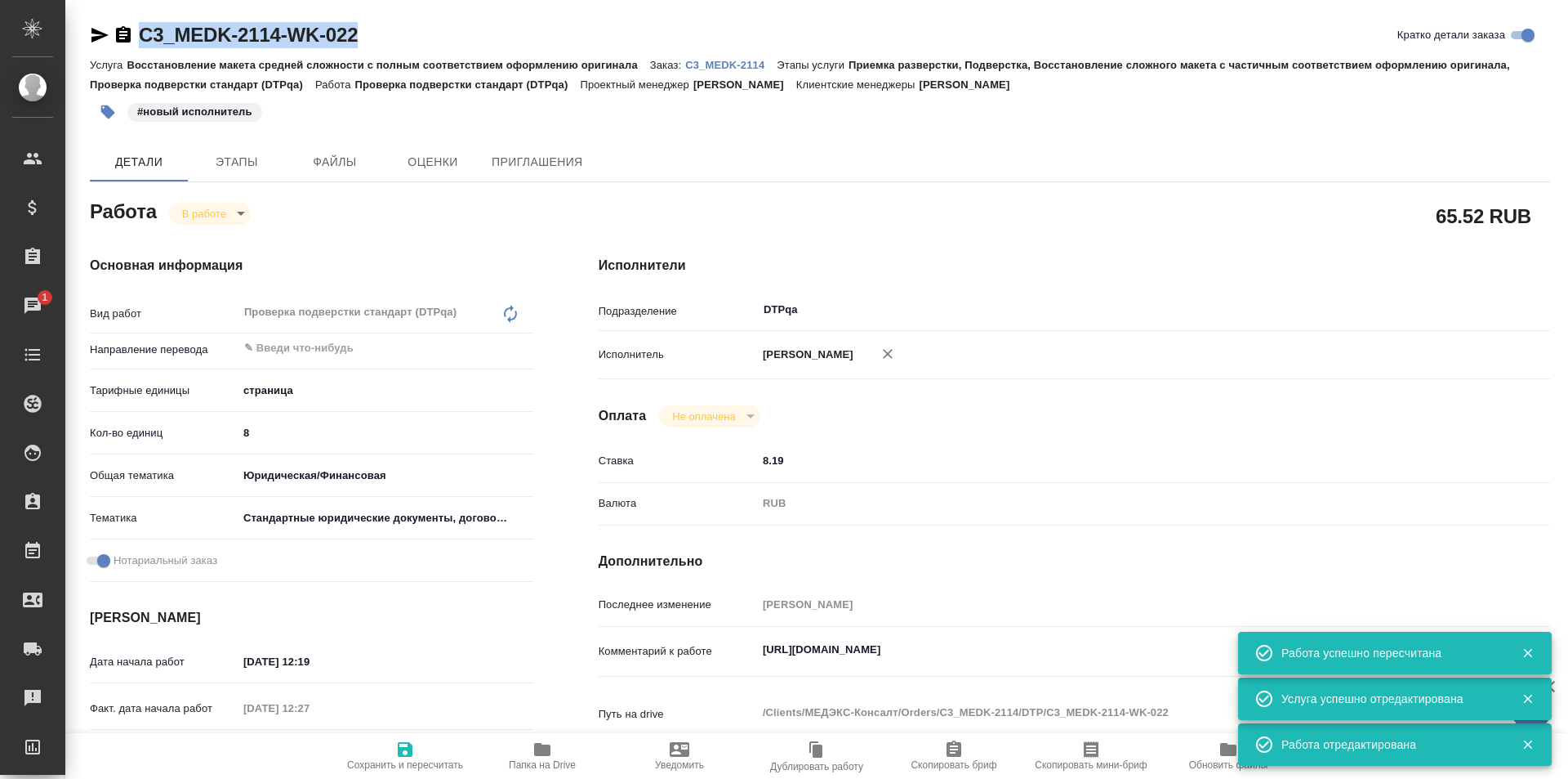
drag, startPoint x: 340, startPoint y: 35, endPoint x: 137, endPoint y: 41, distance: 203.1
click at [137, 41] on div "C3_MEDK-2114-WK-022 Кратко детали заказа" at bounding box center [820, 34] width 1460 height 26
copy link "C3_MEDK-2114-WK-022"
drag, startPoint x: 93, startPoint y: 33, endPoint x: 122, endPoint y: 47, distance: 32.2
click at [93, 32] on icon "button" at bounding box center [99, 34] width 17 height 15
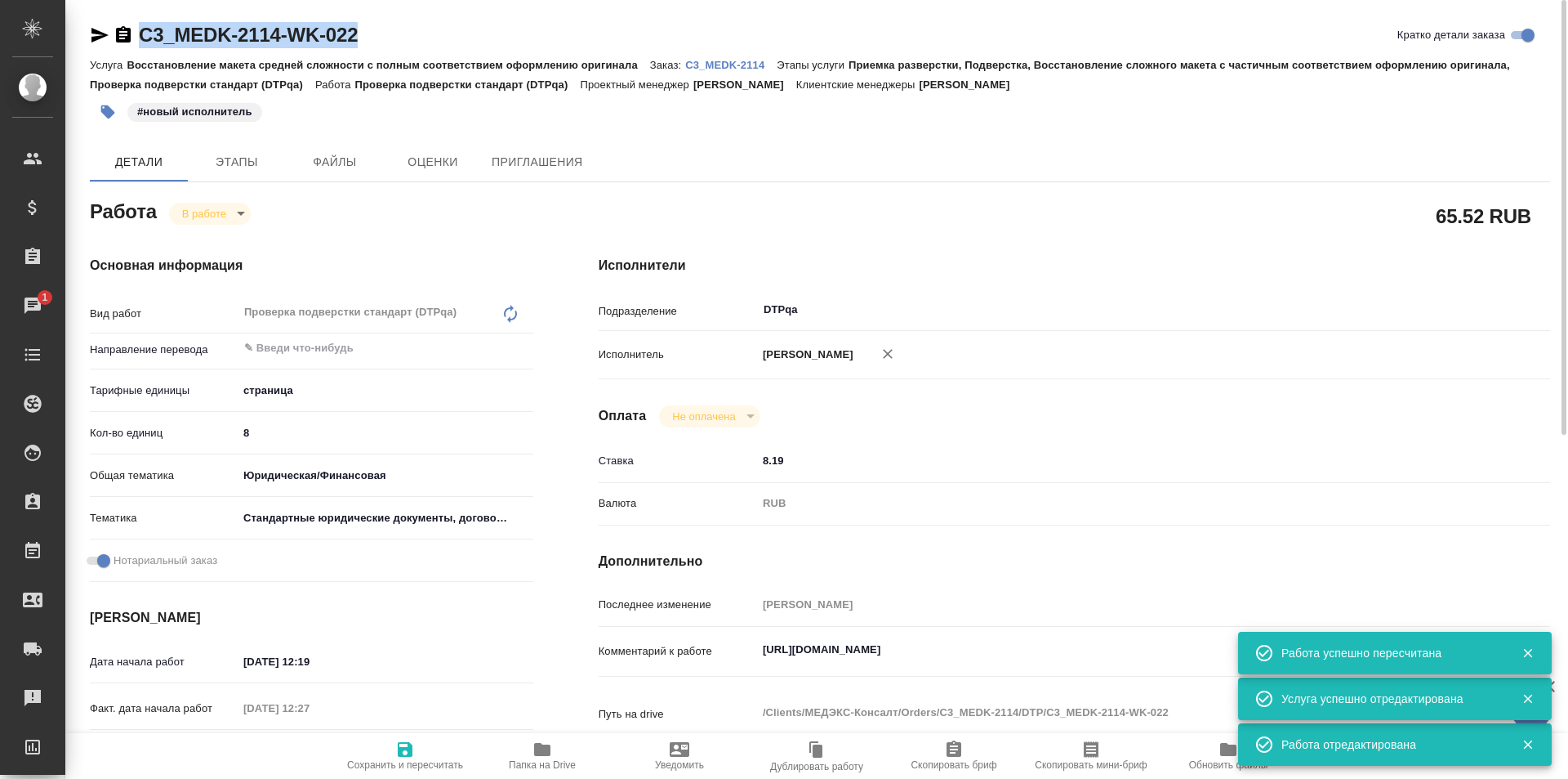
copy link "C3_MEDK-2114-WK-022"
click at [547, 751] on icon "button" at bounding box center [542, 749] width 17 height 13
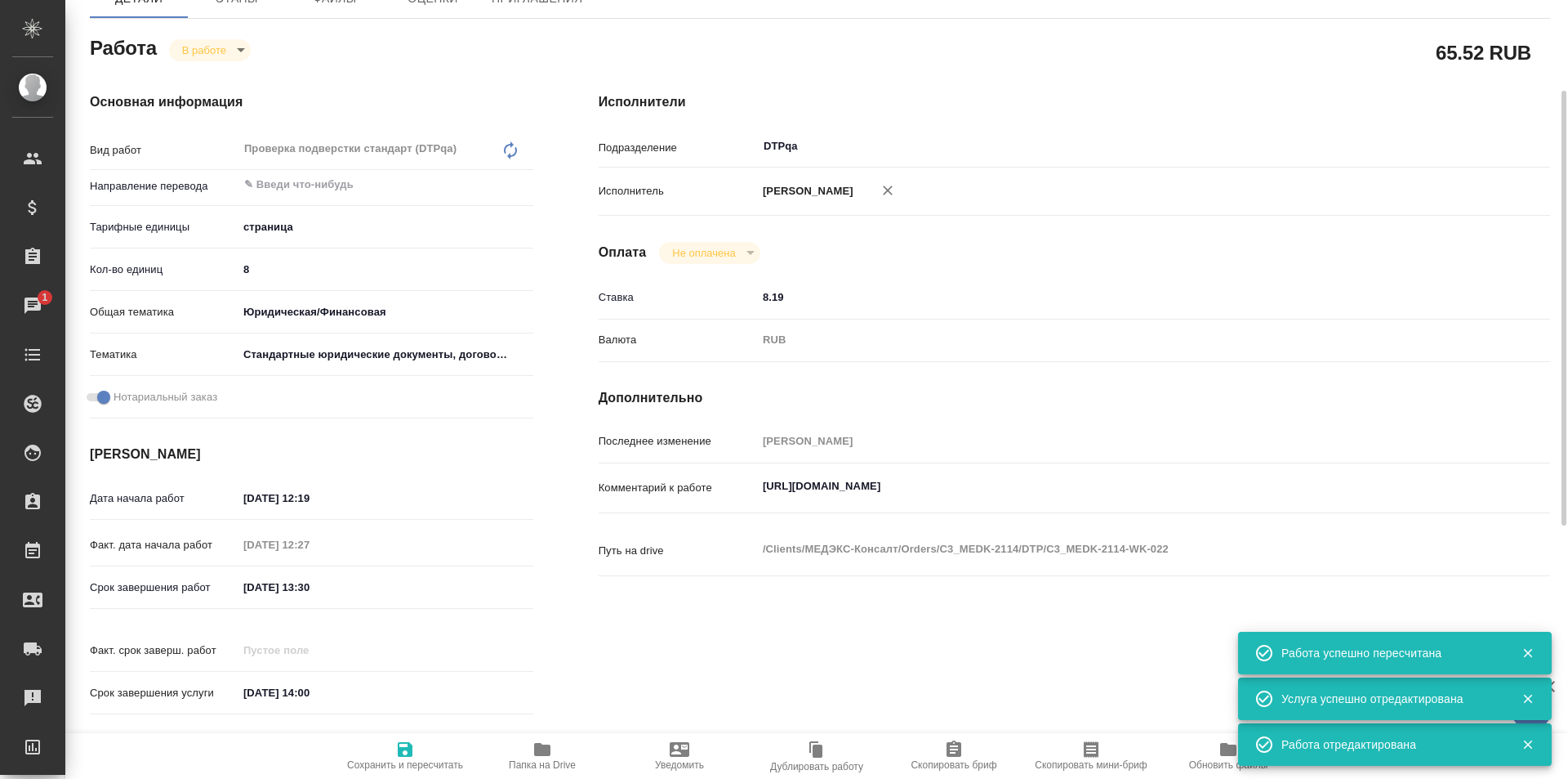
type textarea "x"
click at [1119, 489] on textarea "https://tera.awatera.com/Work/68beb9c8b8109d269c853259/" at bounding box center [1114, 486] width 714 height 27
type textarea "x"
type textarea "https://tera.awatera.com/Work/68beb9c8b8109d269c853259/"
type textarea "x"
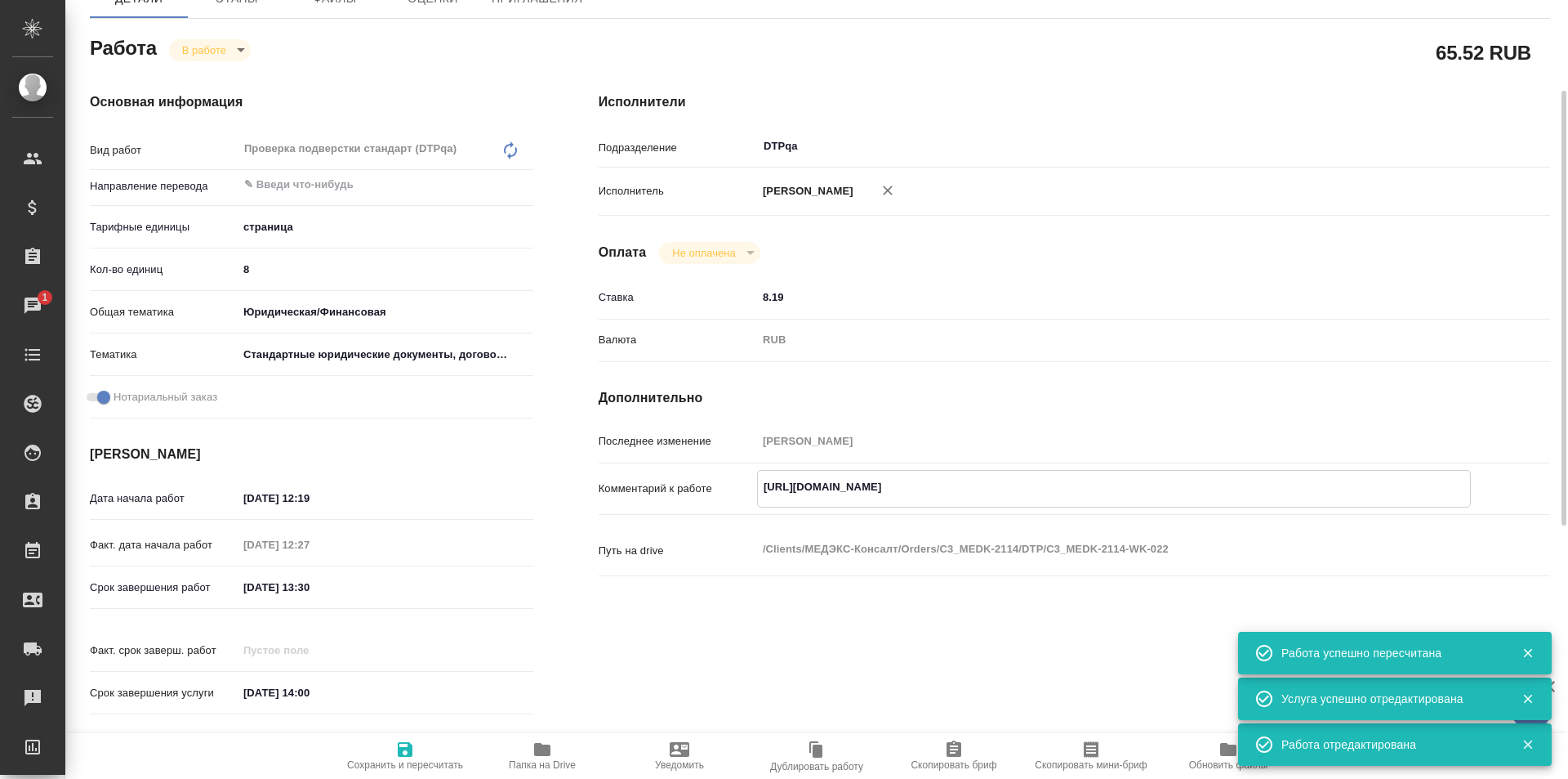
type textarea "x"
type textarea "https://tera.awatera.com/Work/68beb9c8b8109d269c853259/"
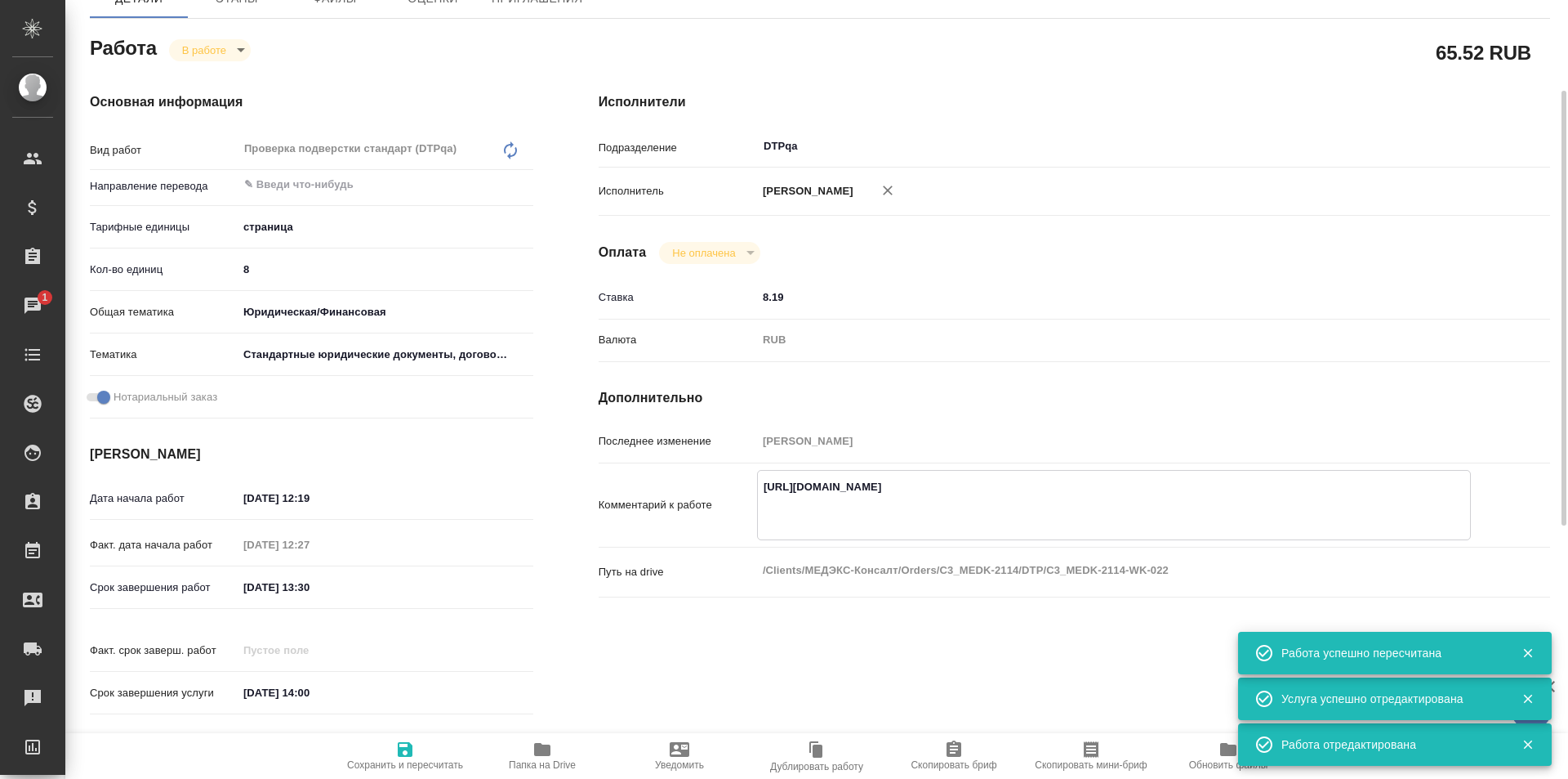
type textarea "x"
paste textarea "https://drive.awatera.com/f/10317463"
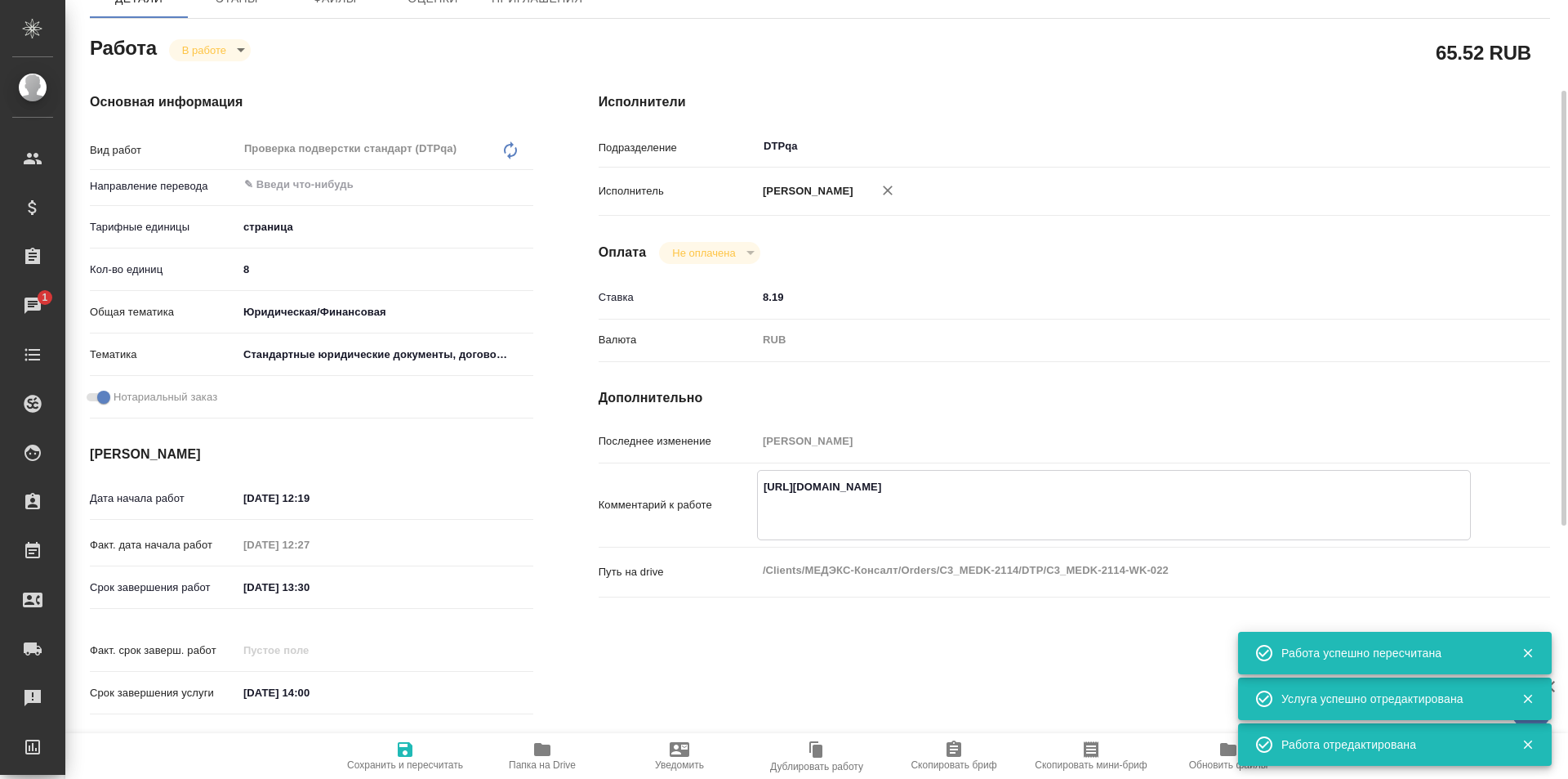
type textarea "x"
type textarea "https://tera.awatera.com/Work/68beb9c8b8109d269c853259/ https://drive.awatera.c…"
type textarea "x"
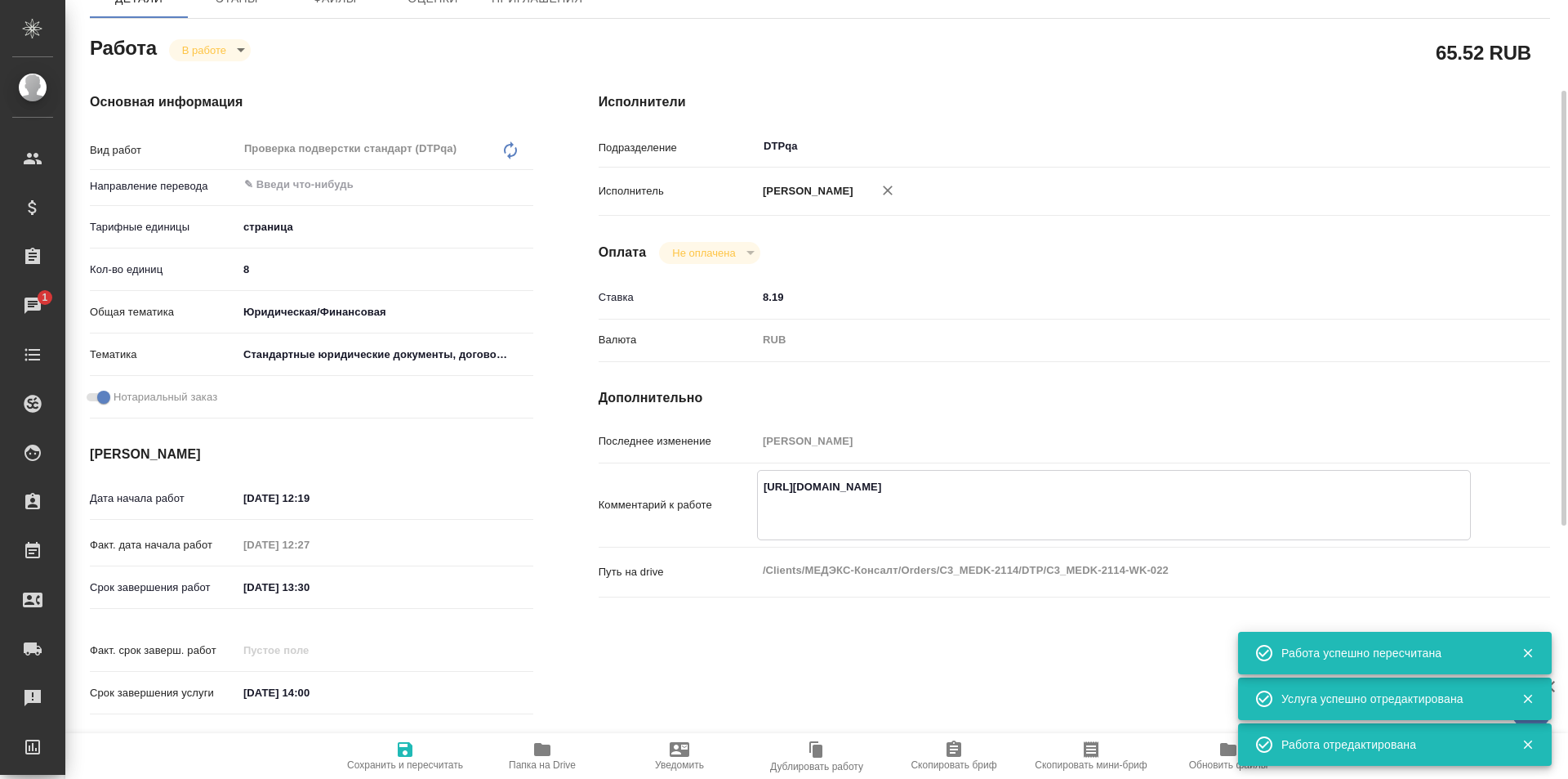
type textarea "x"
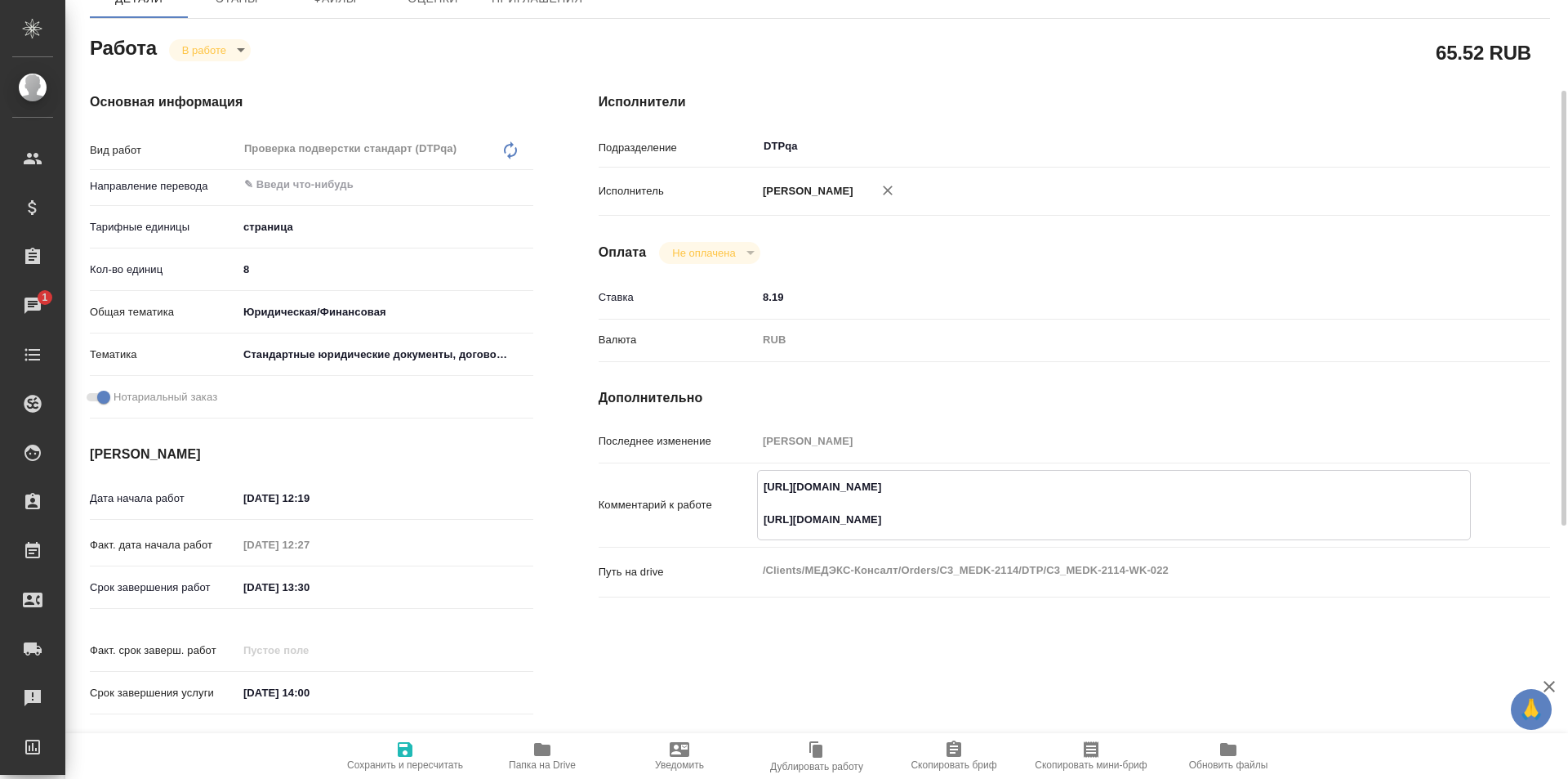
type textarea "https://tera.awatera.com/Work/68beb9c8b8109d269c853259/ https://drive.awatera.c…"
type textarea "x"
click at [398, 746] on icon "button" at bounding box center [405, 749] width 15 height 15
type textarea "x"
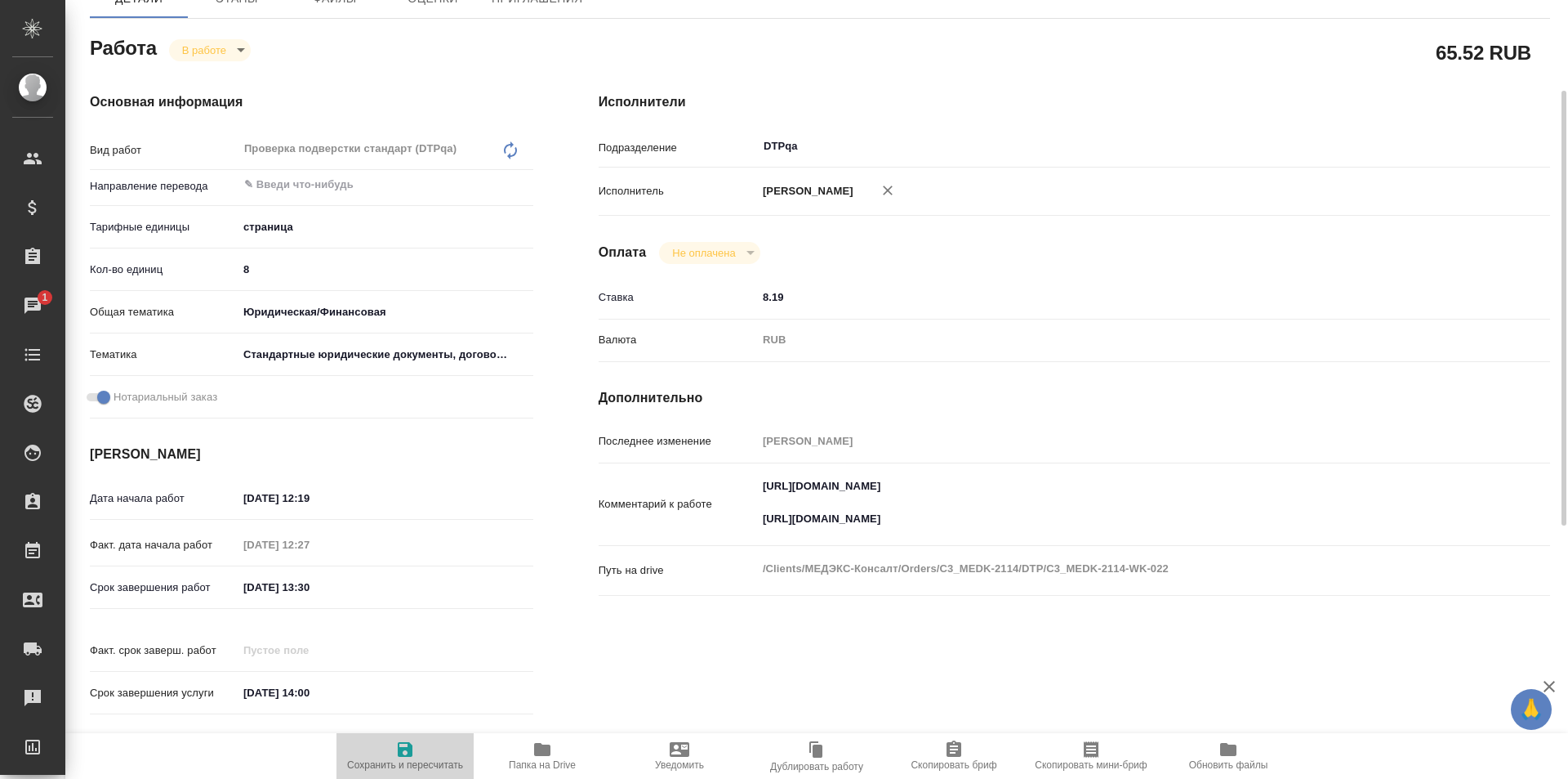
type textarea "x"
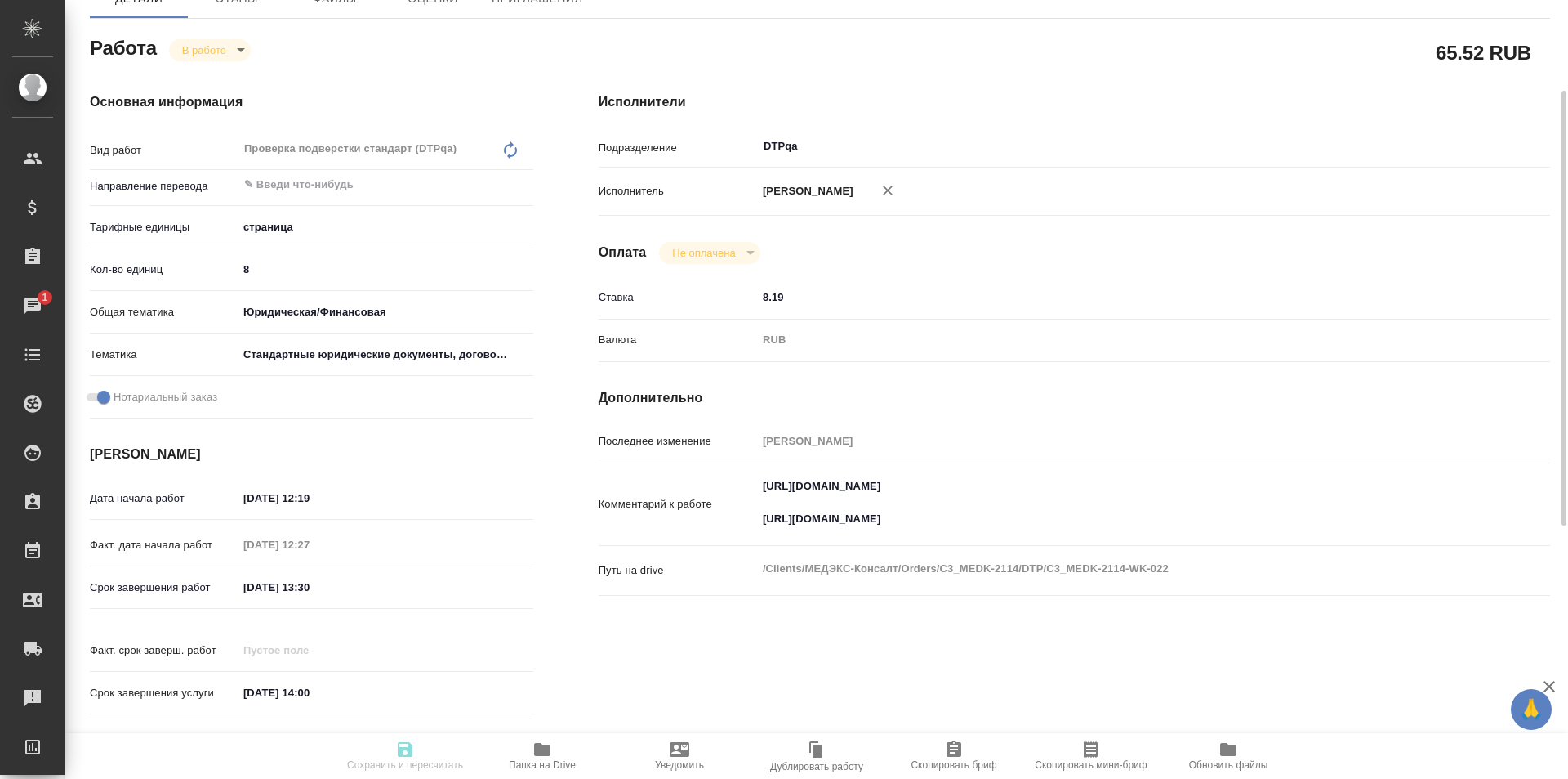
type textarea "x"
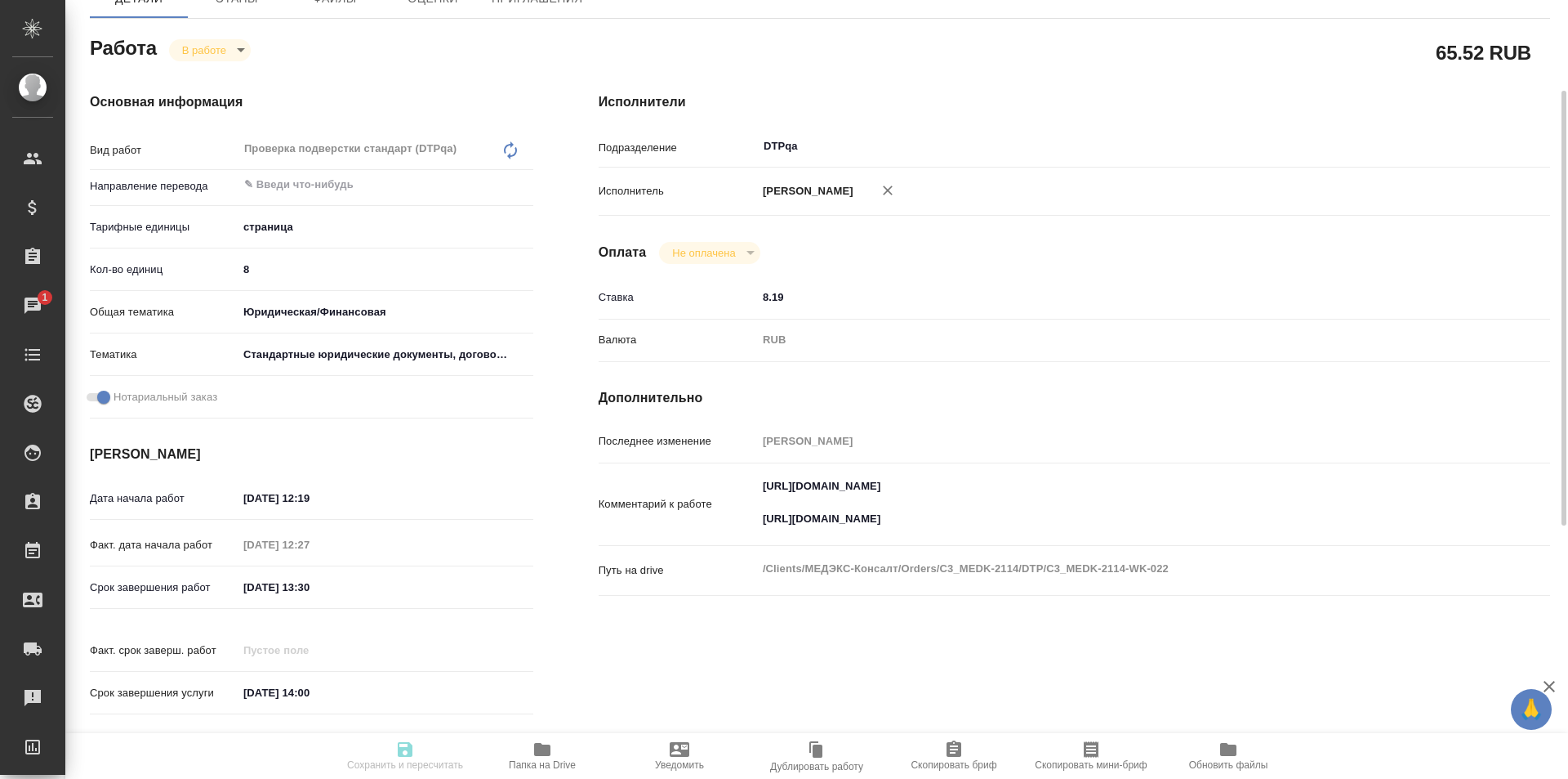
type textarea "x"
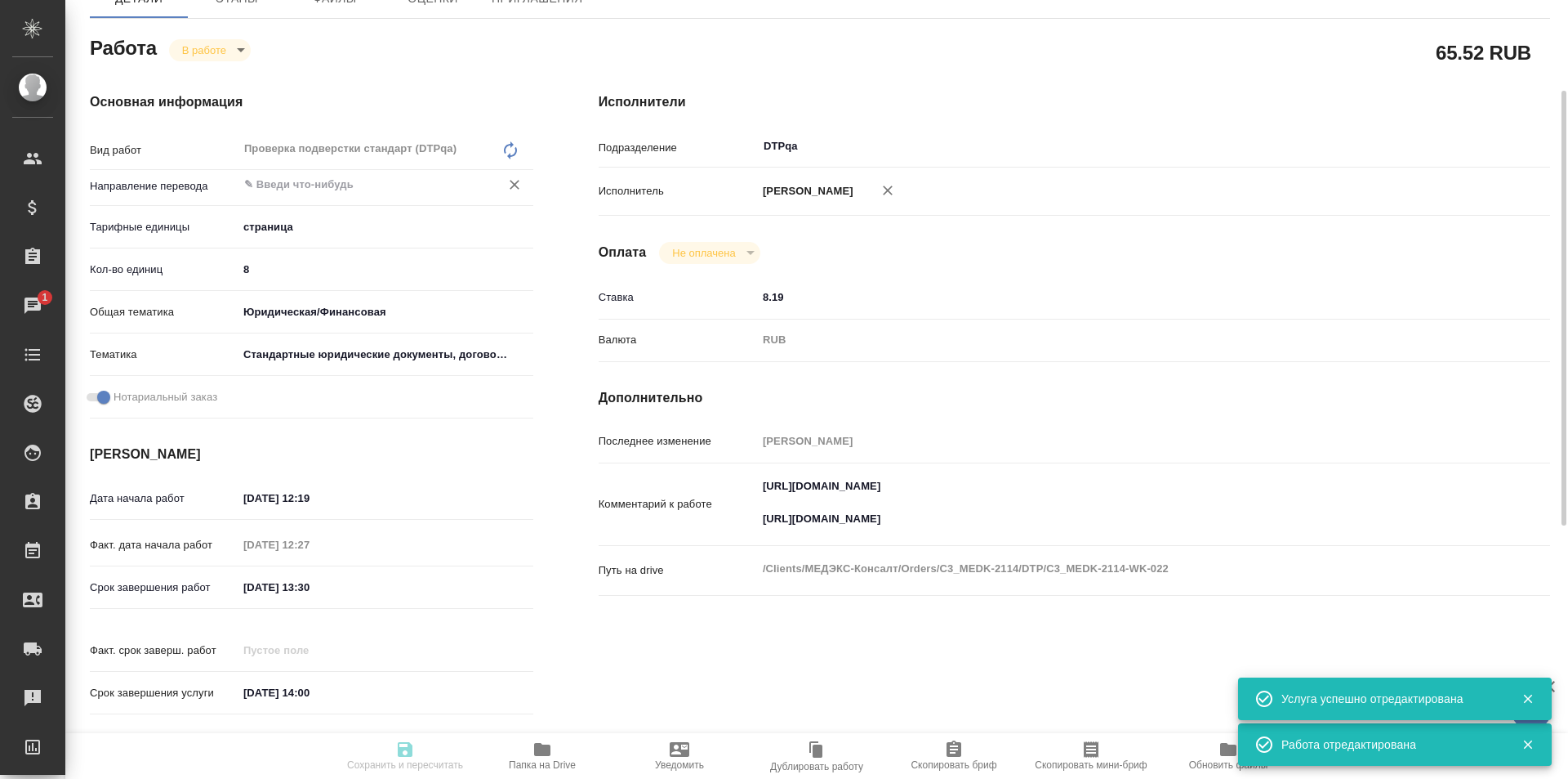
type input "inProgress"
type textarea "Проверка подверстки стандарт (DTPqa)"
type textarea "x"
type input "5a8b1489cc6b4906c91bfdb2"
type input "8"
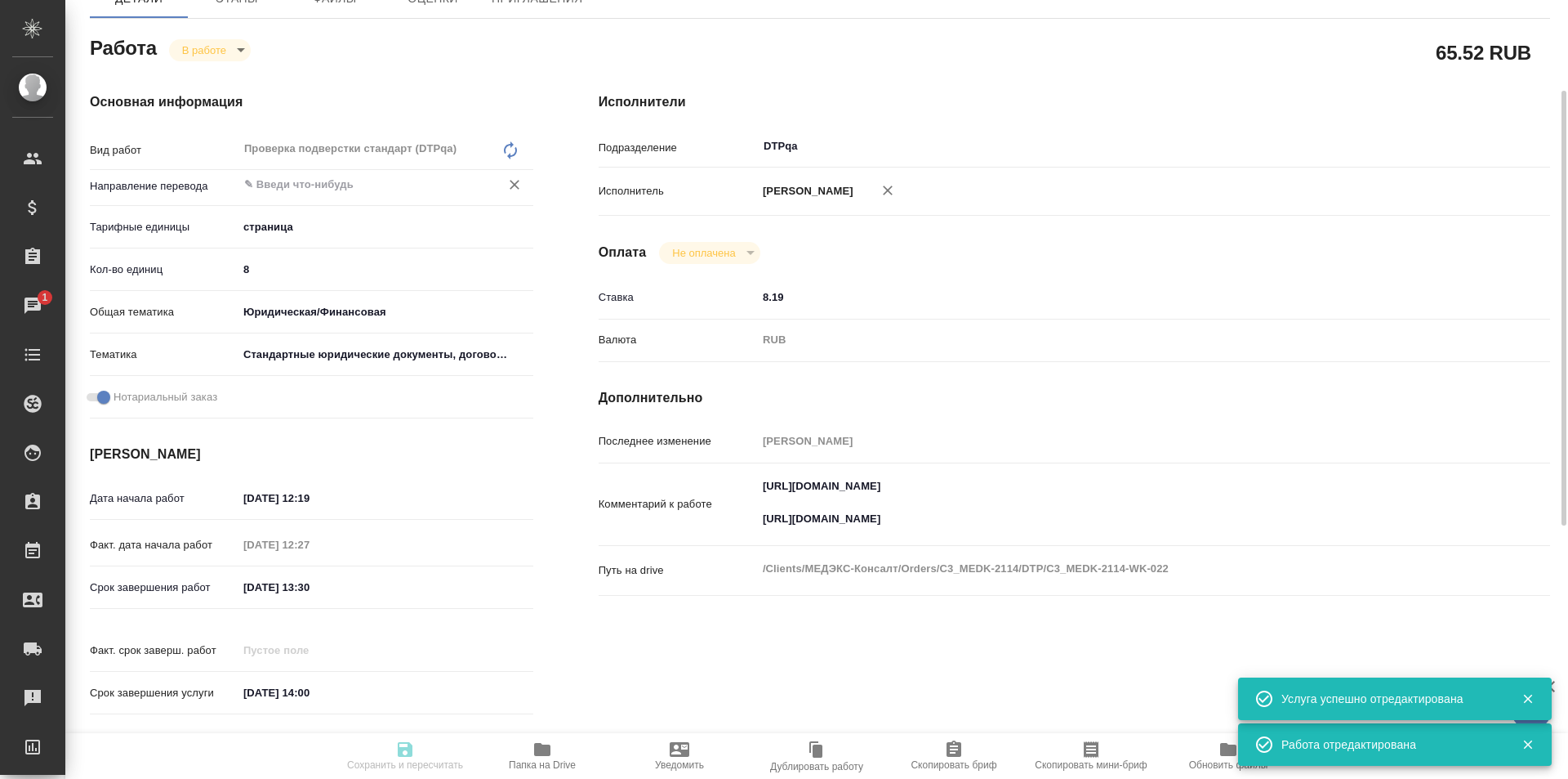
type input "yr-fn"
type input "5f647205b73bc97568ca66bf"
checkbox input "true"
type input "10.09.2025 12:19"
type input "10.09.2025 12:27"
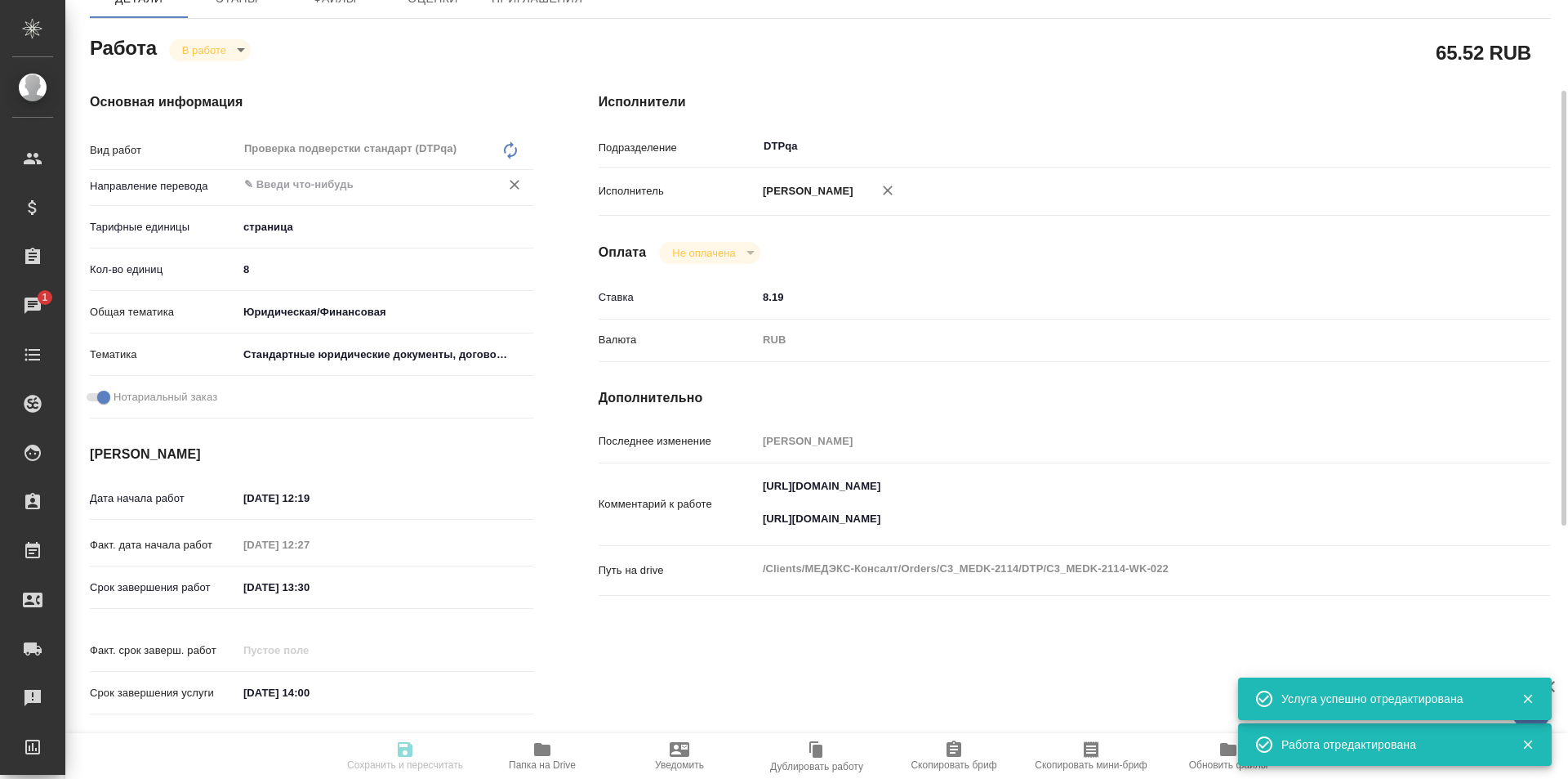
type input "10.09.2025 13:30"
type input "11.09.2025 14:00"
type input "DTPqa"
type input "notPayed"
type input "8.19"
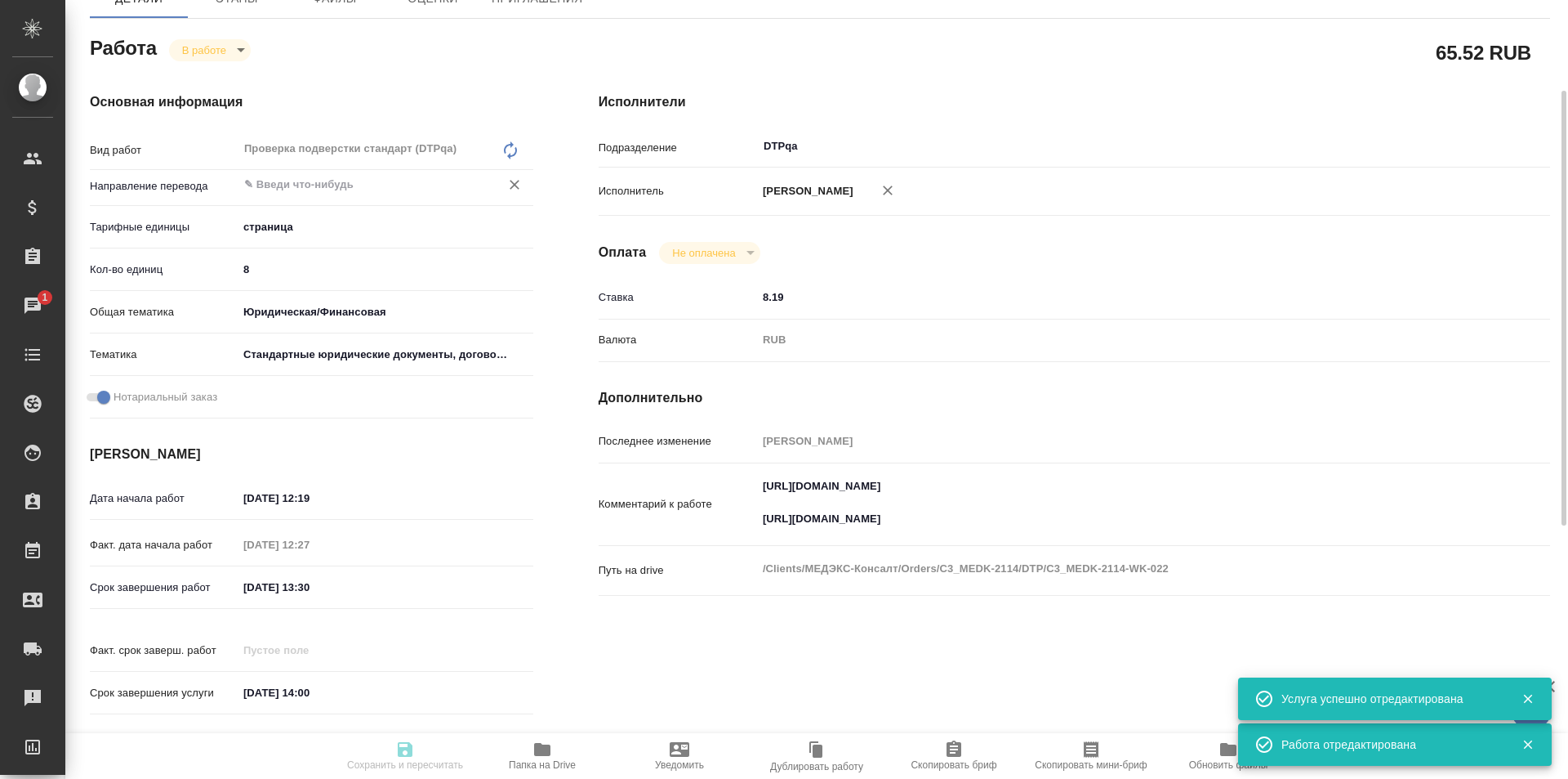
type input "RUB"
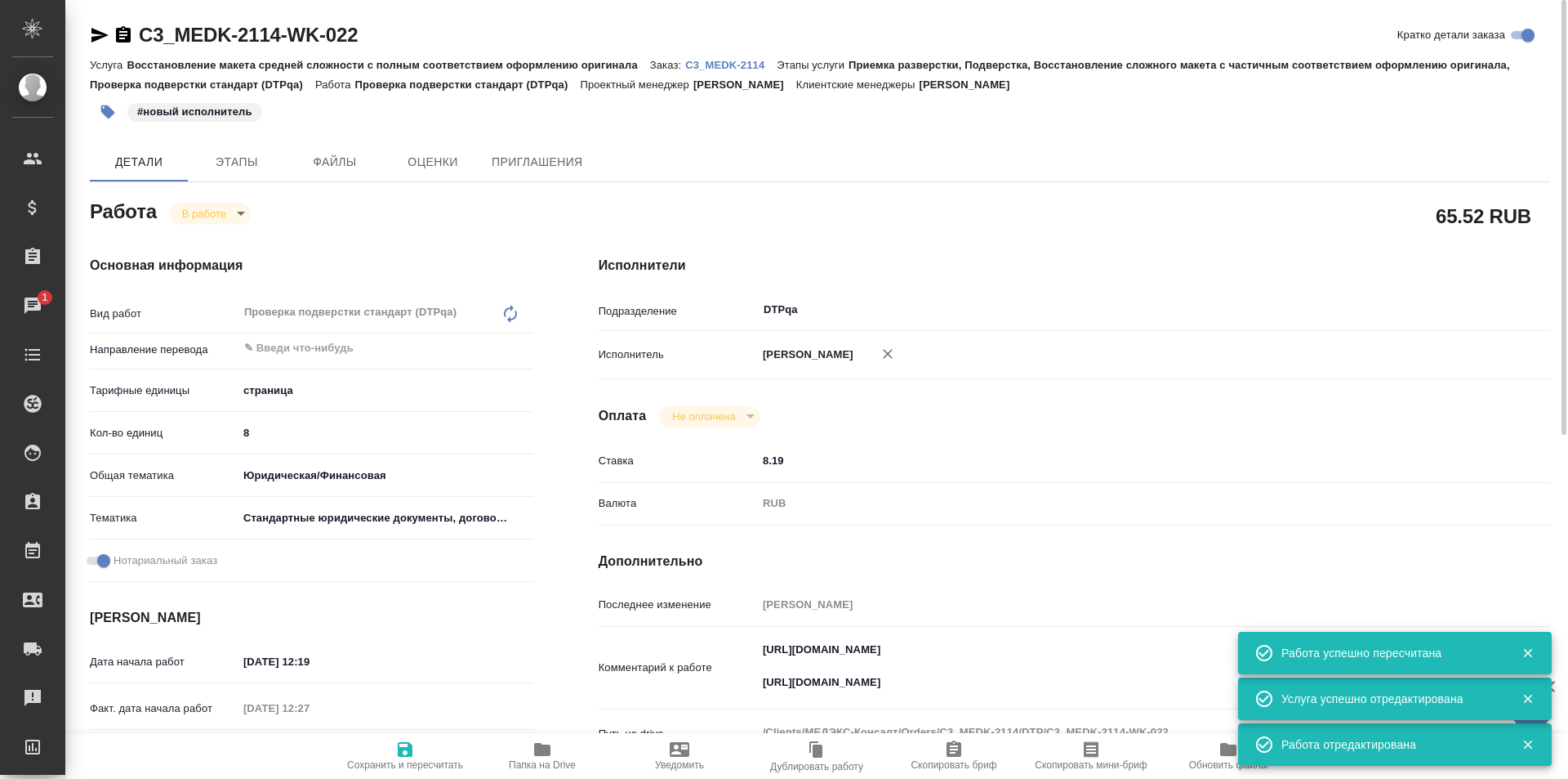
click at [216, 220] on body "🙏 .cls-1 fill:#fff; AWATERA Ismagilova Diana Клиенты Спецификации Заказы 1 Чаты…" at bounding box center [784, 390] width 1568 height 779
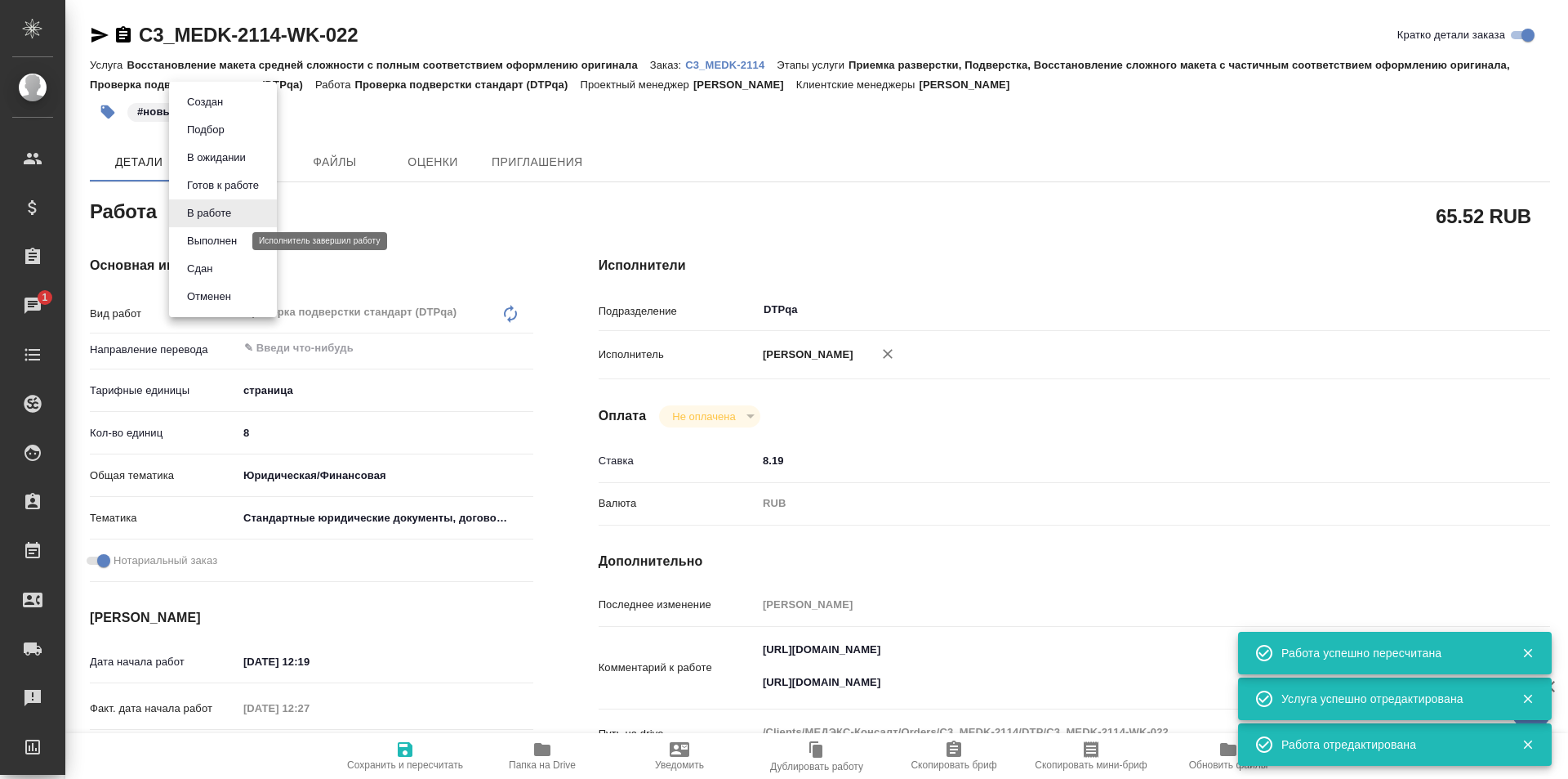
click at [217, 237] on button "Выполнен" at bounding box center [212, 241] width 60 height 18
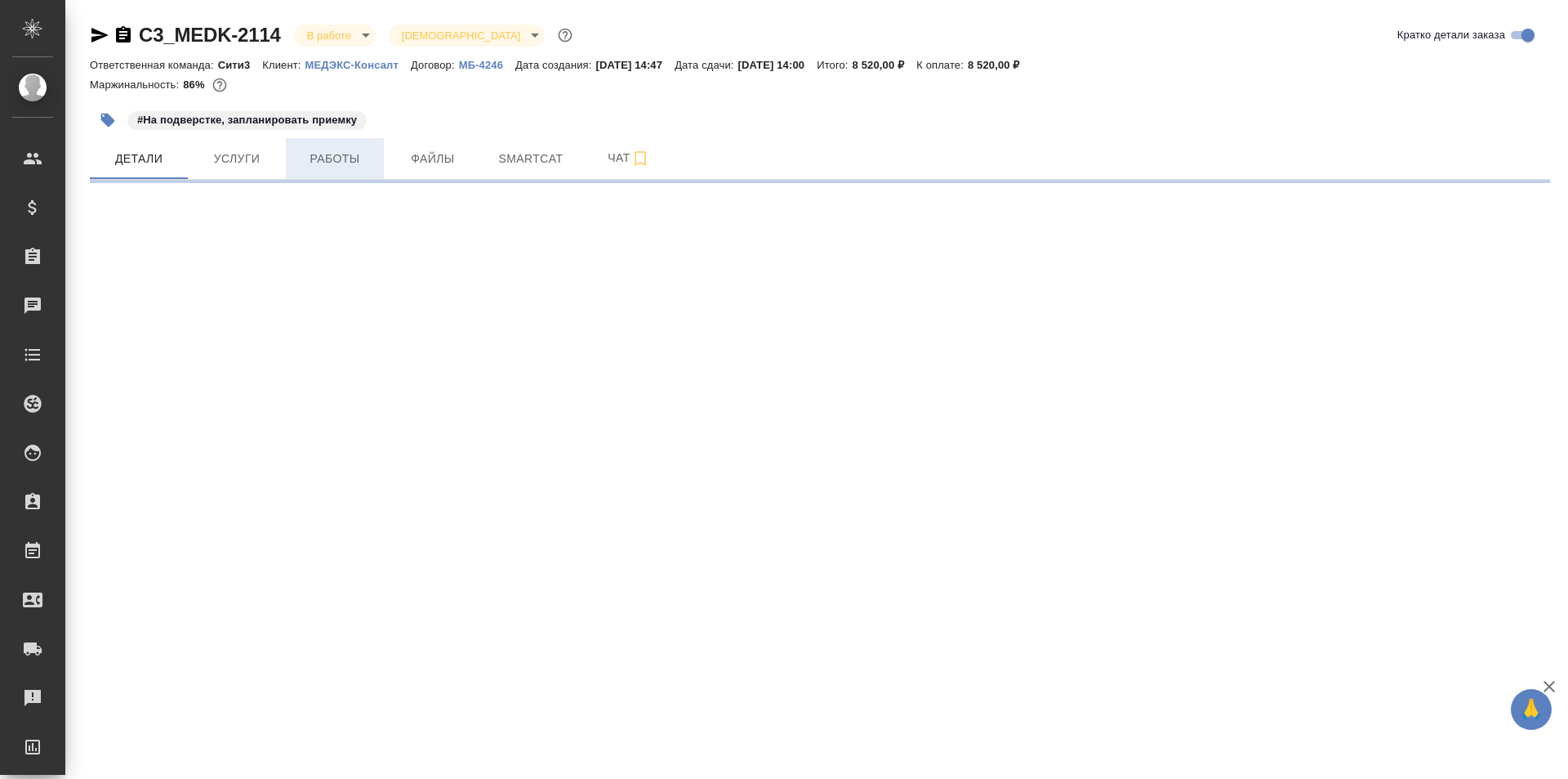
select select "RU"
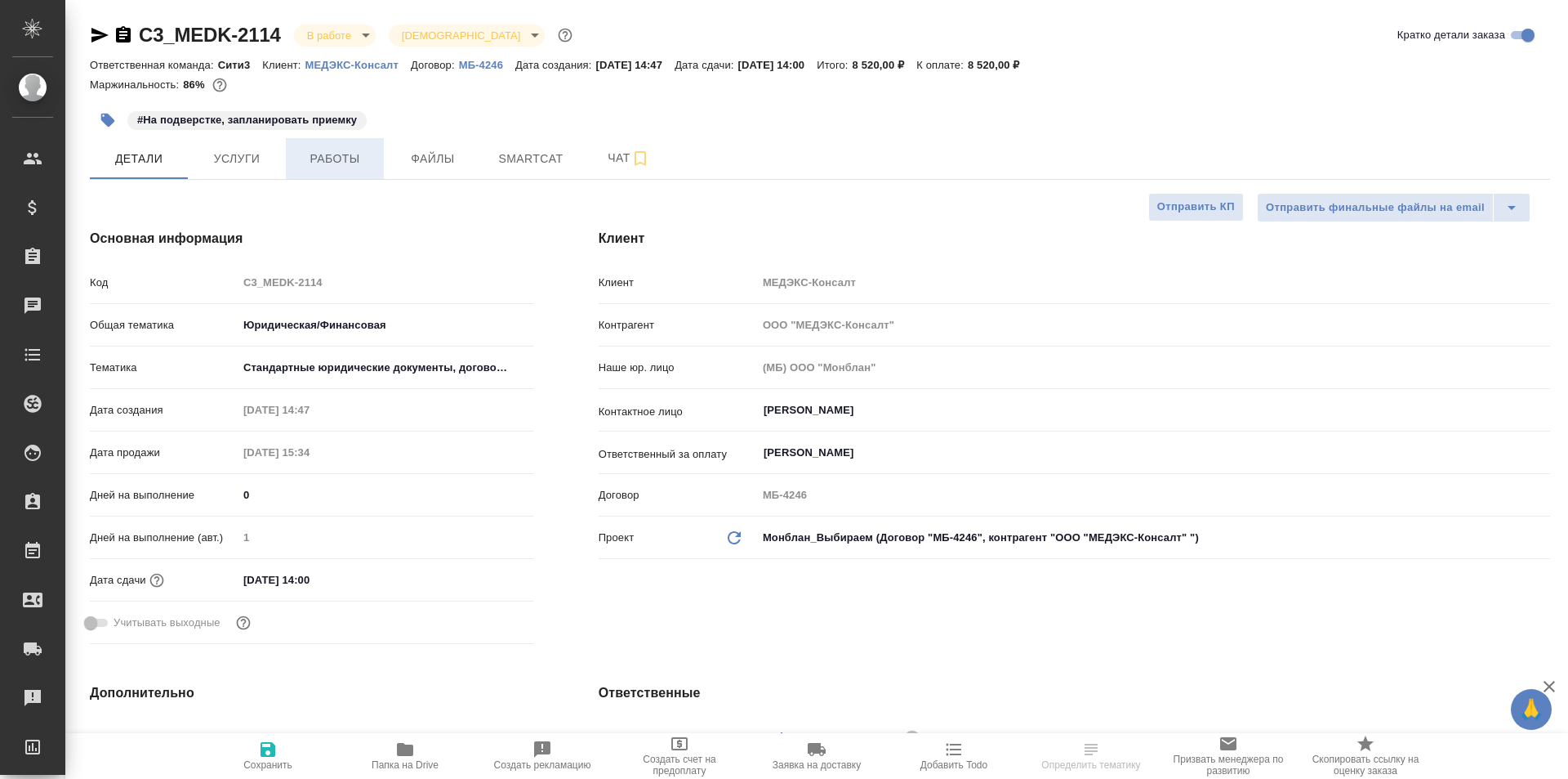
type textarea "x"
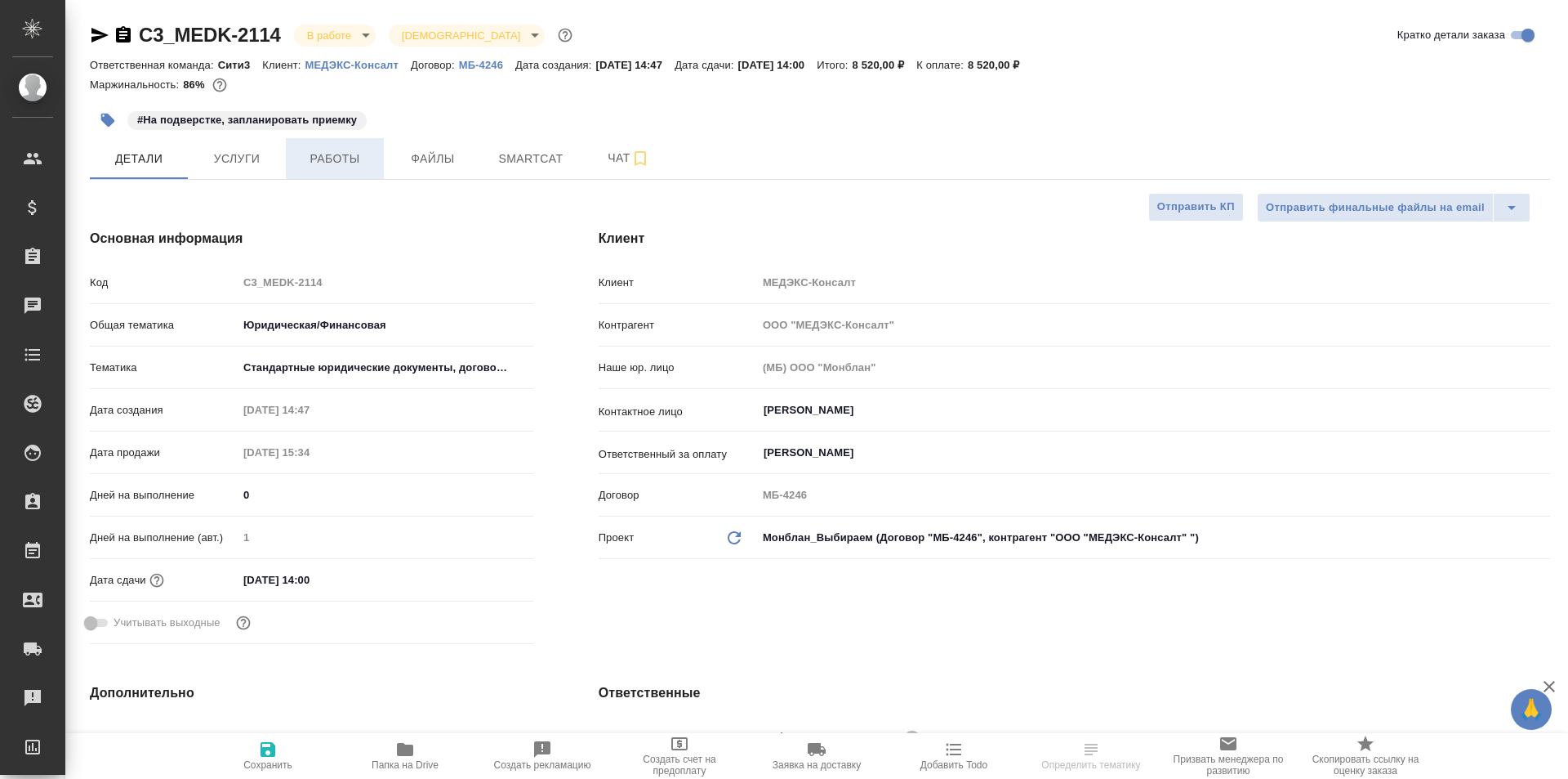
type textarea "x"
click at [325, 156] on span "Работы" at bounding box center [335, 159] width 78 height 21
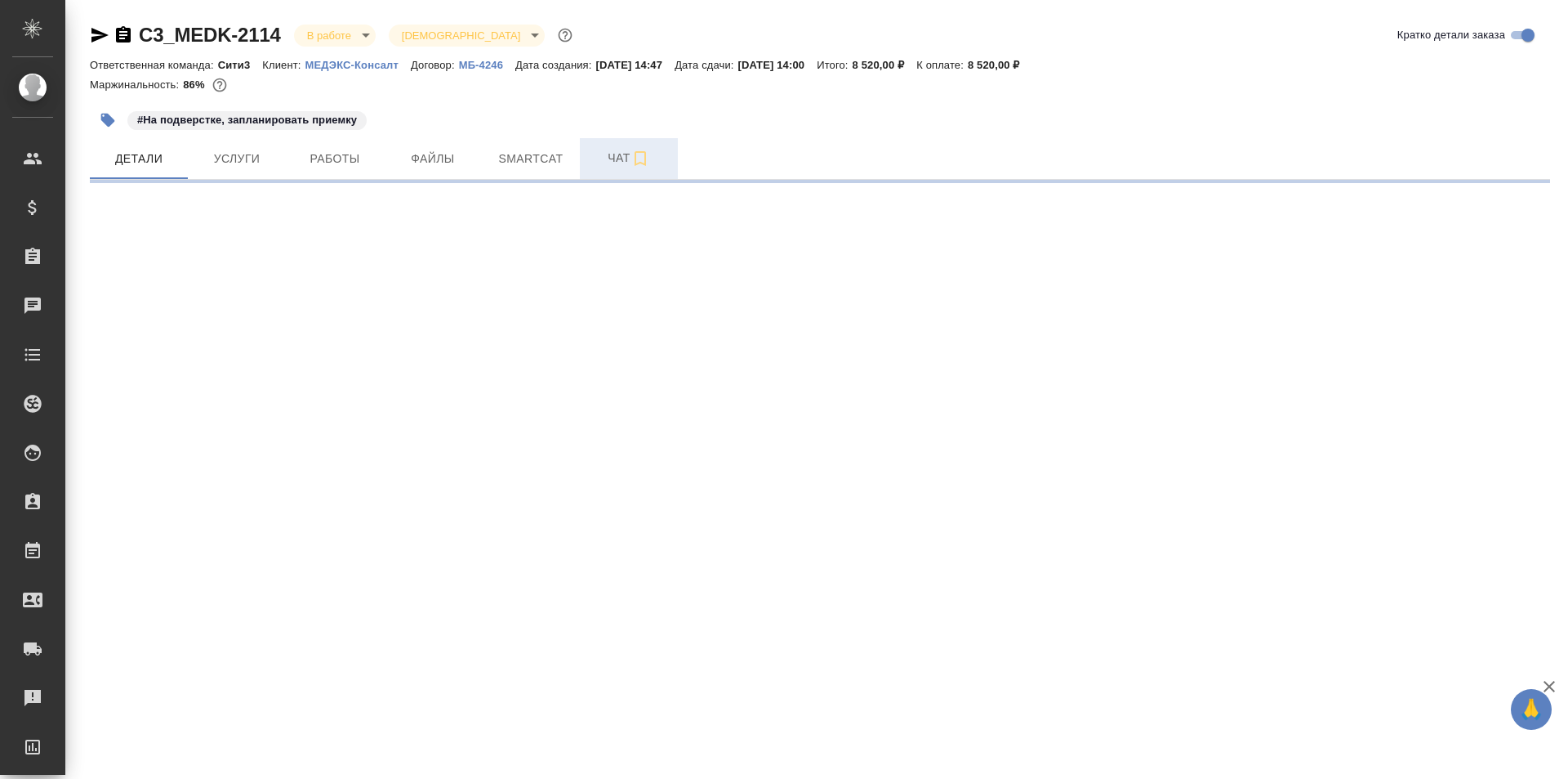
select select "RU"
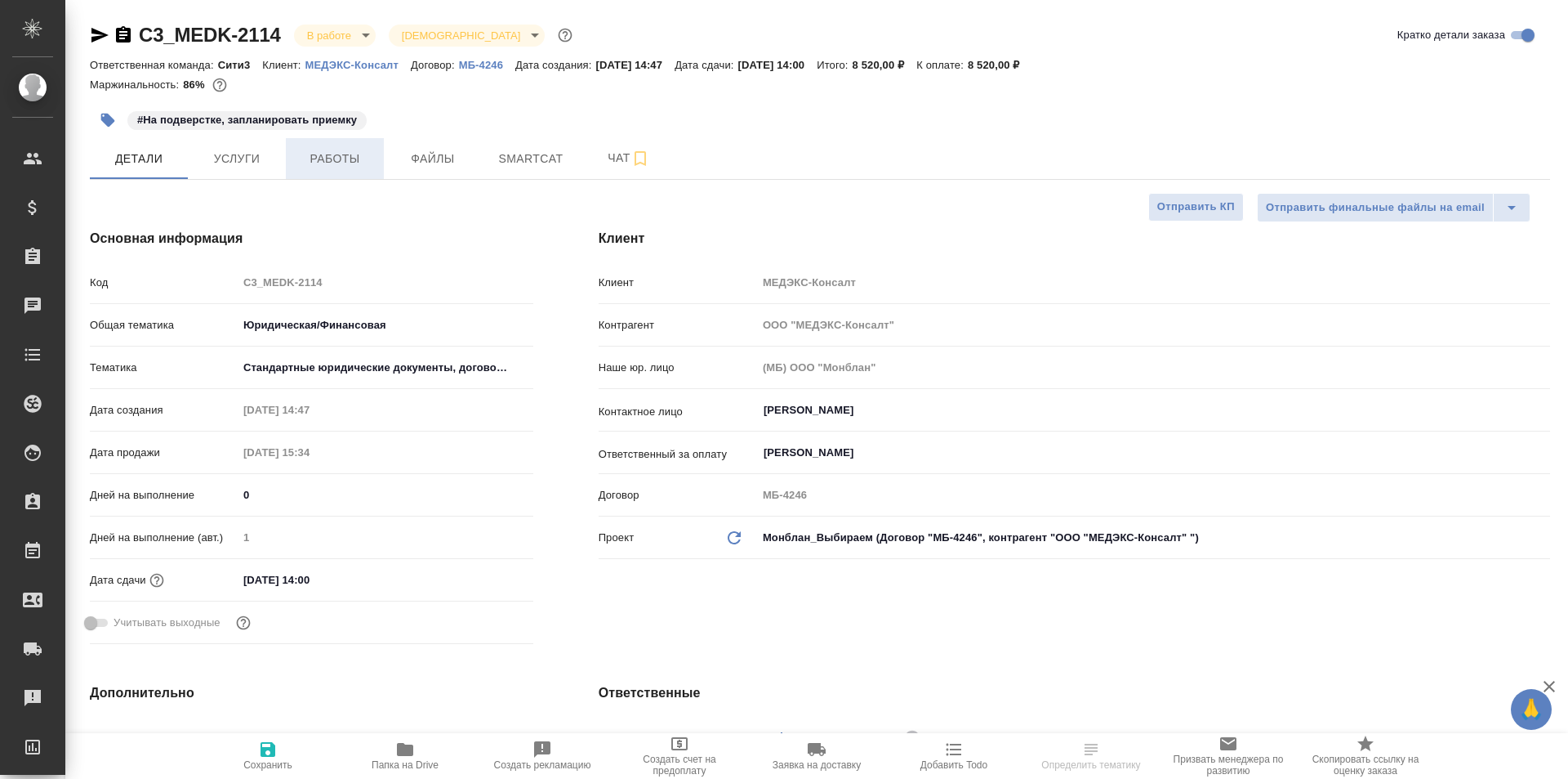
type textarea "x"
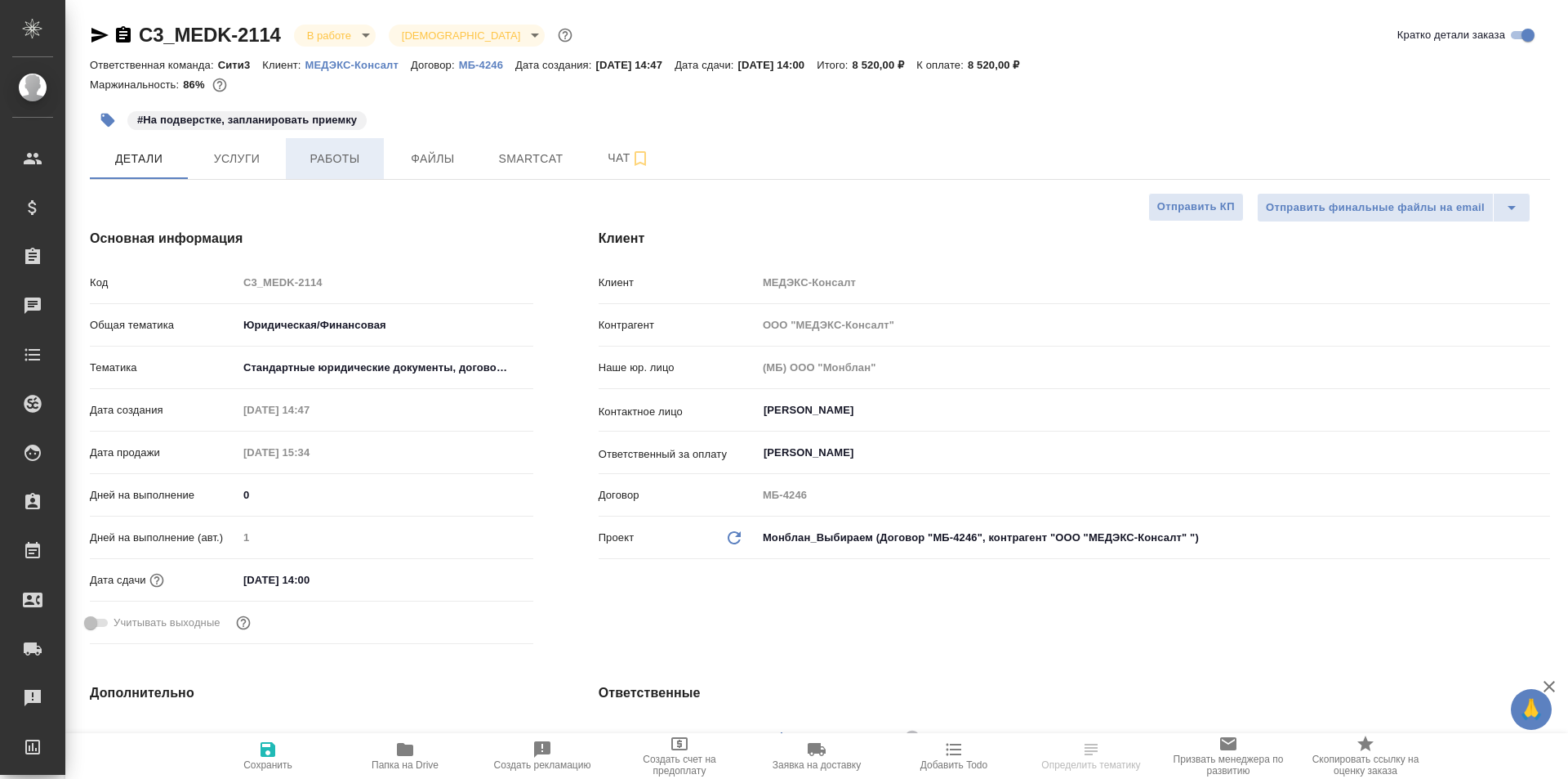
type textarea "x"
click at [344, 162] on span "Работы" at bounding box center [335, 159] width 78 height 21
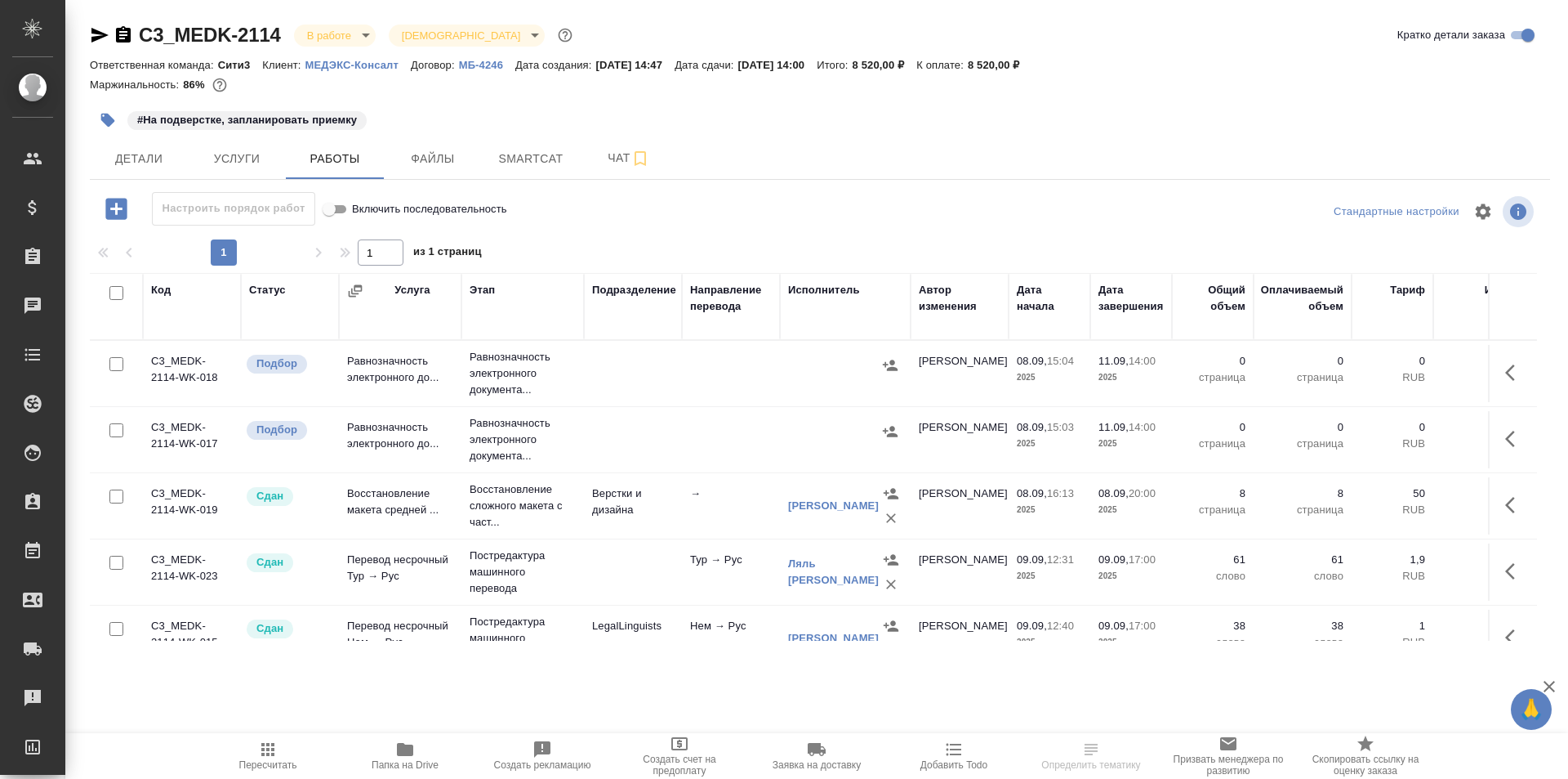
click at [384, 505] on td "Восстановление макета средней ..." at bounding box center [400, 505] width 123 height 57
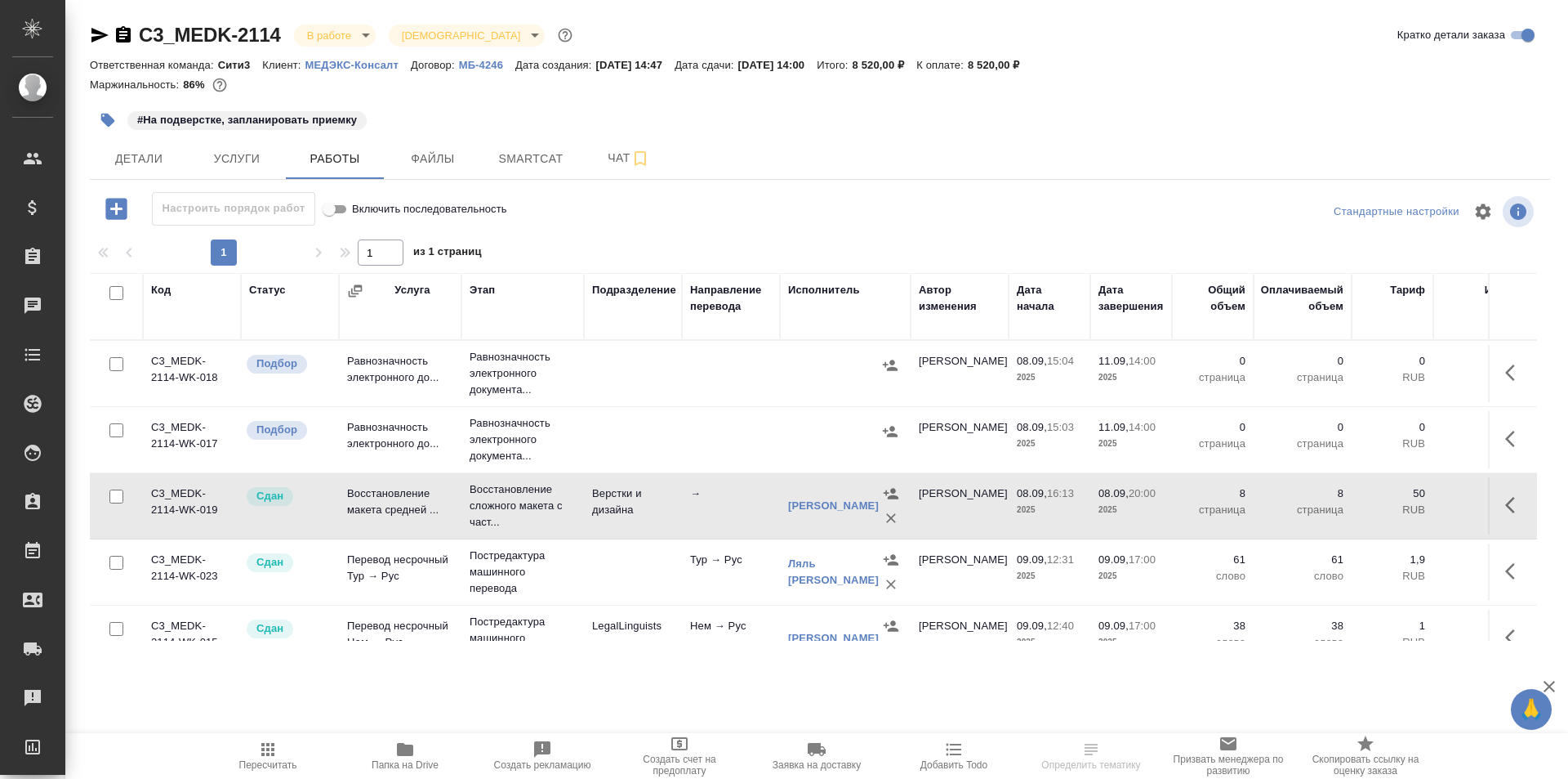
click at [384, 505] on td "Восстановление макета средней ..." at bounding box center [400, 505] width 123 height 57
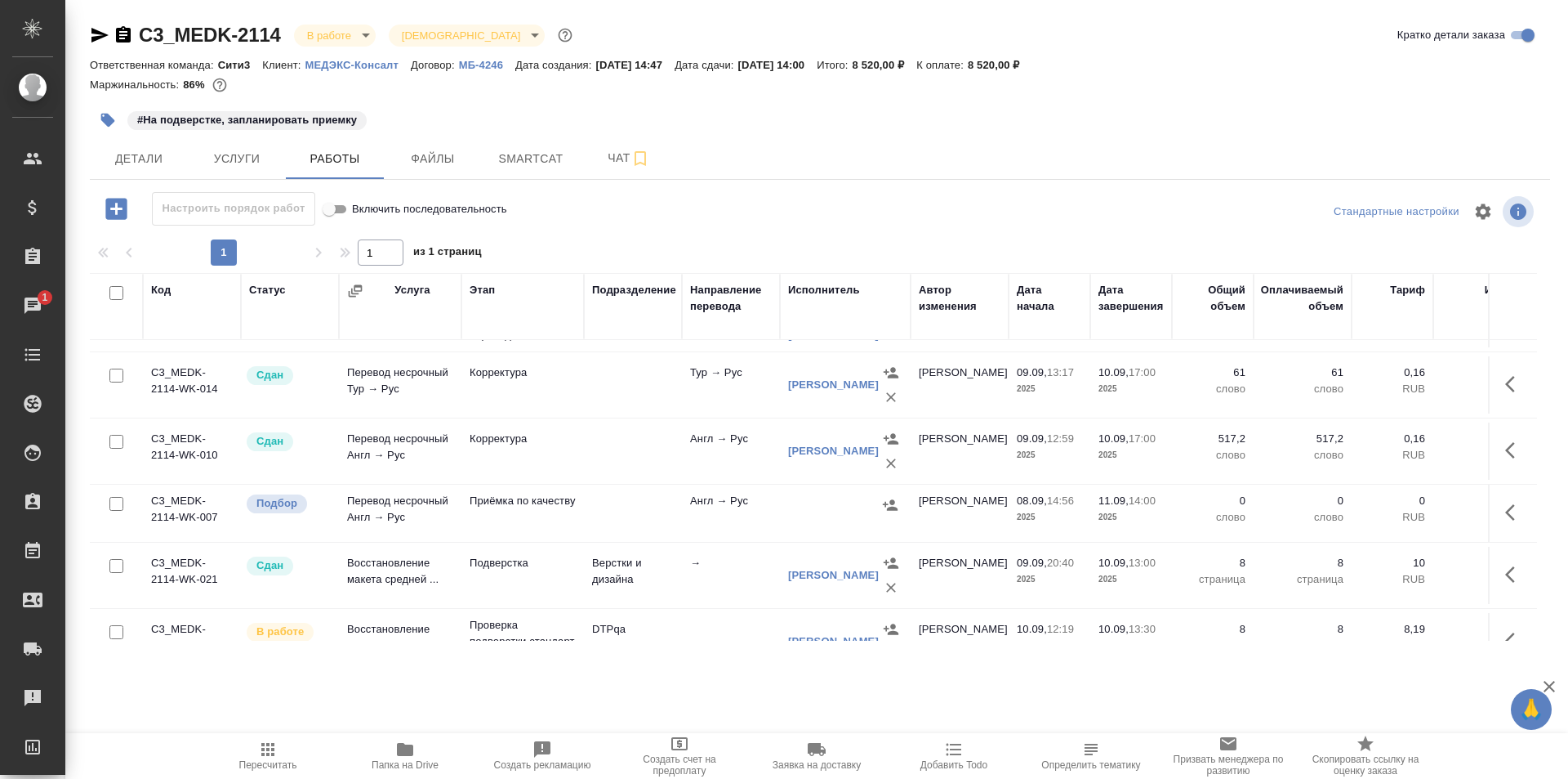
scroll to position [491, 0]
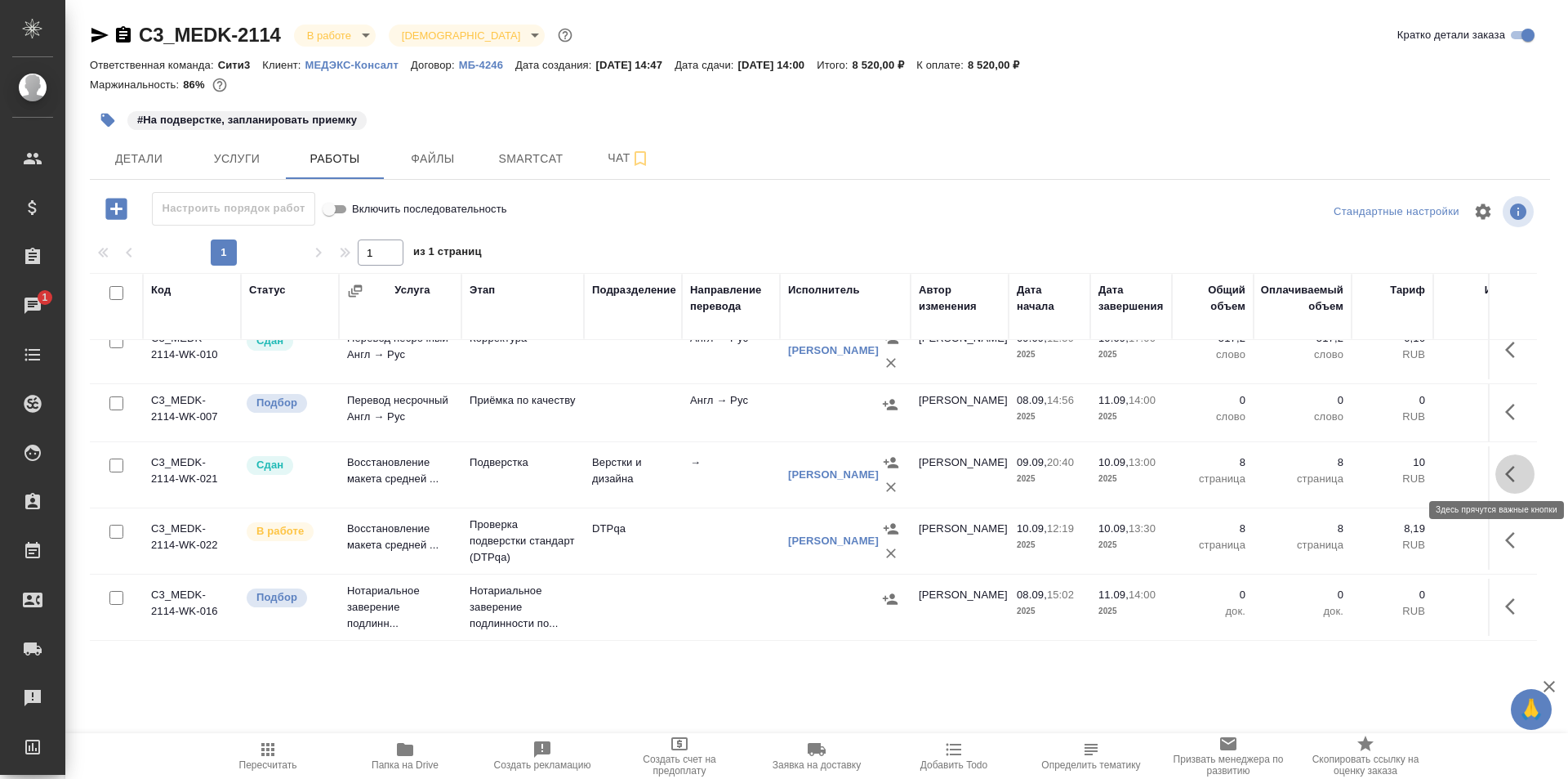
click at [1505, 464] on icon "button" at bounding box center [1515, 474] width 20 height 20
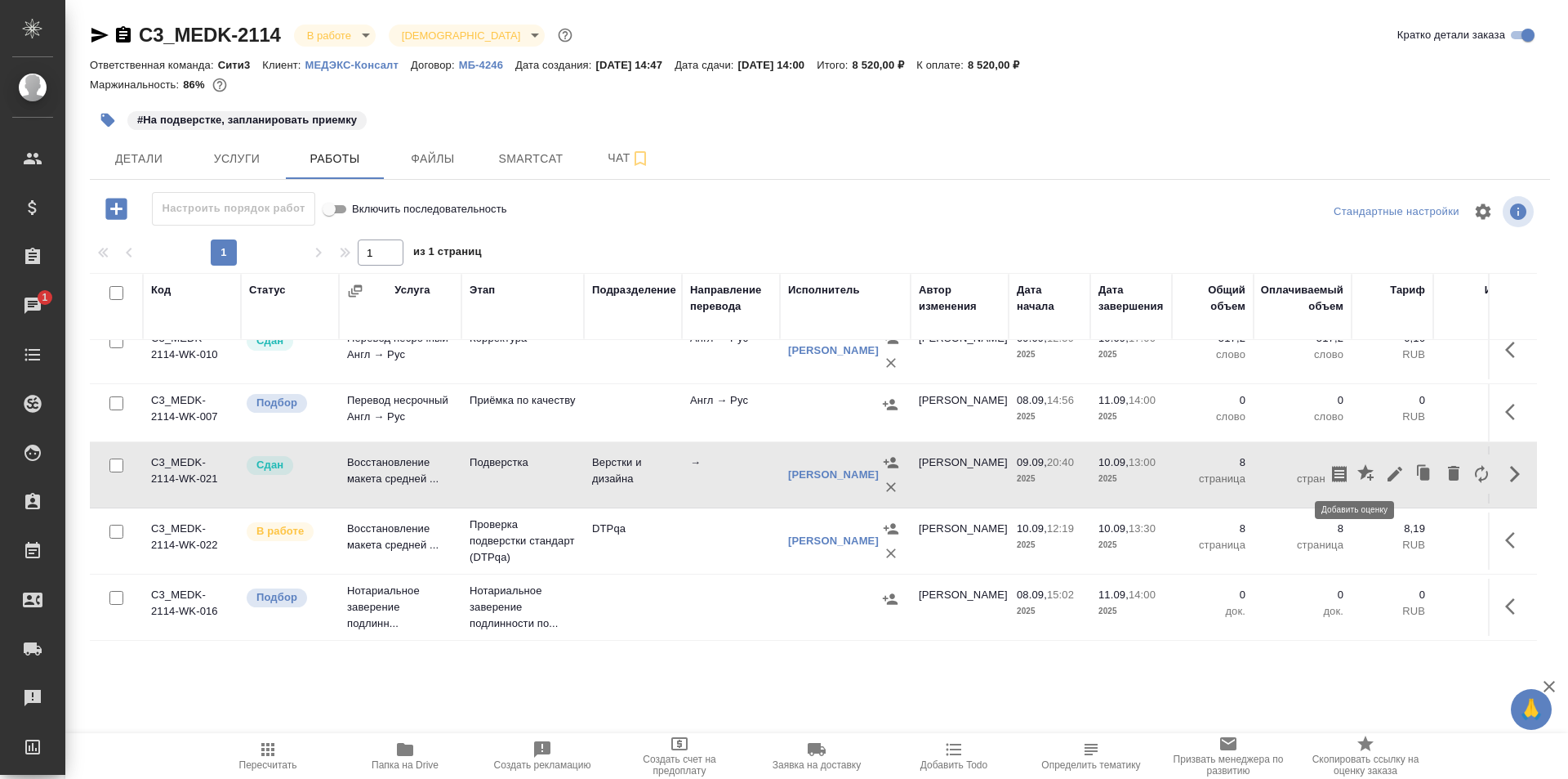
click at [1357, 466] on icon "button" at bounding box center [1365, 472] width 17 height 17
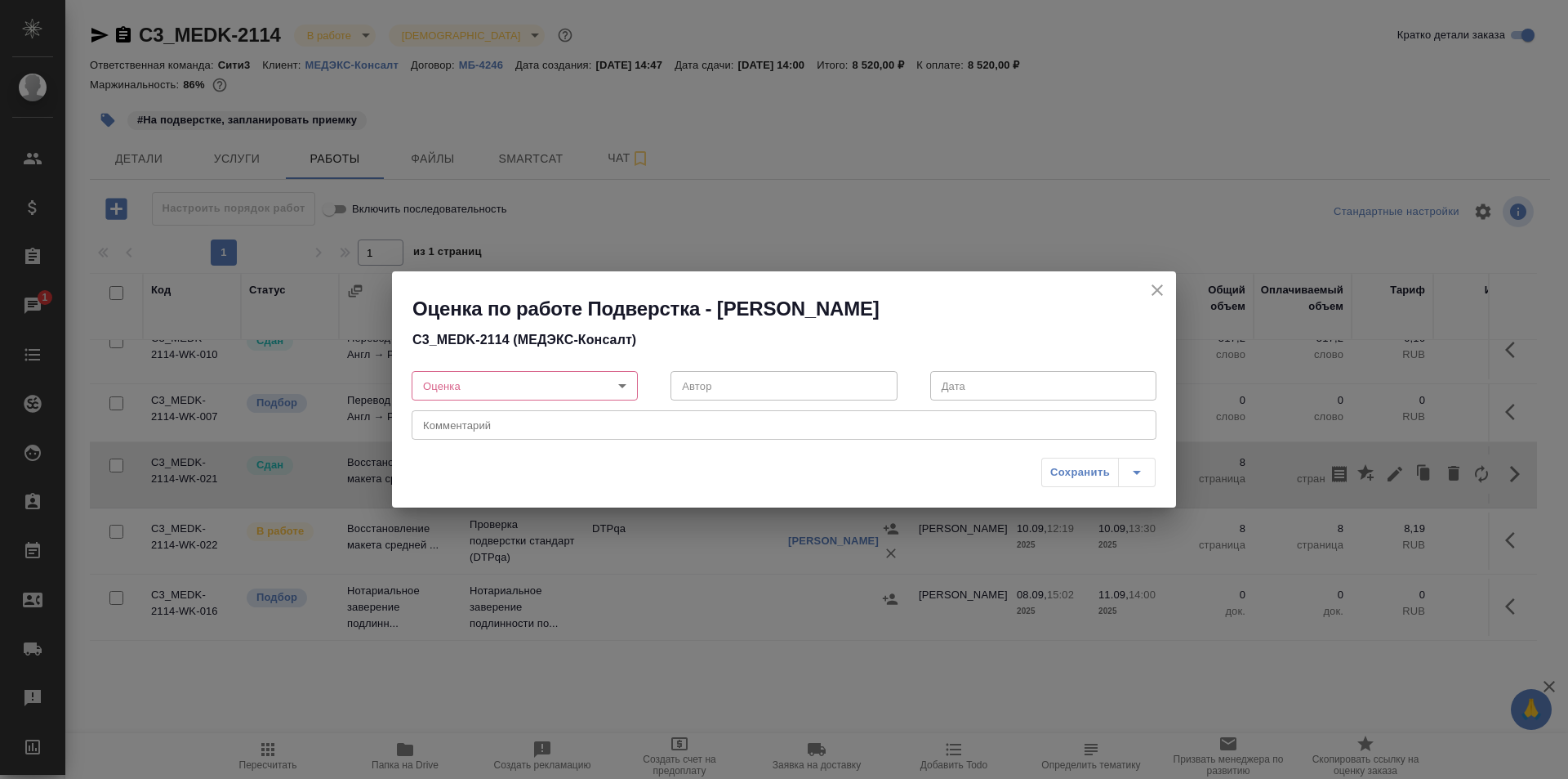
click at [518, 382] on body "🙏 .cls-1 fill:#fff; AWATERA Ismagilova [PERSON_NAME] Спецификации Заказы 1 Чаты…" at bounding box center [784, 390] width 1568 height 779
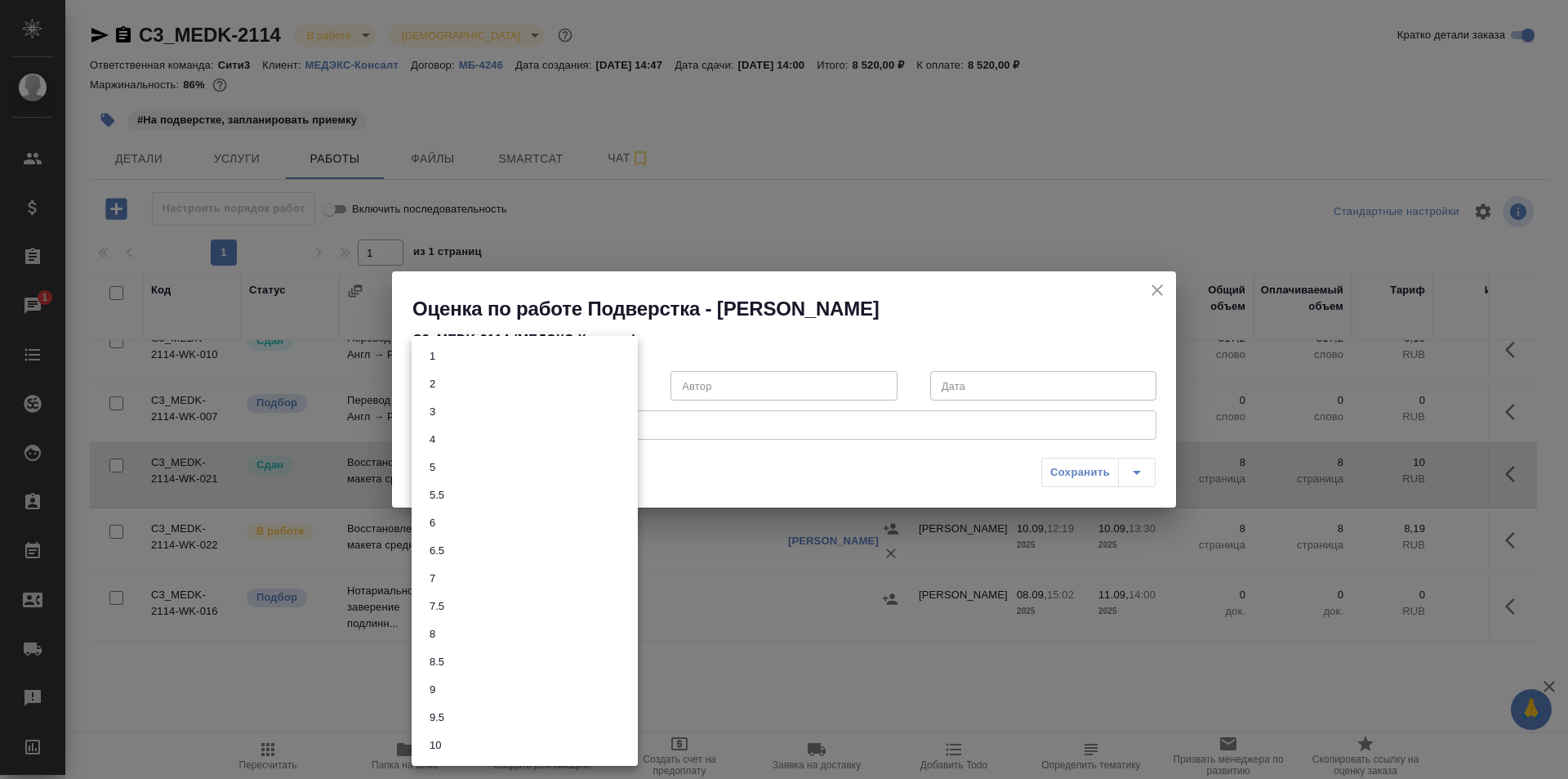
click at [448, 519] on li "6" at bounding box center [525, 523] width 227 height 27
type input "6"
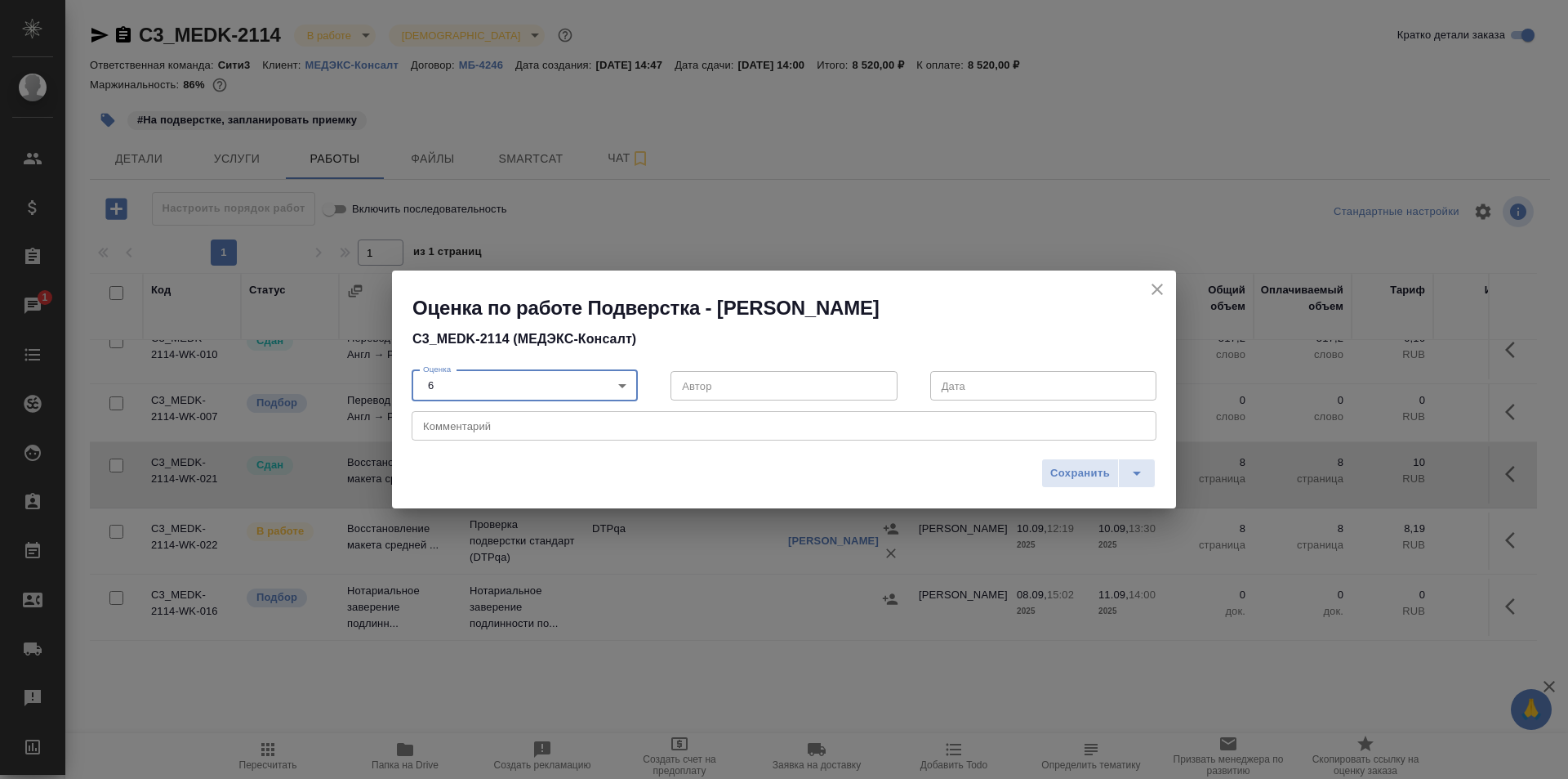
click at [466, 429] on textarea at bounding box center [784, 426] width 722 height 12
type textarea "<"
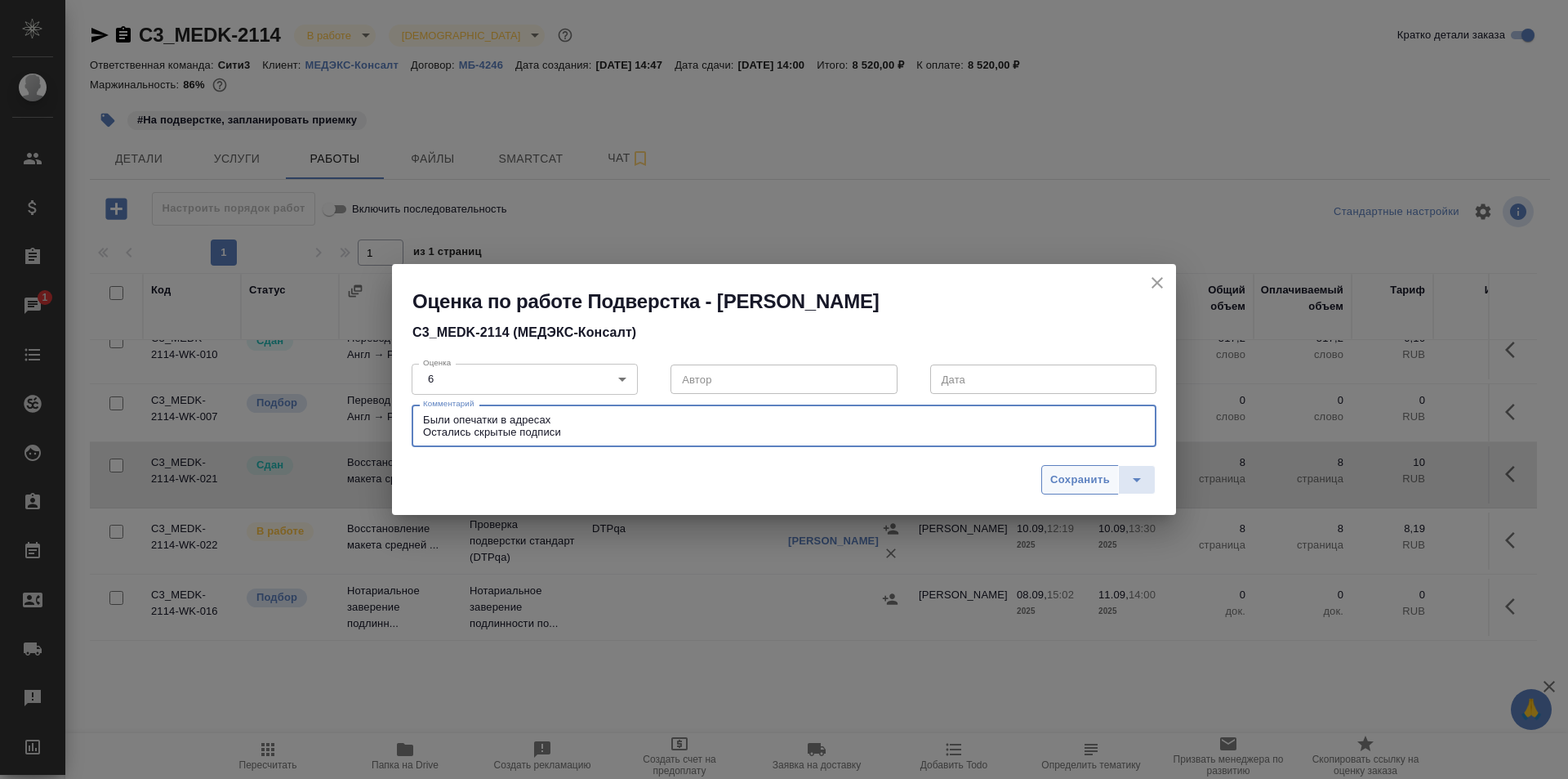
type textarea "Были опечатки в адресах Остались скрытые подписи"
click at [1058, 483] on span "Сохранить" at bounding box center [1080, 480] width 60 height 19
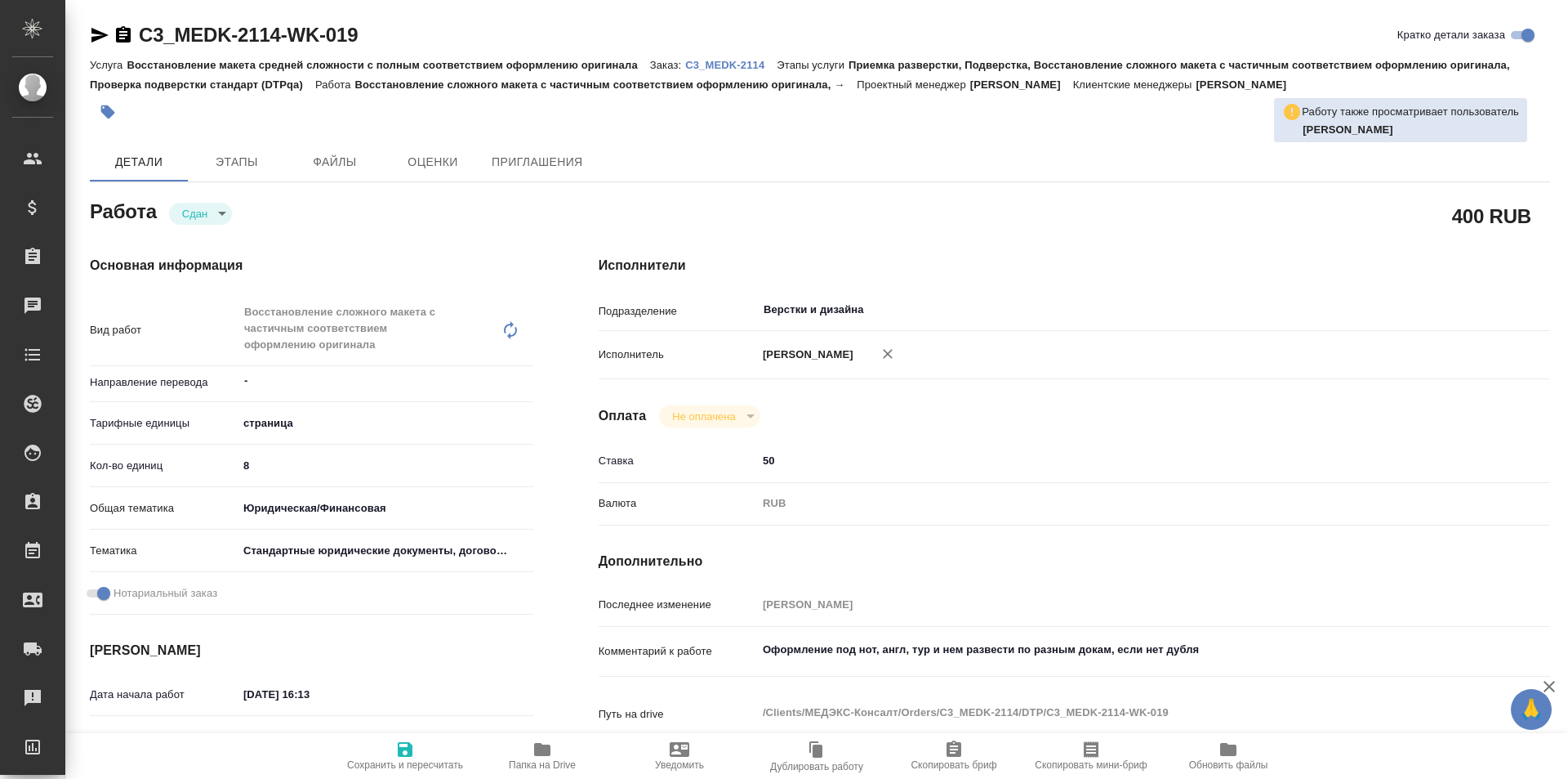
type textarea "x"
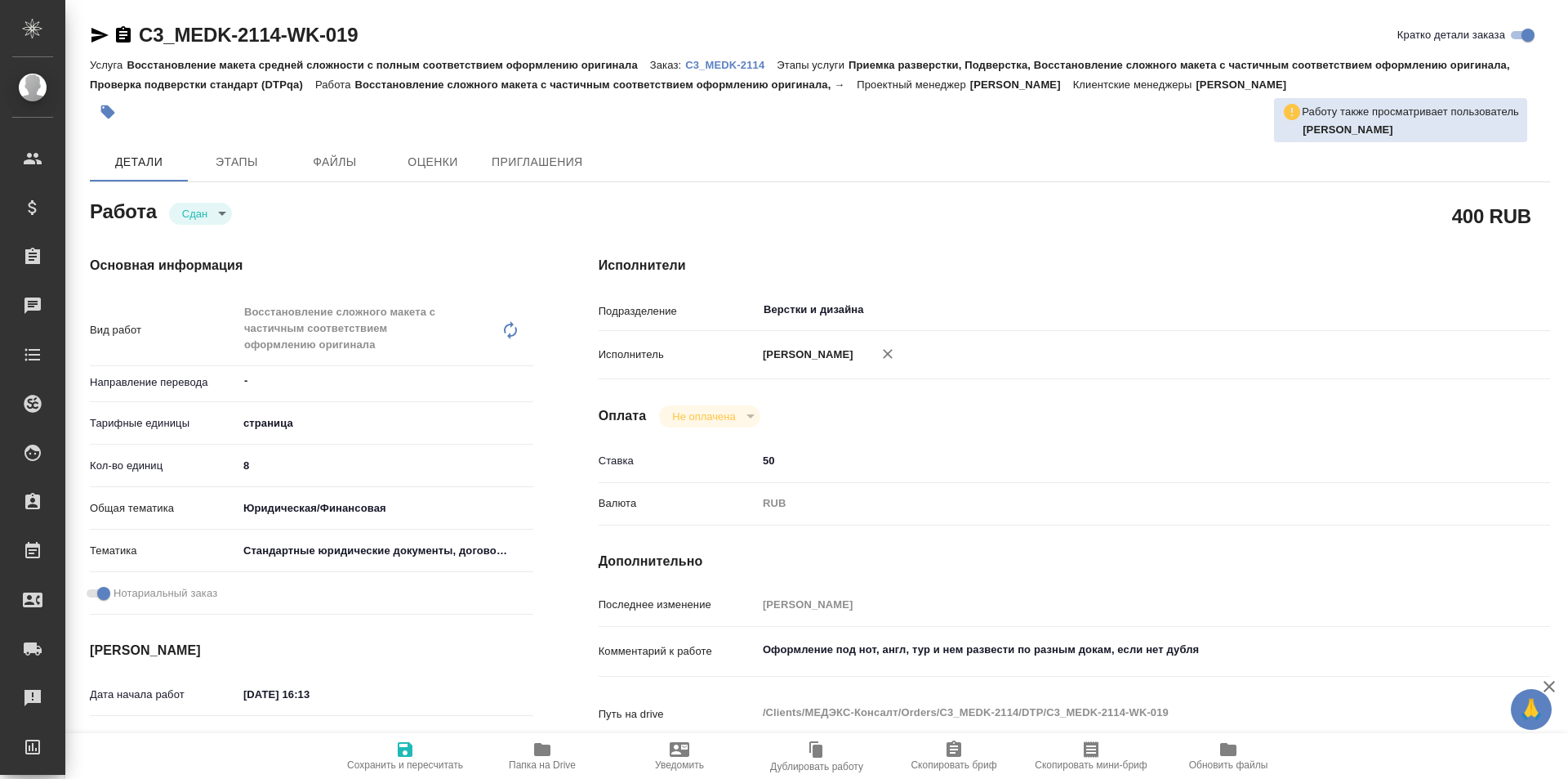
type textarea "x"
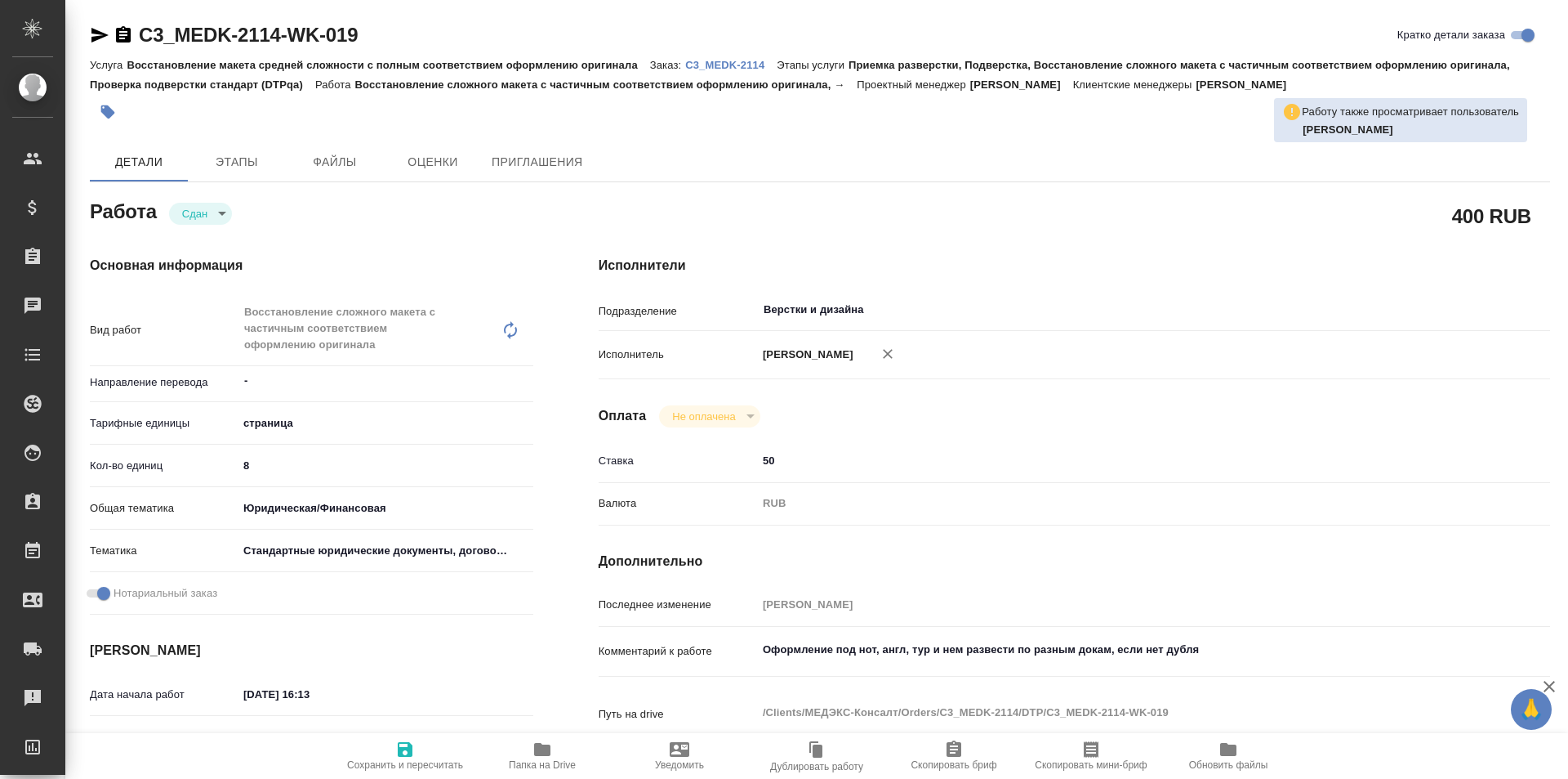
type textarea "x"
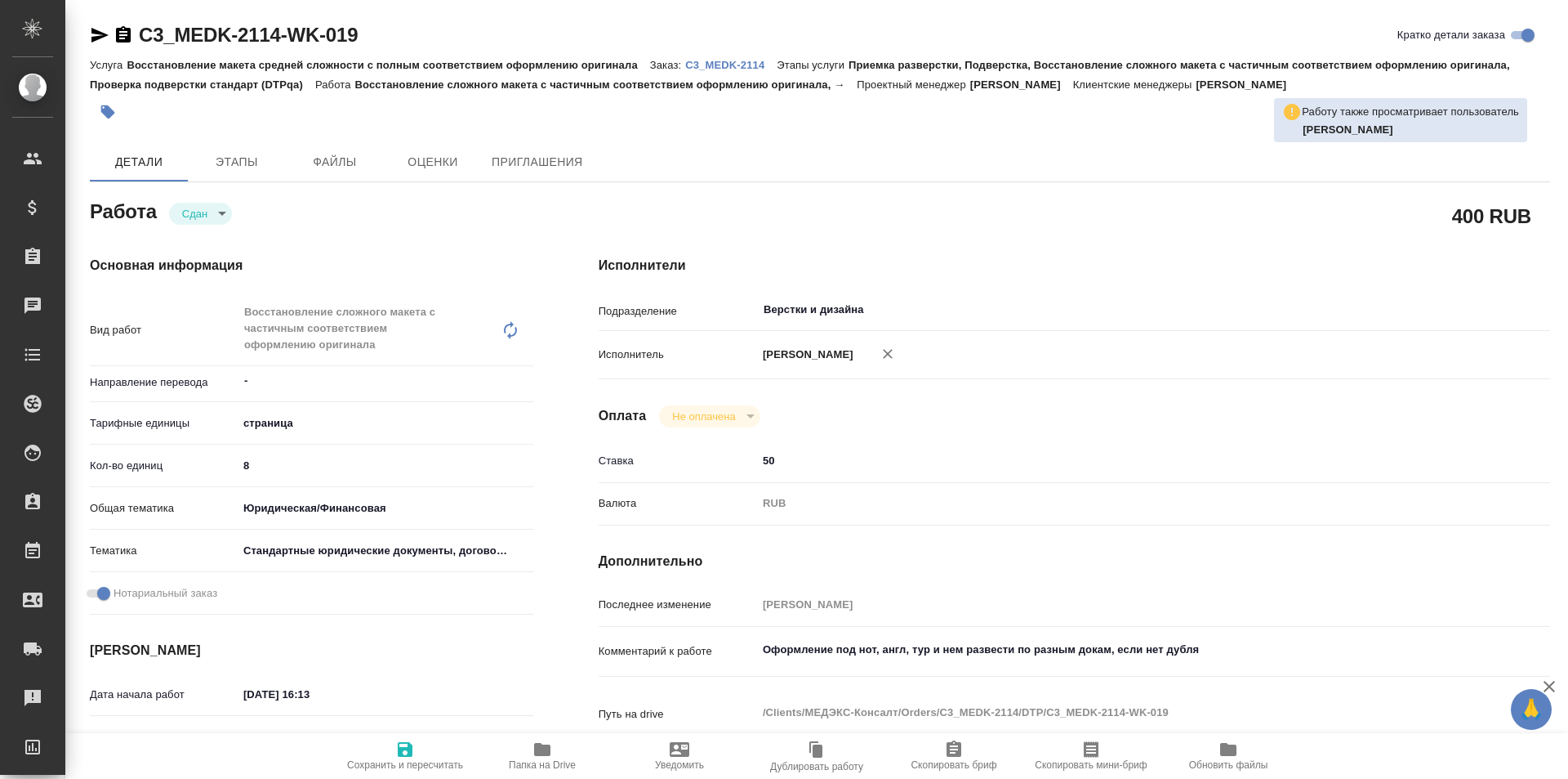
type textarea "x"
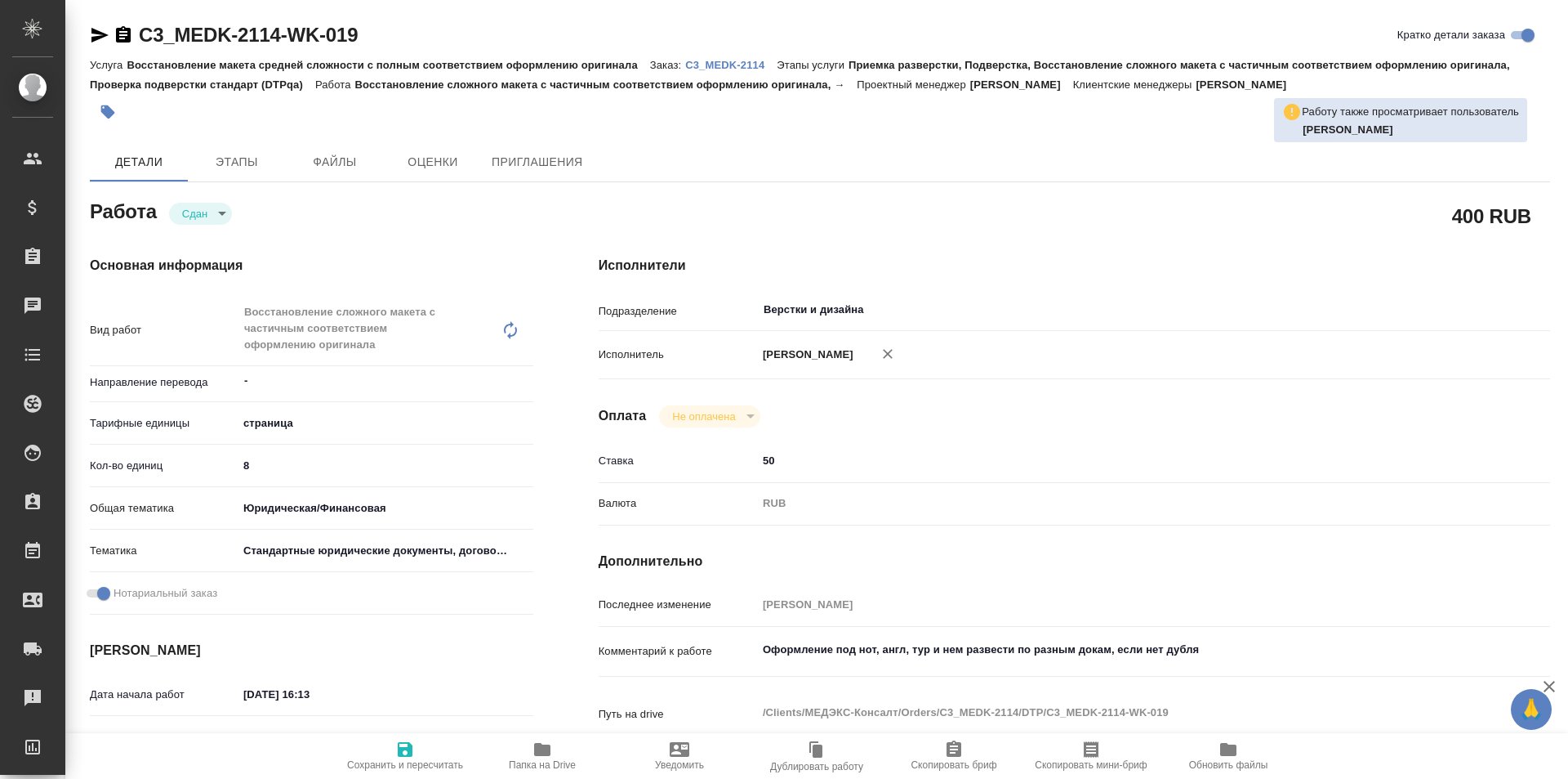
type textarea "x"
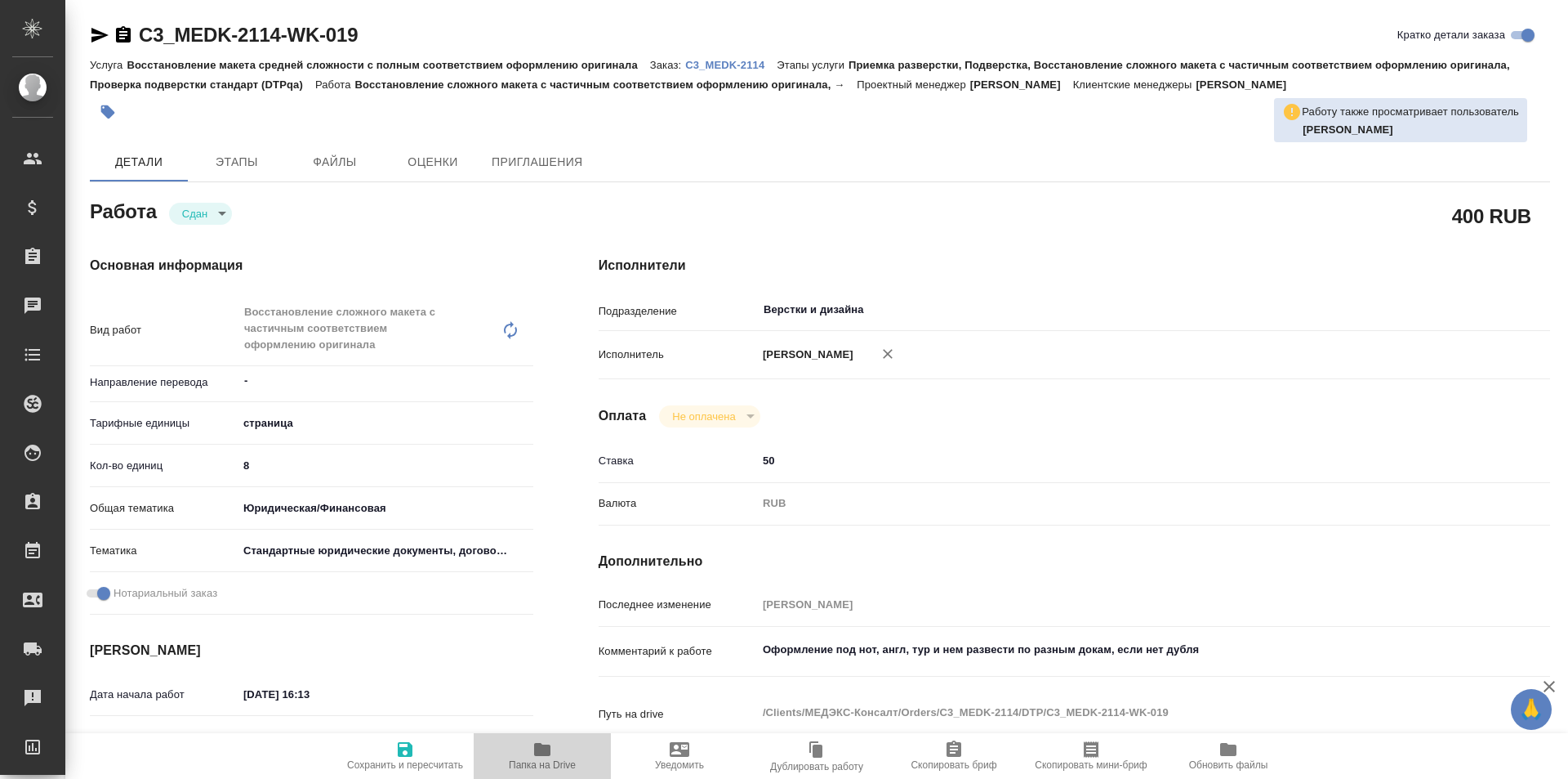
click at [537, 755] on icon "button" at bounding box center [542, 749] width 17 height 13
type textarea "x"
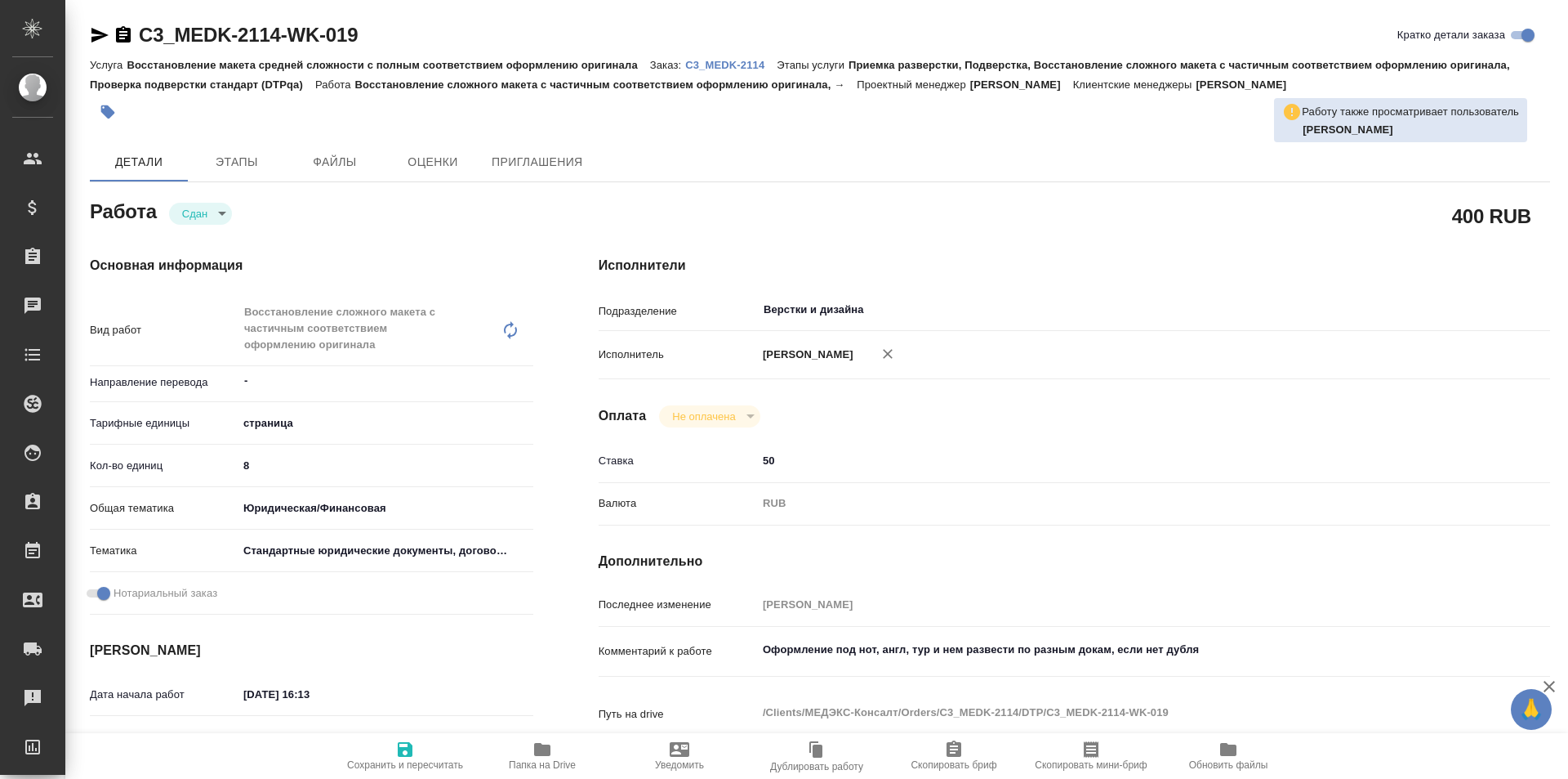
type textarea "x"
